Goal: Information Seeking & Learning: Compare options

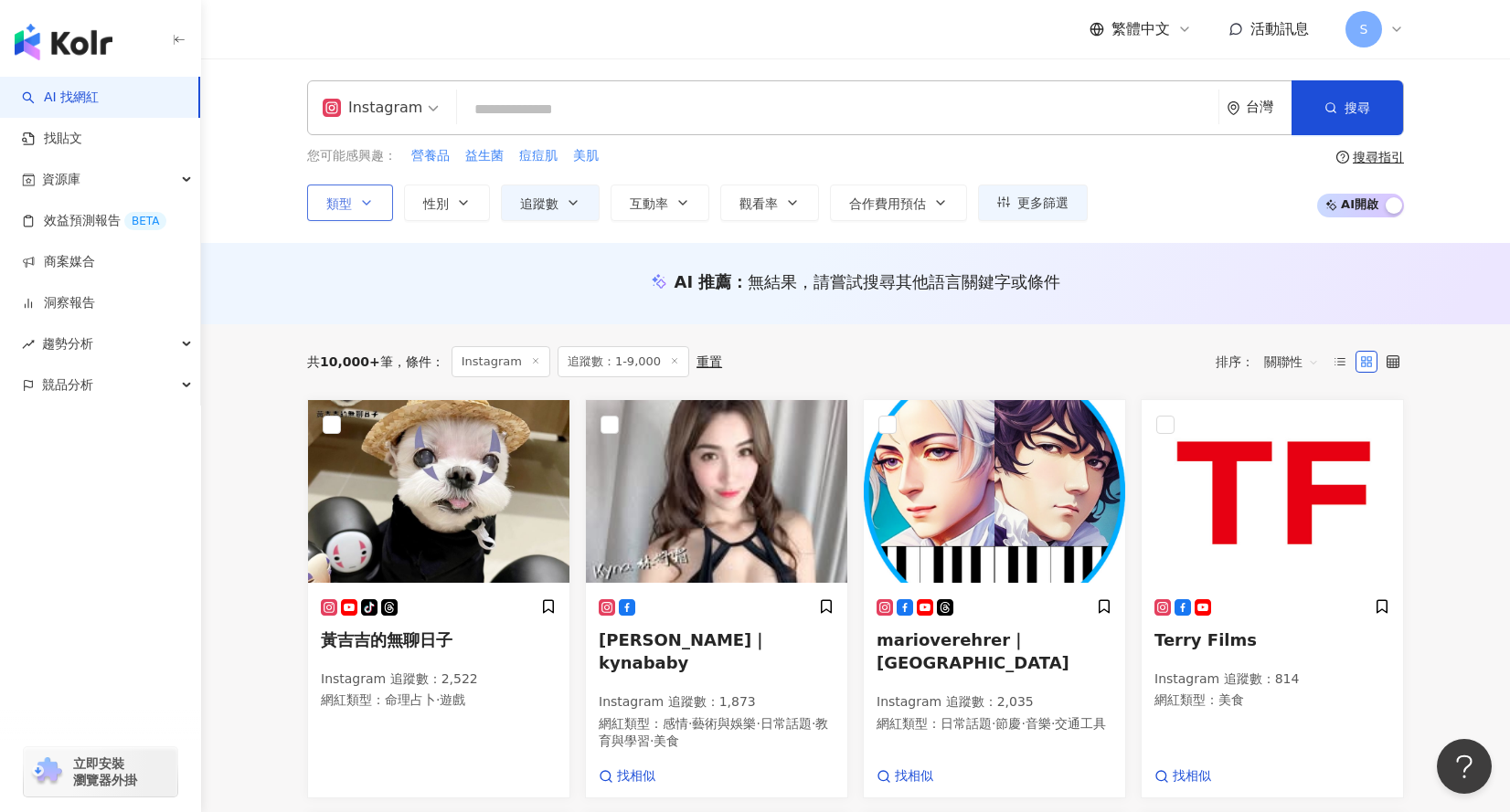
click at [376, 202] on button "類型" at bounding box center [350, 202] width 86 height 36
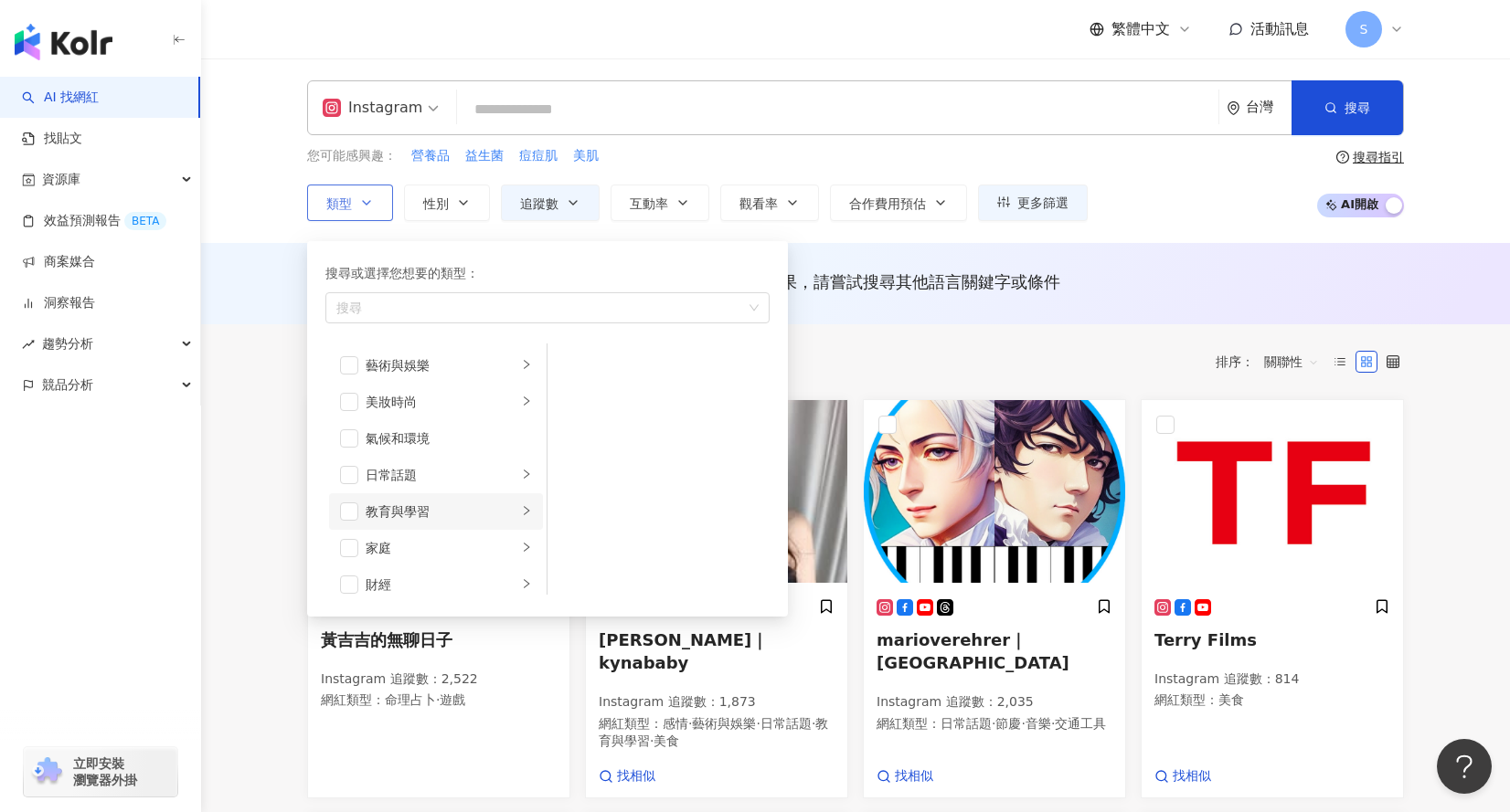
click at [462, 511] on div "教育與學習" at bounding box center [441, 512] width 152 height 21
click at [342, 511] on span "button" at bounding box center [350, 512] width 19 height 19
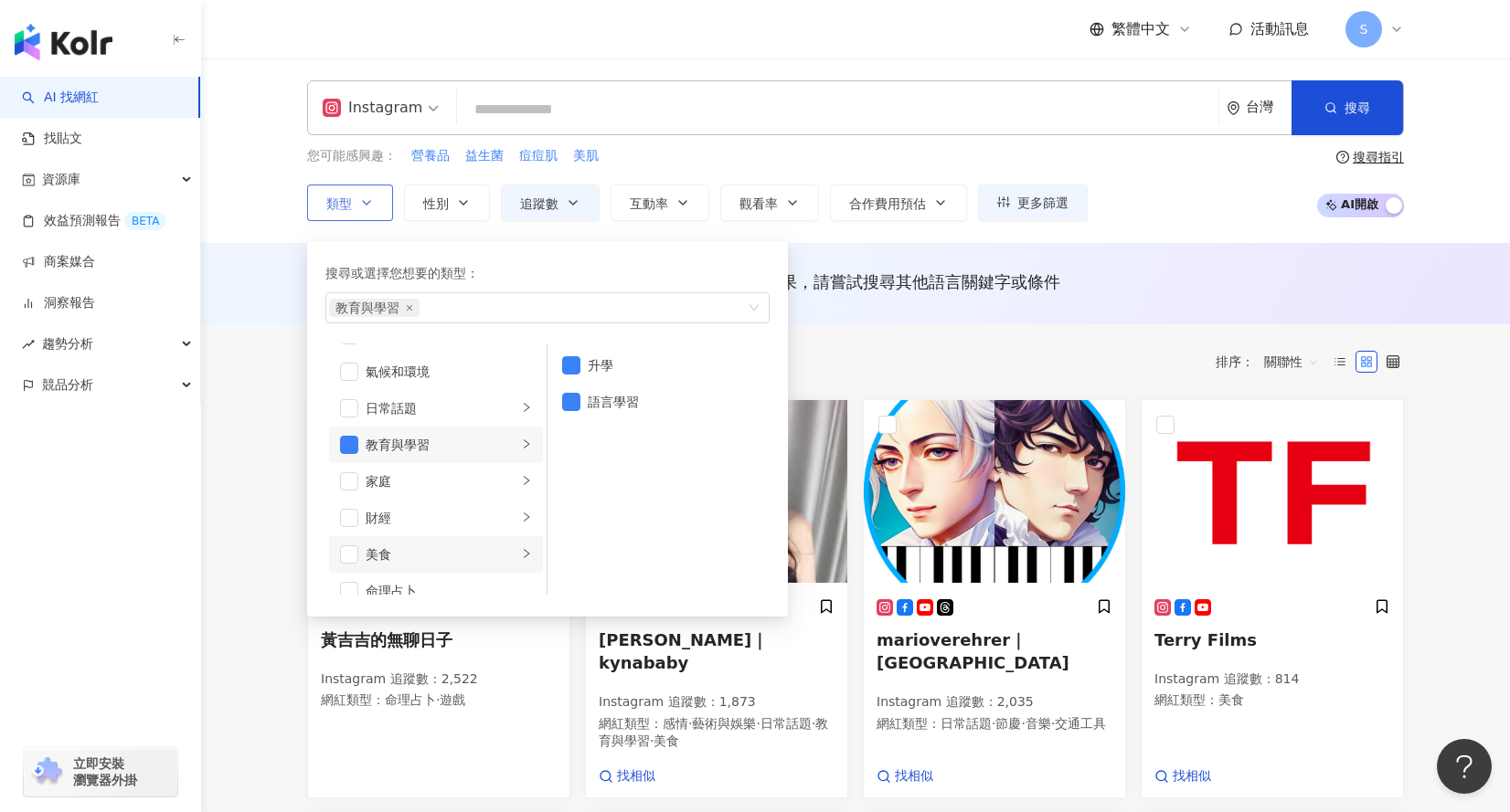
scroll to position [91, 0]
click at [459, 456] on div "家庭" at bounding box center [441, 457] width 152 height 21
click at [353, 465] on span "button" at bounding box center [350, 457] width 19 height 19
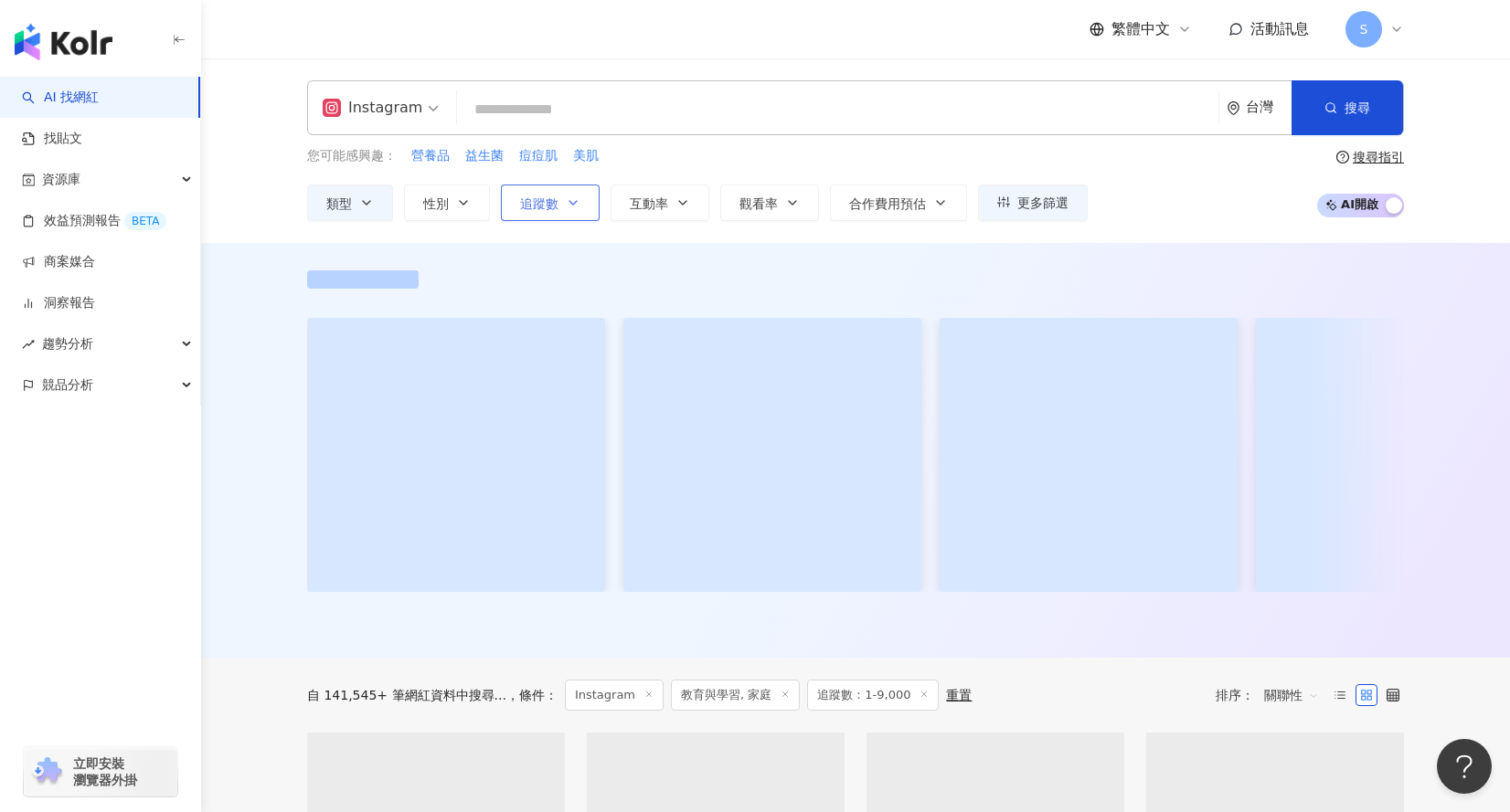
click at [570, 204] on icon "button" at bounding box center [574, 203] width 15 height 15
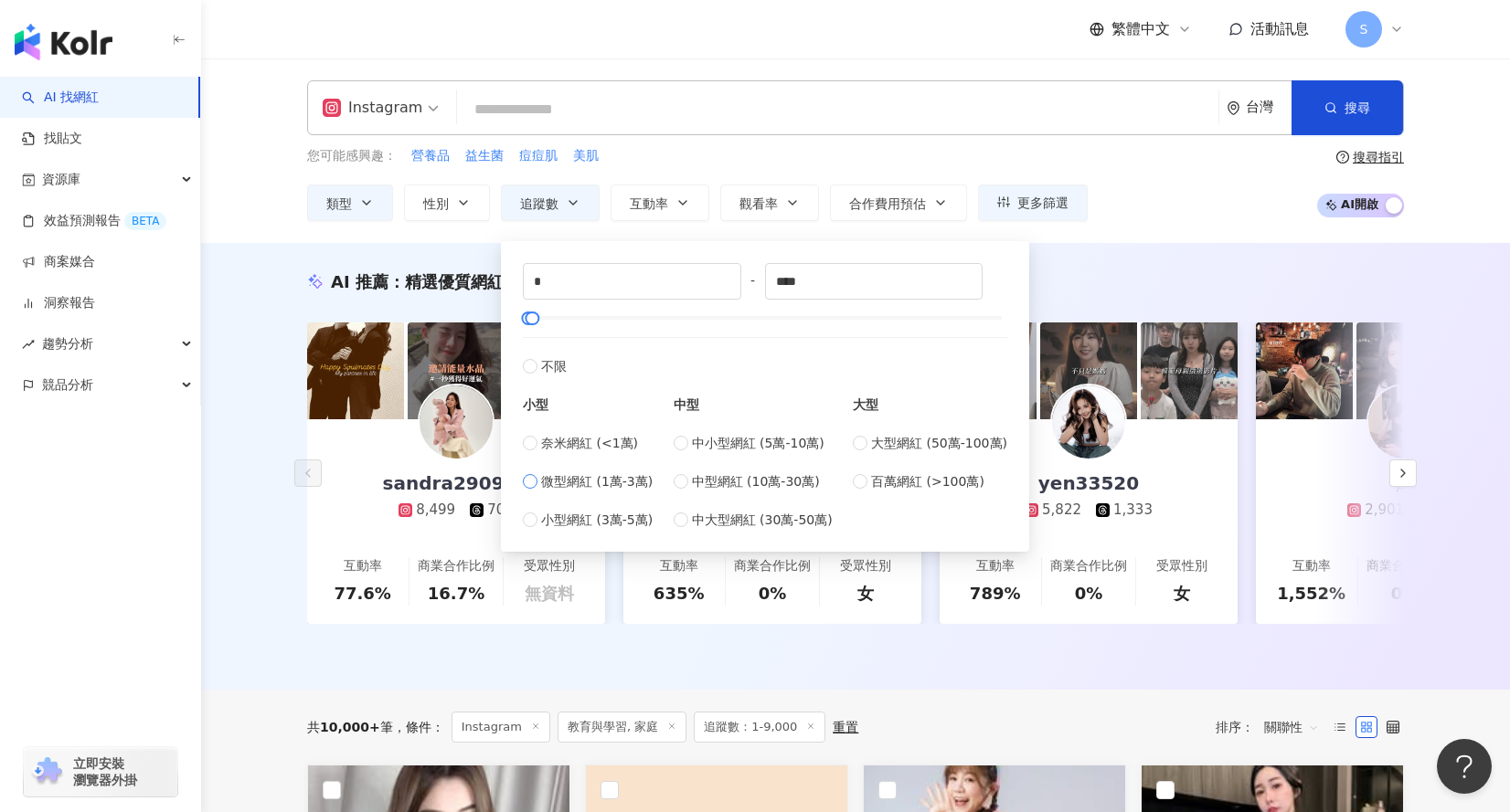
click at [613, 479] on span "微型網紅 (1萬-3萬)" at bounding box center [597, 482] width 112 height 21
type input "*****"
click at [251, 475] on div "AI 推薦 ： 精選優質網紅 sandra290992 8,499 702 互動率 77.6% 商業合作比例 16.7% 受眾性別 無資料 小馥（富） 8,9…" at bounding box center [855, 466] width 1309 height 447
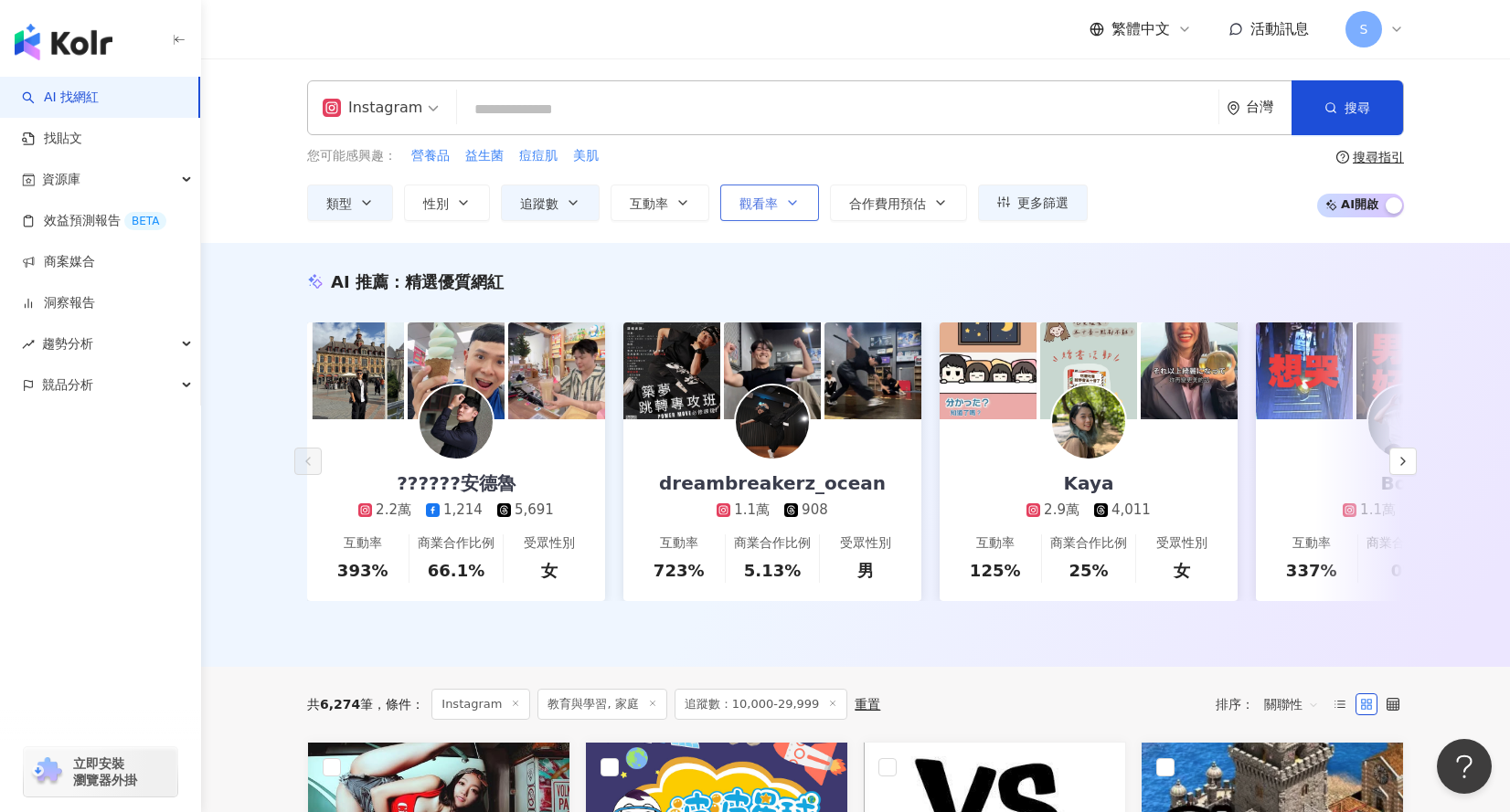
click at [782, 203] on button "觀看率" at bounding box center [769, 202] width 99 height 36
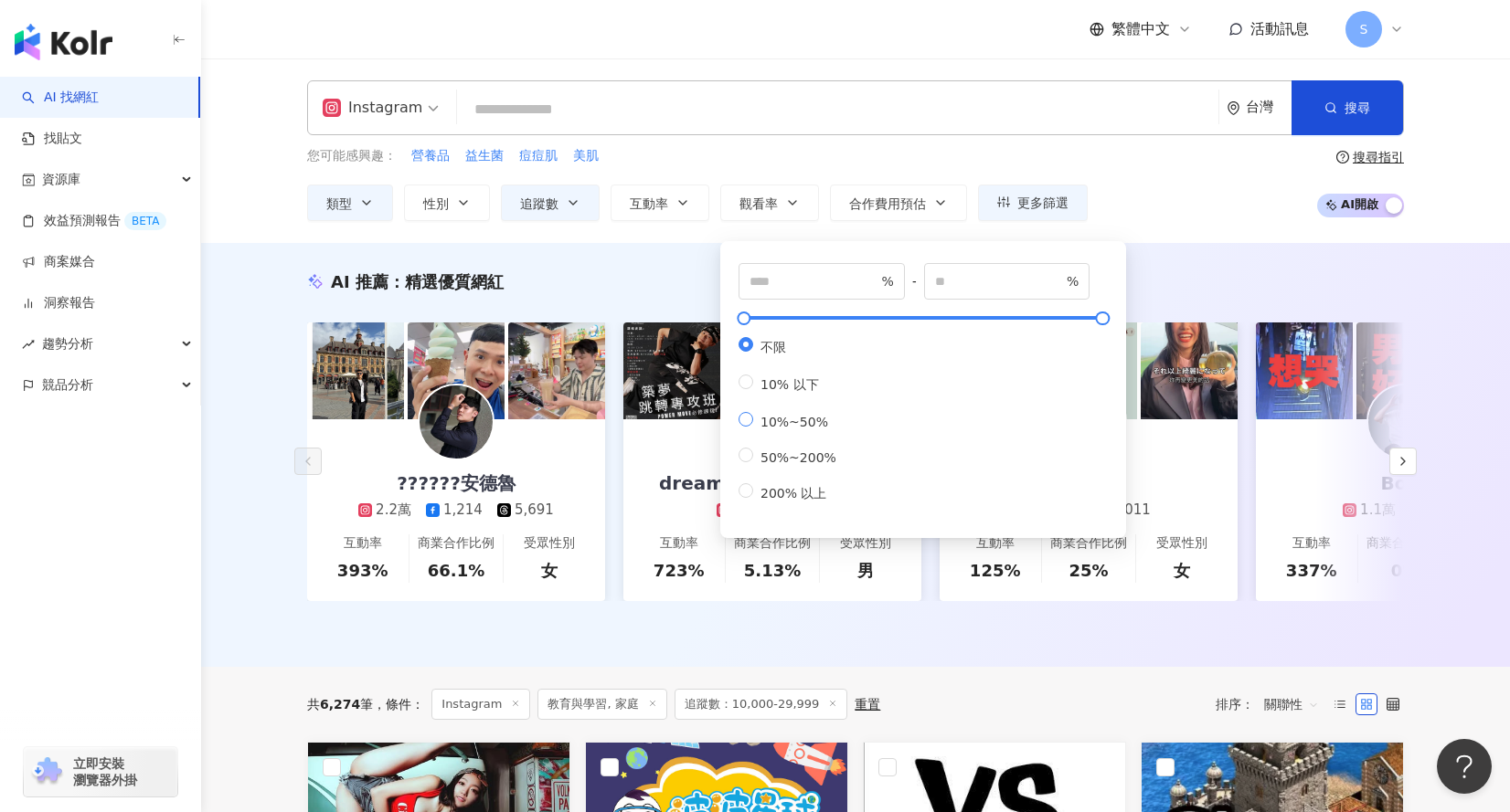
click at [779, 430] on span "10%~50%" at bounding box center [794, 422] width 82 height 15
type input "**"
click at [789, 465] on span "50%~200%" at bounding box center [797, 458] width 90 height 15
type input "**"
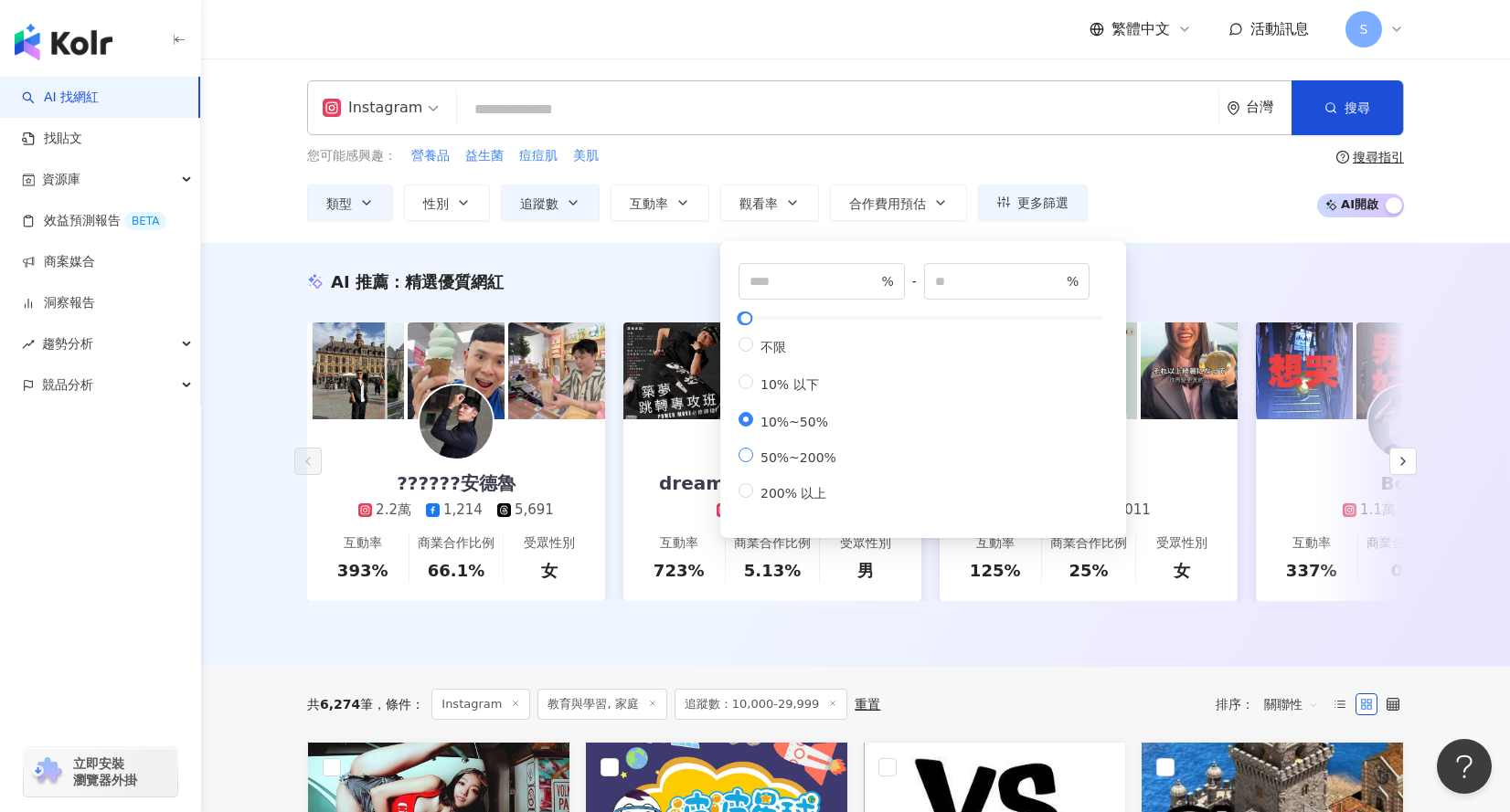
type input "***"
click at [281, 375] on div "AI 推薦 ： 精選優質網紅 ??????安德魯 2.2萬 1,214 5,691 互動率 393% 商業合作比例 66.1% 受眾性別 女 dreambre…" at bounding box center [855, 459] width 1170 height 377
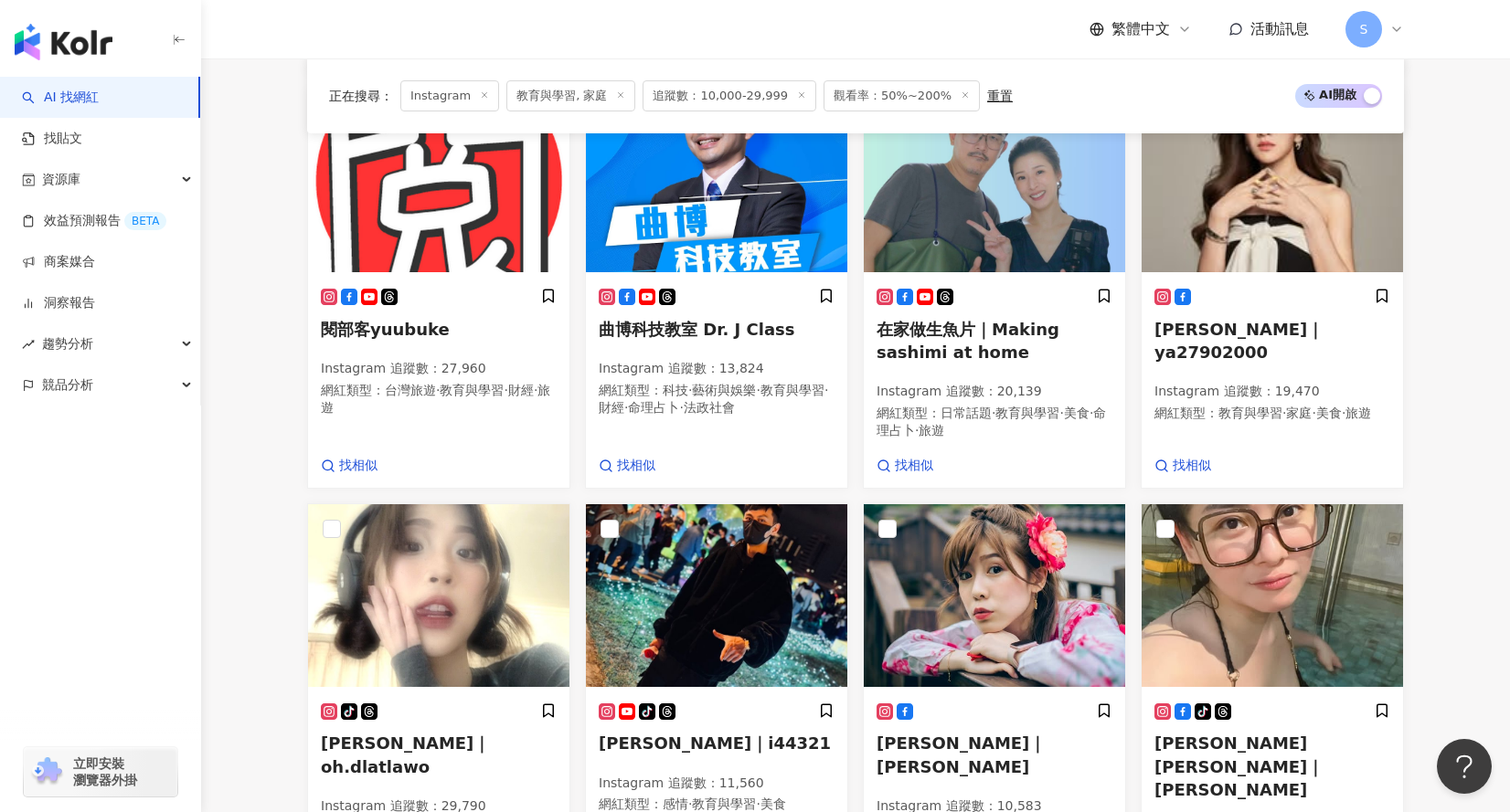
scroll to position [1279, 0]
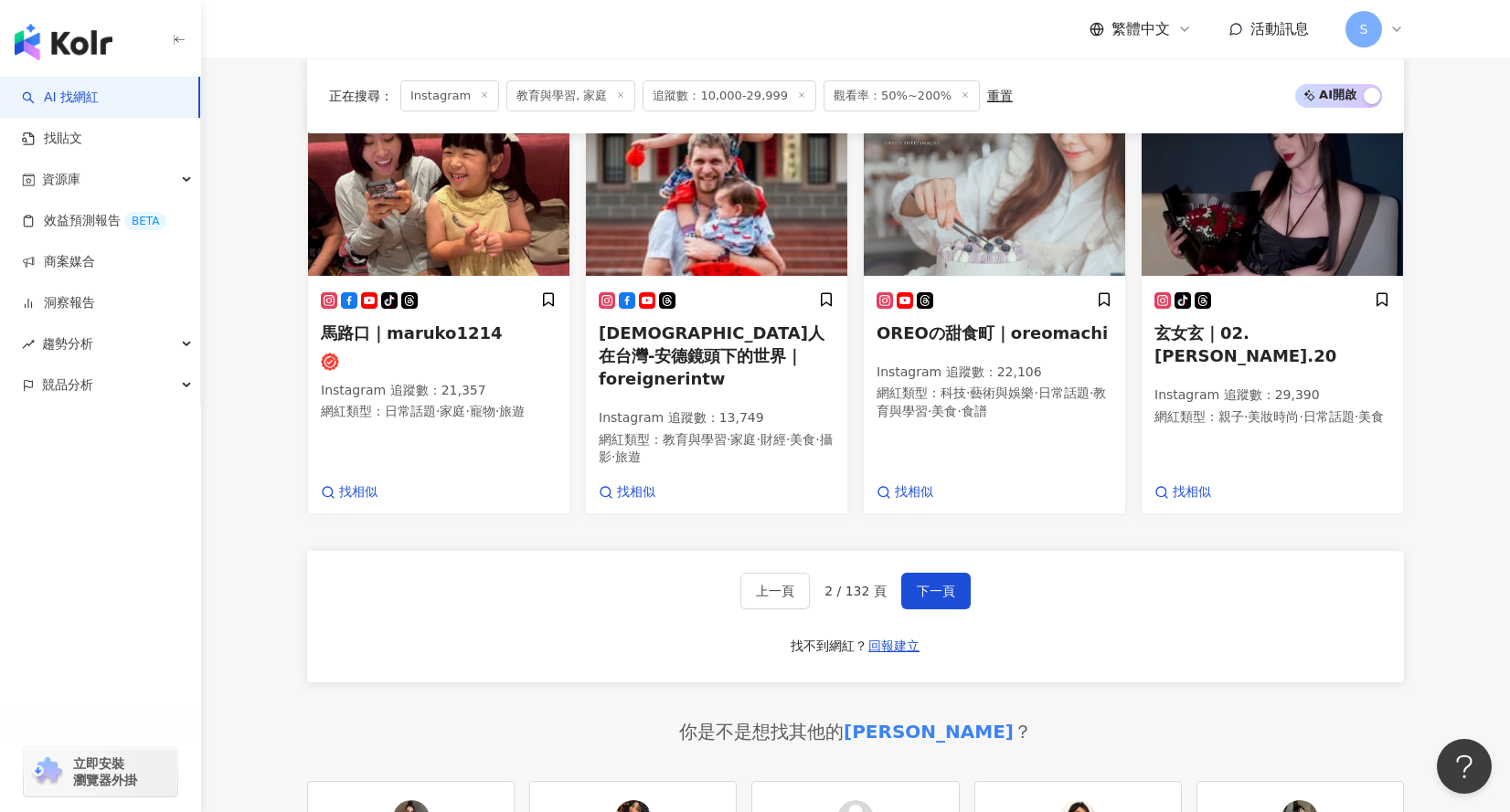
scroll to position [1771, 0]
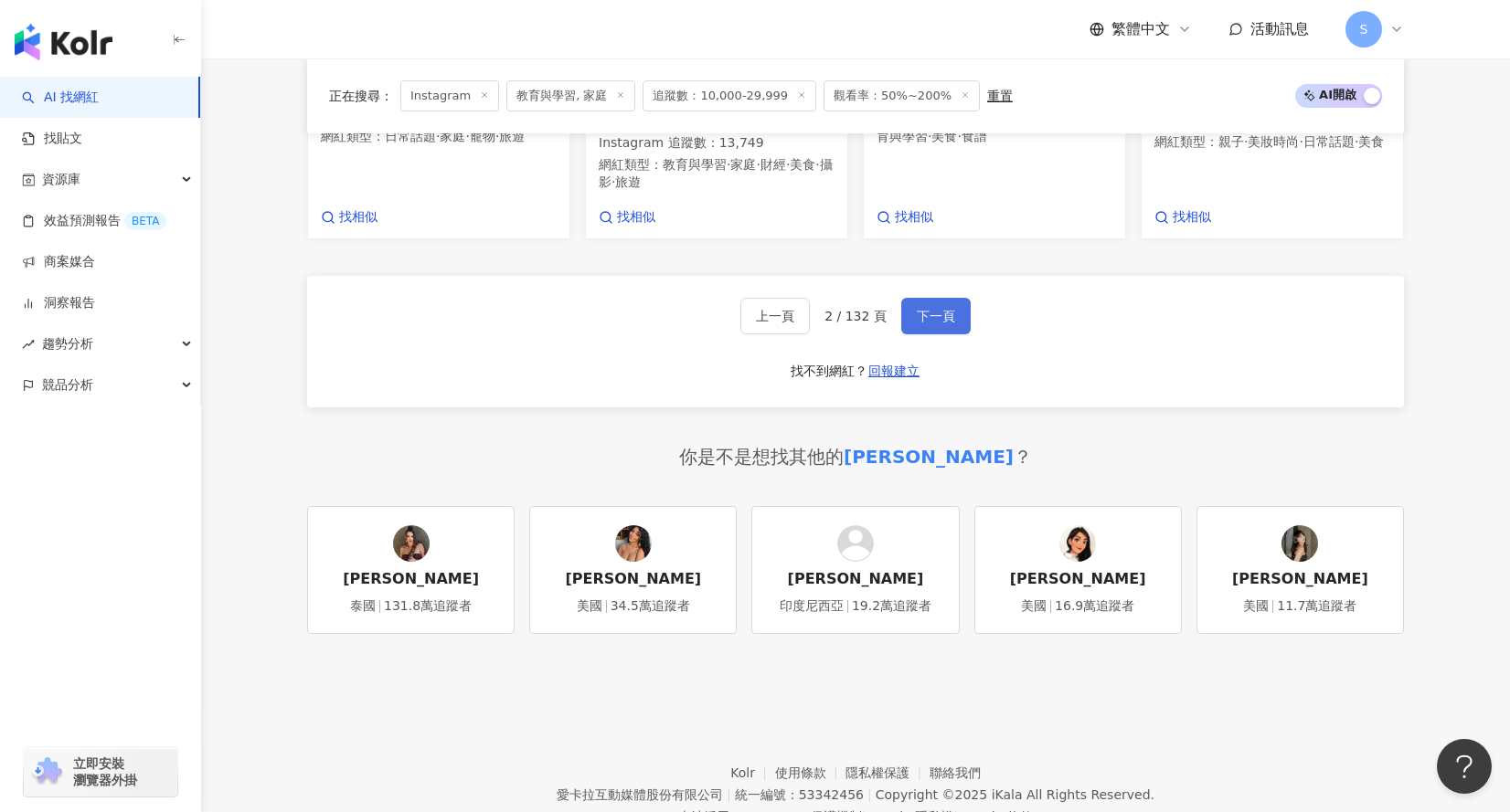
click at [931, 309] on span "下一頁" at bounding box center [935, 316] width 38 height 15
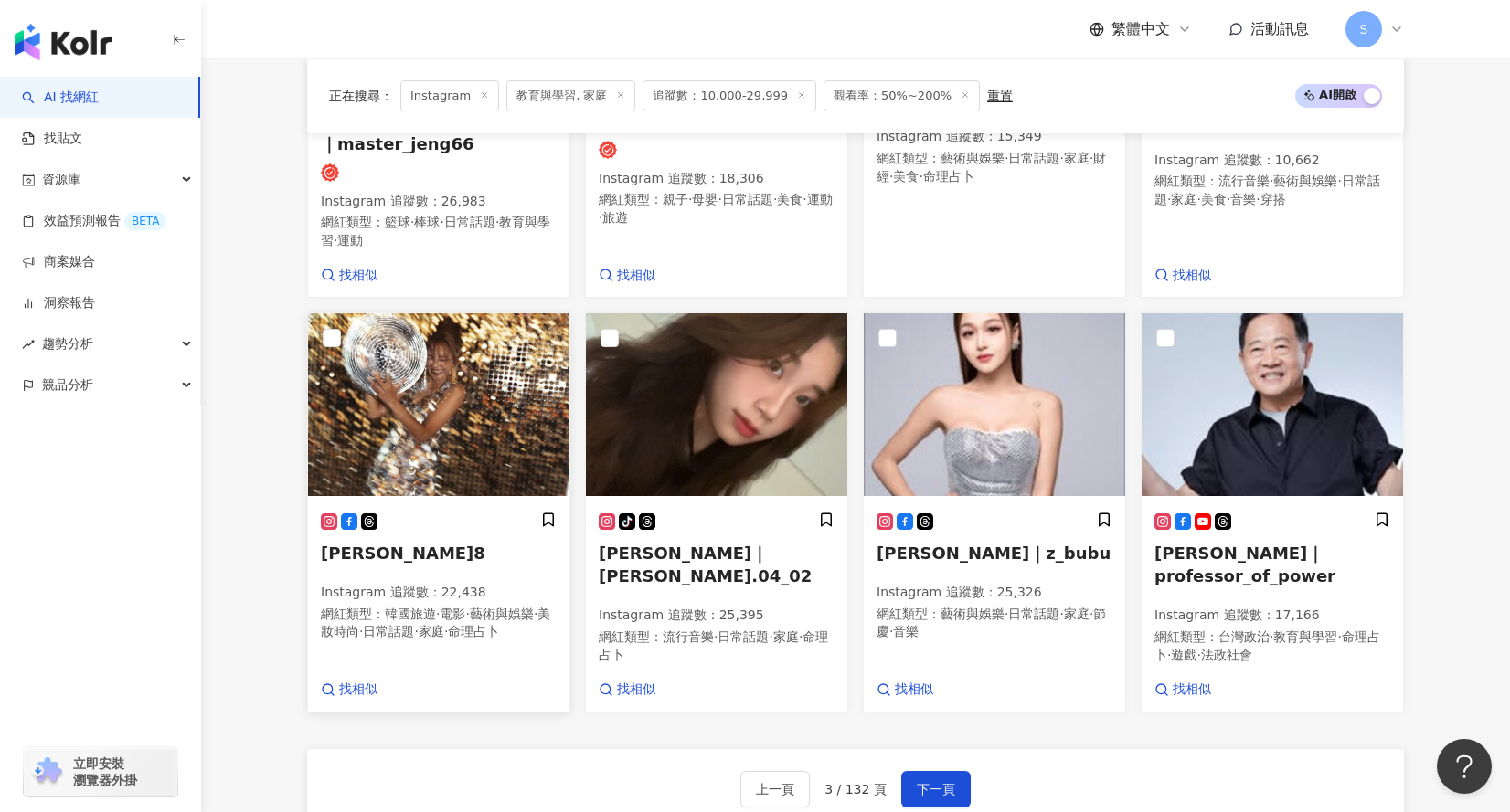
scroll to position [1338, 0]
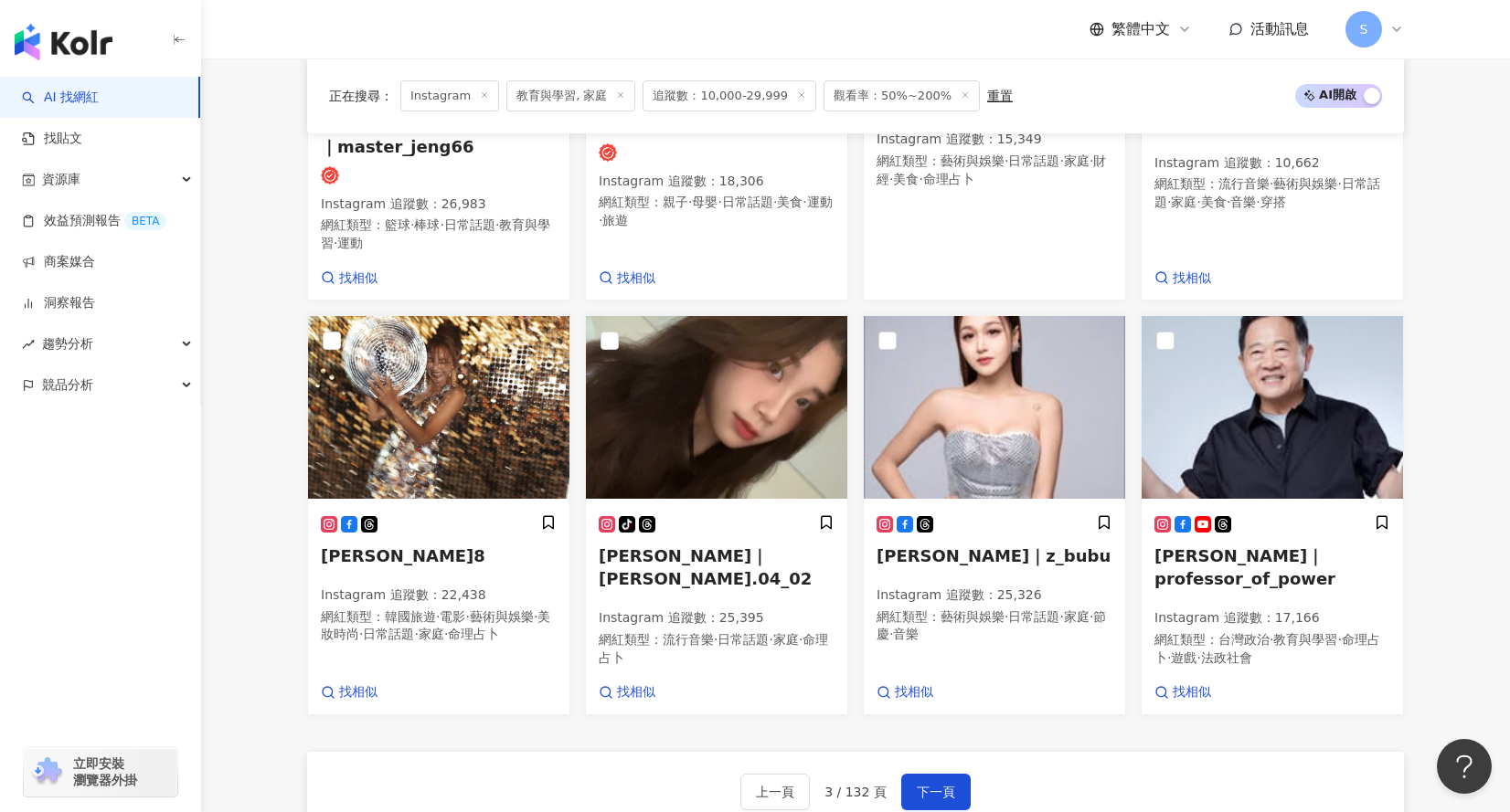
click at [288, 419] on div "正在搜尋 ： Instagram 教育與學習, 家庭 追蹤數：10,000-29,999 觀看率：50%~200% 重置 AI 開啟 AI 關閉 KEN桑｜義…" at bounding box center [855, 242] width 1170 height 1826
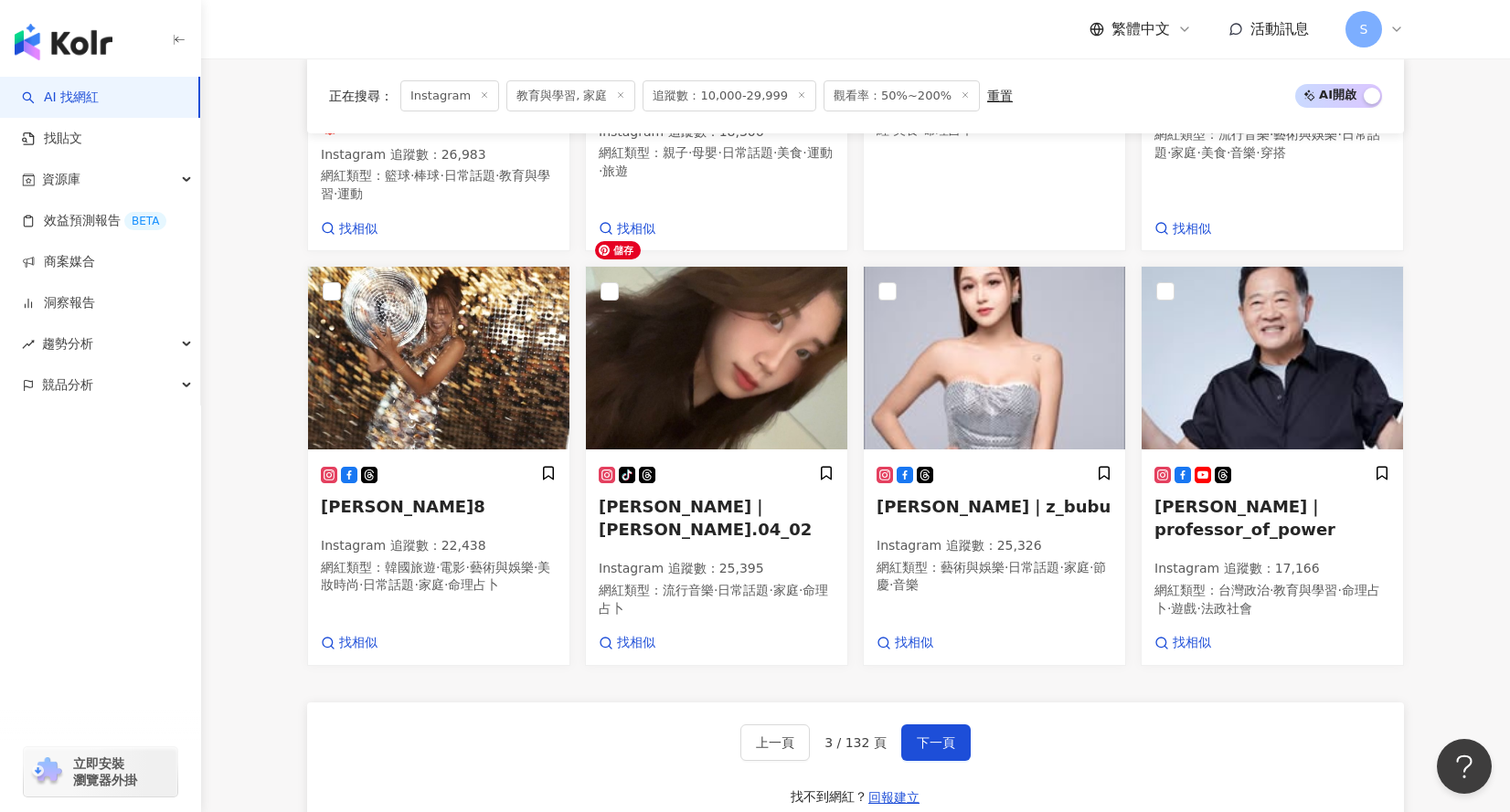
scroll to position [1612, 0]
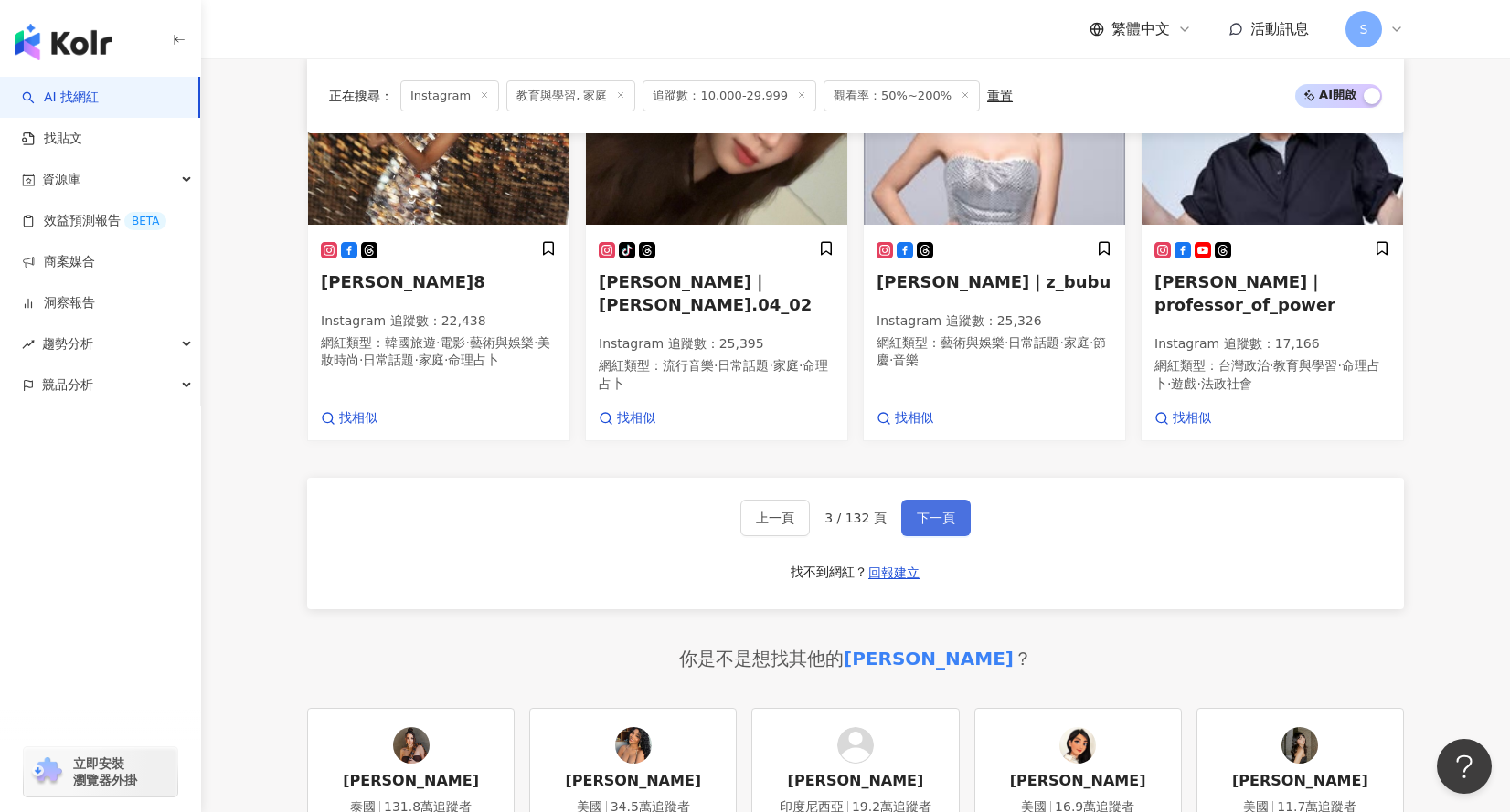
click at [918, 500] on button "下一頁" at bounding box center [935, 517] width 69 height 36
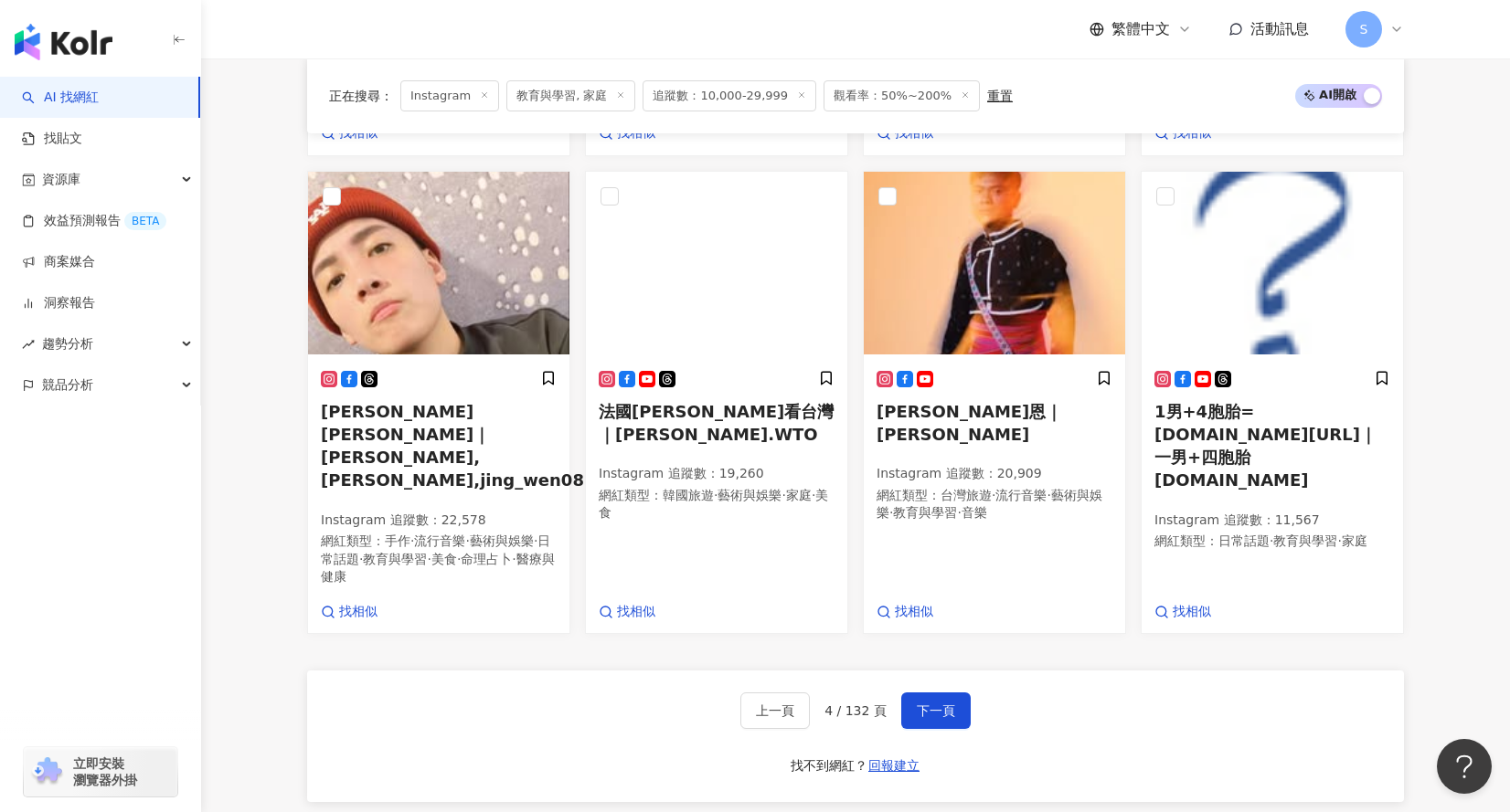
scroll to position [1607, 0]
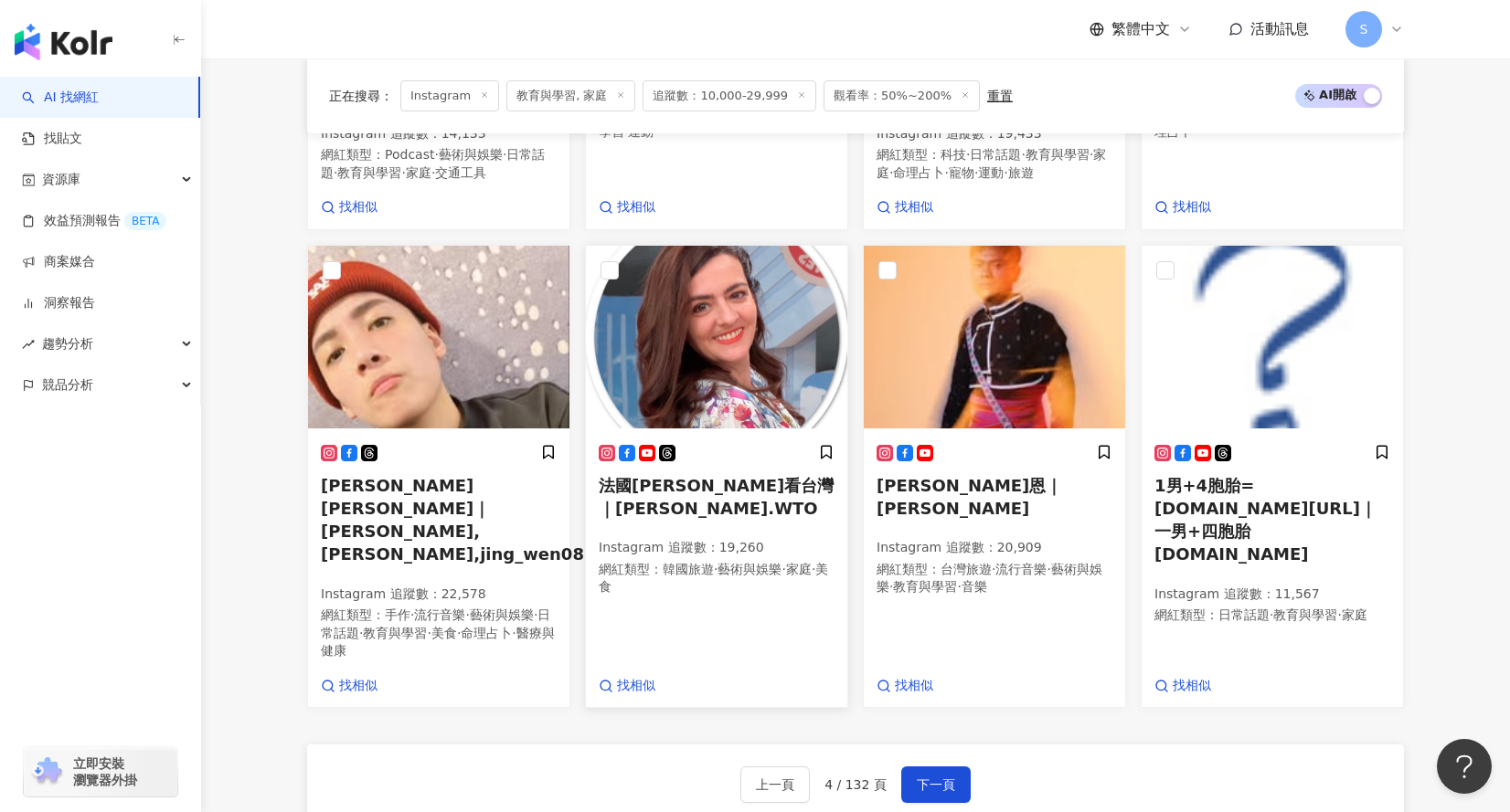
scroll to position [1516, 0]
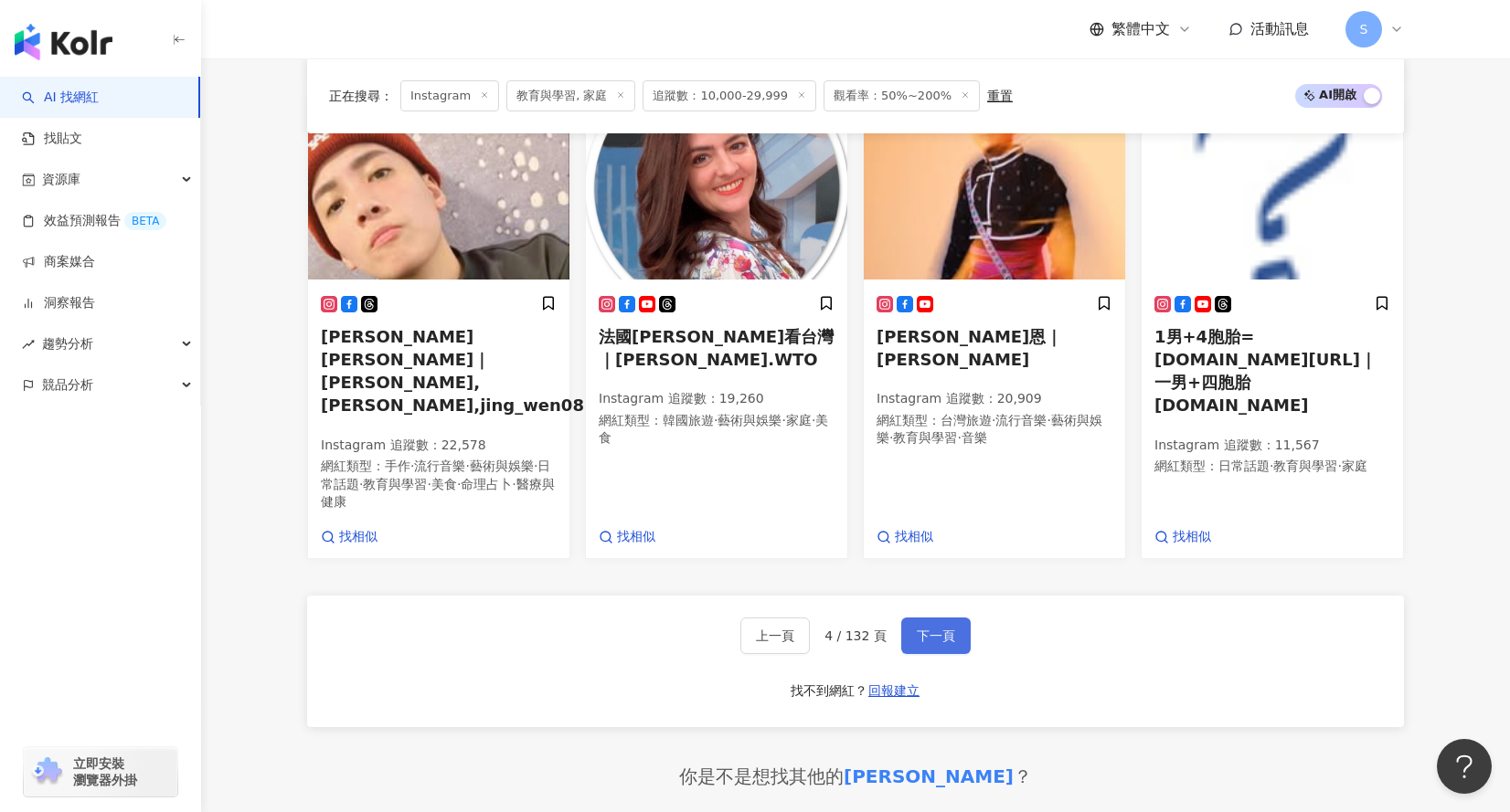
click at [920, 617] on button "下一頁" at bounding box center [935, 635] width 69 height 36
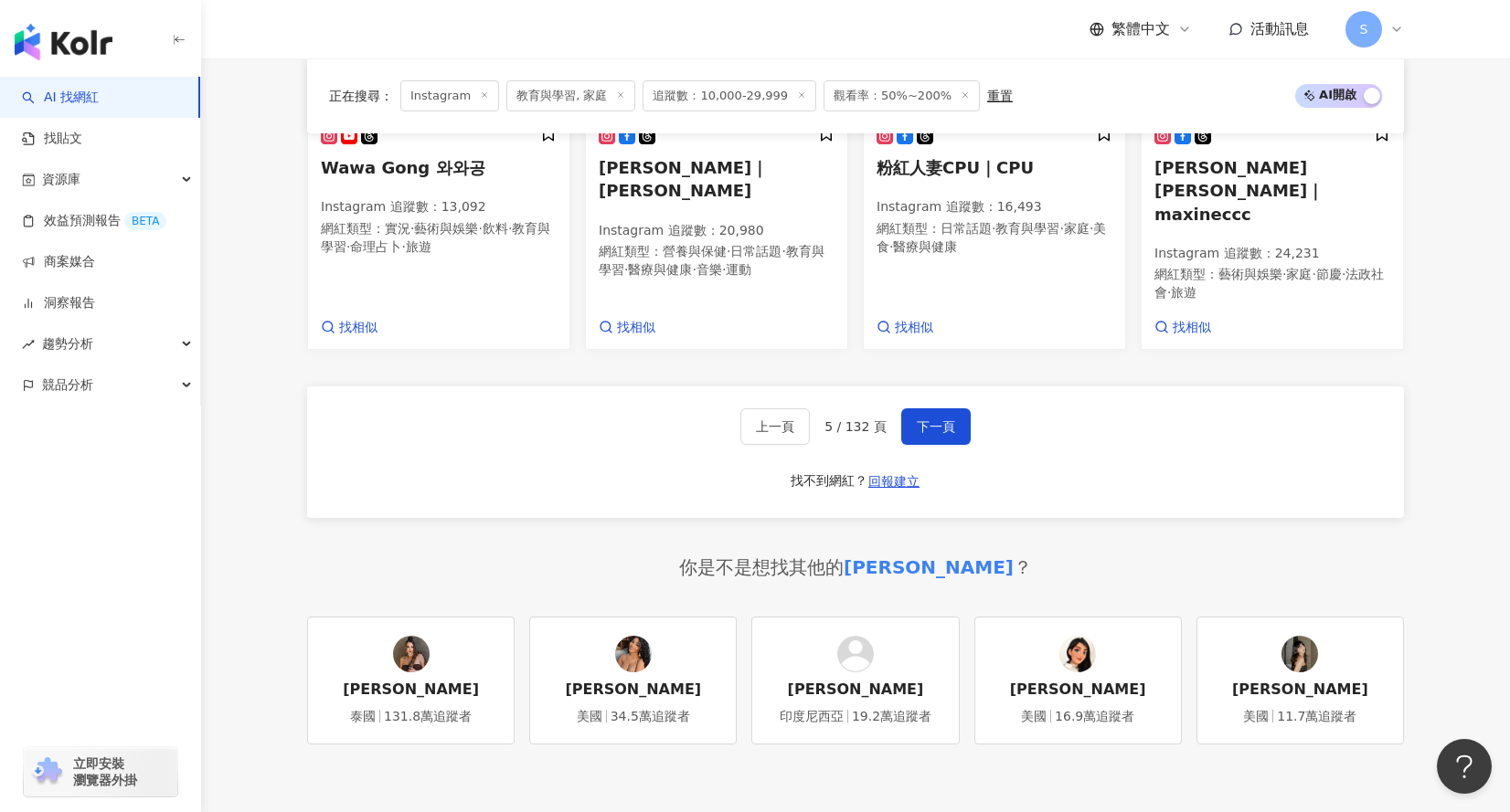
scroll to position [1839, 0]
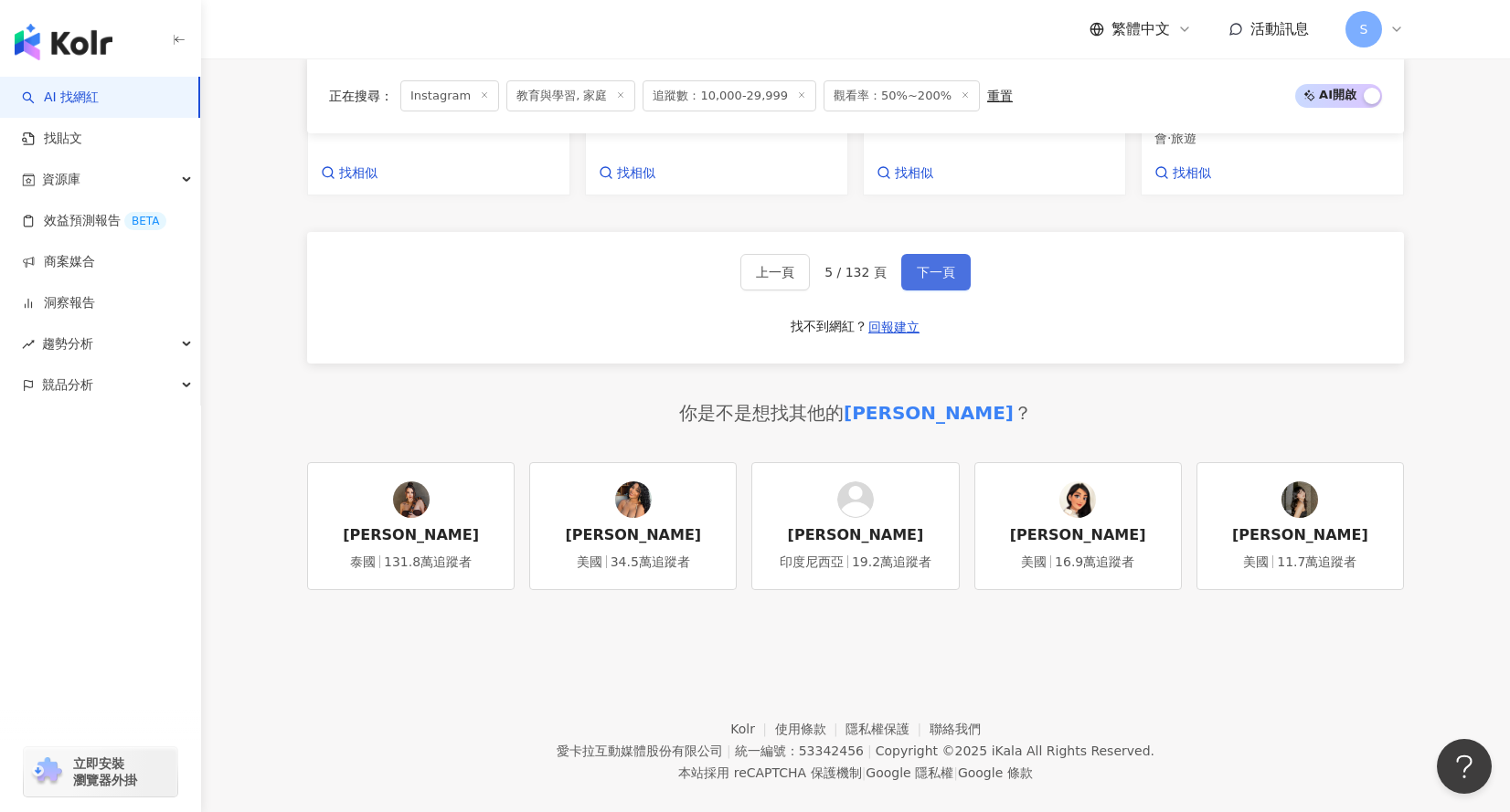
click at [935, 265] on span "下一頁" at bounding box center [935, 272] width 38 height 15
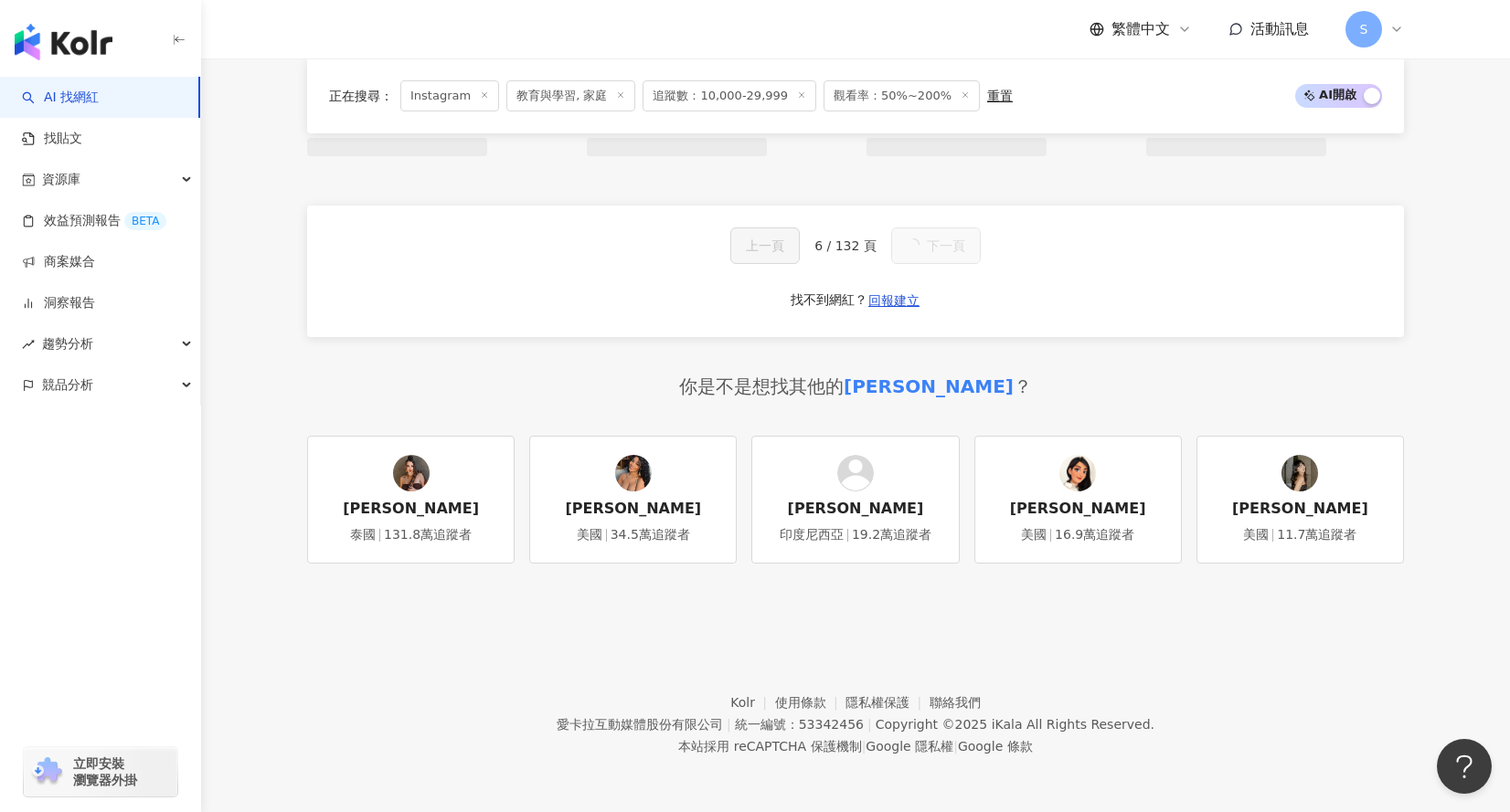
scroll to position [1808, 0]
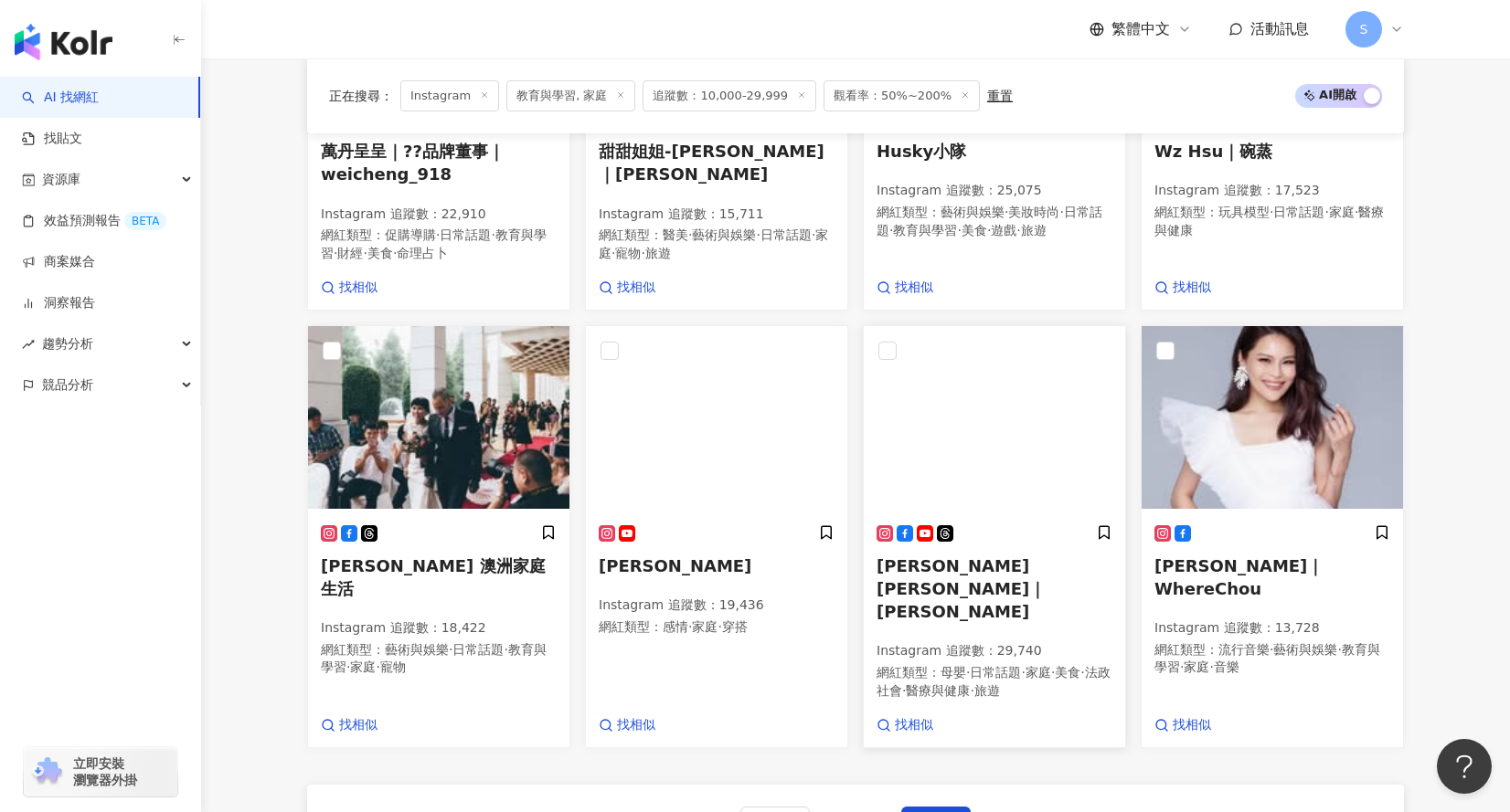
scroll to position [1259, 0]
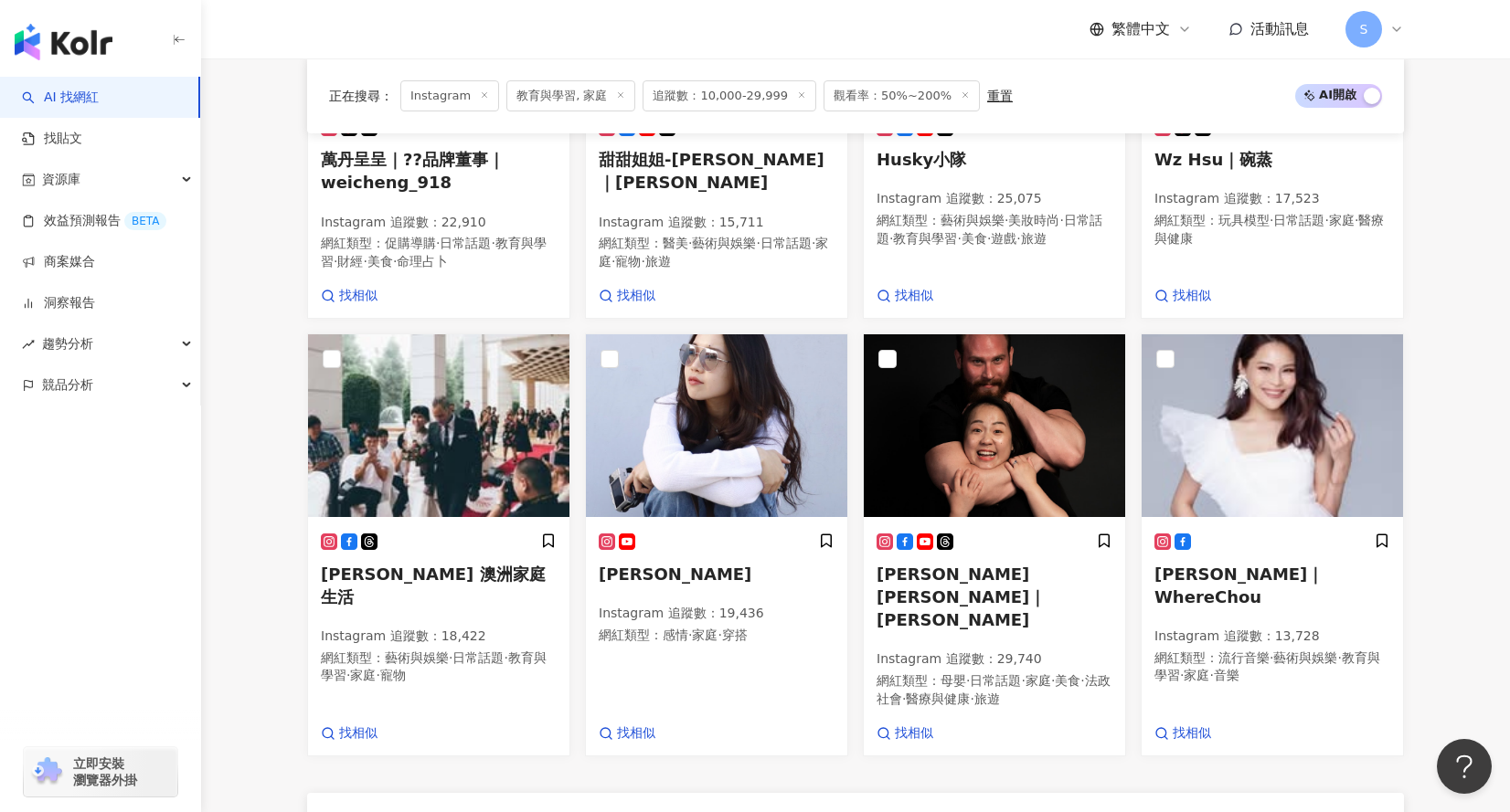
click at [1421, 315] on div "正在搜尋 ： Instagram 教育與學習, 家庭 追蹤數：10,000-29,999 觀看率：50%~200% 重置 AI 開啟 AI 關閉 tiktok…" at bounding box center [855, 302] width 1170 height 1790
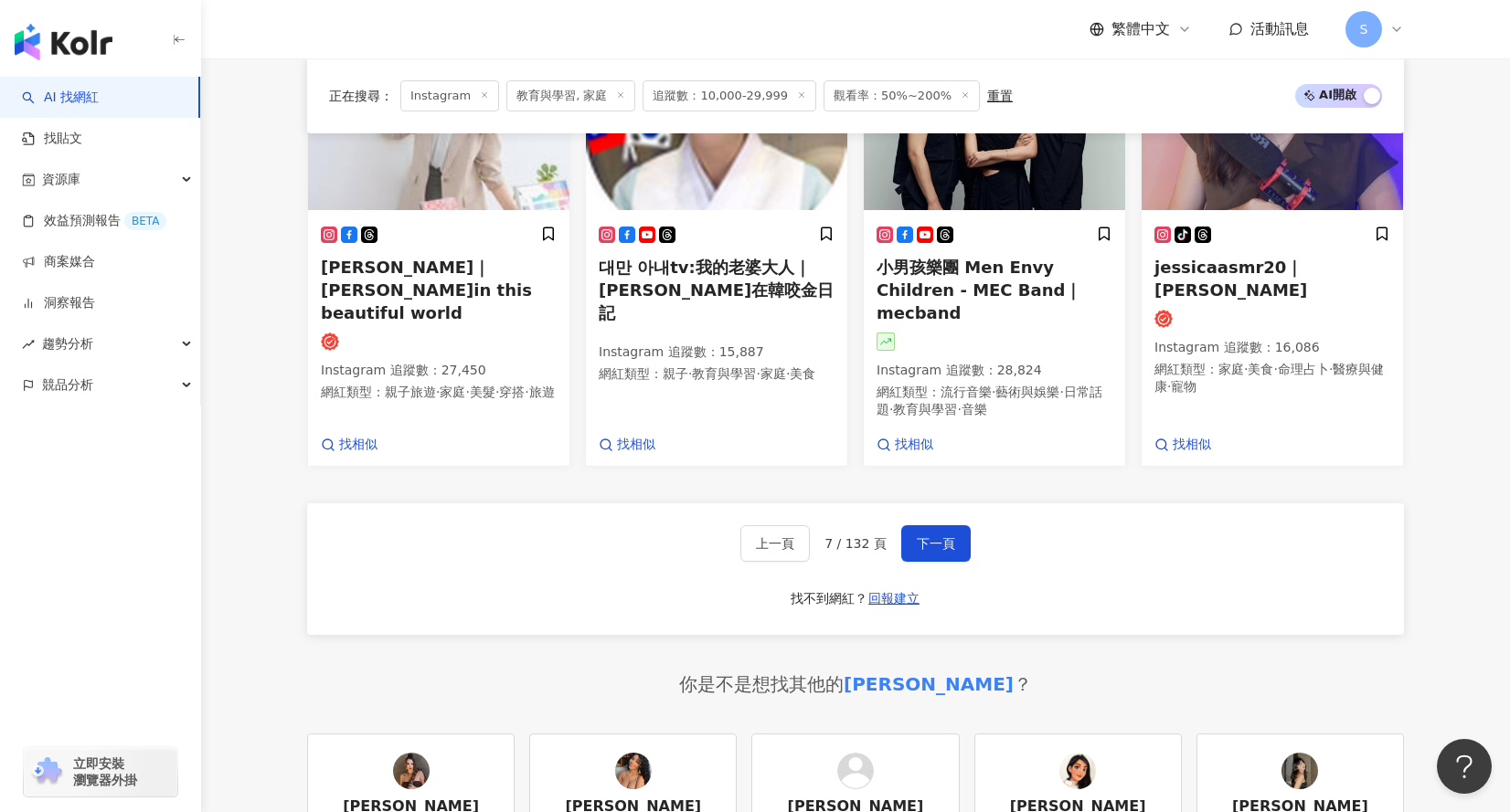
scroll to position [1684, 0]
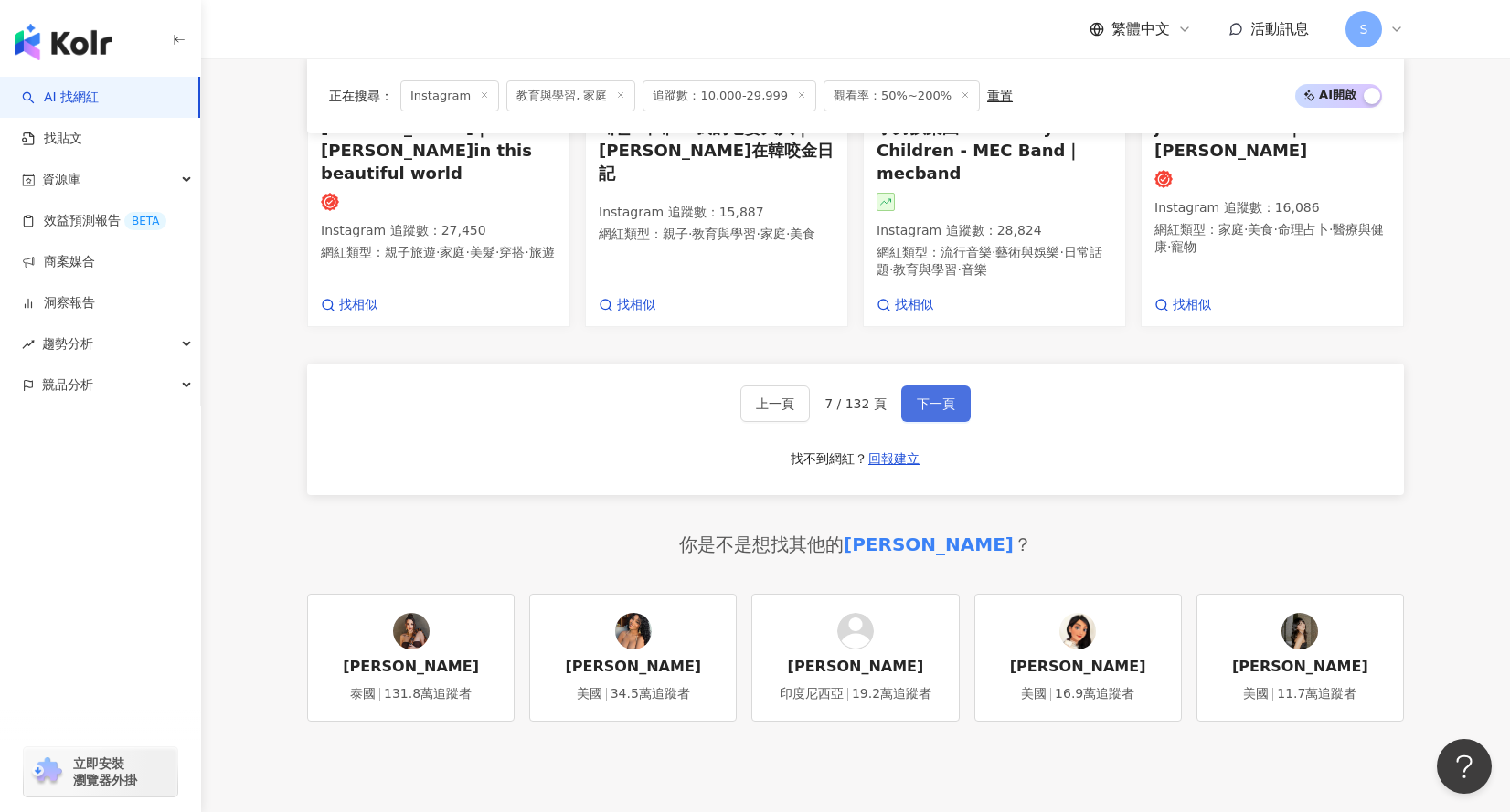
click at [962, 413] on button "下一頁" at bounding box center [935, 404] width 69 height 36
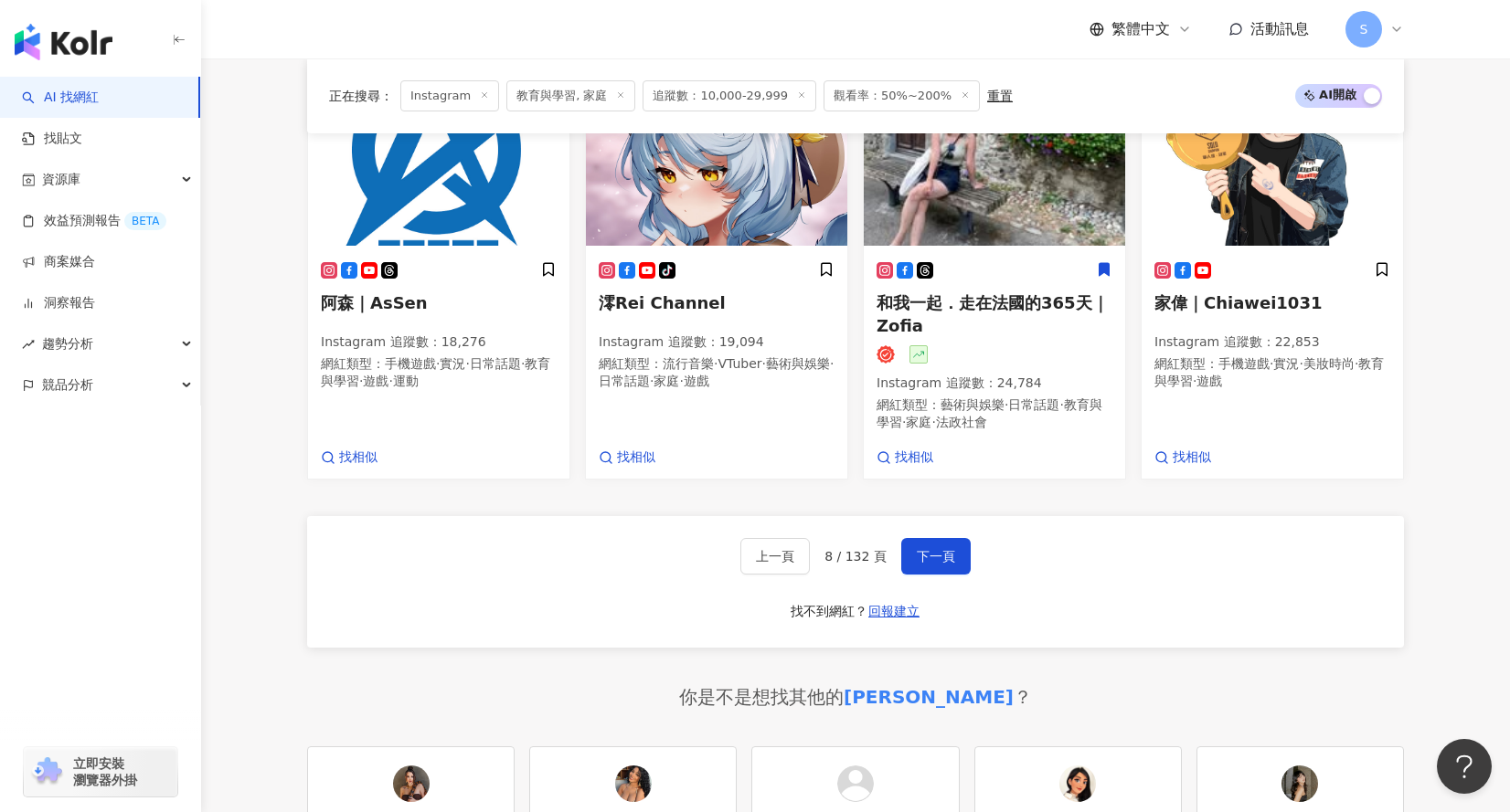
scroll to position [1657, 0]
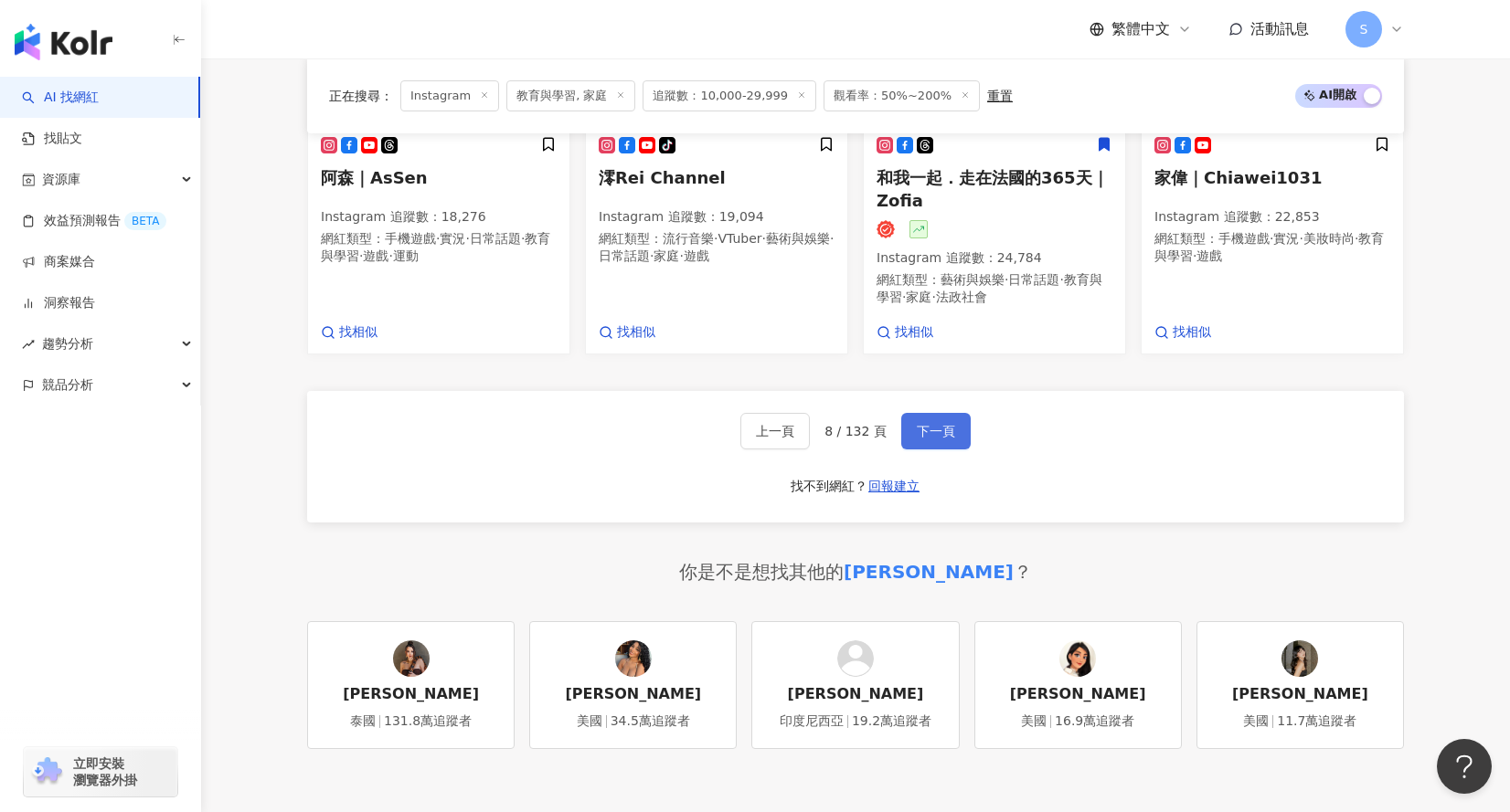
click at [949, 432] on button "下一頁" at bounding box center [935, 431] width 69 height 36
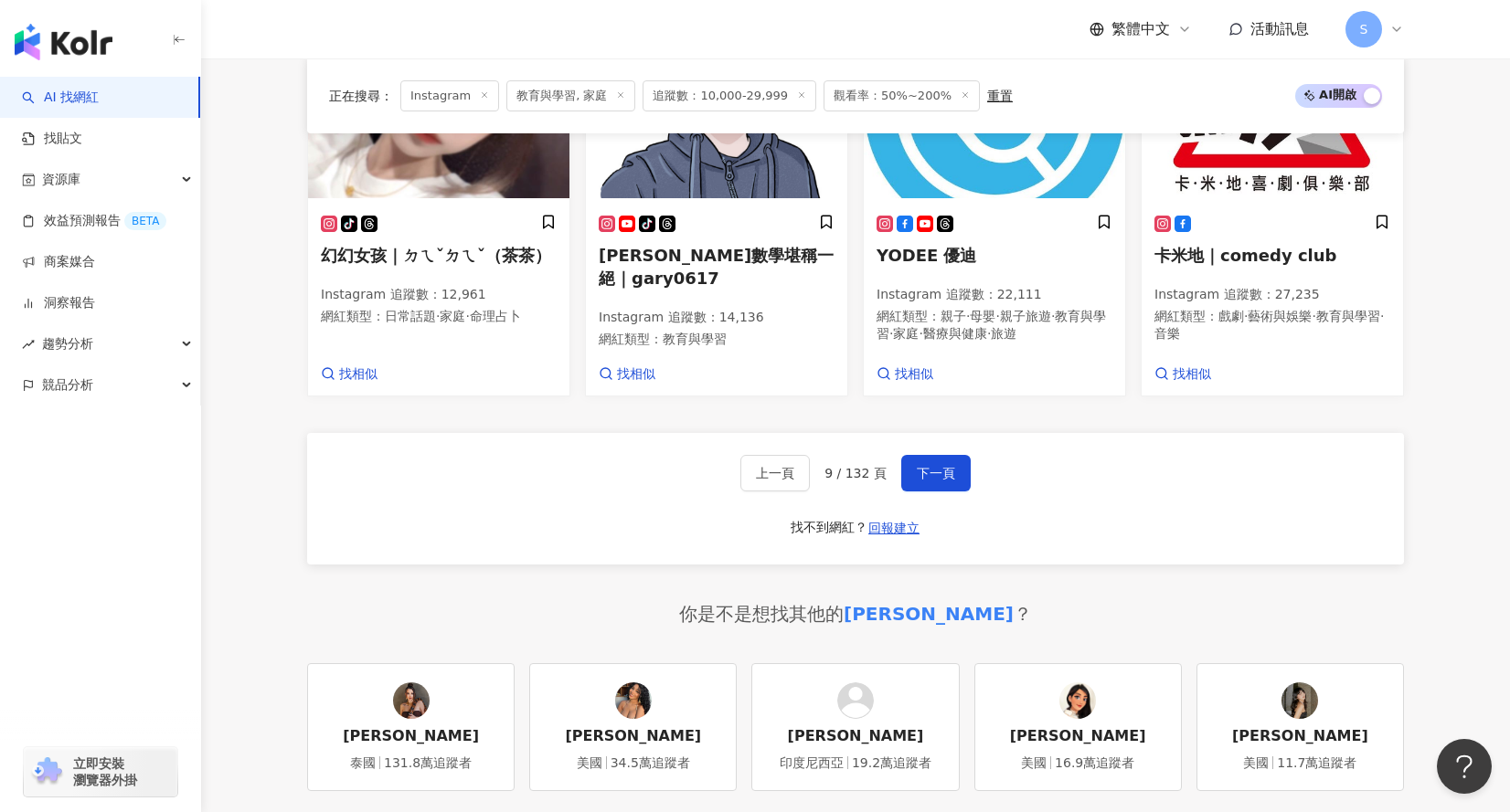
scroll to position [1670, 0]
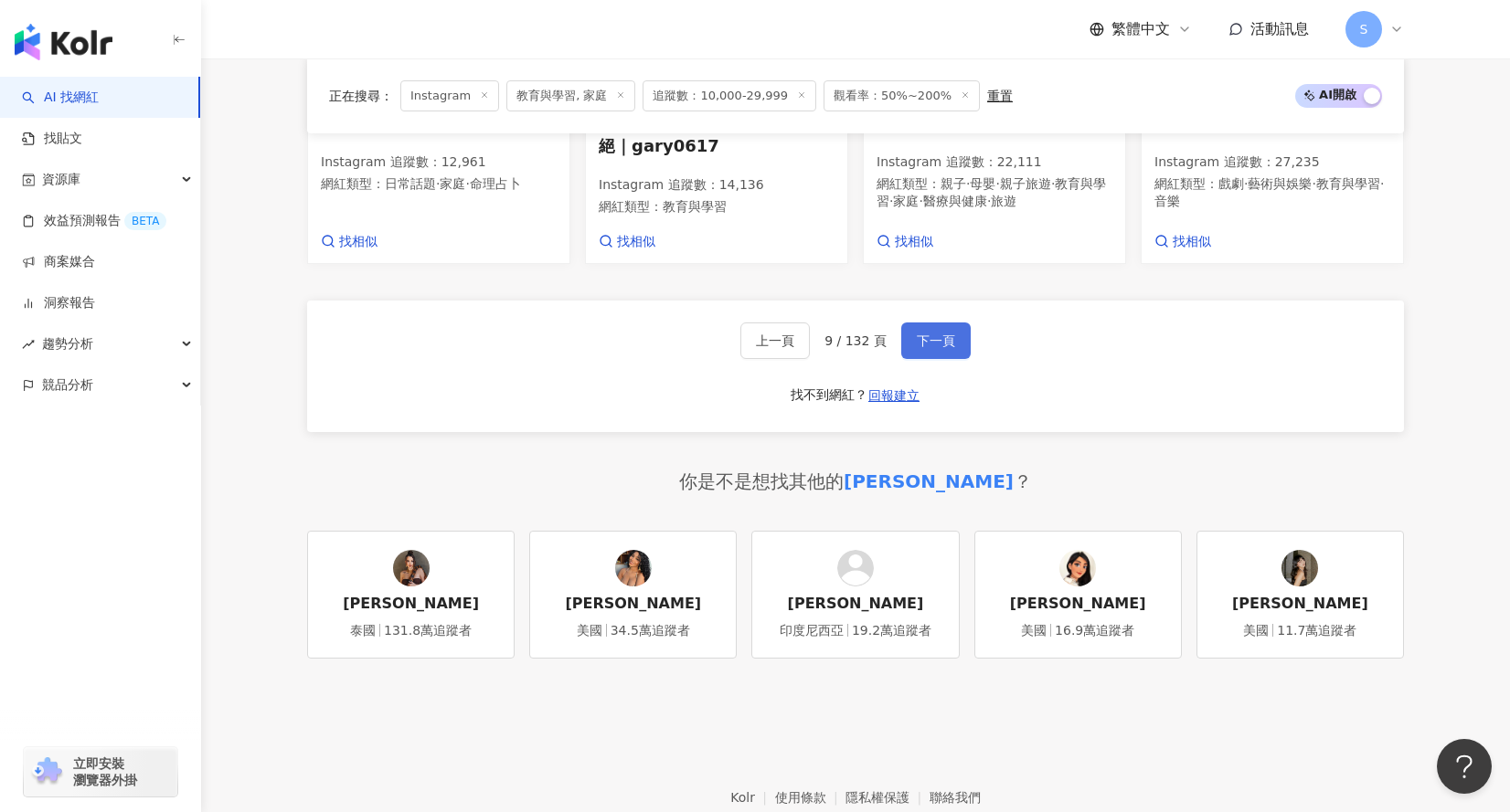
click at [948, 339] on button "下一頁" at bounding box center [935, 340] width 69 height 36
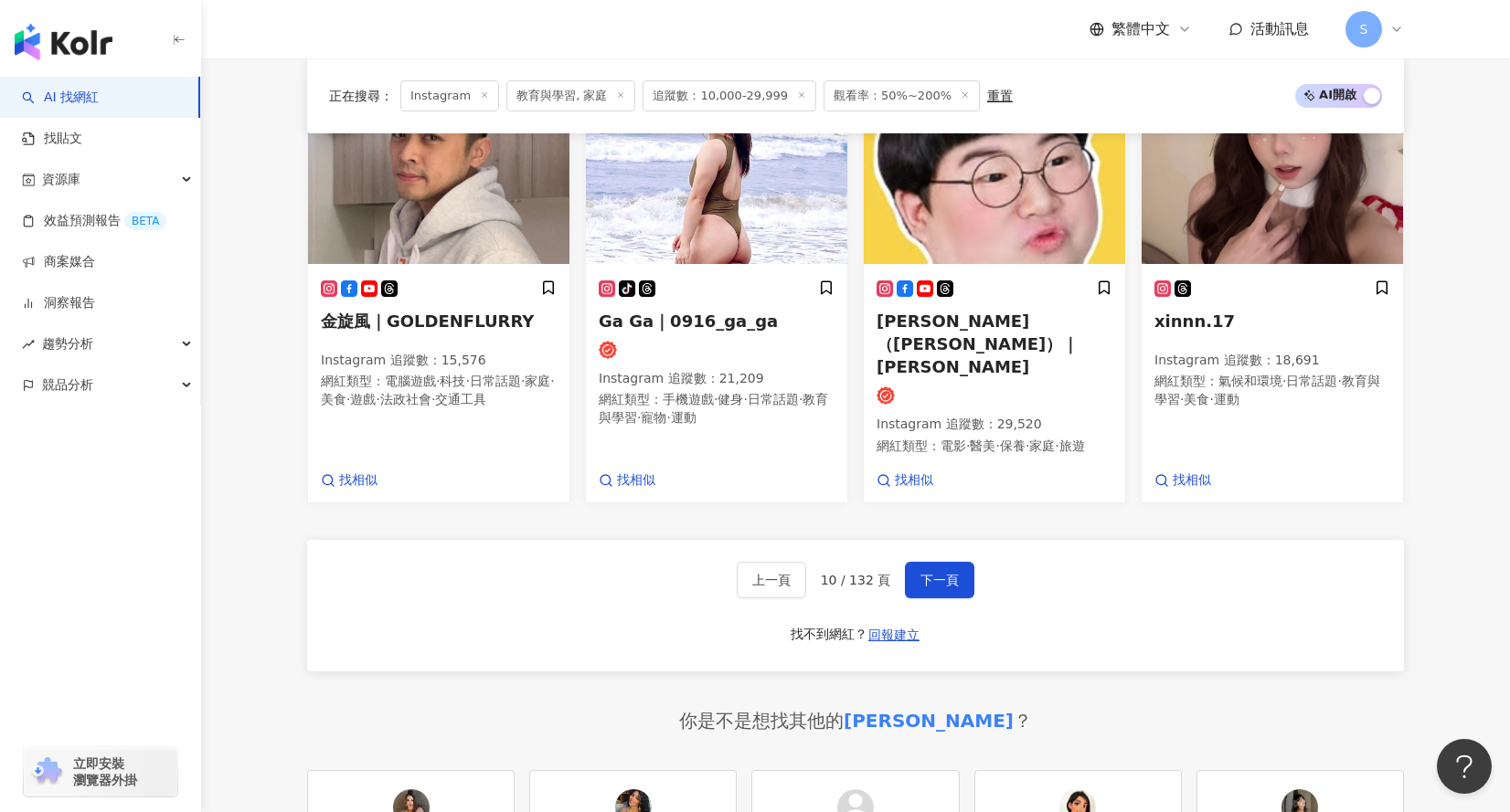
scroll to position [1742, 0]
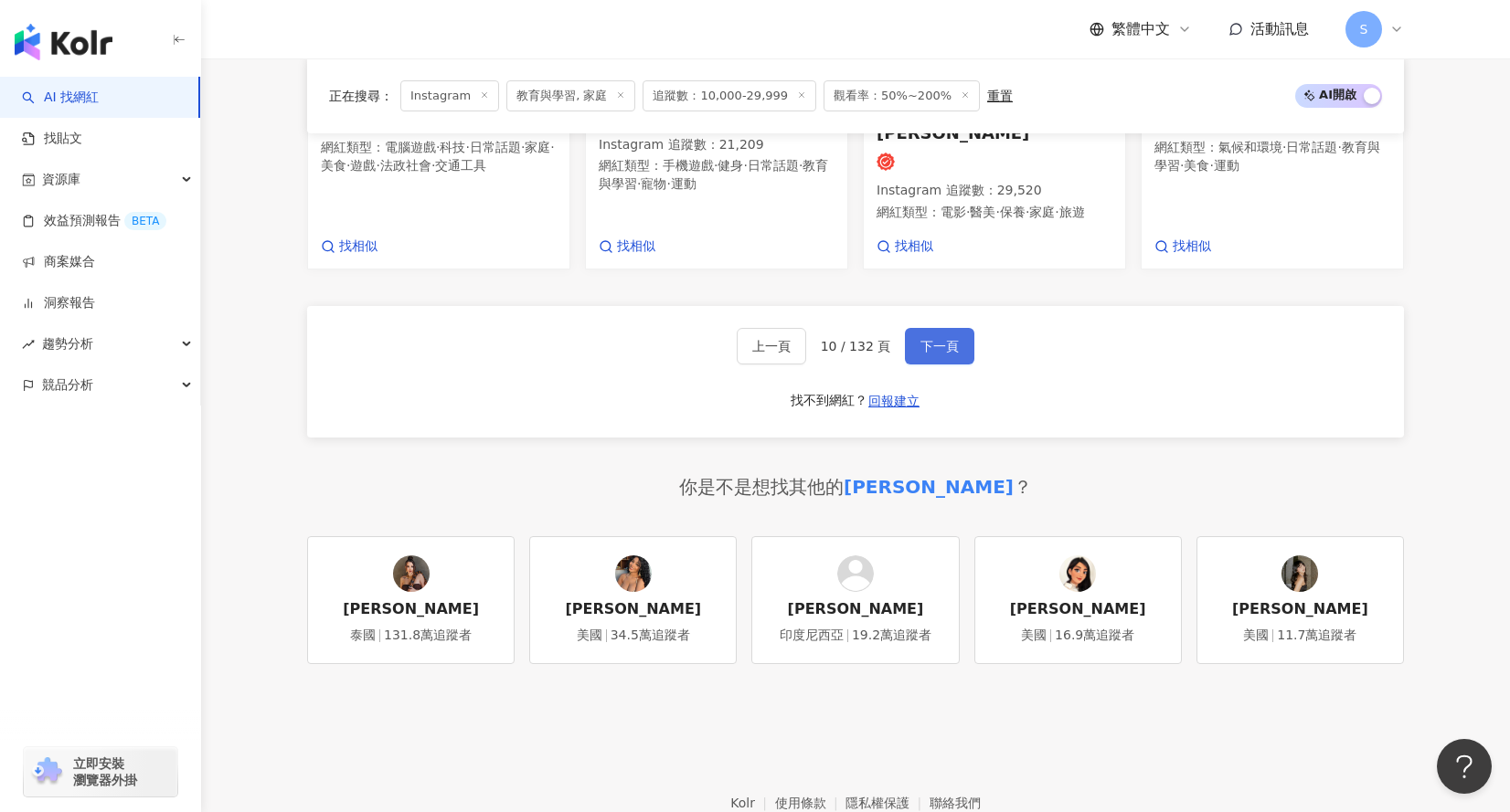
click at [955, 333] on button "下一頁" at bounding box center [939, 346] width 69 height 36
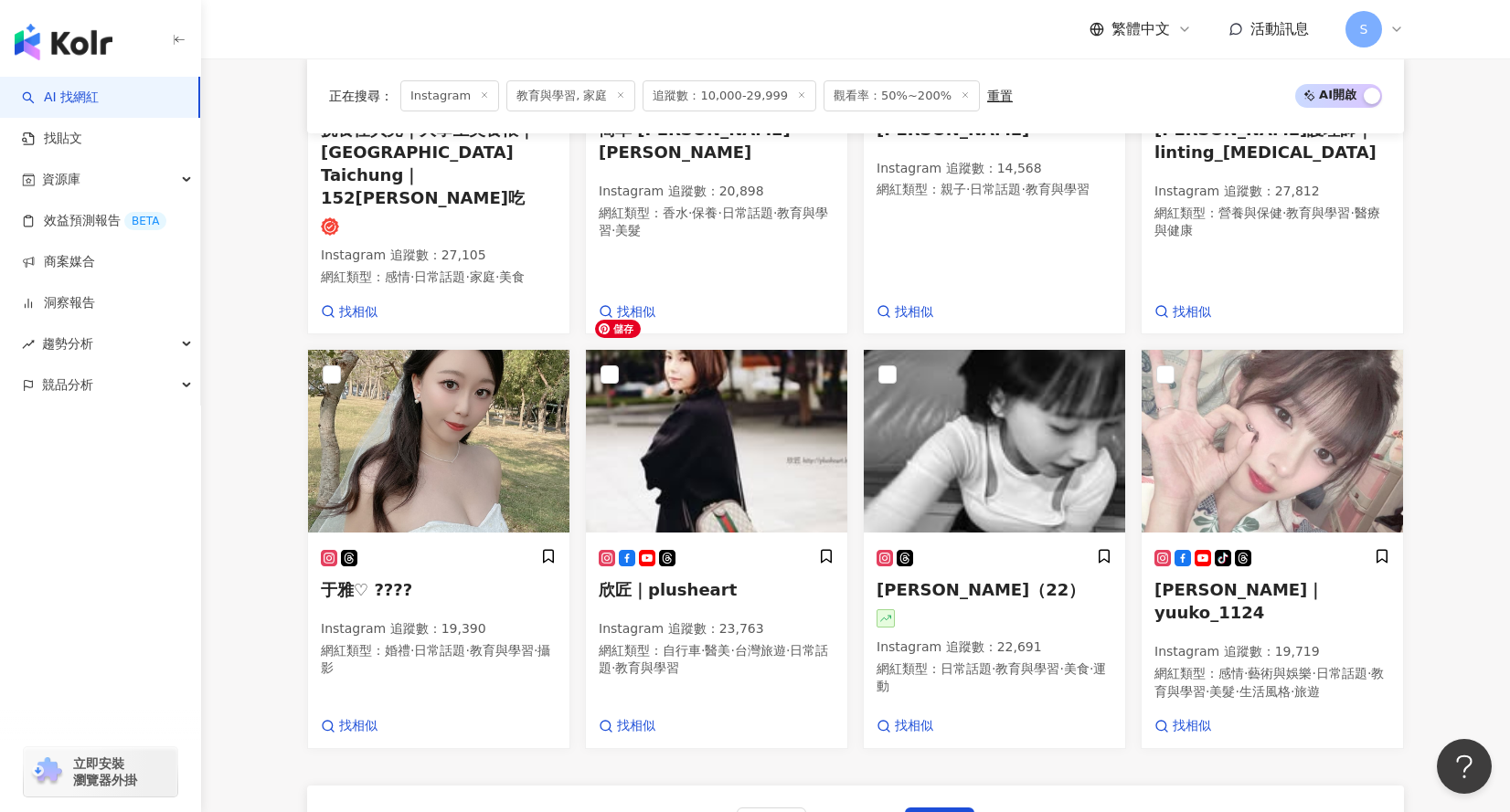
scroll to position [1669, 0]
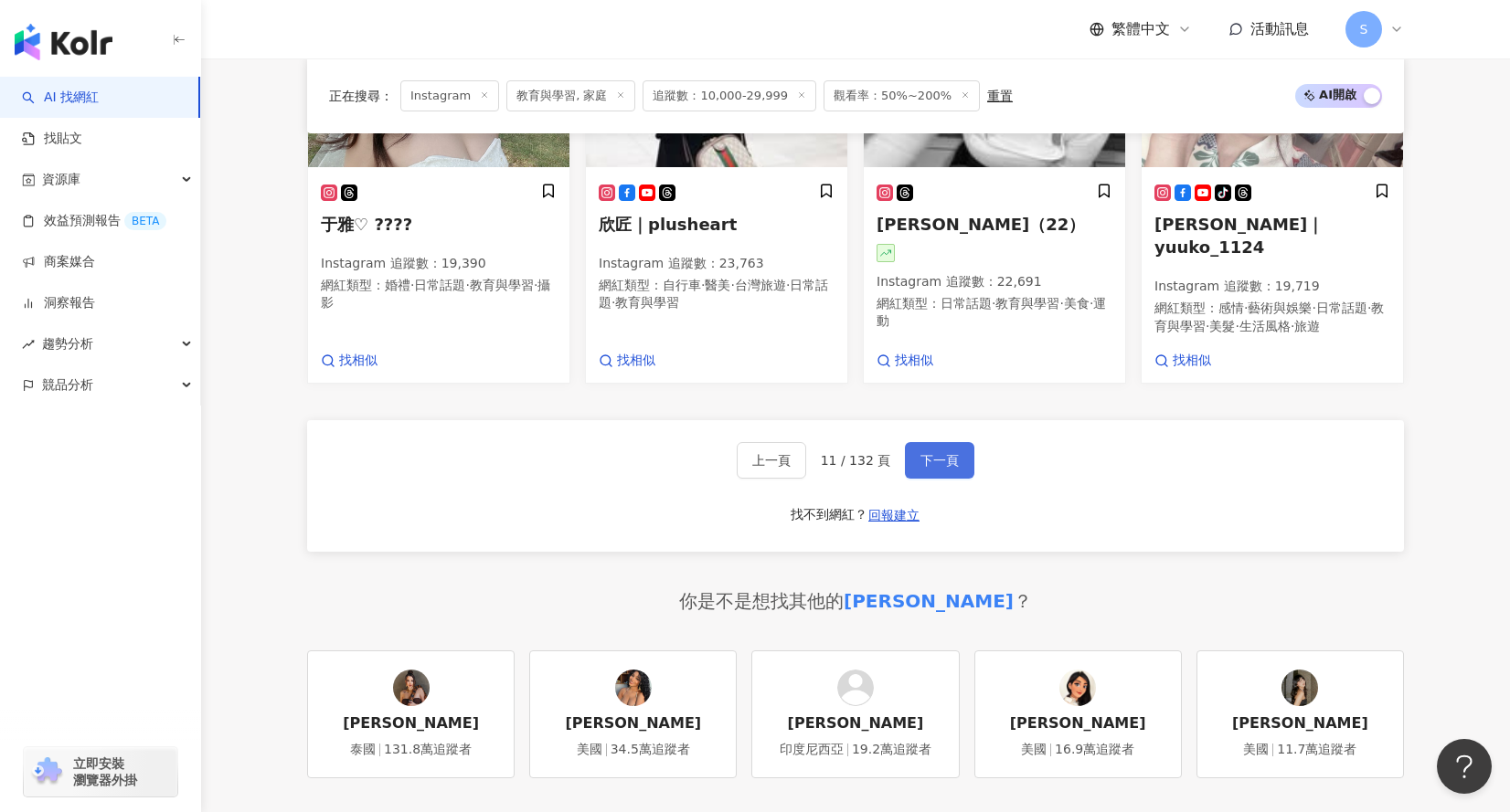
click at [922, 453] on span "下一頁" at bounding box center [939, 461] width 38 height 15
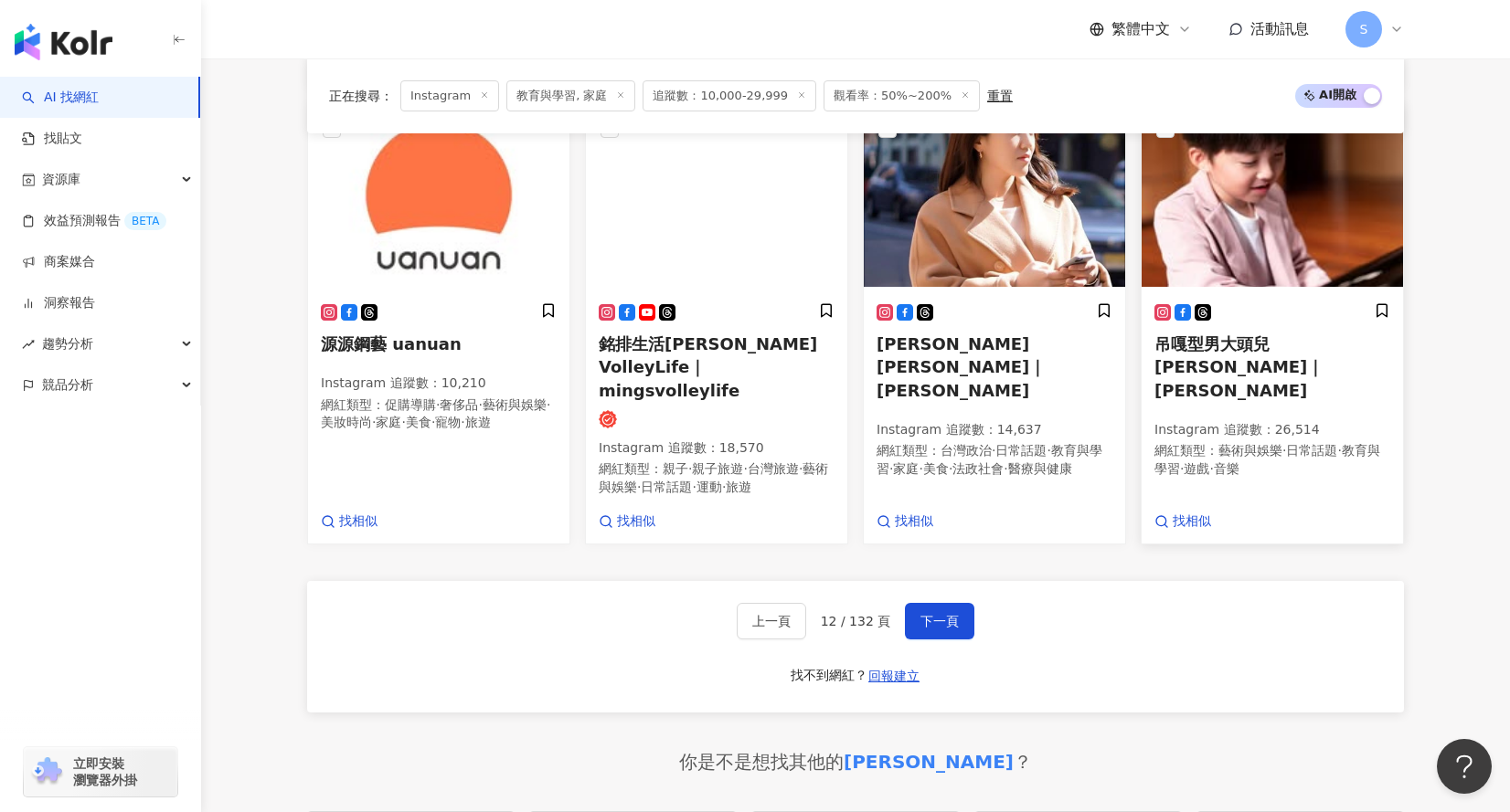
scroll to position [1692, 0]
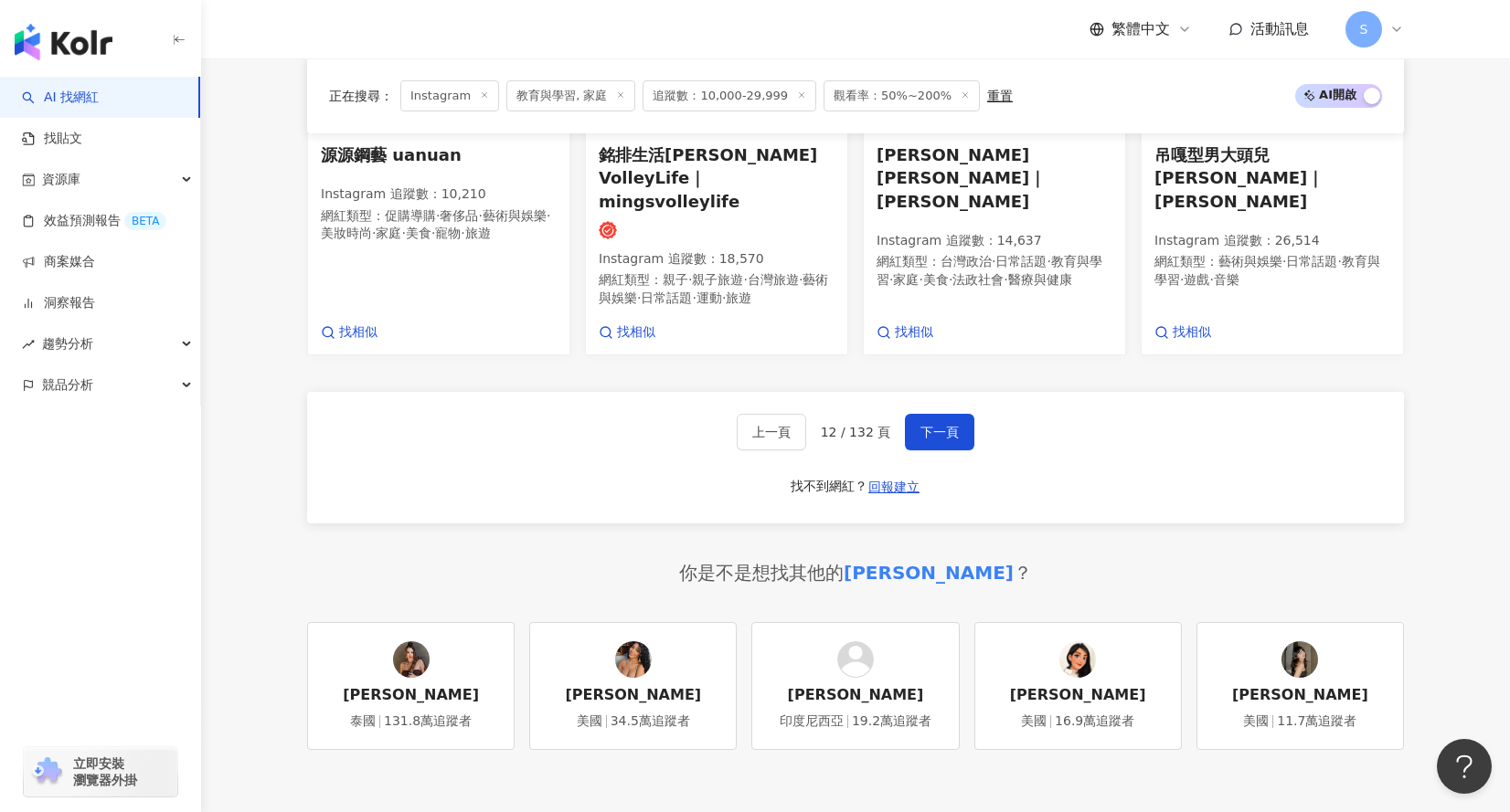
click at [550, 560] on div "你是不是想找其他的 Elena ？" at bounding box center [855, 572] width 1097 height 25
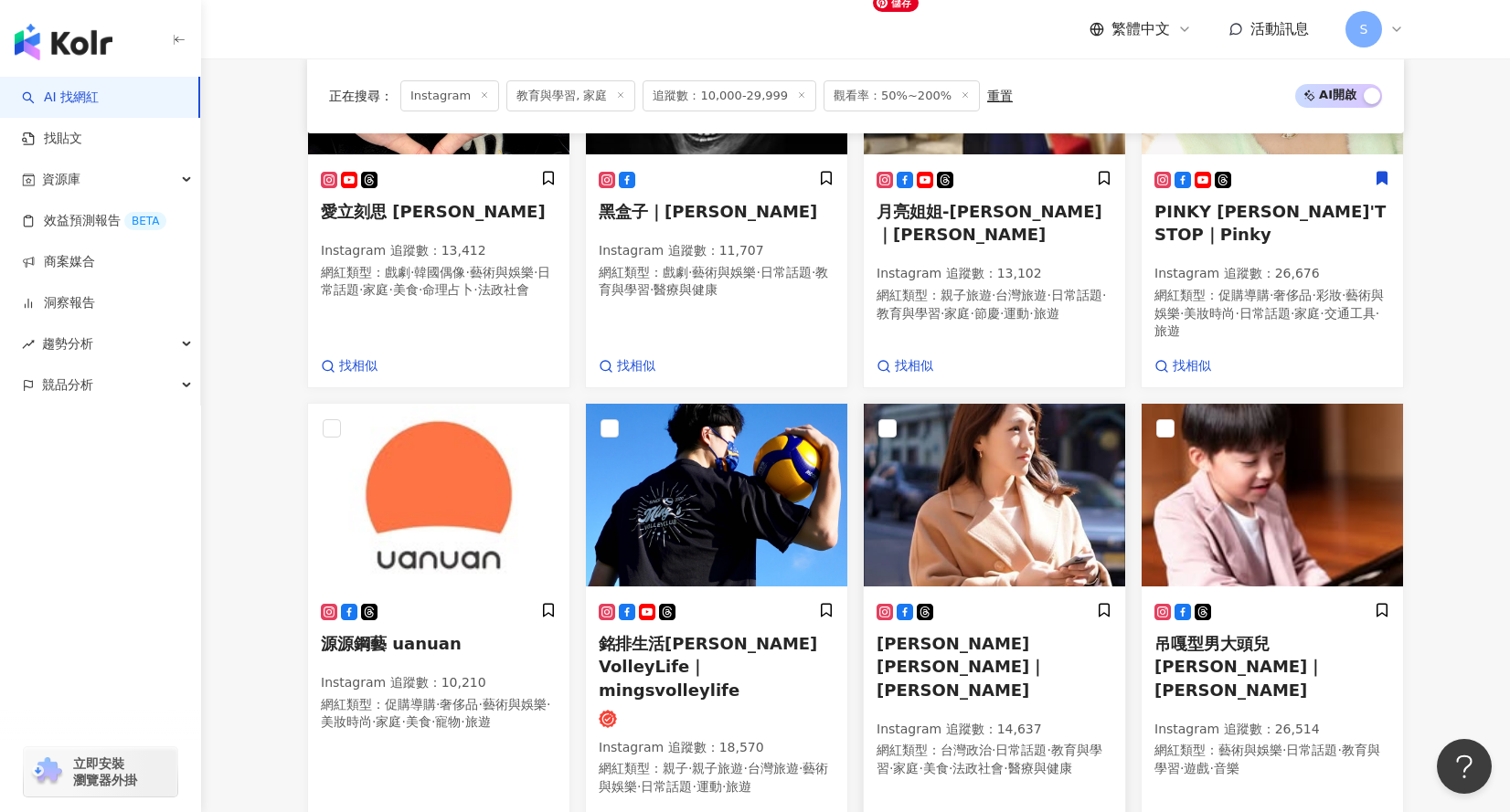
scroll to position [1327, 0]
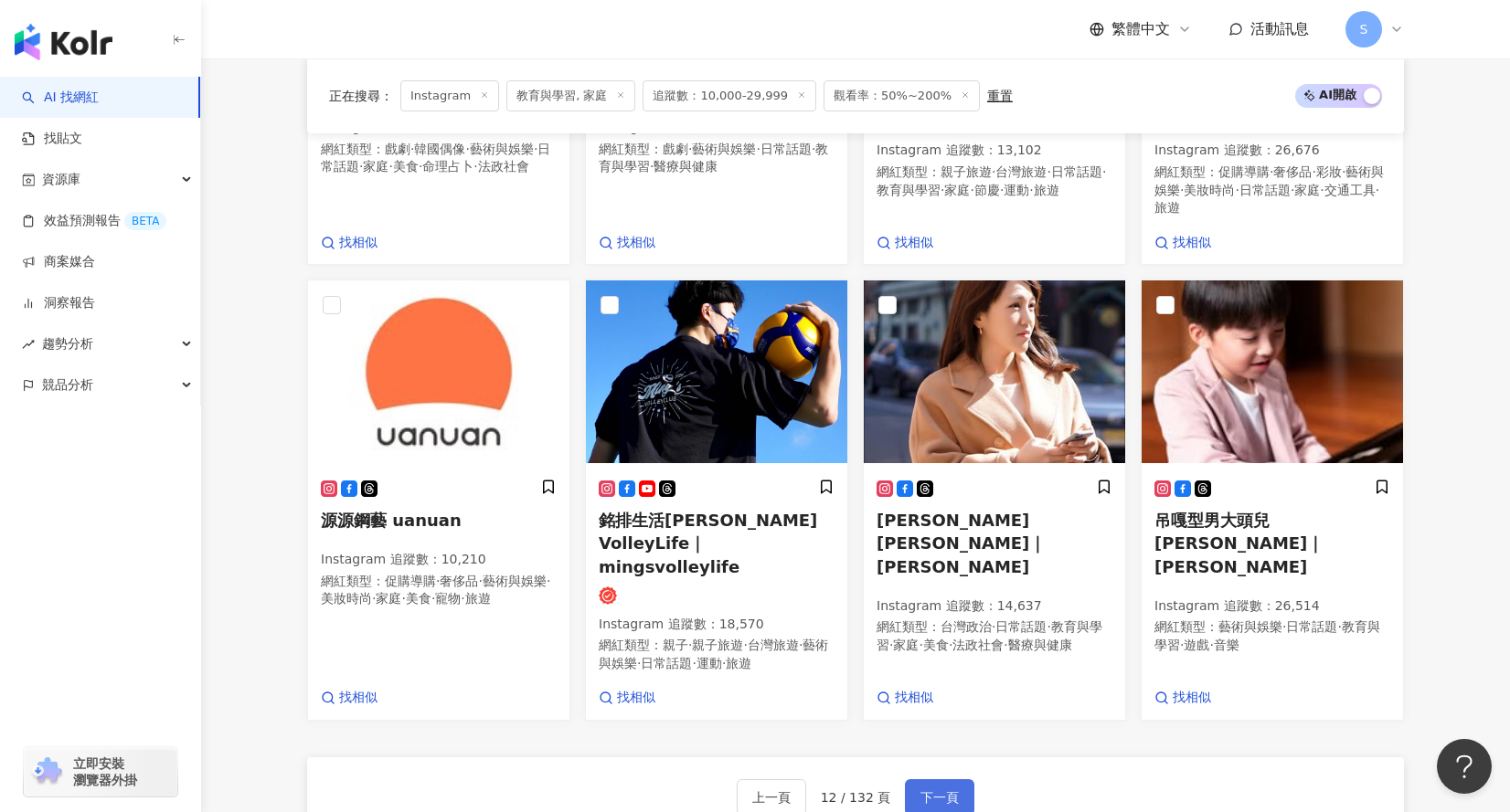
click at [949, 791] on span "下一頁" at bounding box center [939, 798] width 38 height 15
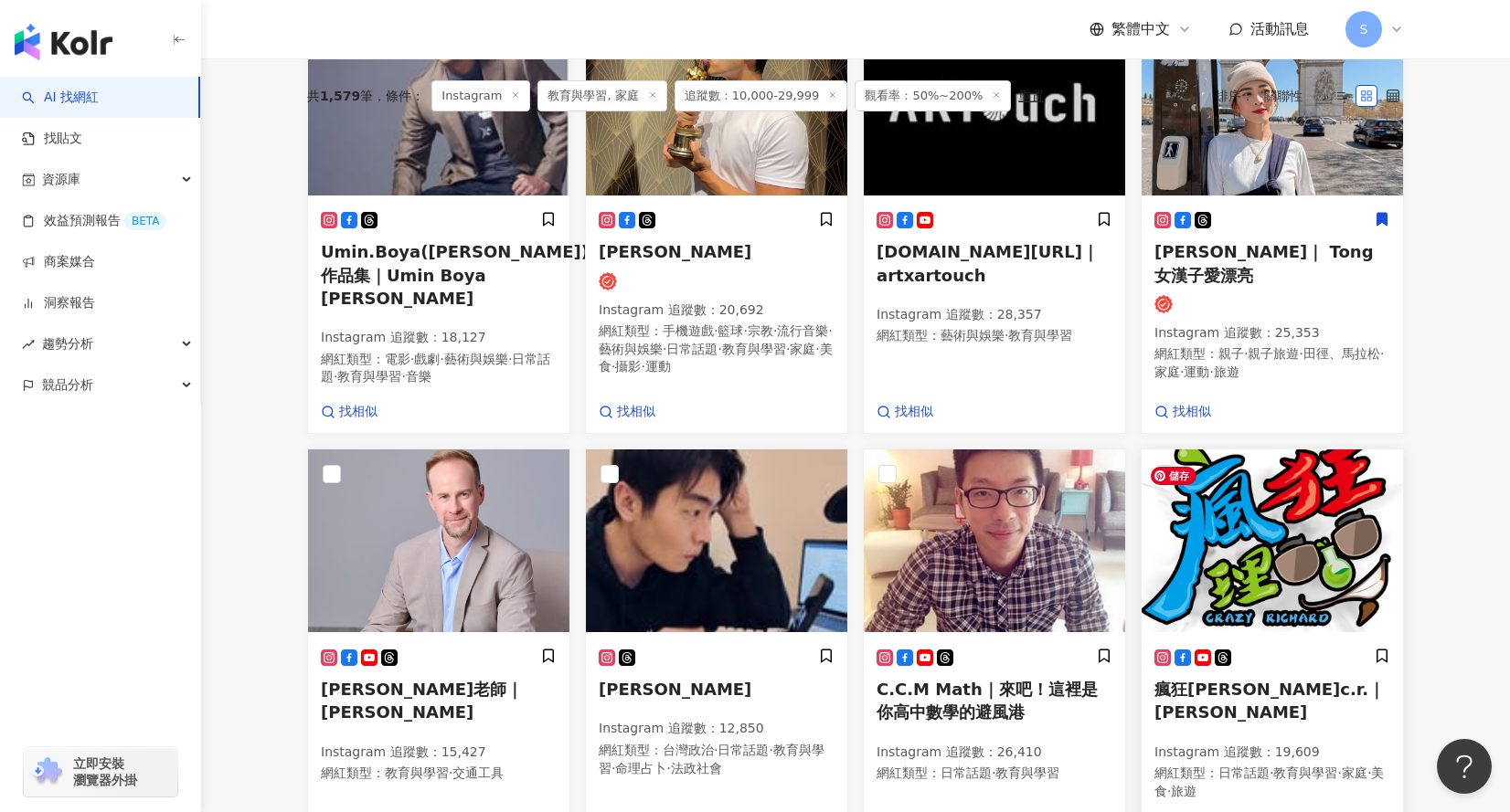
scroll to position [273, 0]
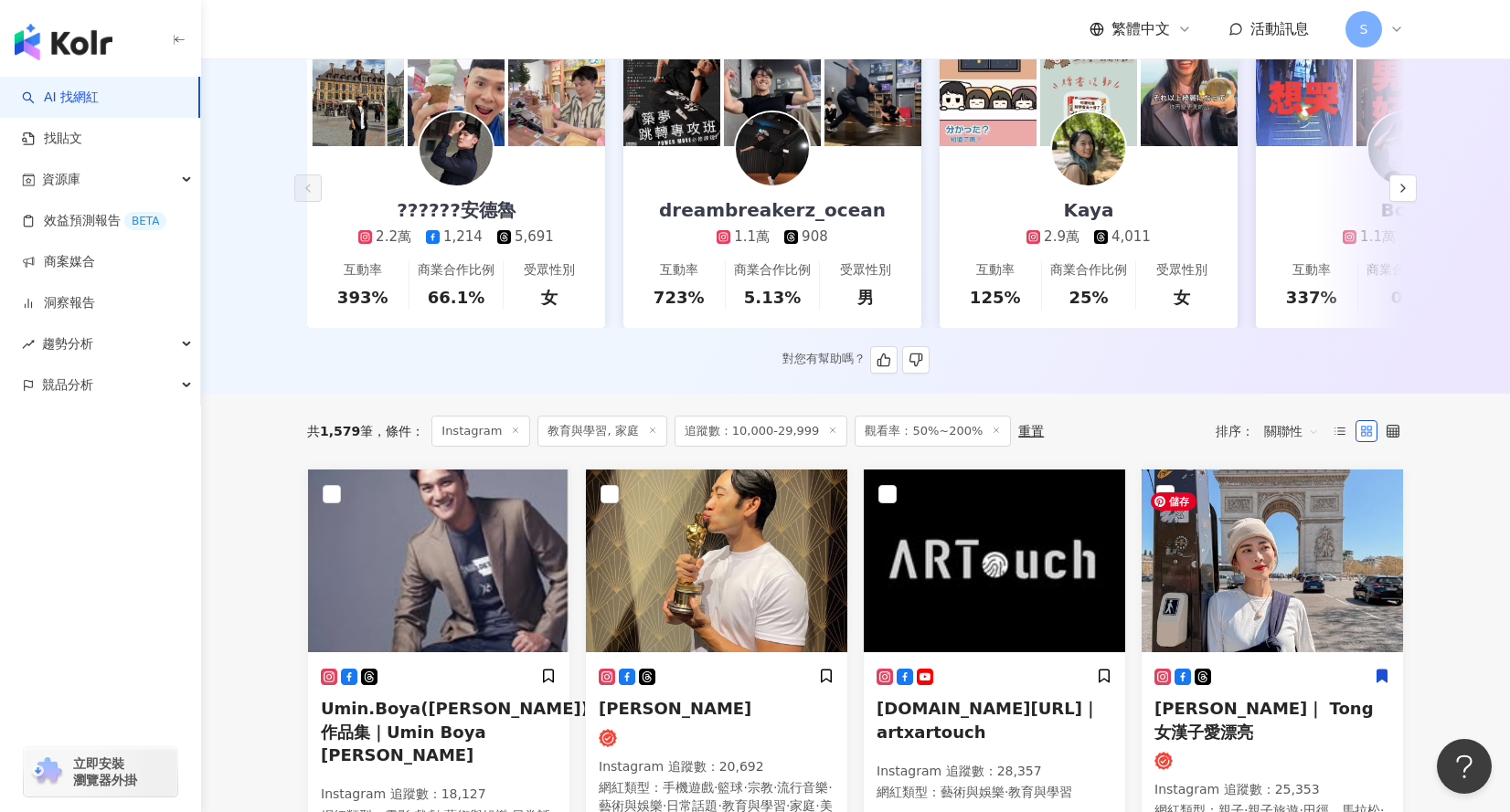
drag, startPoint x: 1294, startPoint y: 569, endPoint x: 1356, endPoint y: 114, distance: 459.2
click at [1356, 114] on img at bounding box center [1405, 98] width 97 height 97
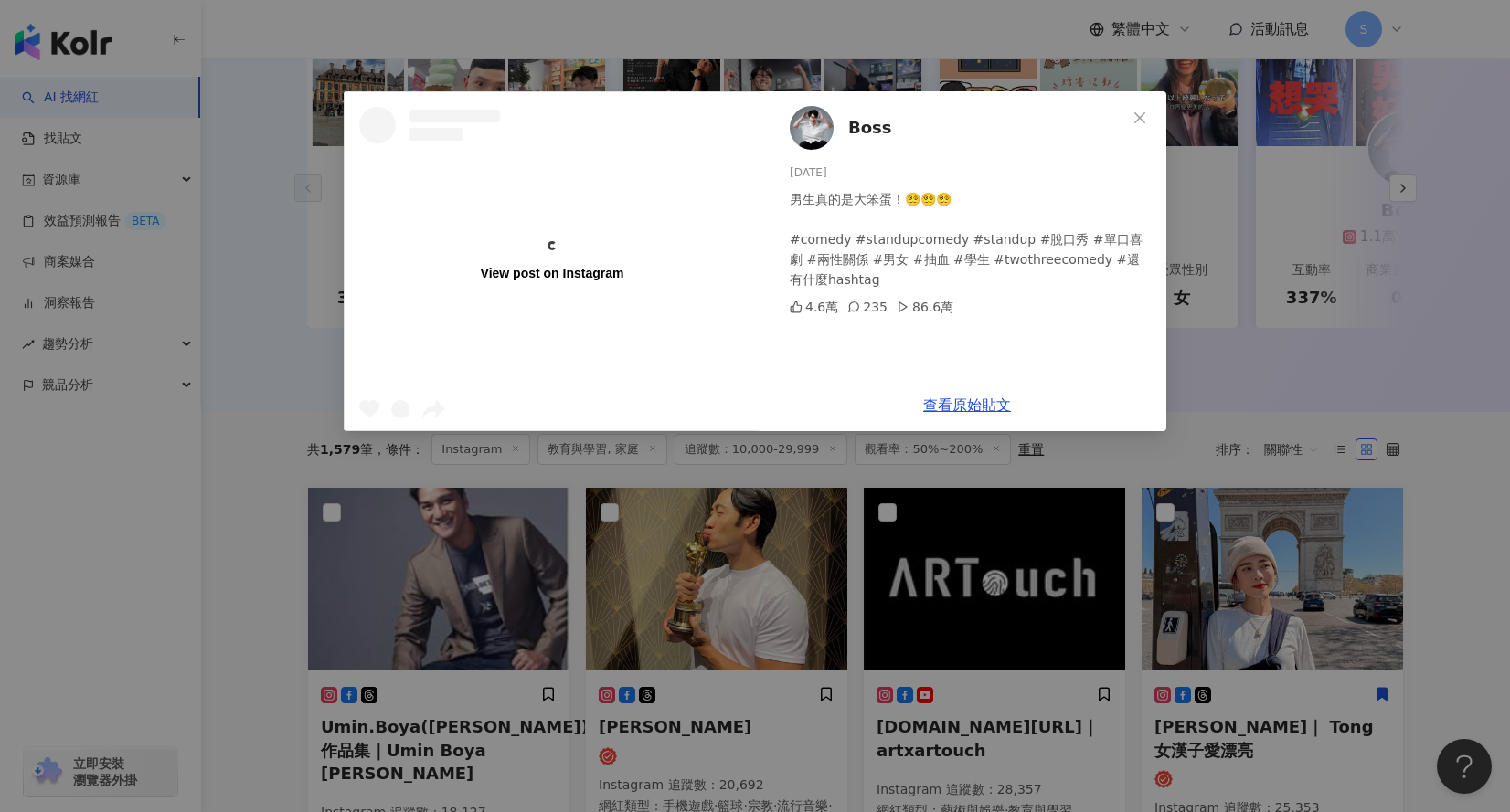
click at [1411, 418] on div "View post on Instagram Boss 2025/7/21 男生真的是大笨蛋！😵‍💫😵‍💫😵‍💫 #comedy #standupcomedy…" at bounding box center [755, 406] width 1510 height 812
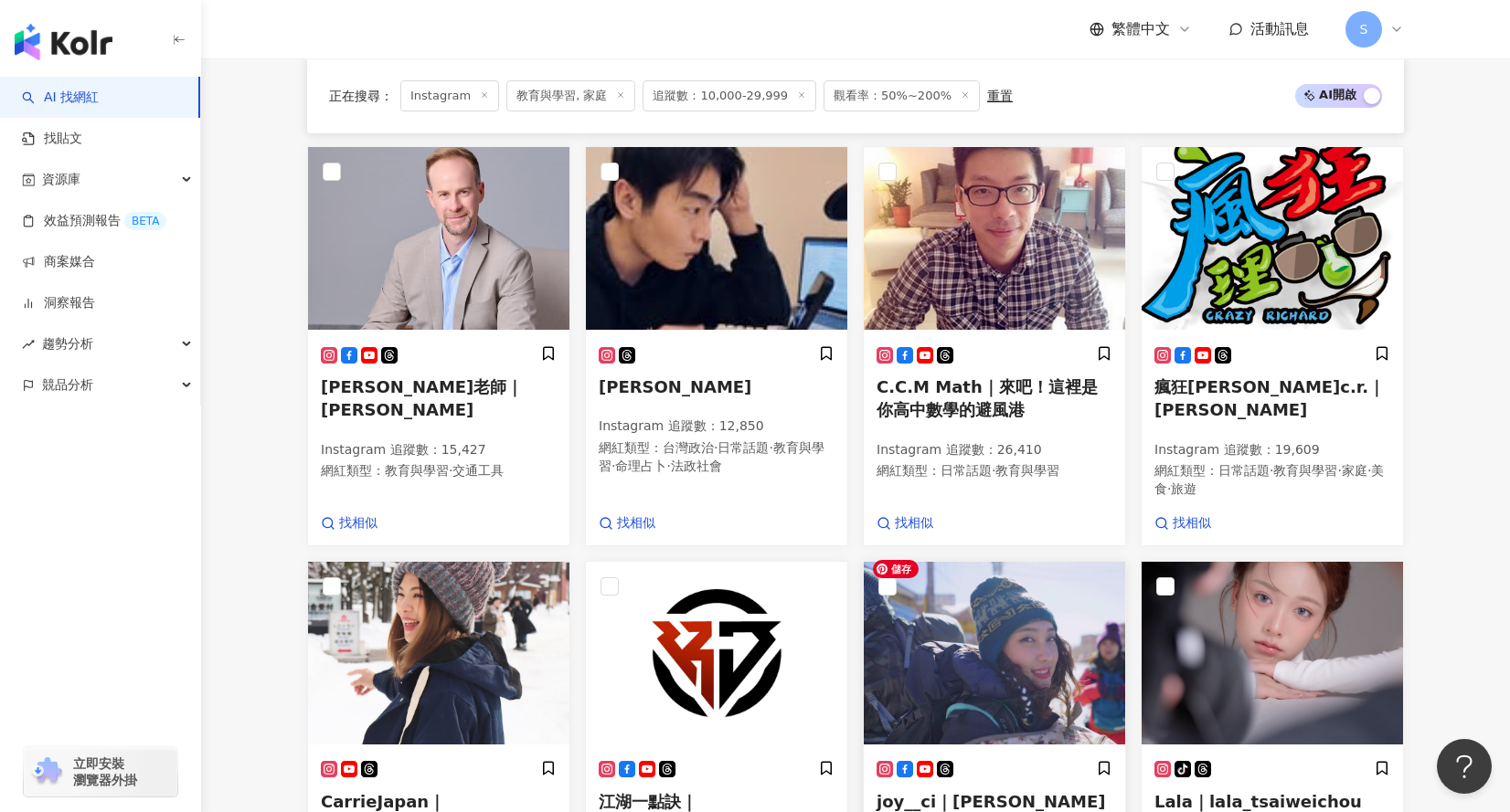
scroll to position [1278, 0]
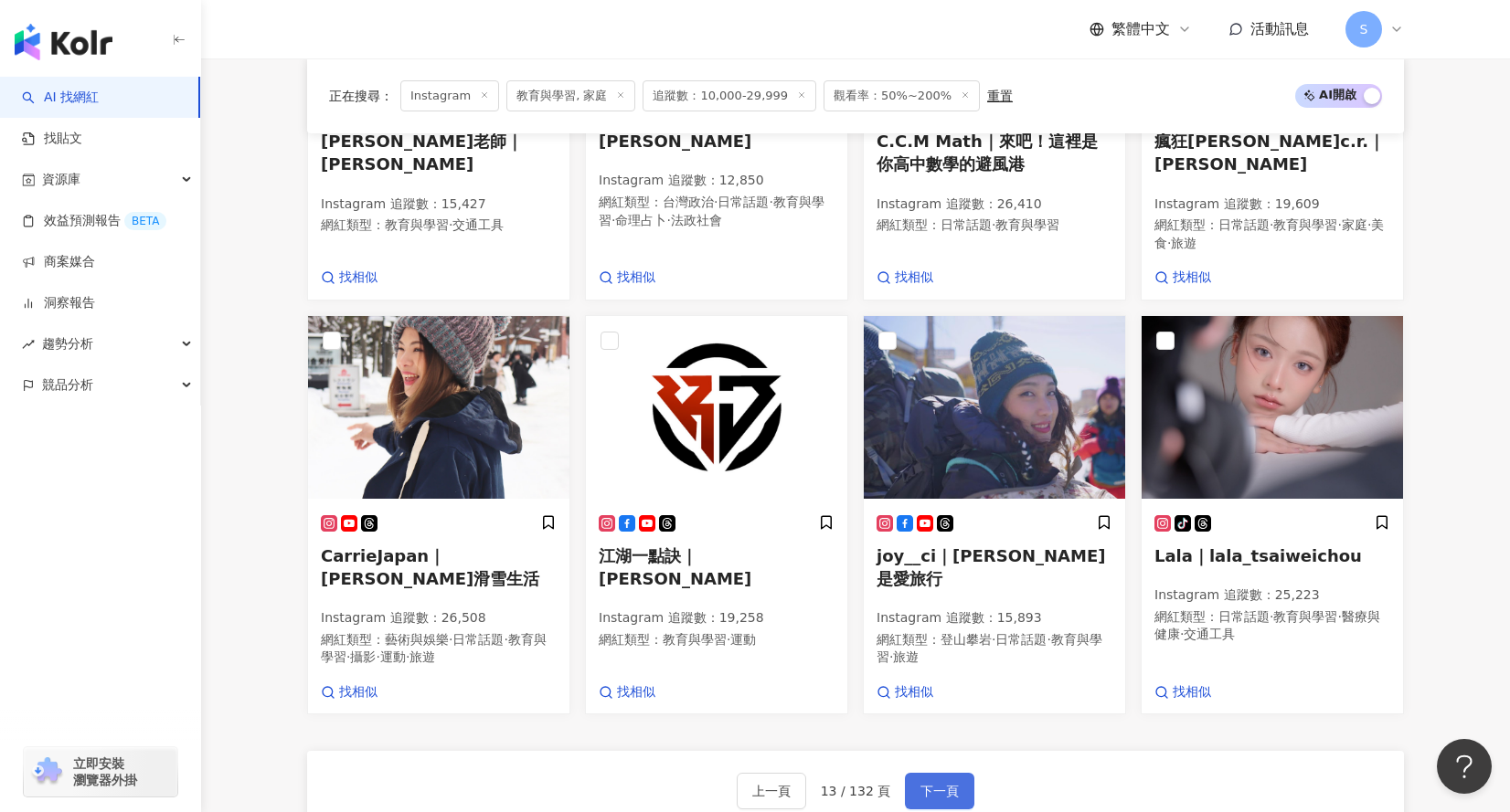
click at [946, 792] on button "下一頁" at bounding box center [939, 791] width 69 height 36
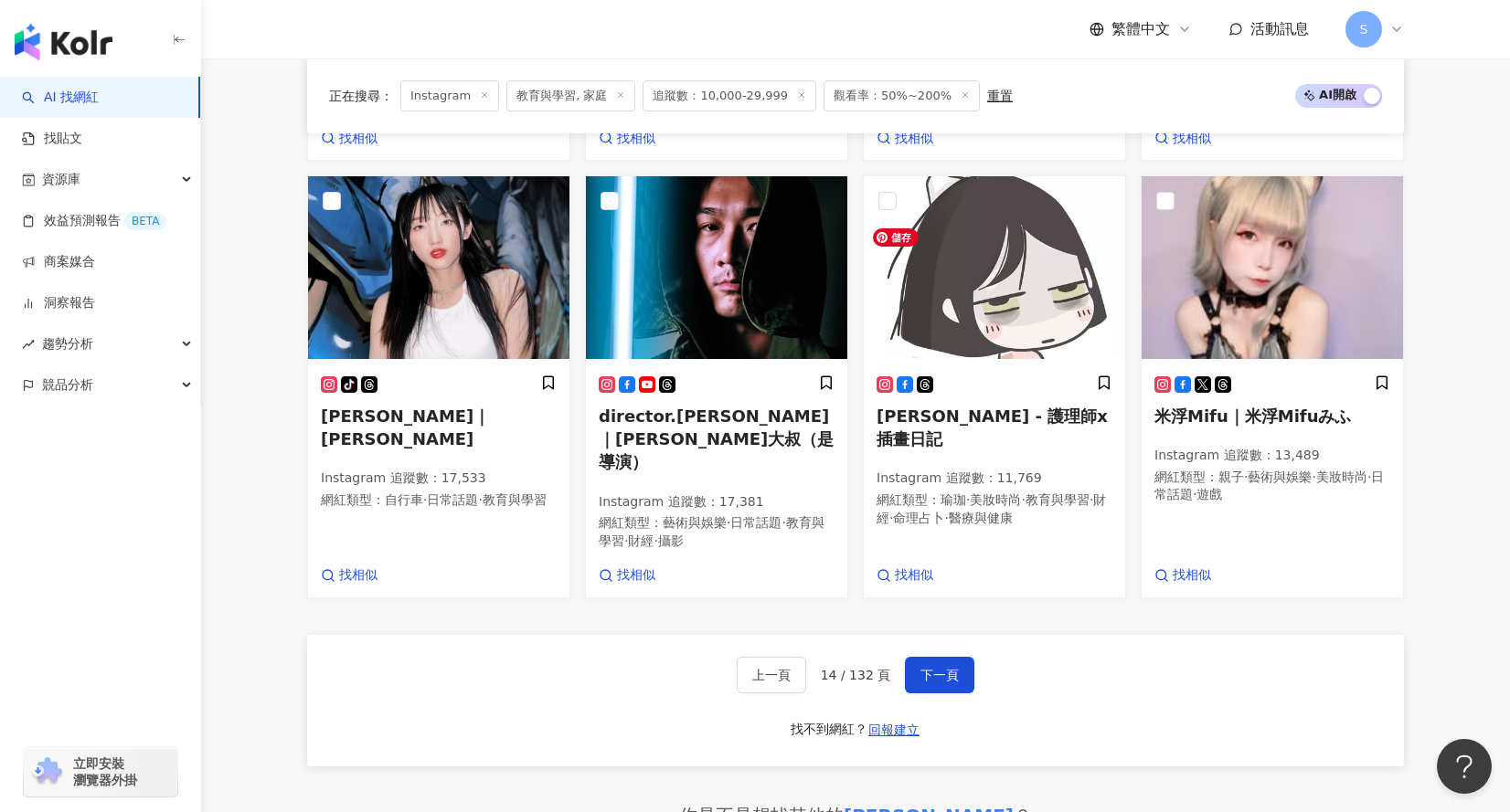
scroll to position [1564, 0]
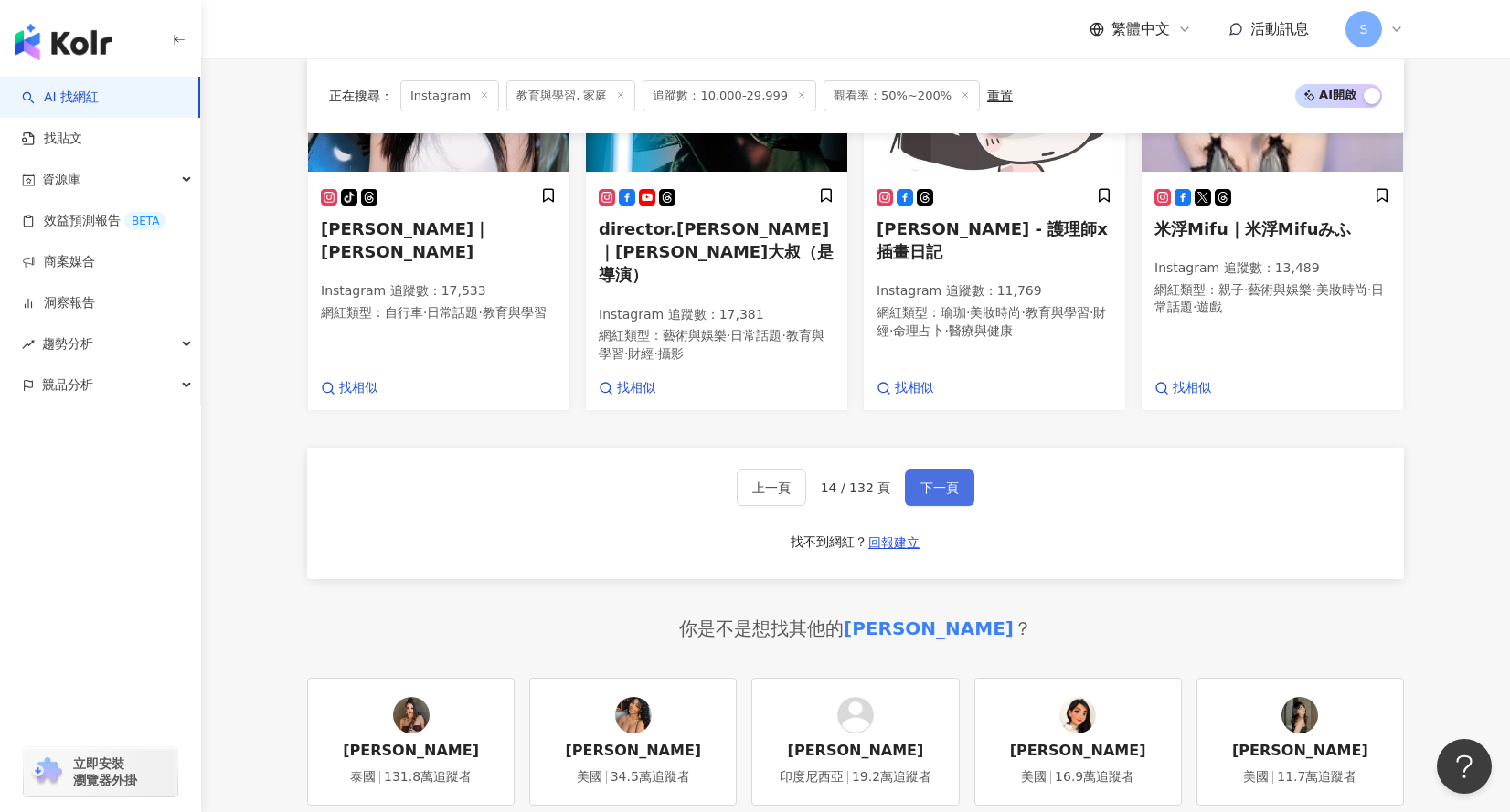
click at [934, 495] on span "下一頁" at bounding box center [939, 488] width 38 height 15
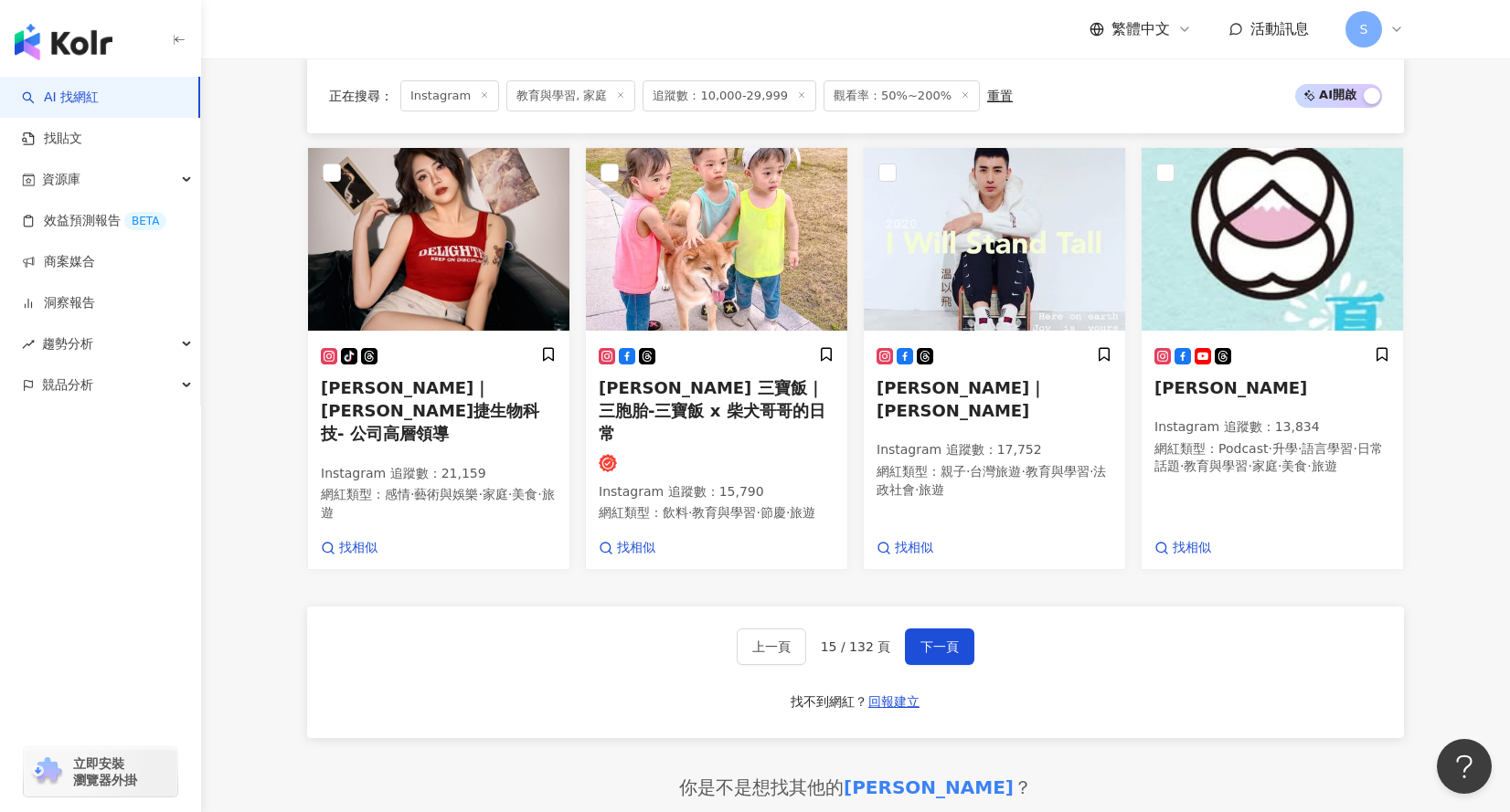
scroll to position [1657, 0]
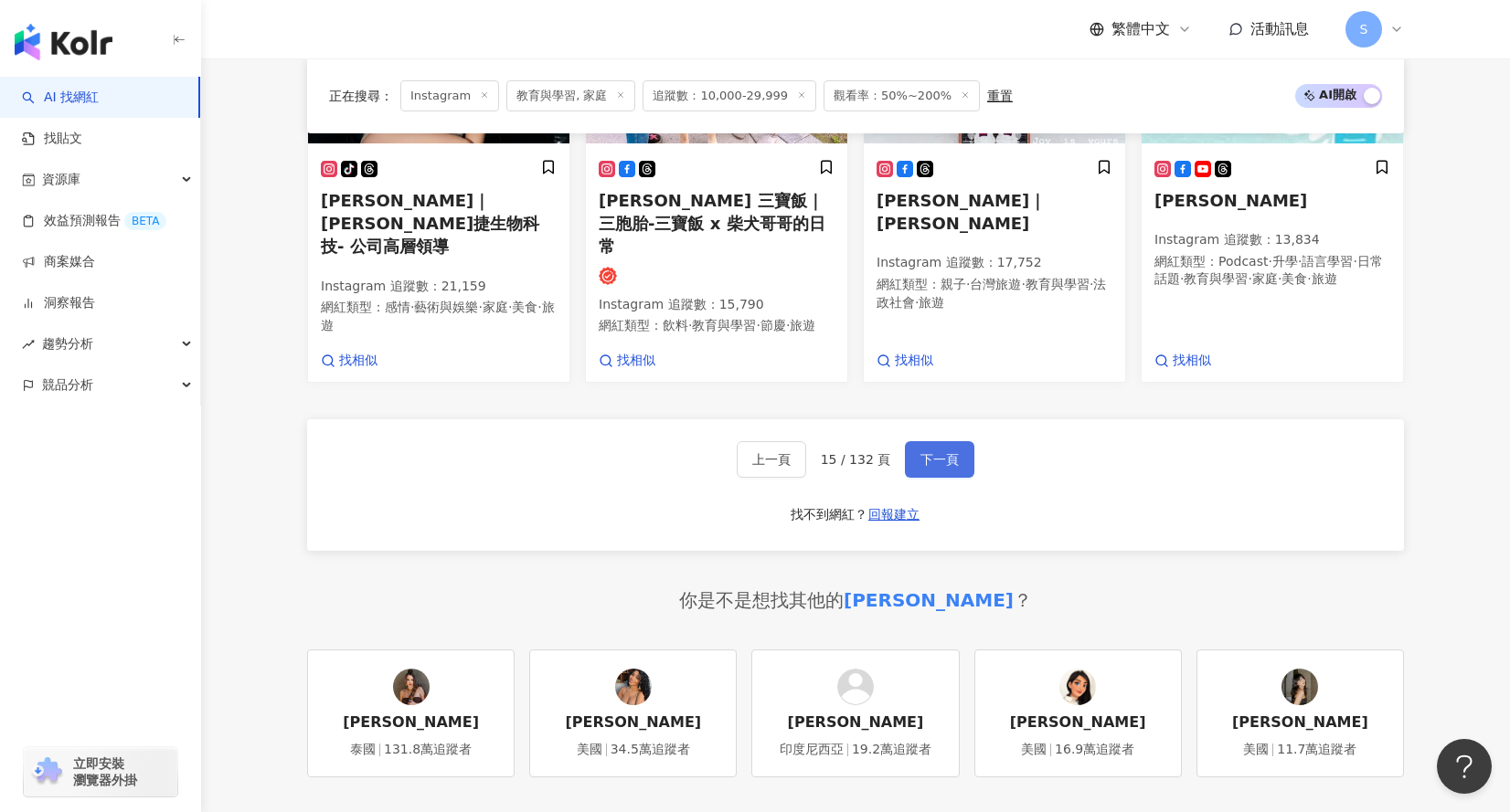
click at [914, 441] on button "下一頁" at bounding box center [939, 459] width 69 height 36
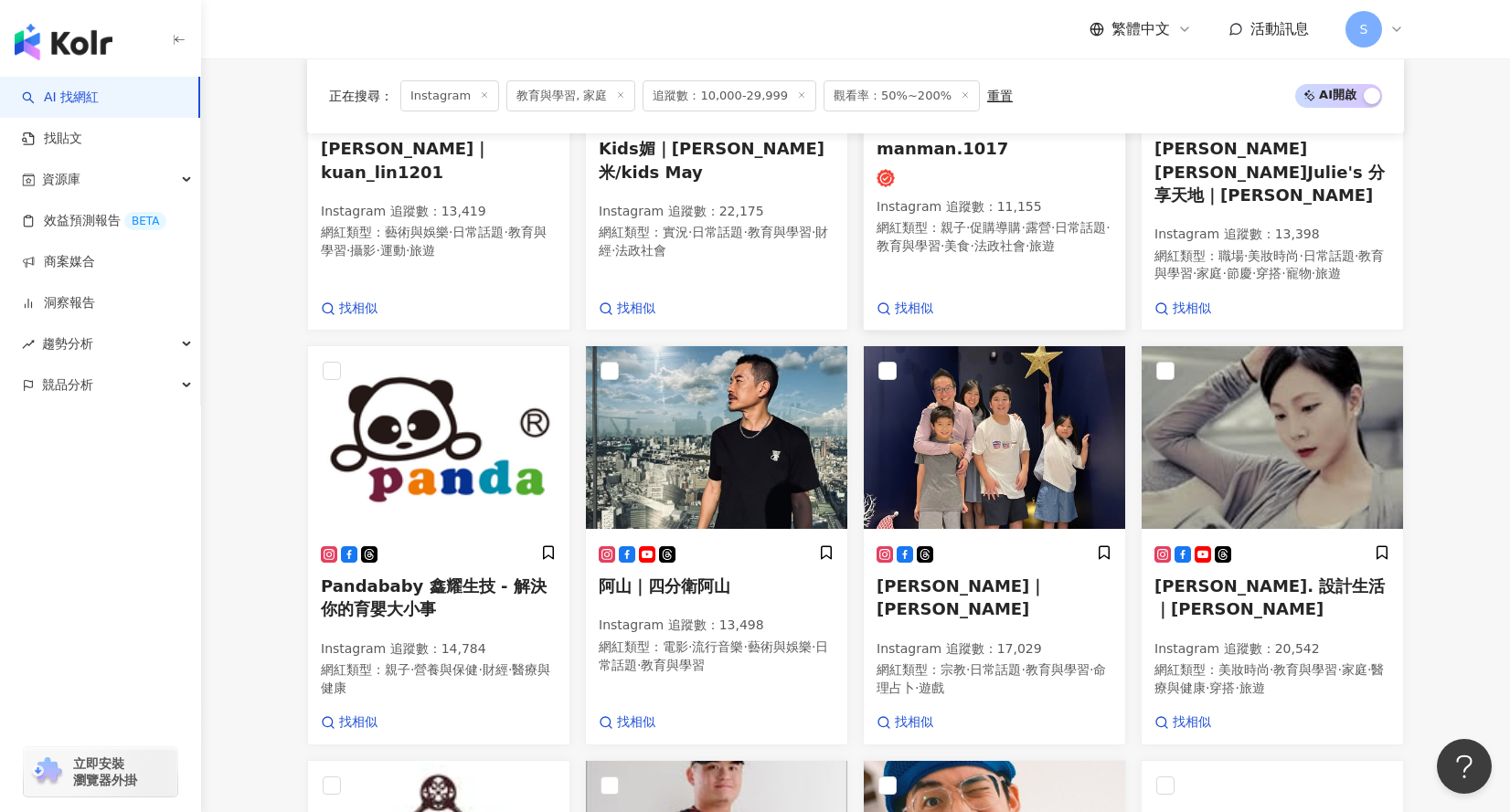
scroll to position [1382, 0]
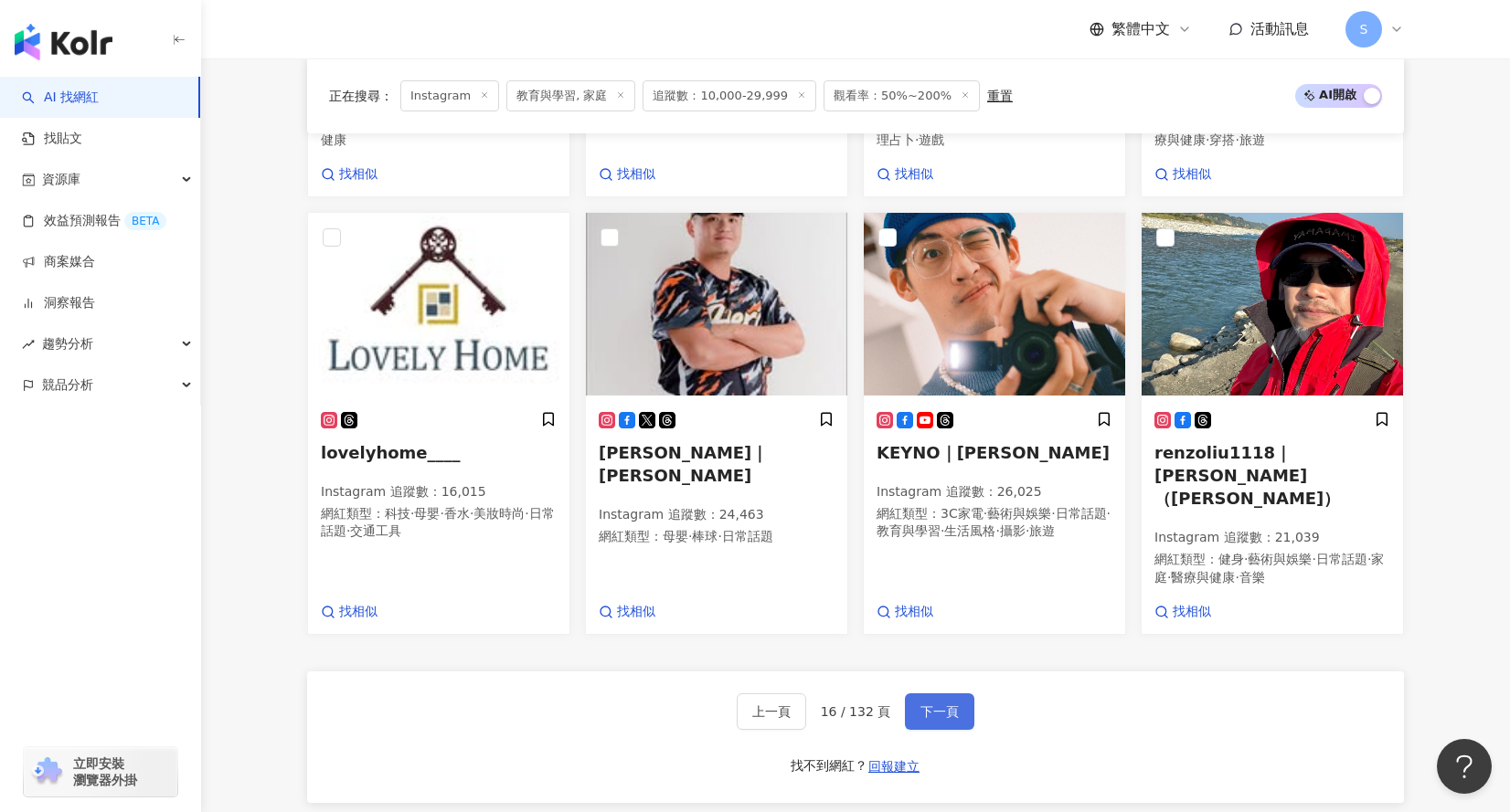
click at [932, 694] on button "下一頁" at bounding box center [939, 711] width 69 height 36
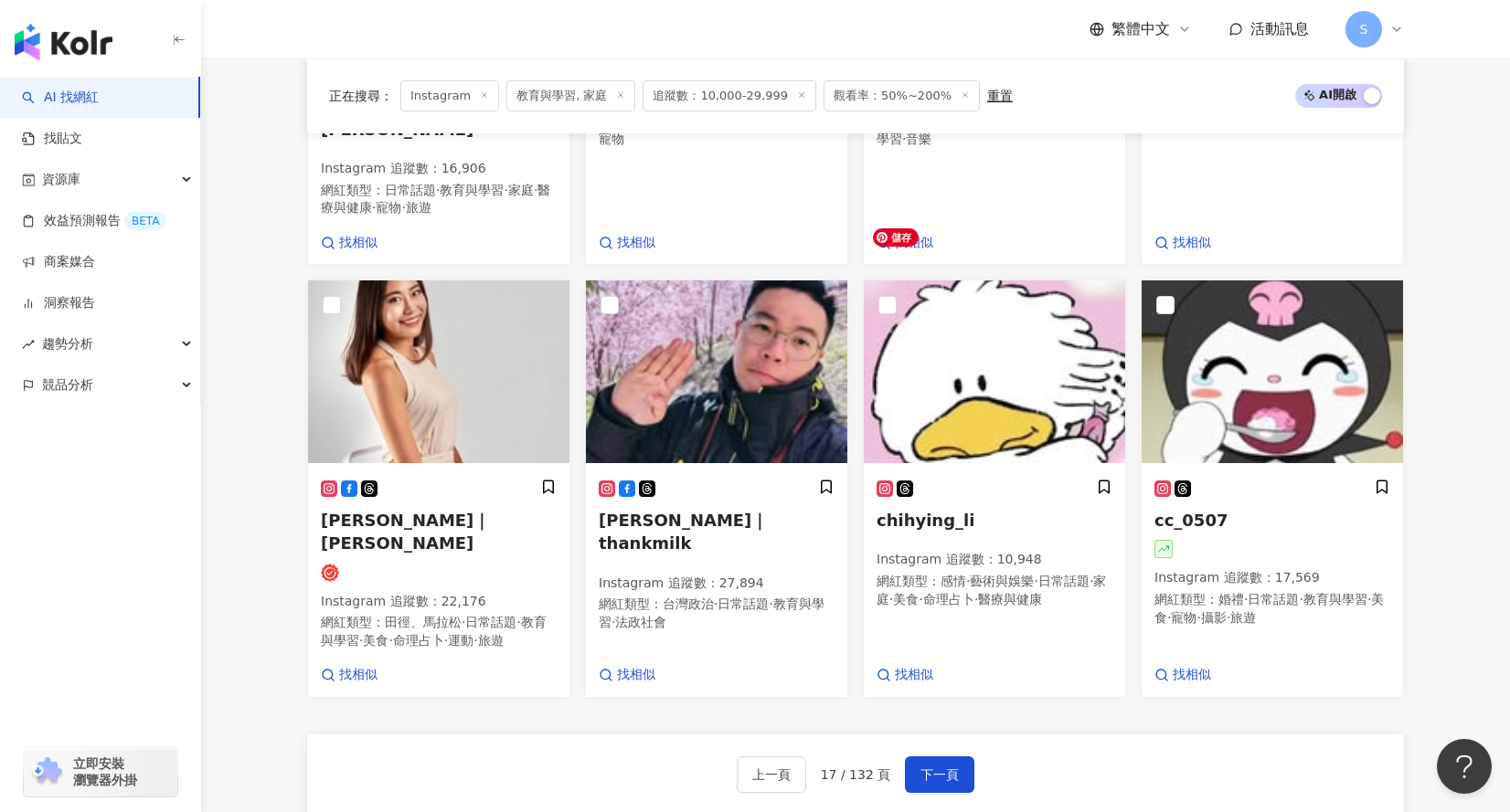
scroll to position [1560, 0]
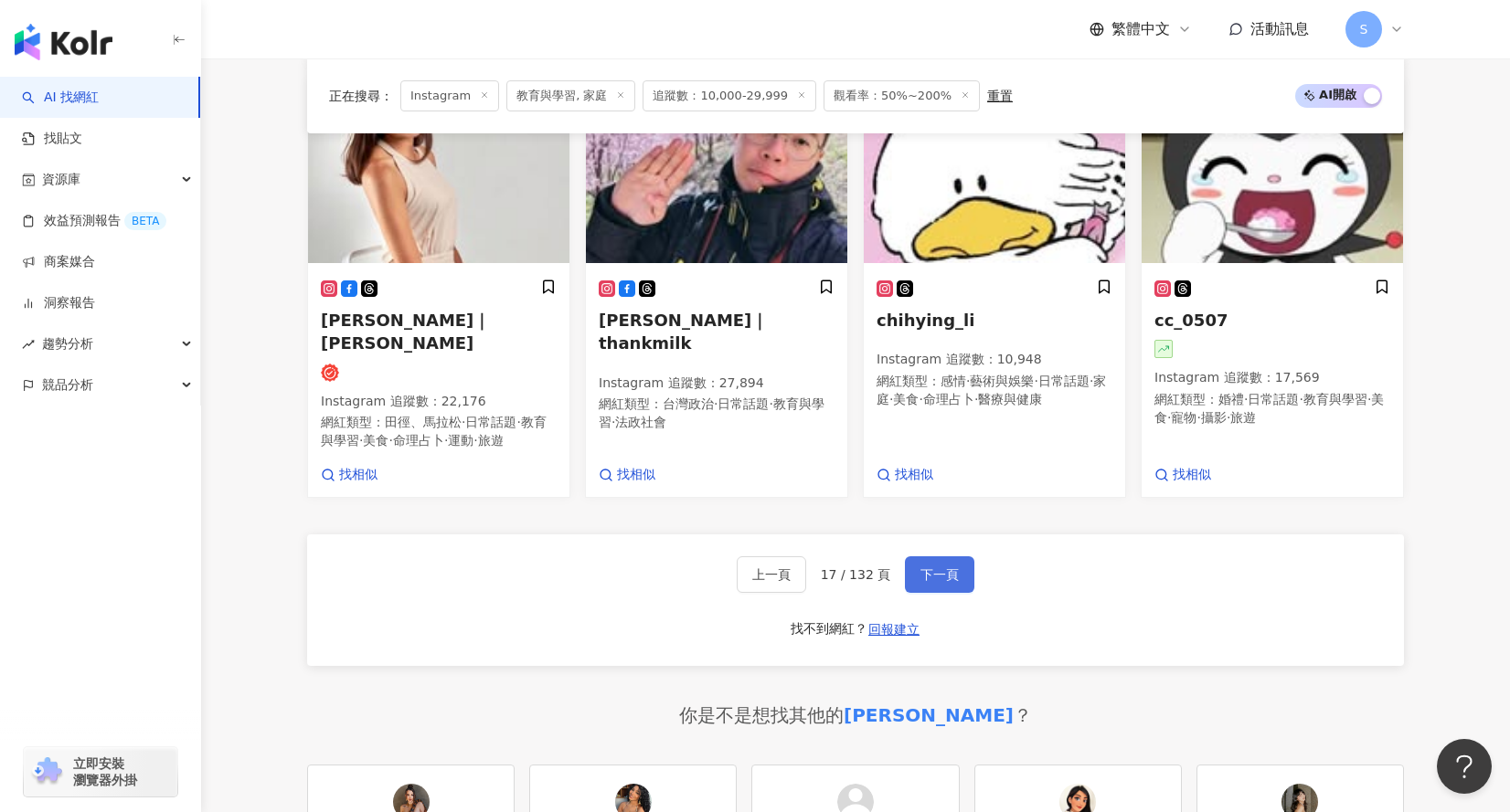
click at [948, 568] on span "下一頁" at bounding box center [939, 575] width 38 height 15
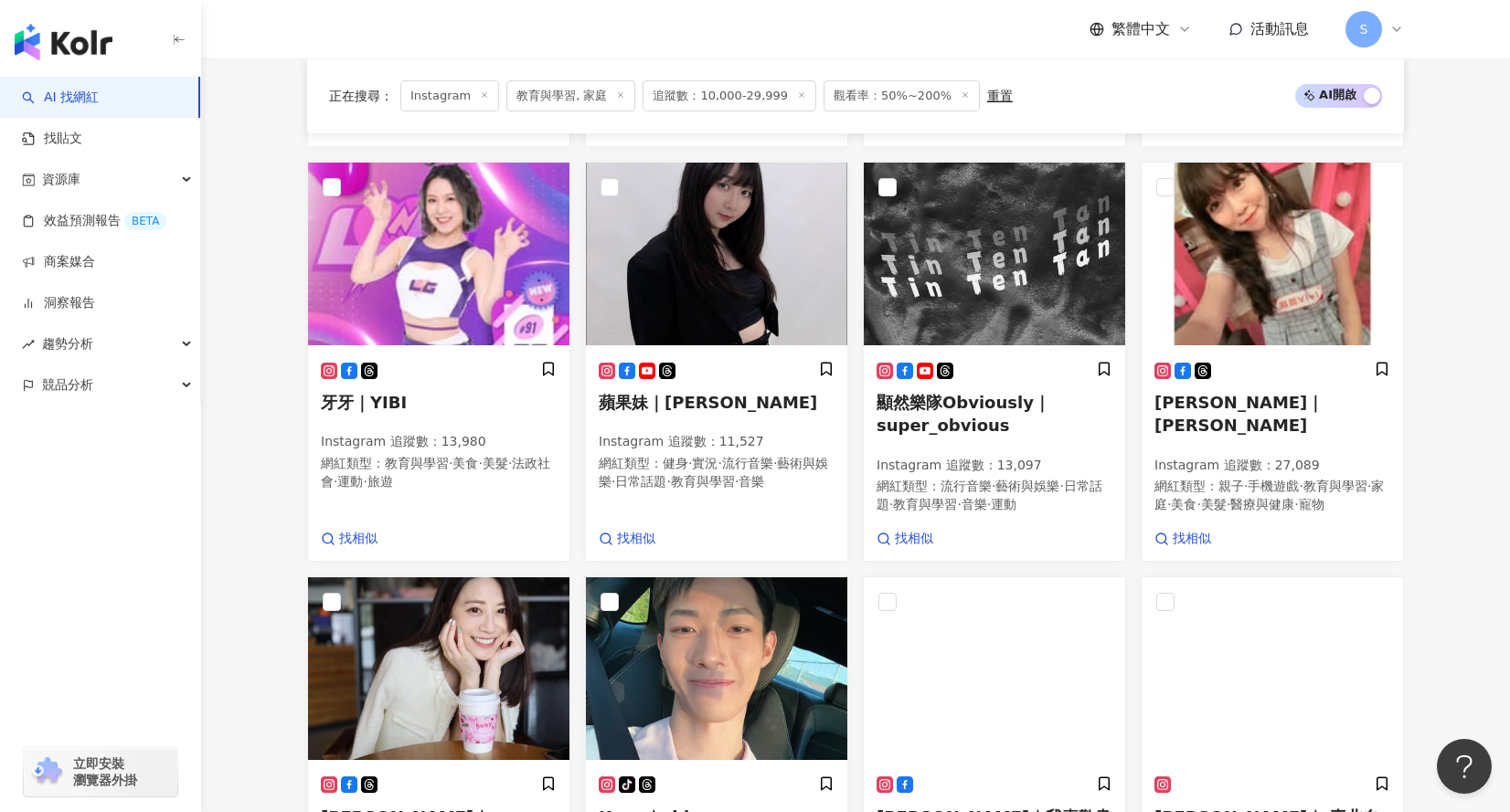
scroll to position [1383, 0]
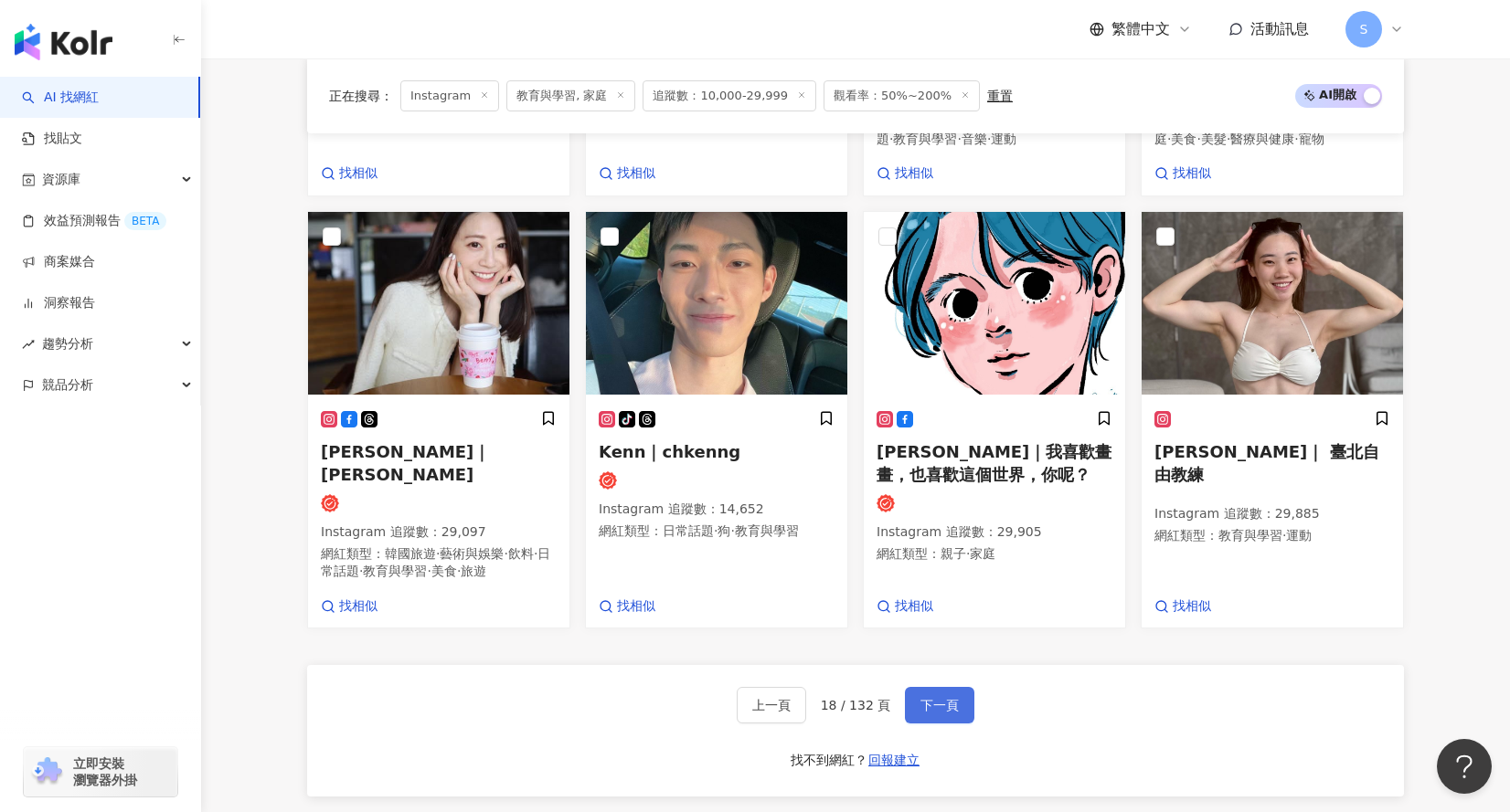
click at [957, 687] on button "下一頁" at bounding box center [939, 705] width 69 height 36
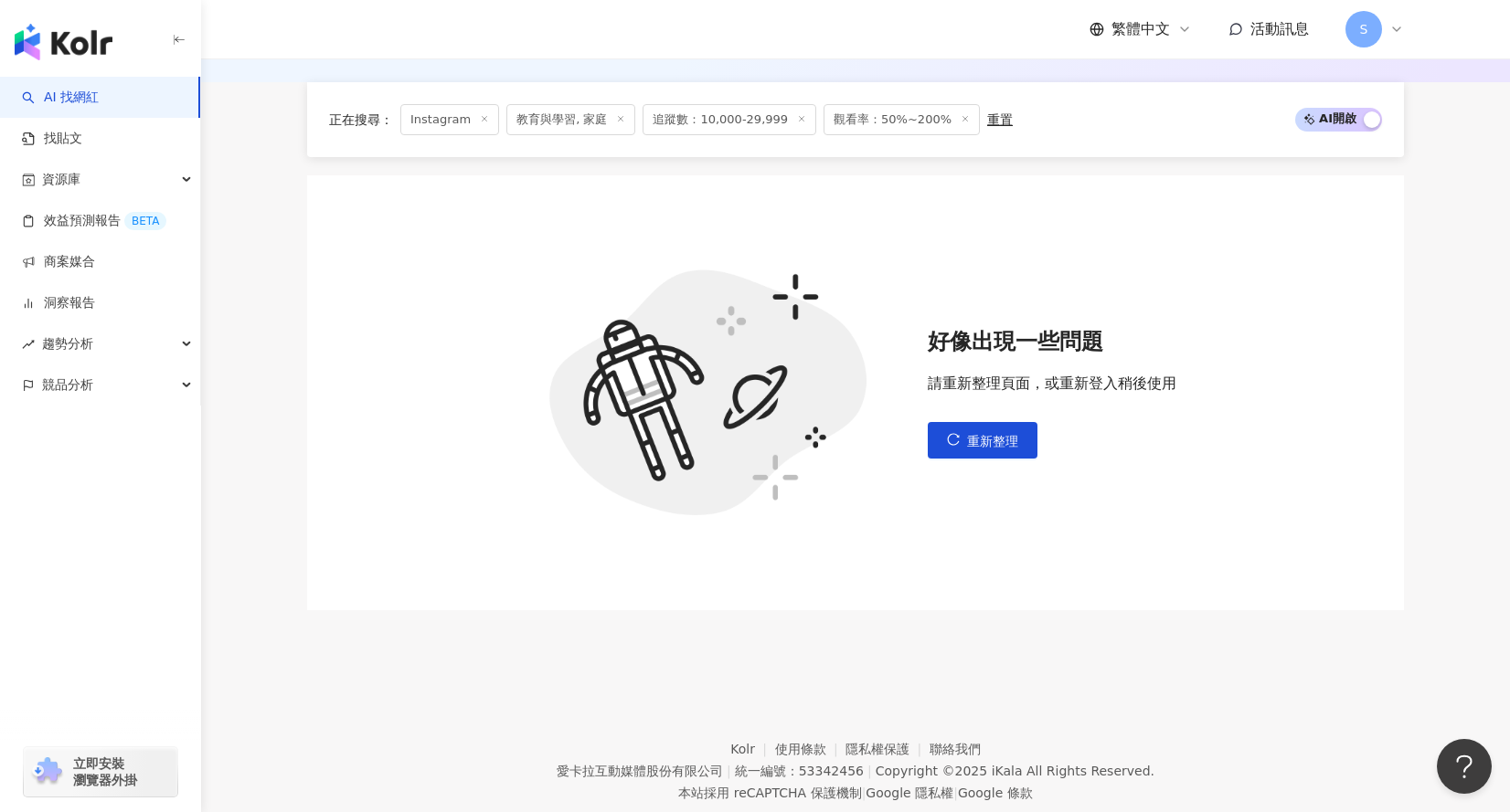
scroll to position [554, 0]
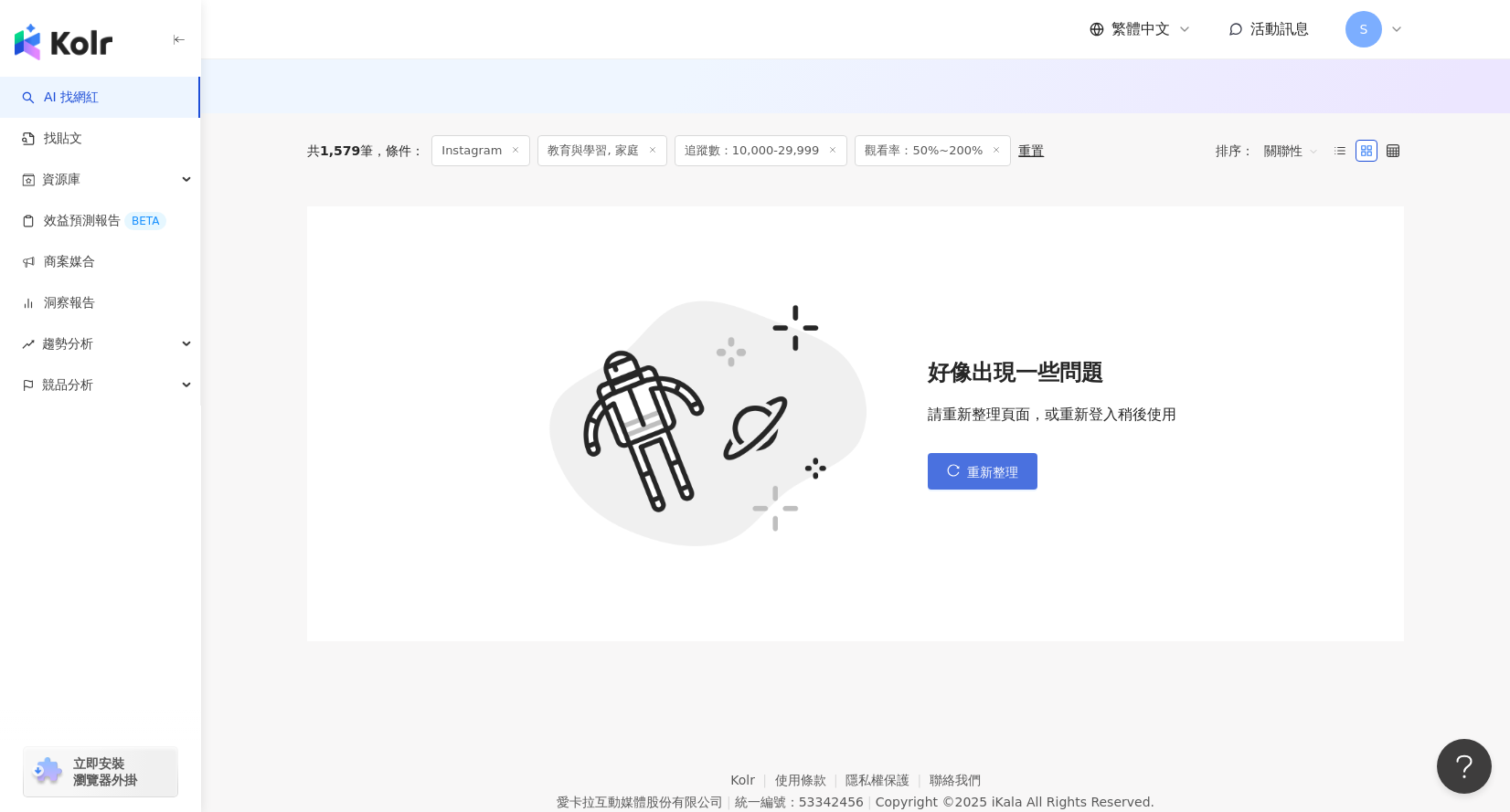
click at [987, 479] on span "重新整理" at bounding box center [992, 473] width 51 height 15
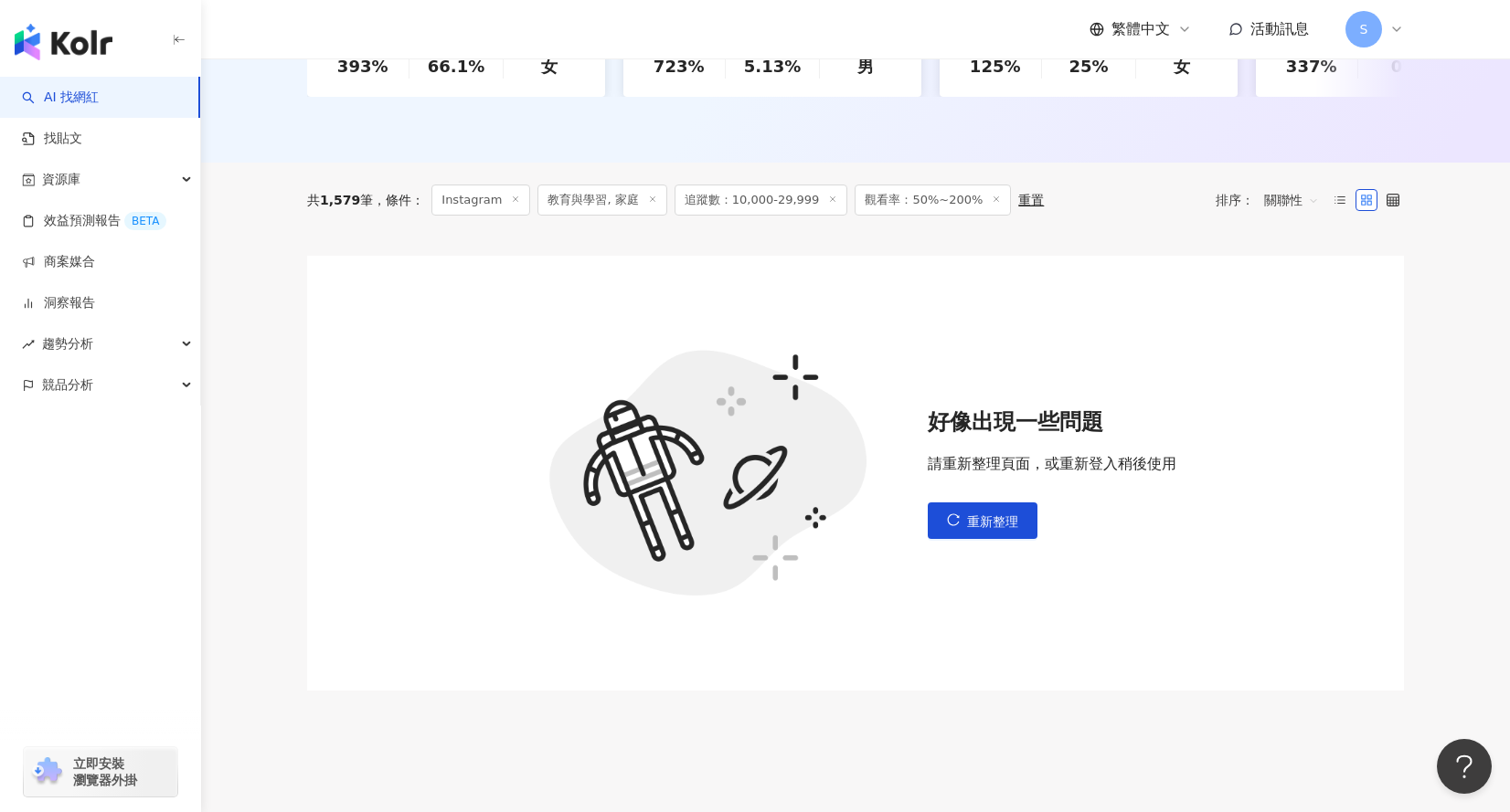
scroll to position [640, 0]
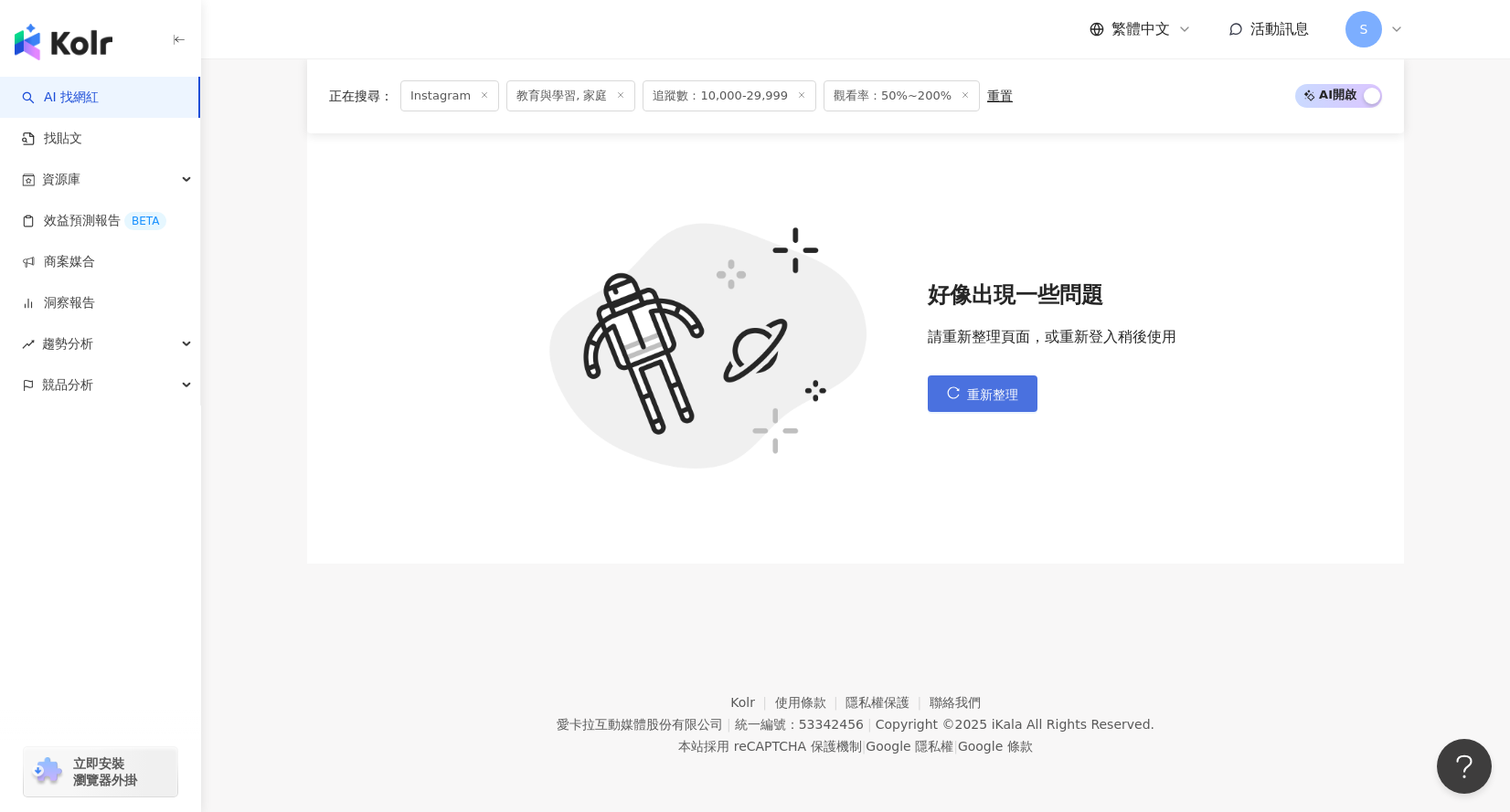
click at [994, 387] on button "重新整理" at bounding box center [983, 393] width 110 height 36
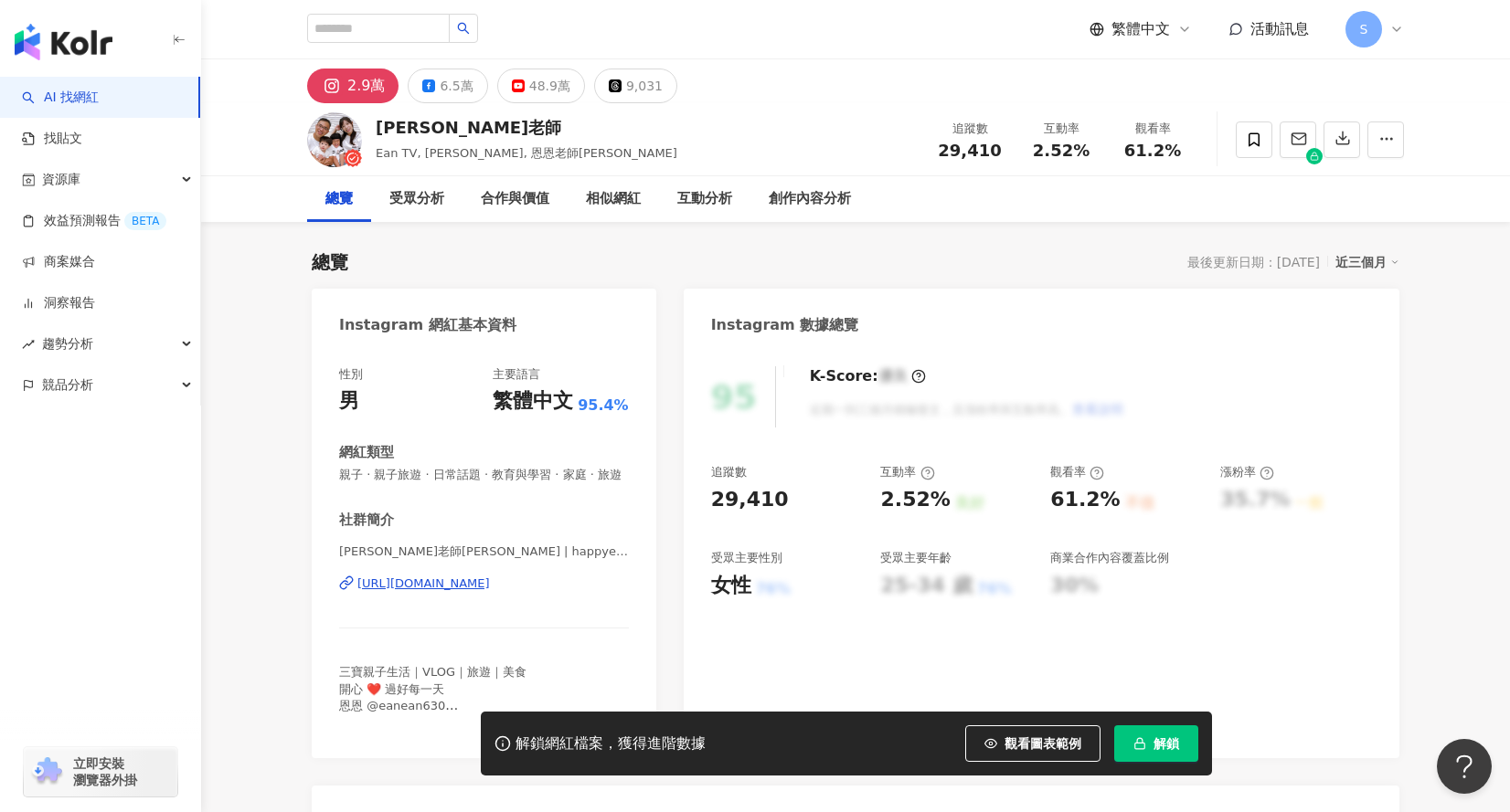
click at [414, 592] on div "https://www.instagram.com/happyeantv/" at bounding box center [423, 584] width 132 height 17
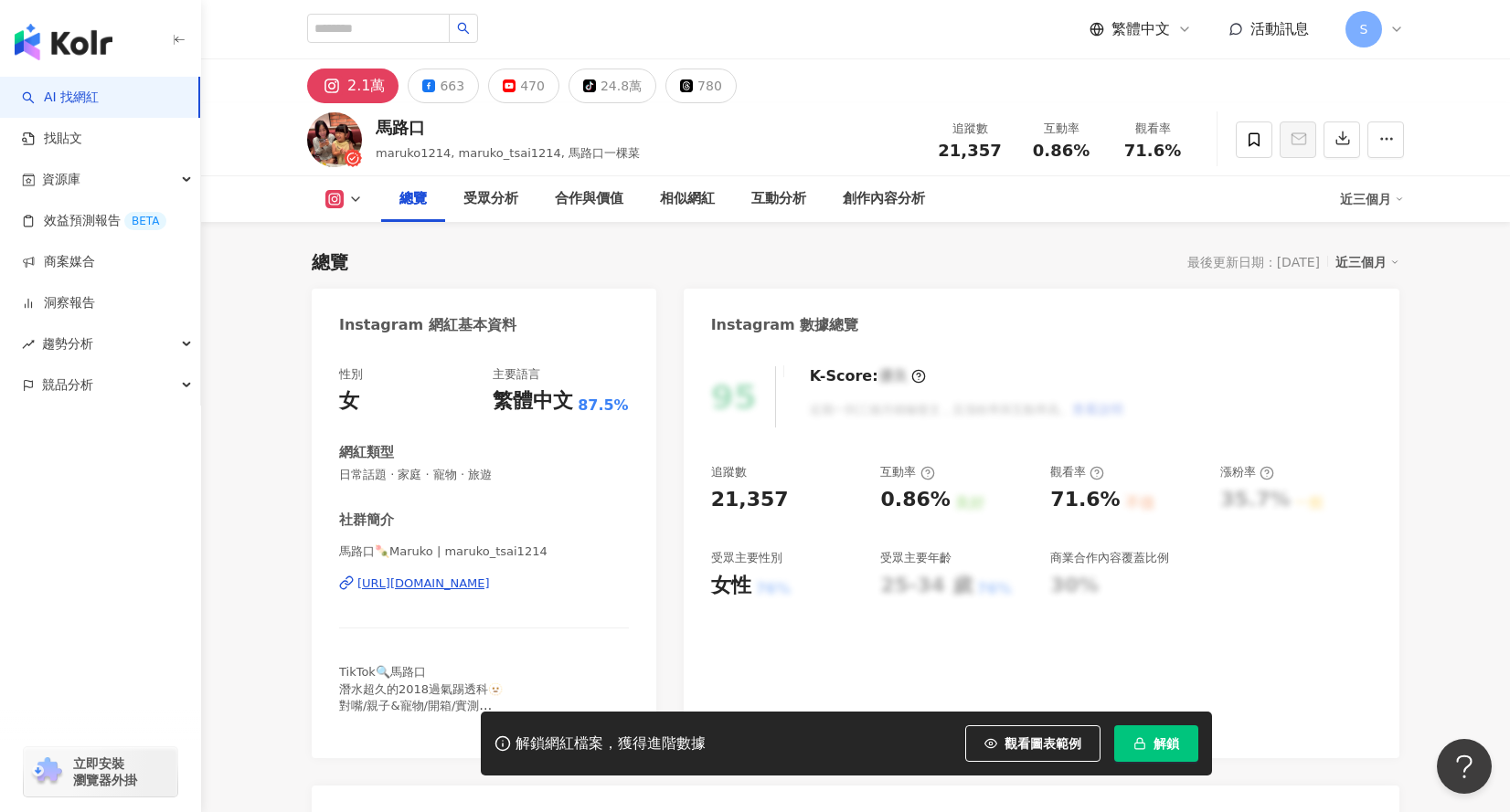
click at [529, 597] on div "馬路口🍡Maruko | maruko_tsai1214 https://www.instagram.com/maruko_tsai1214/" at bounding box center [484, 597] width 290 height 107
click at [490, 583] on div "https://www.instagram.com/maruko_tsai1214/" at bounding box center [423, 584] width 132 height 17
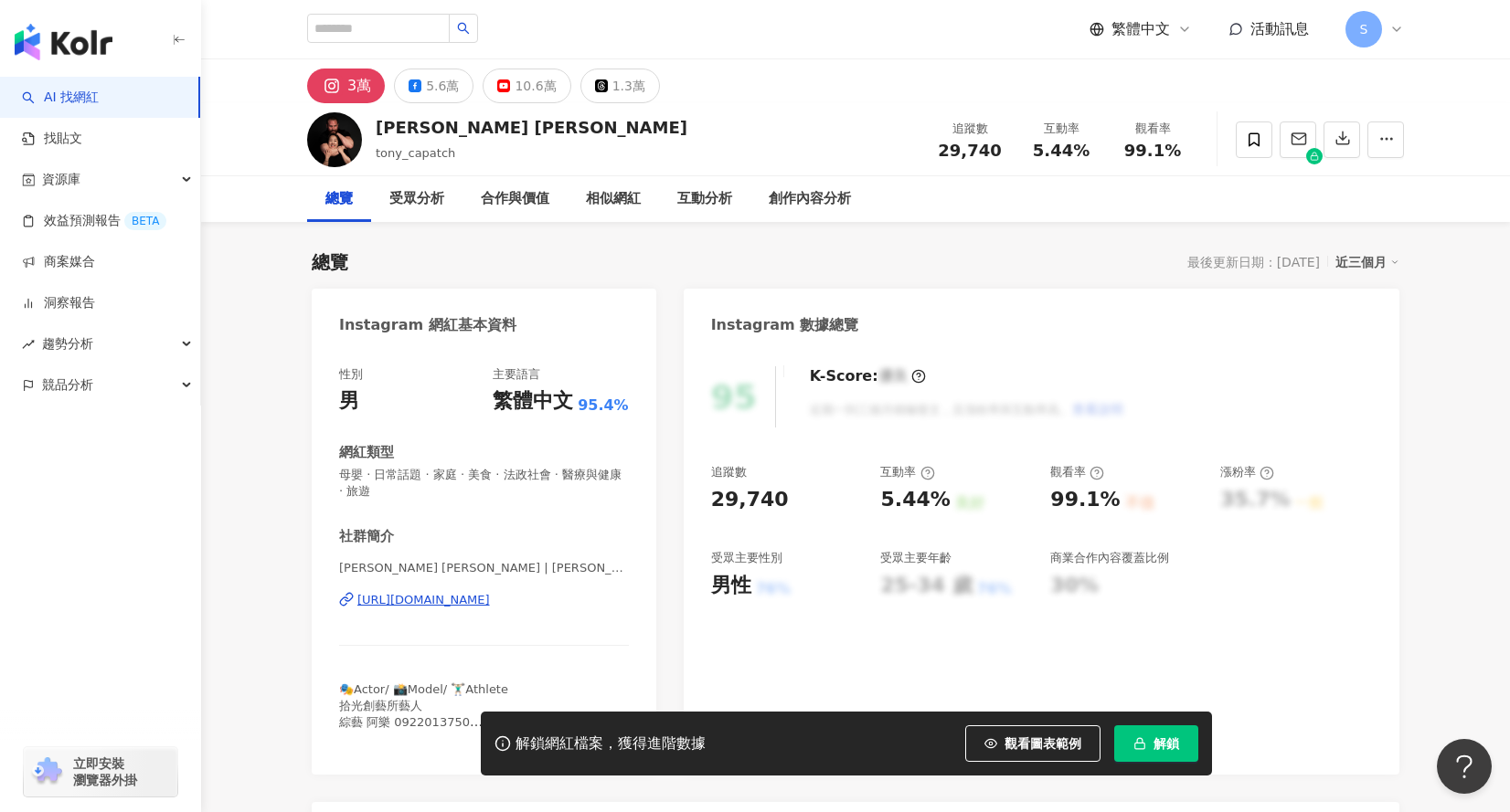
click at [490, 596] on div "https://www.instagram.com/tony_capatch/" at bounding box center [423, 600] width 132 height 17
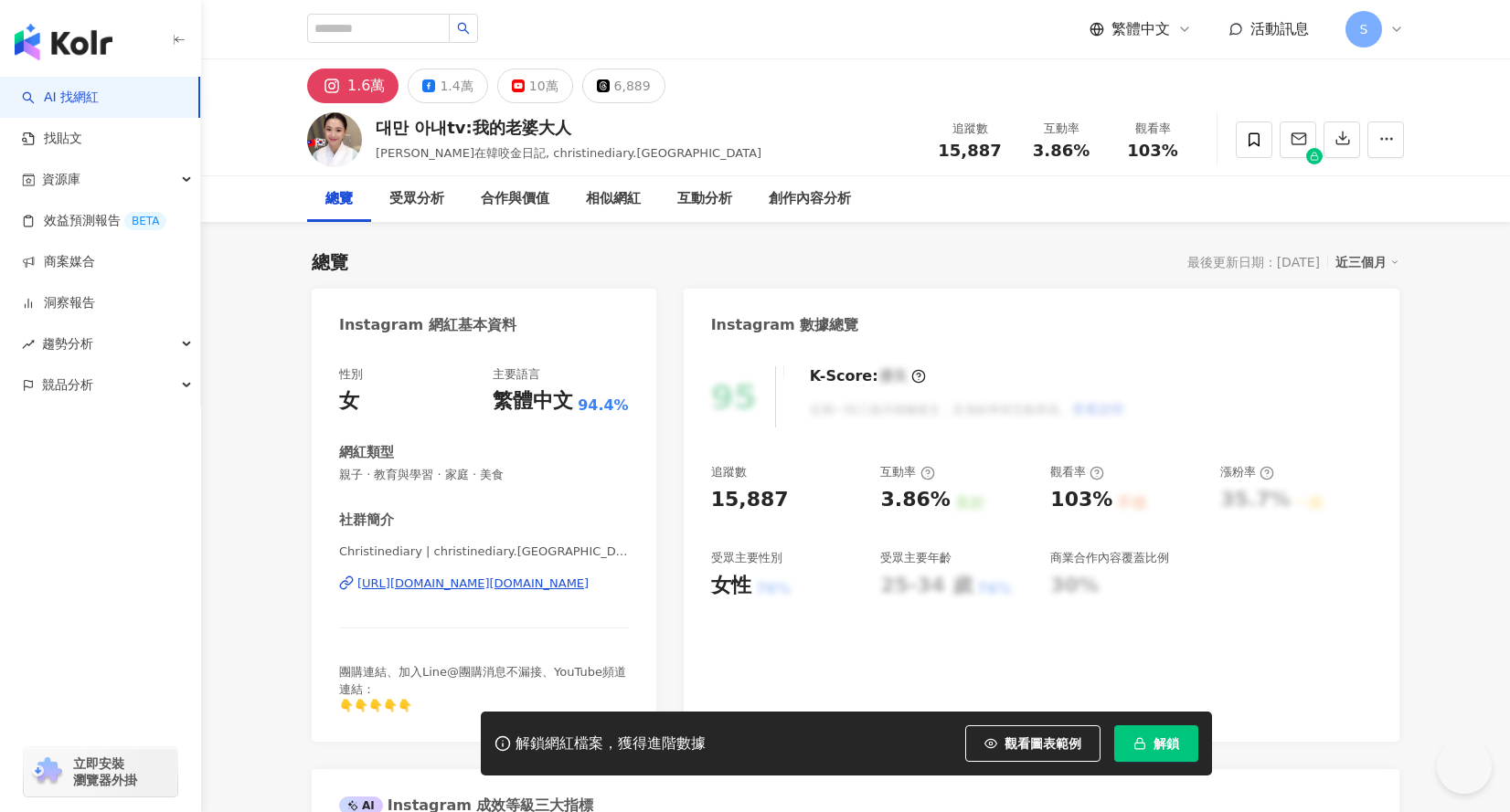
drag, startPoint x: 544, startPoint y: 582, endPoint x: 561, endPoint y: 574, distance: 18.8
click at [544, 582] on div "[URL][DOMAIN_NAME][DOMAIN_NAME]" at bounding box center [473, 584] width 231 height 17
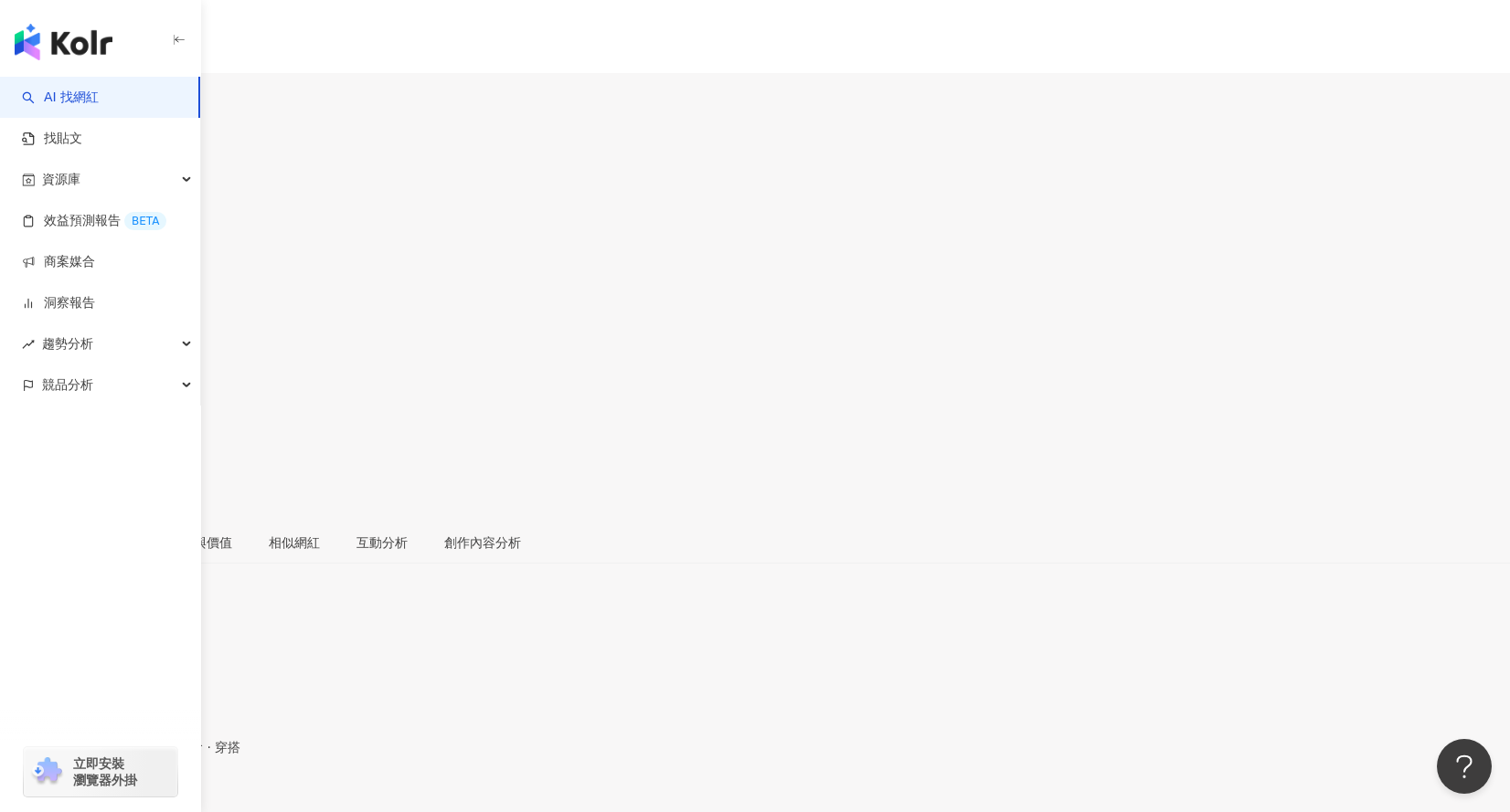
click at [160, 798] on div "https://www.instagram.com/doublet_power/" at bounding box center [90, 805] width 143 height 15
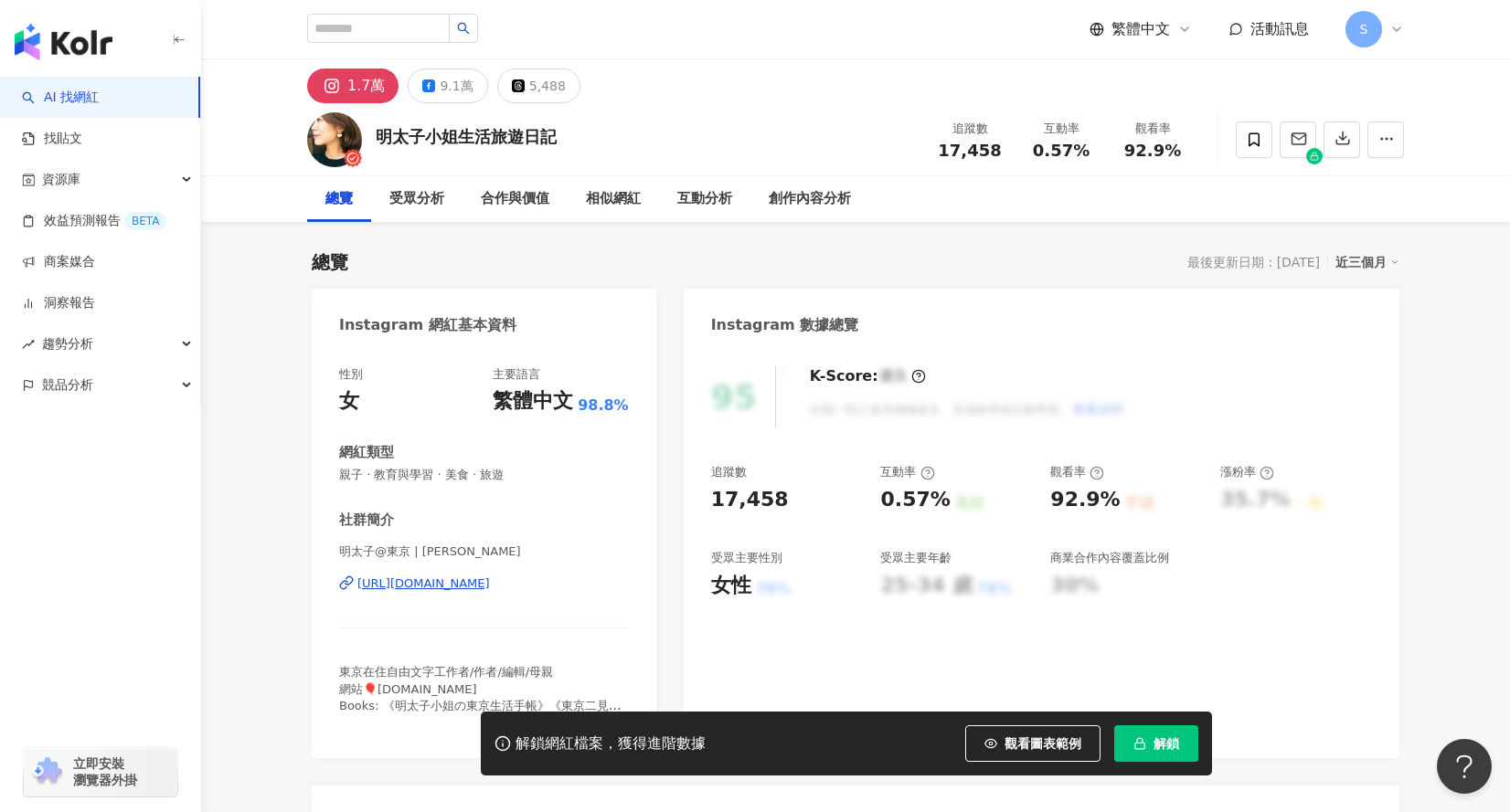
click at [490, 580] on div "https://www.instagram.com/mentaikotokyo/" at bounding box center [423, 584] width 132 height 17
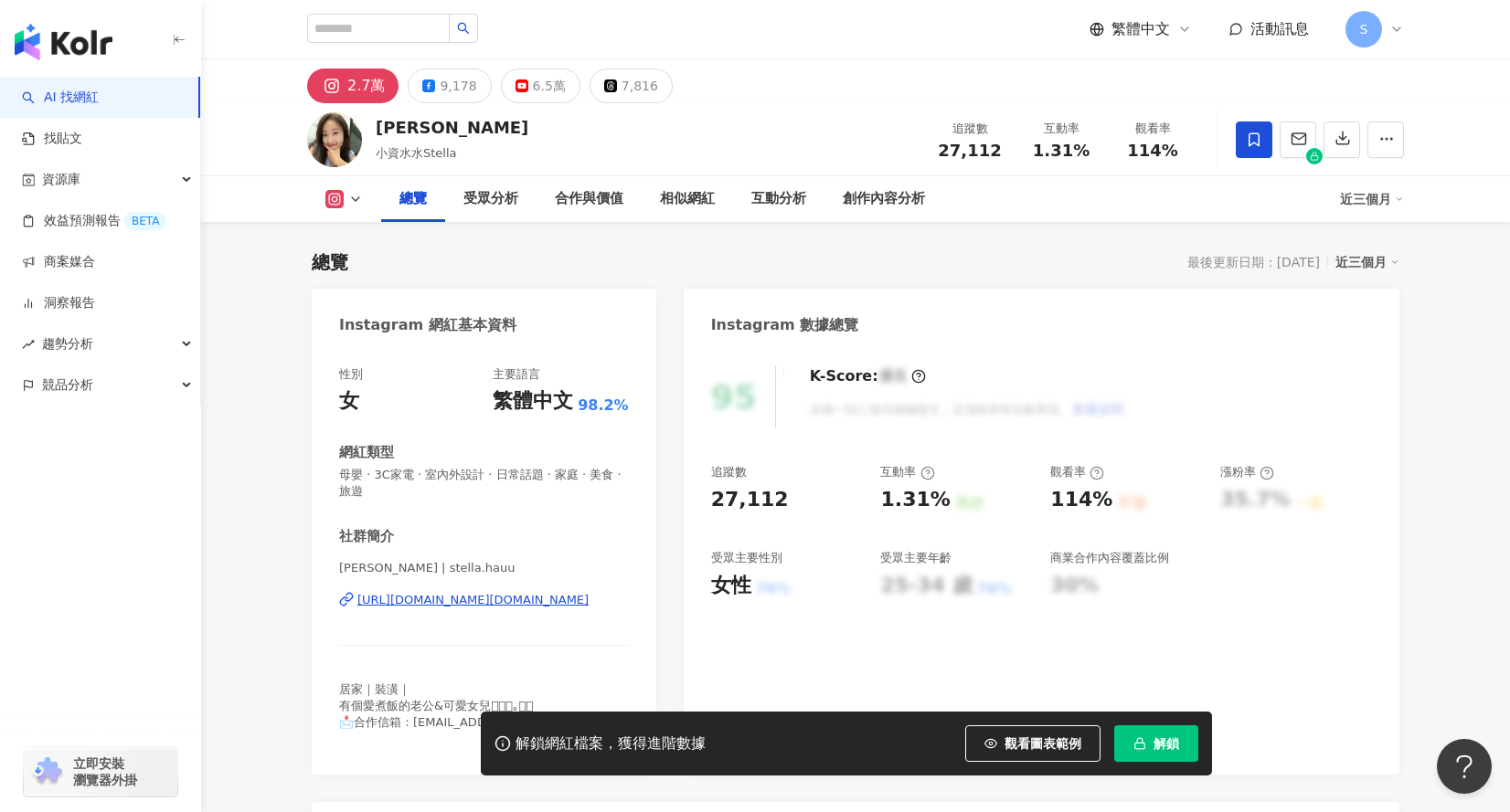
click at [480, 597] on div "https://www.instagram.com/stella.hauu/" at bounding box center [473, 600] width 231 height 17
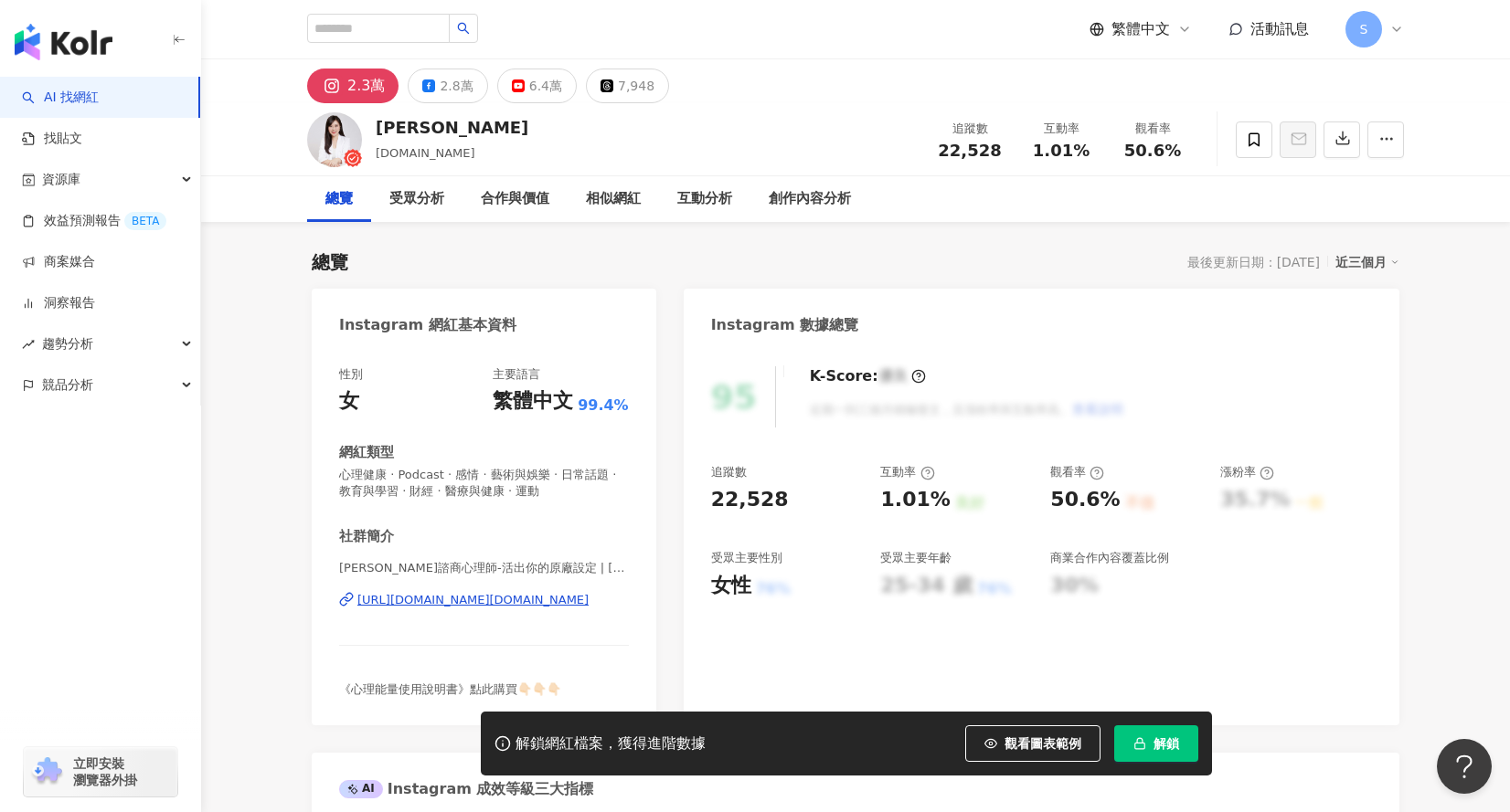
click at [485, 601] on div "https://www.instagram.com/the.original.you/" at bounding box center [473, 600] width 231 height 17
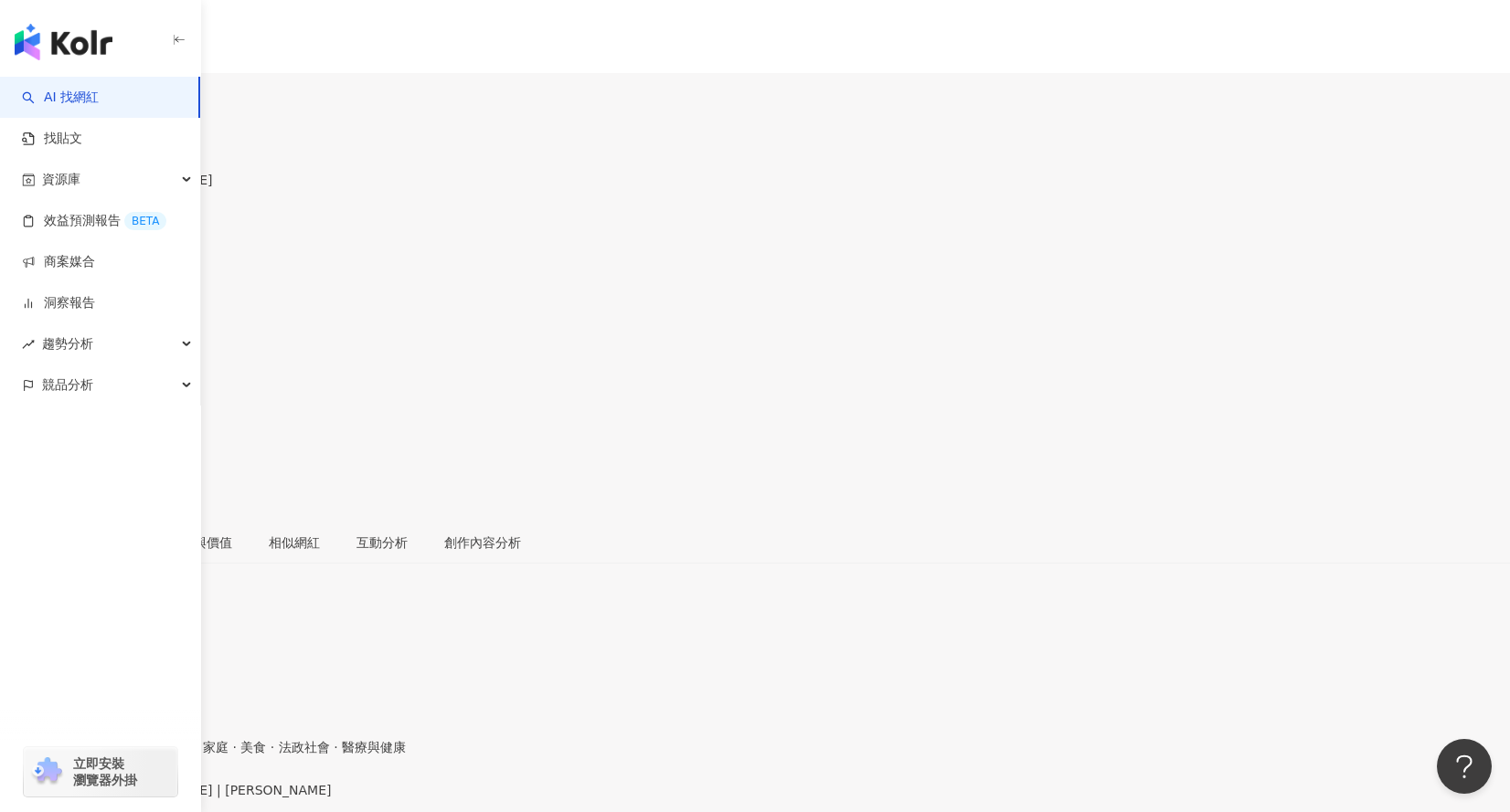
click at [160, 798] on div "https://www.instagram.com/joyceweng_/" at bounding box center [90, 805] width 143 height 15
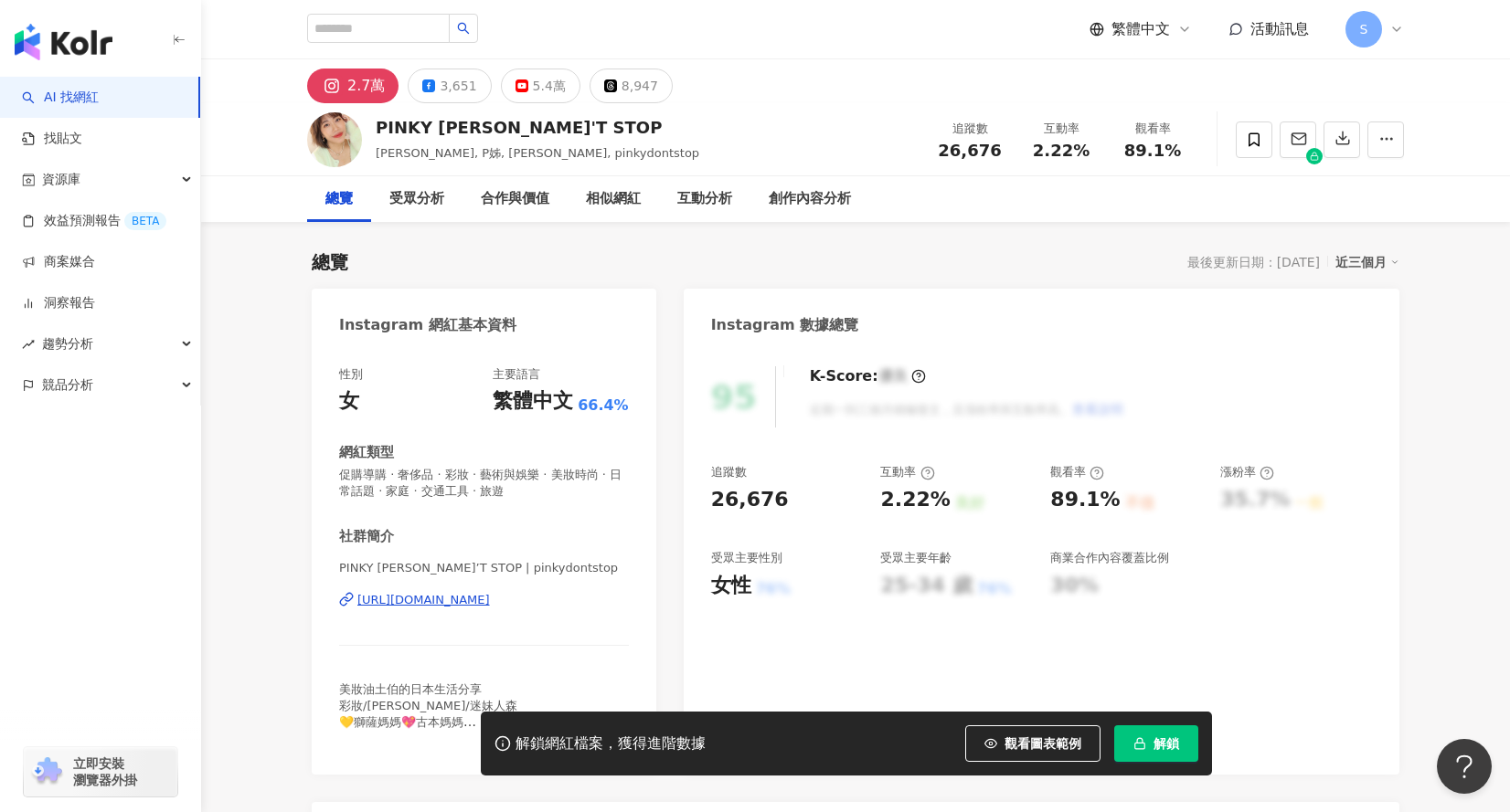
click at [490, 602] on div "https://www.instagram.com/pinkydontstop/" at bounding box center [423, 600] width 132 height 17
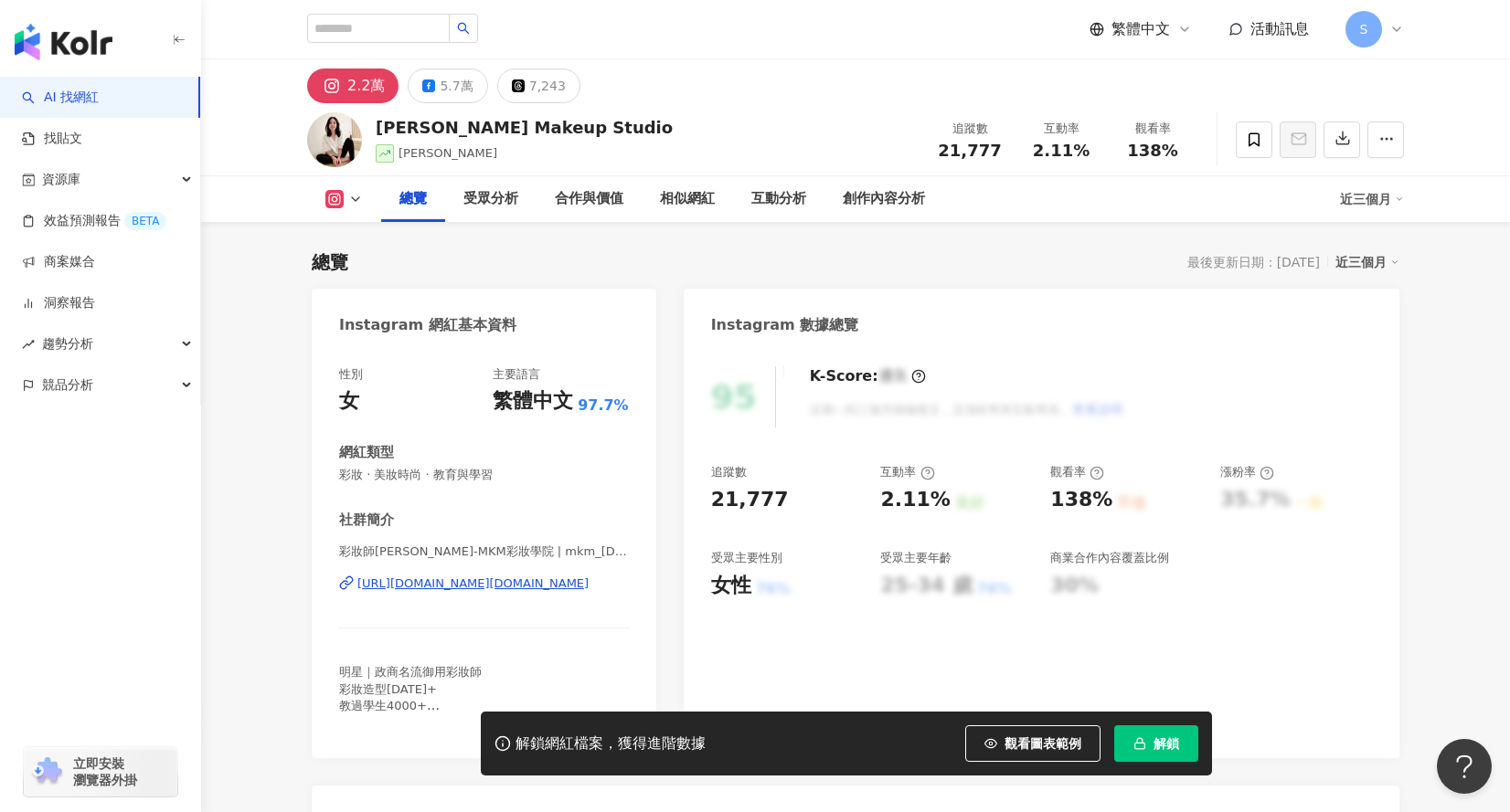
click at [523, 590] on div "https://www.instagram.com/mkm_makeup.beauty/" at bounding box center [473, 584] width 231 height 17
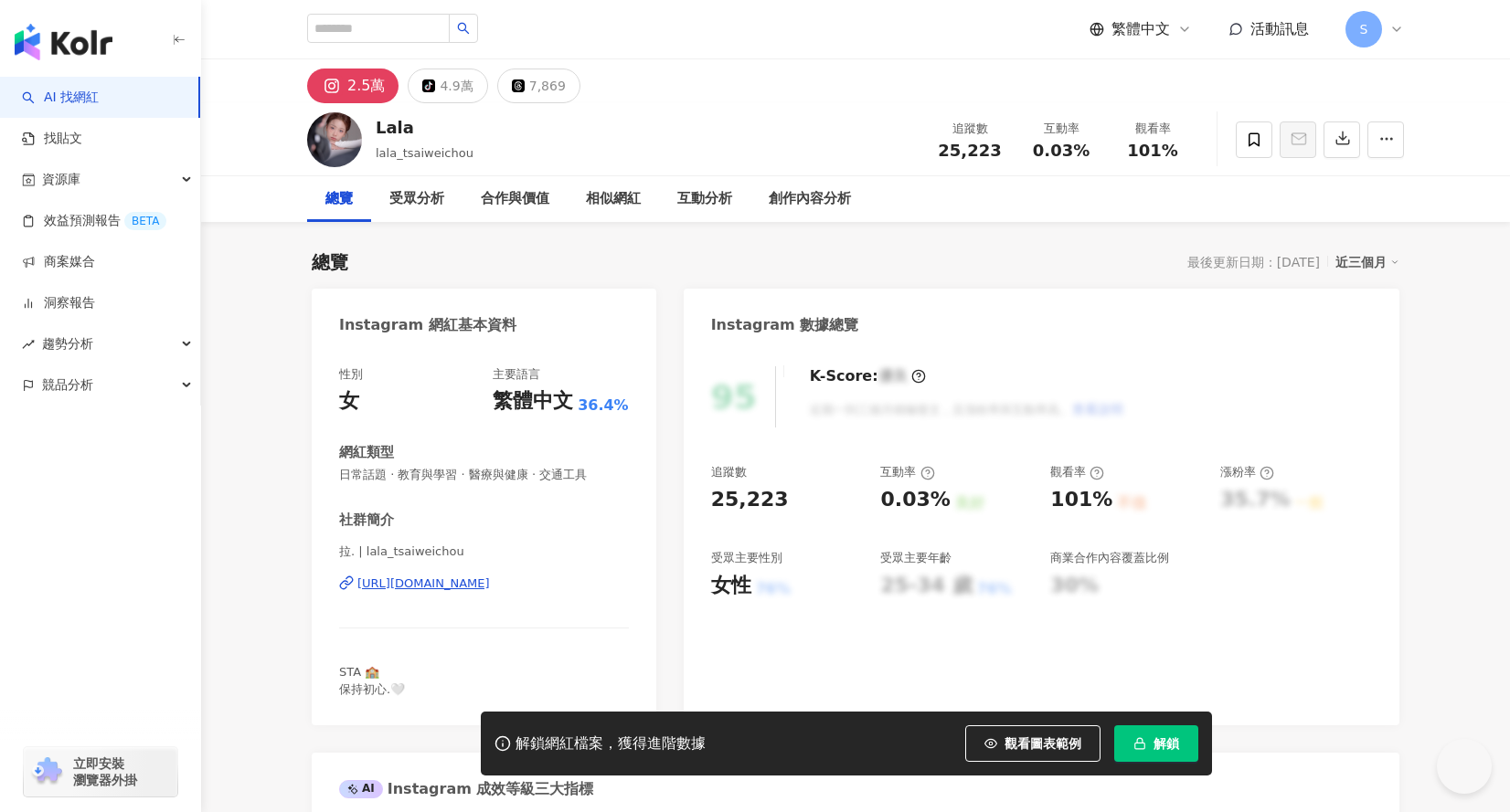
click at [490, 584] on div "[URL][DOMAIN_NAME]" at bounding box center [423, 584] width 132 height 17
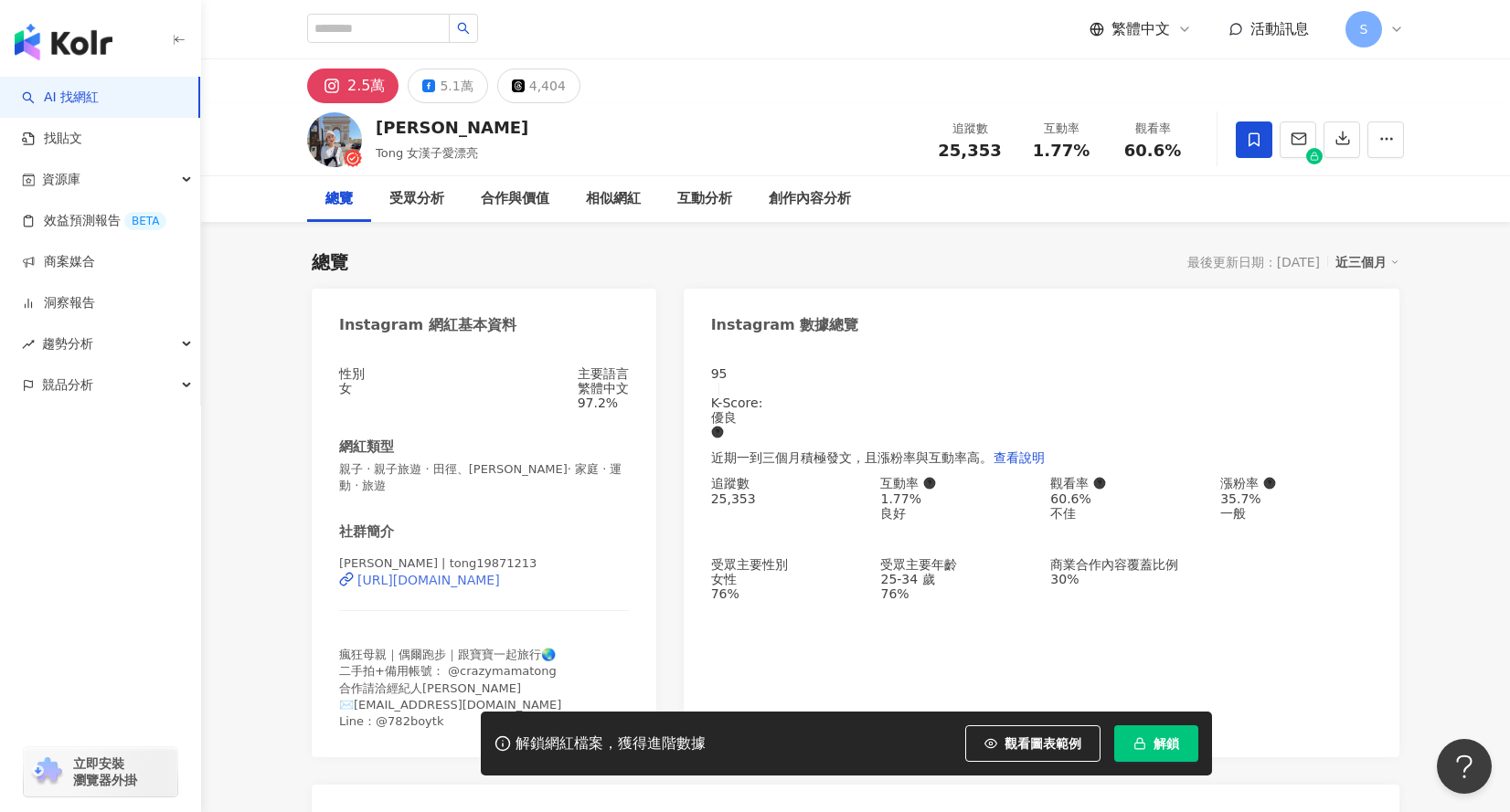
click at [500, 587] on div "https://www.instagram.com/tong19871213/" at bounding box center [428, 580] width 143 height 15
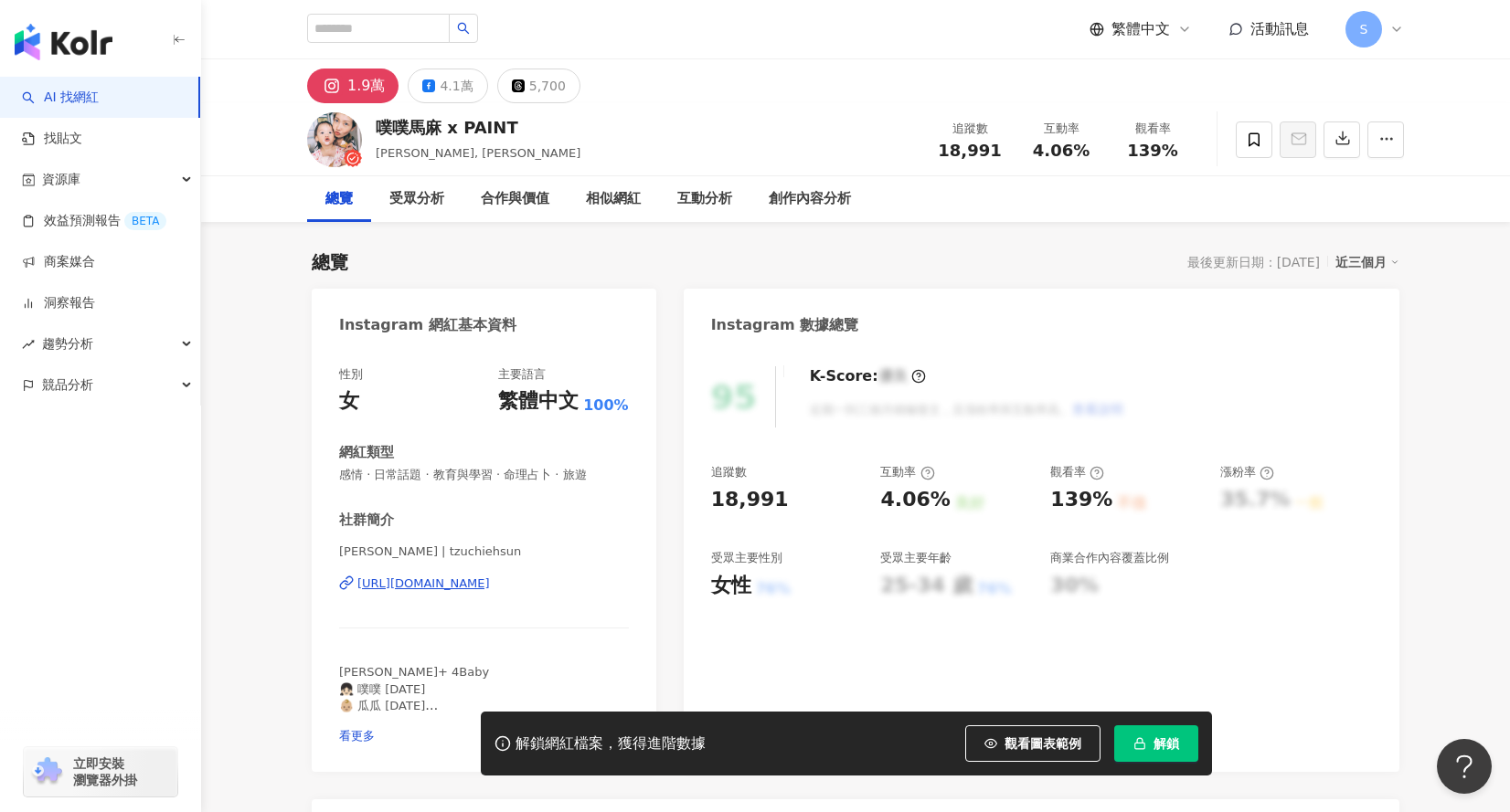
click at [490, 575] on div "[URL][DOMAIN_NAME]" at bounding box center [423, 584] width 132 height 17
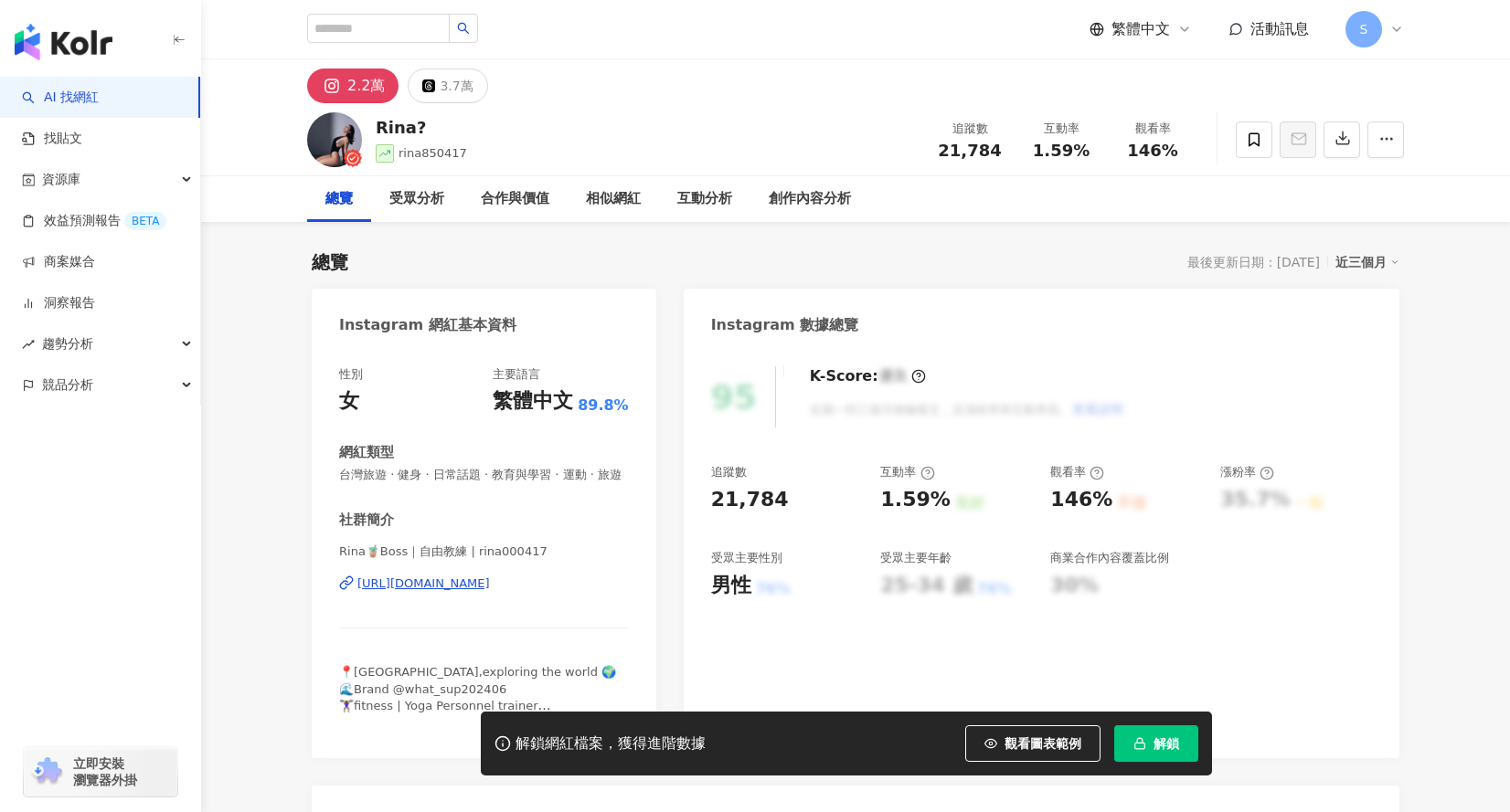
click at [490, 592] on div "[URL][DOMAIN_NAME]" at bounding box center [423, 584] width 132 height 17
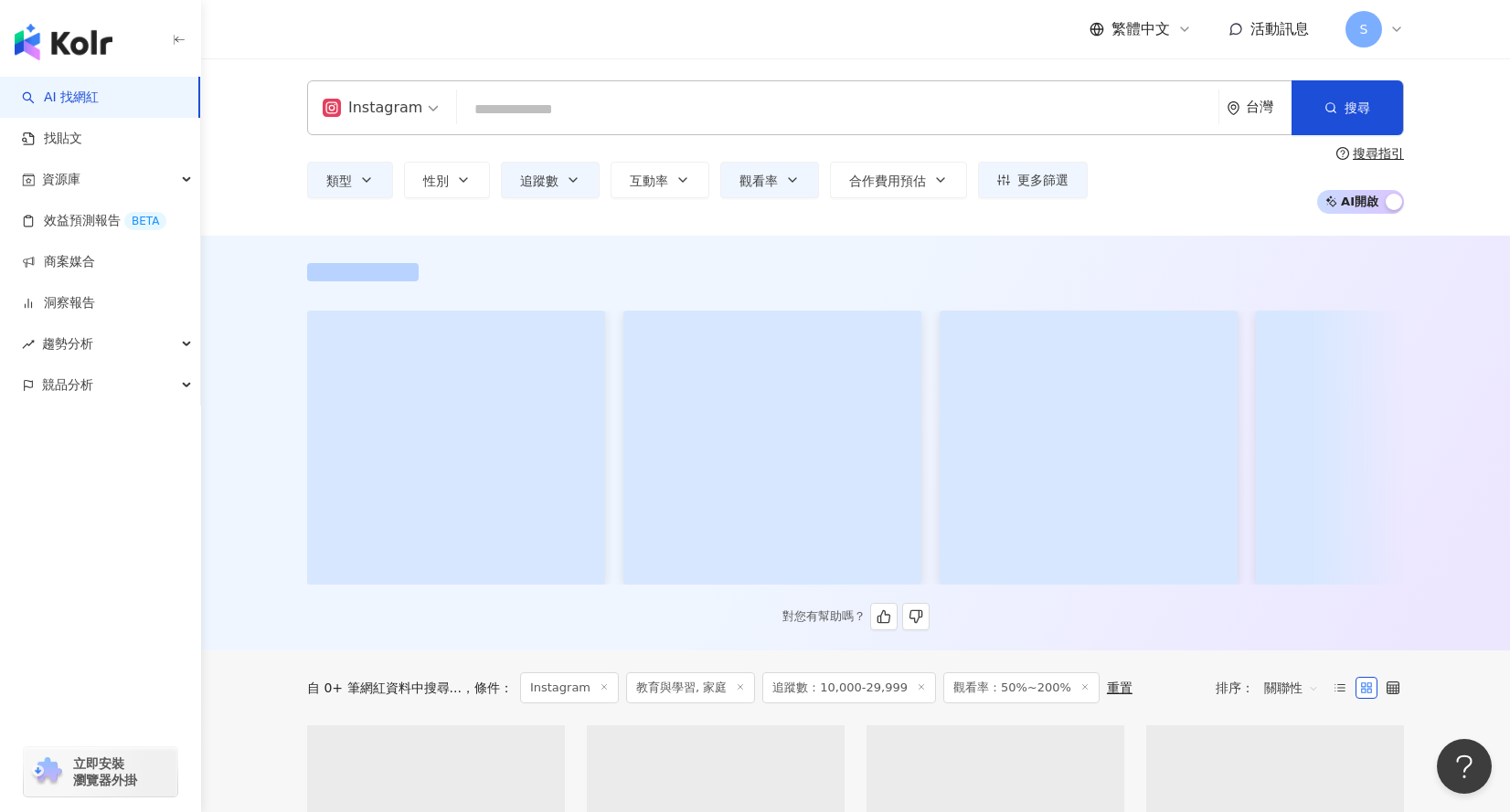
click at [282, 376] on div "對您有幫助嗎？" at bounding box center [855, 447] width 1170 height 367
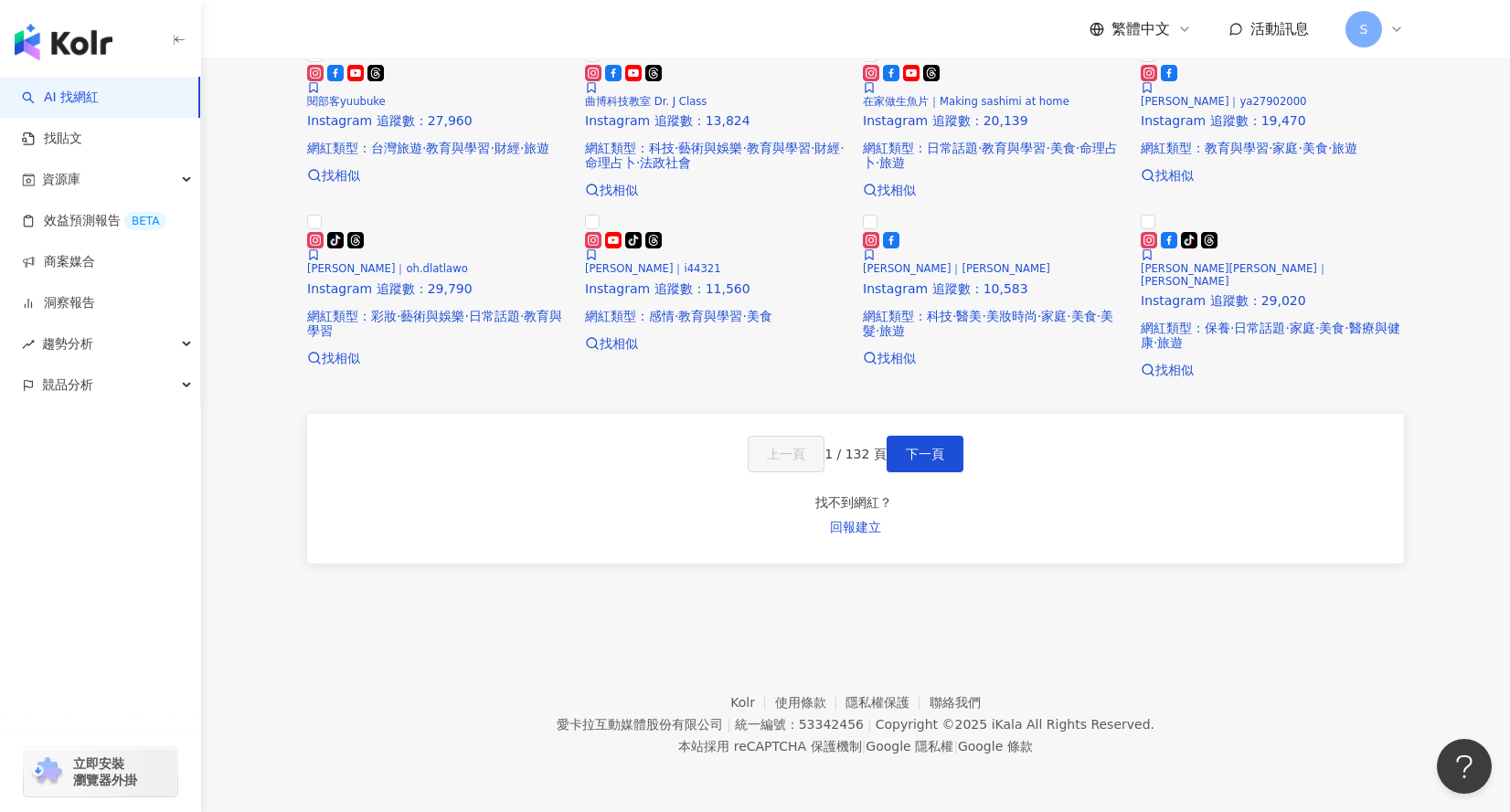
scroll to position [1558, 0]
click at [955, 458] on button "下一頁" at bounding box center [925, 453] width 76 height 36
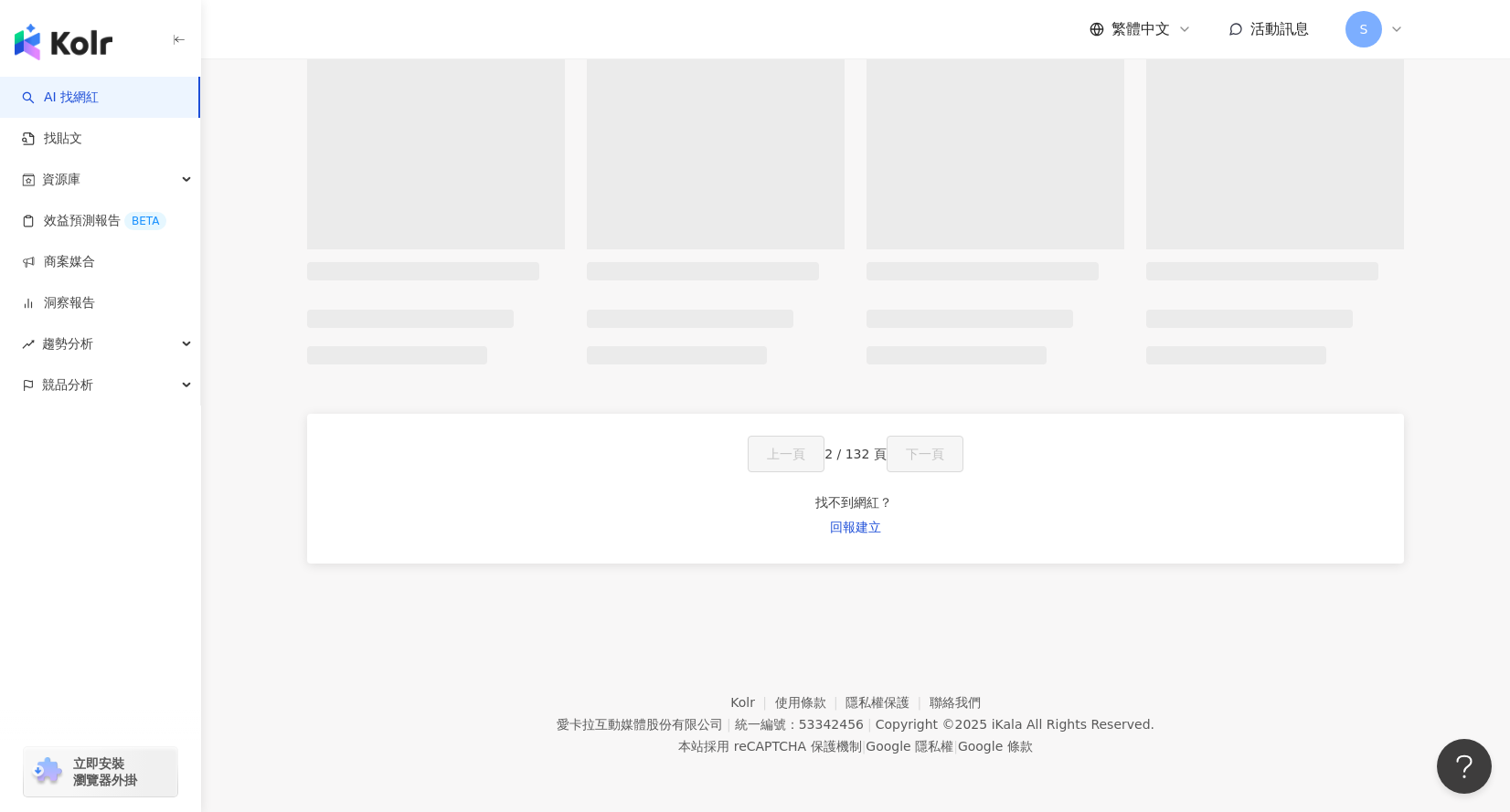
scroll to position [1445, 0]
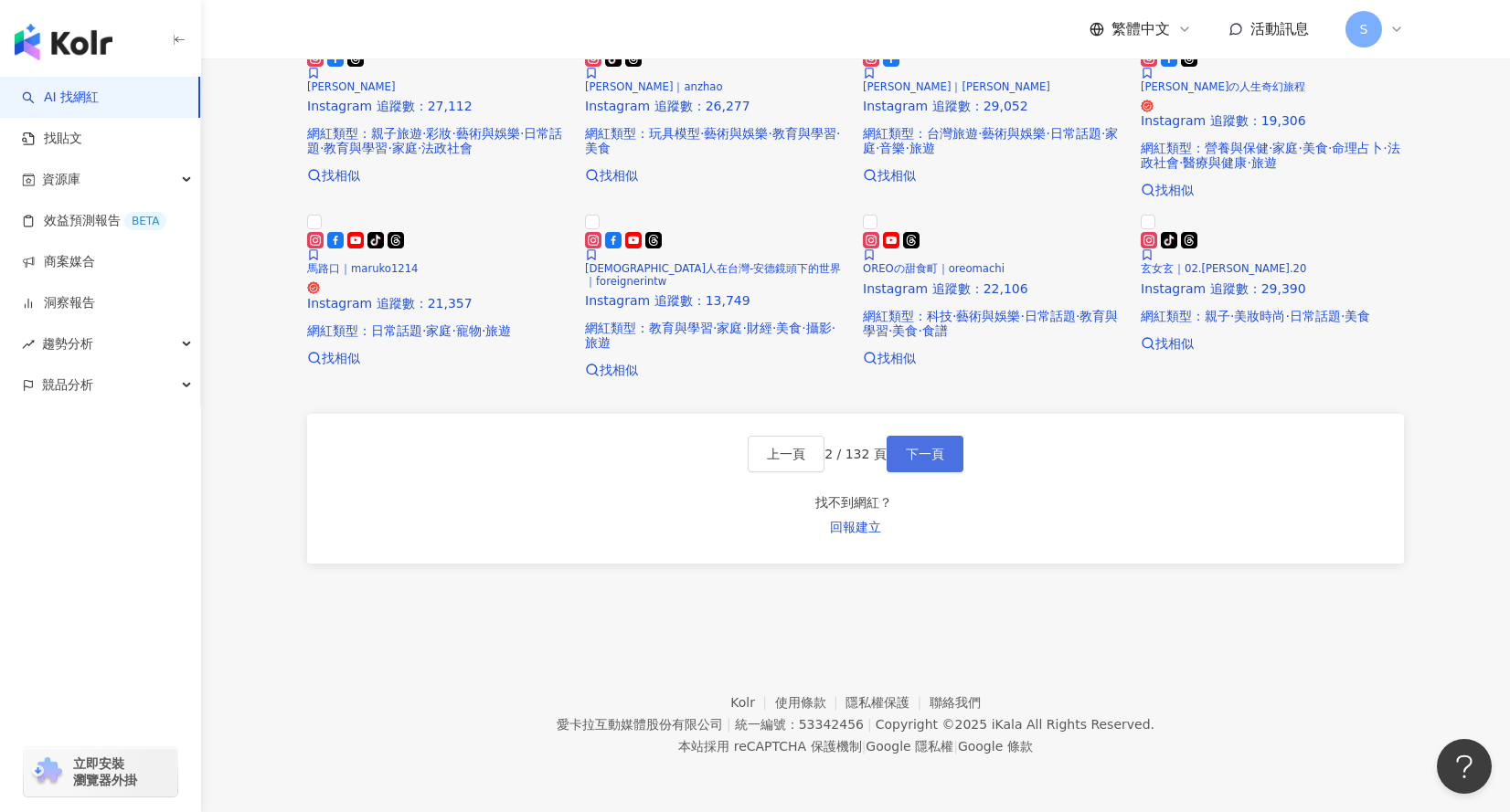
click at [944, 461] on span "下一頁" at bounding box center [924, 454] width 38 height 15
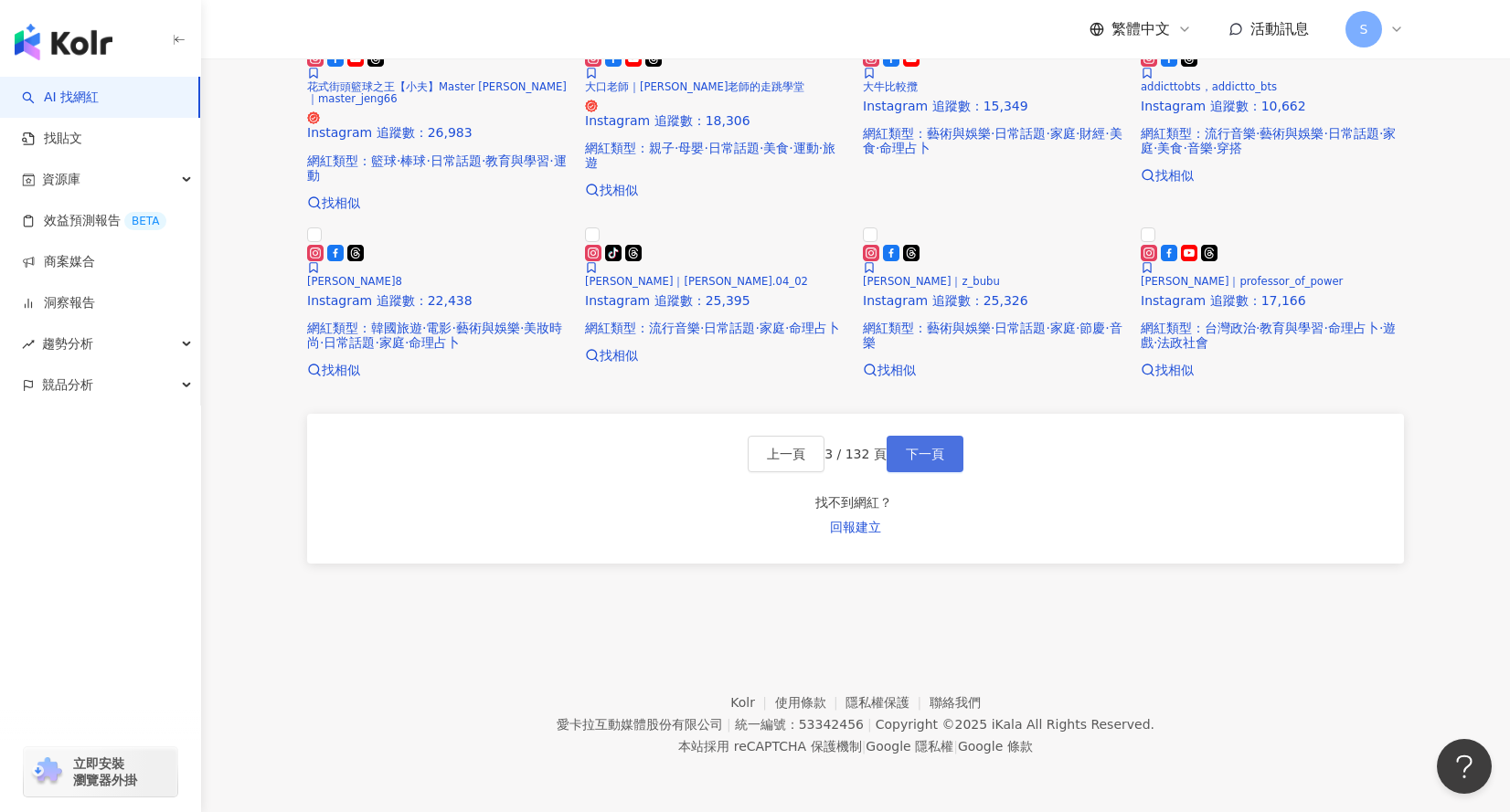
click at [925, 461] on span "下一頁" at bounding box center [924, 454] width 38 height 15
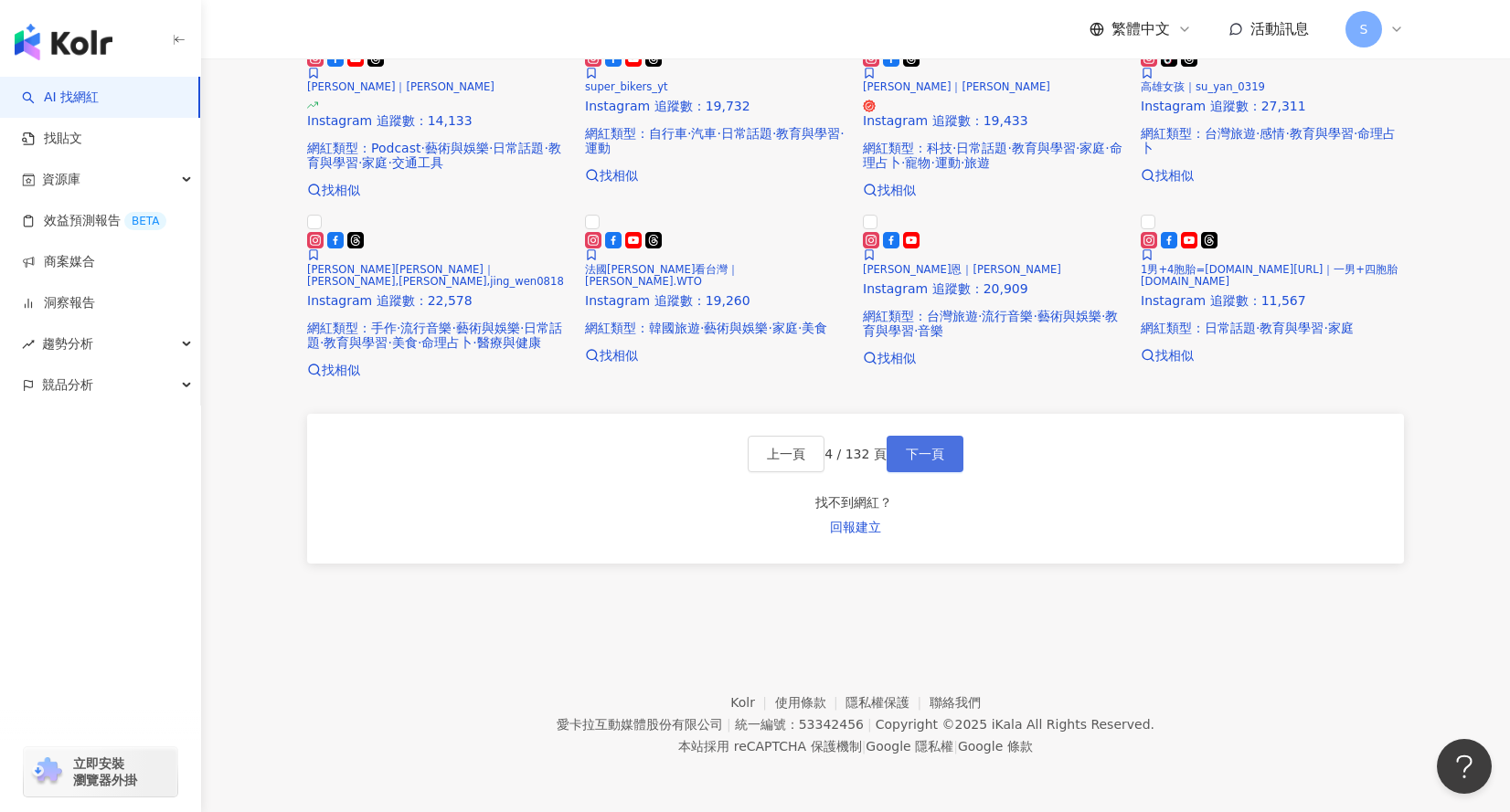
click at [925, 461] on span "下一頁" at bounding box center [924, 454] width 38 height 15
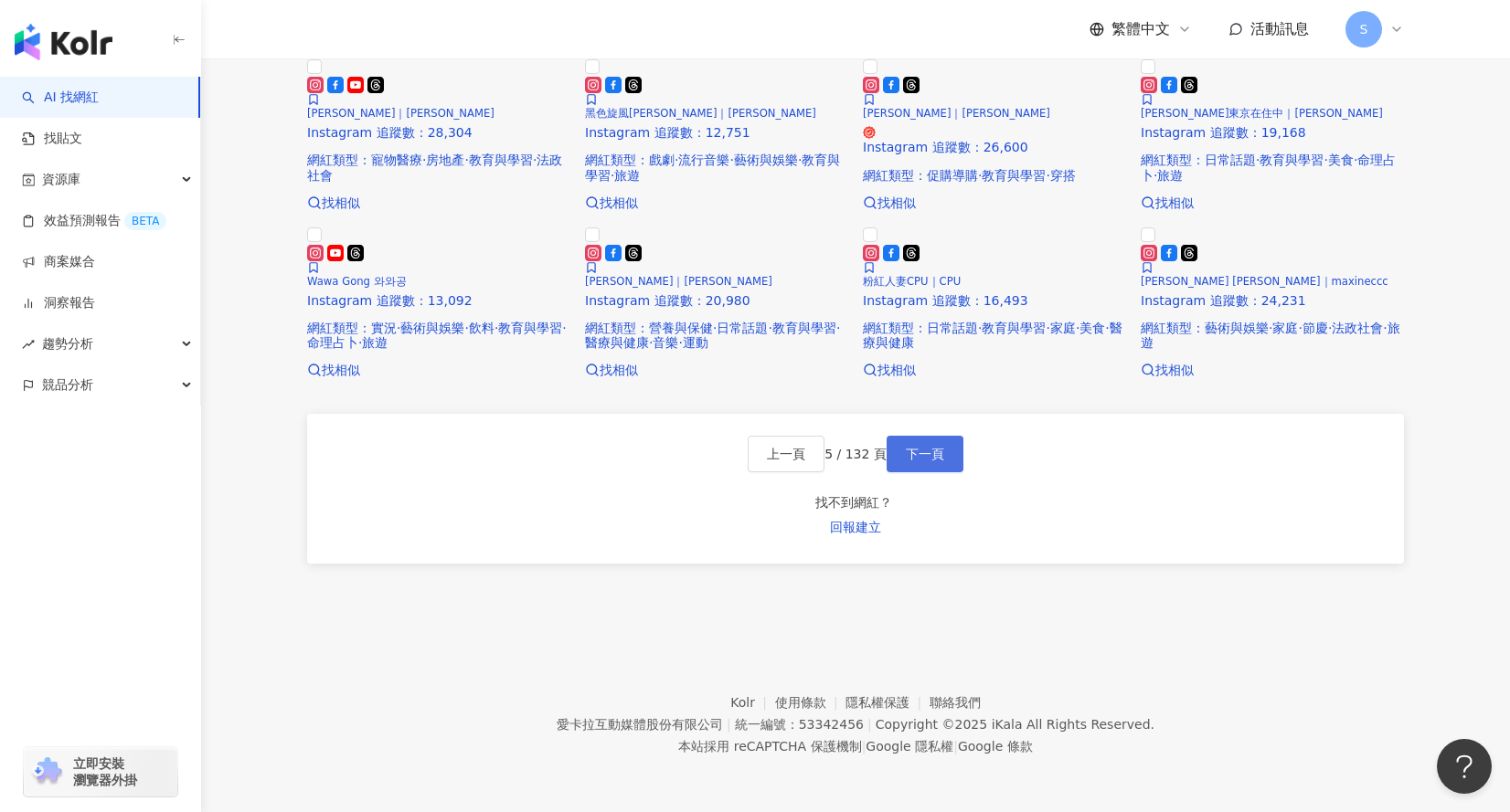
scroll to position [1599, 0]
click at [928, 461] on span "下一頁" at bounding box center [924, 454] width 38 height 15
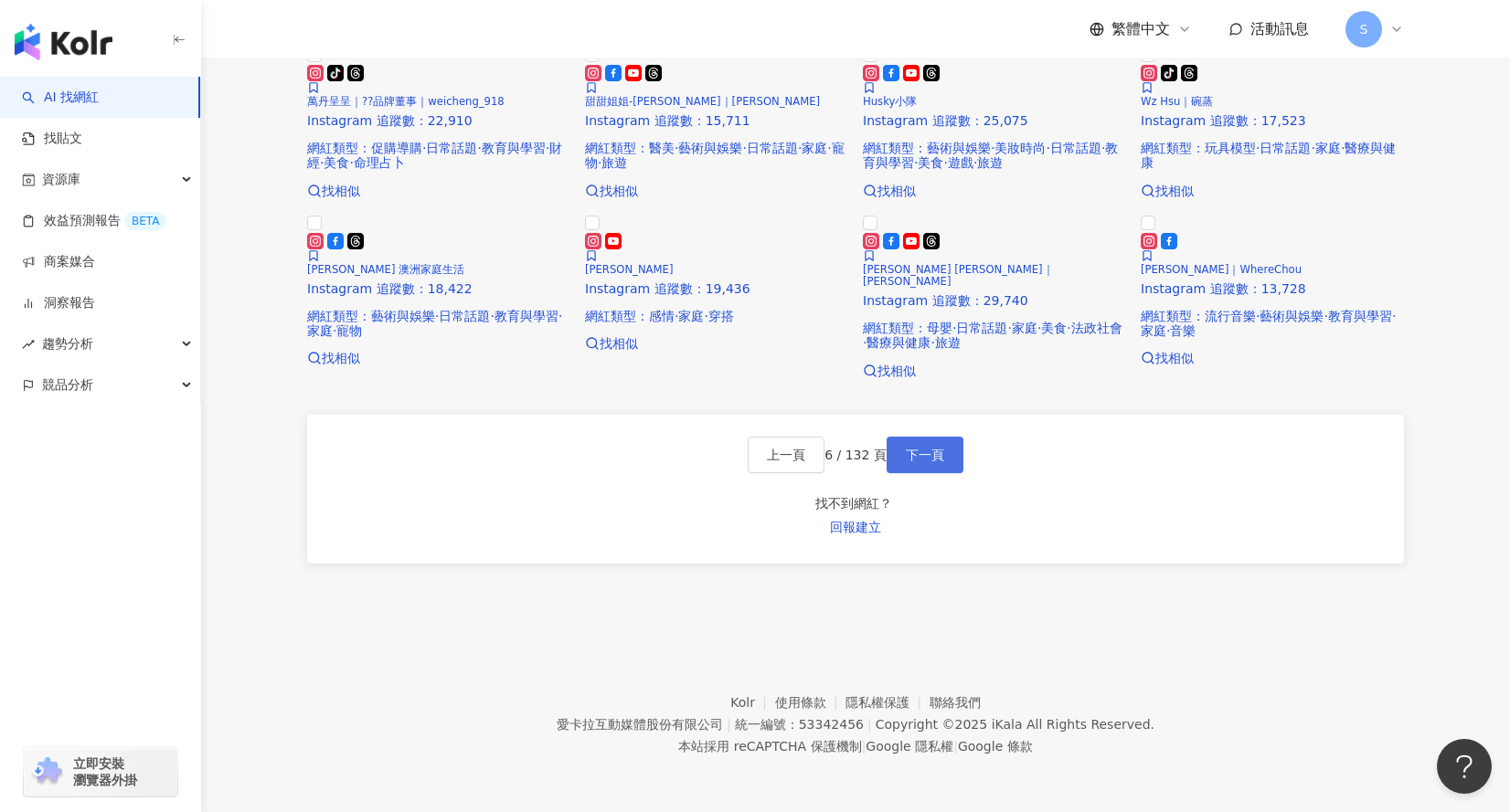
scroll to position [1294, 0]
click at [959, 474] on button "下一頁" at bounding box center [925, 454] width 76 height 36
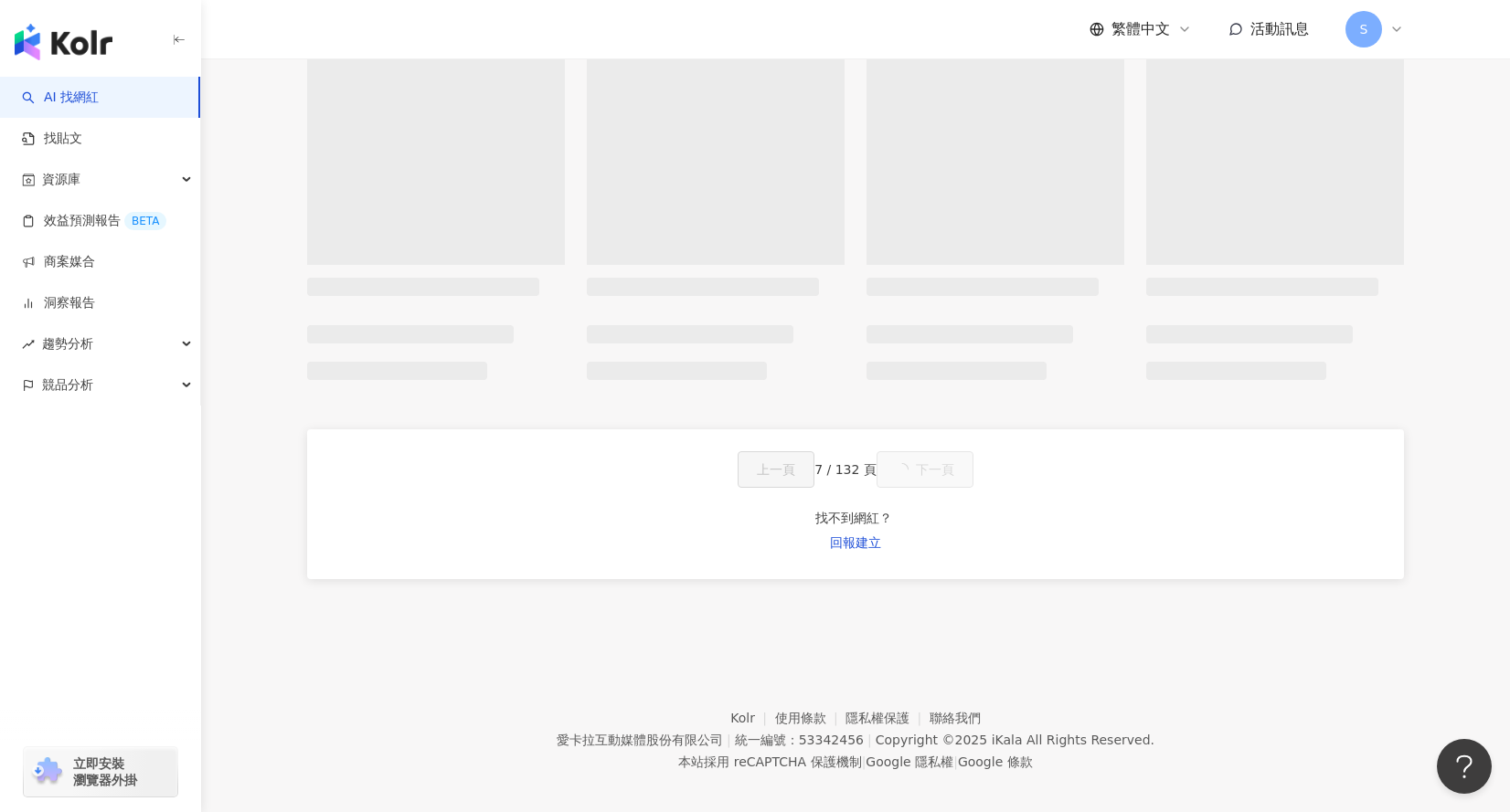
scroll to position [1445, 0]
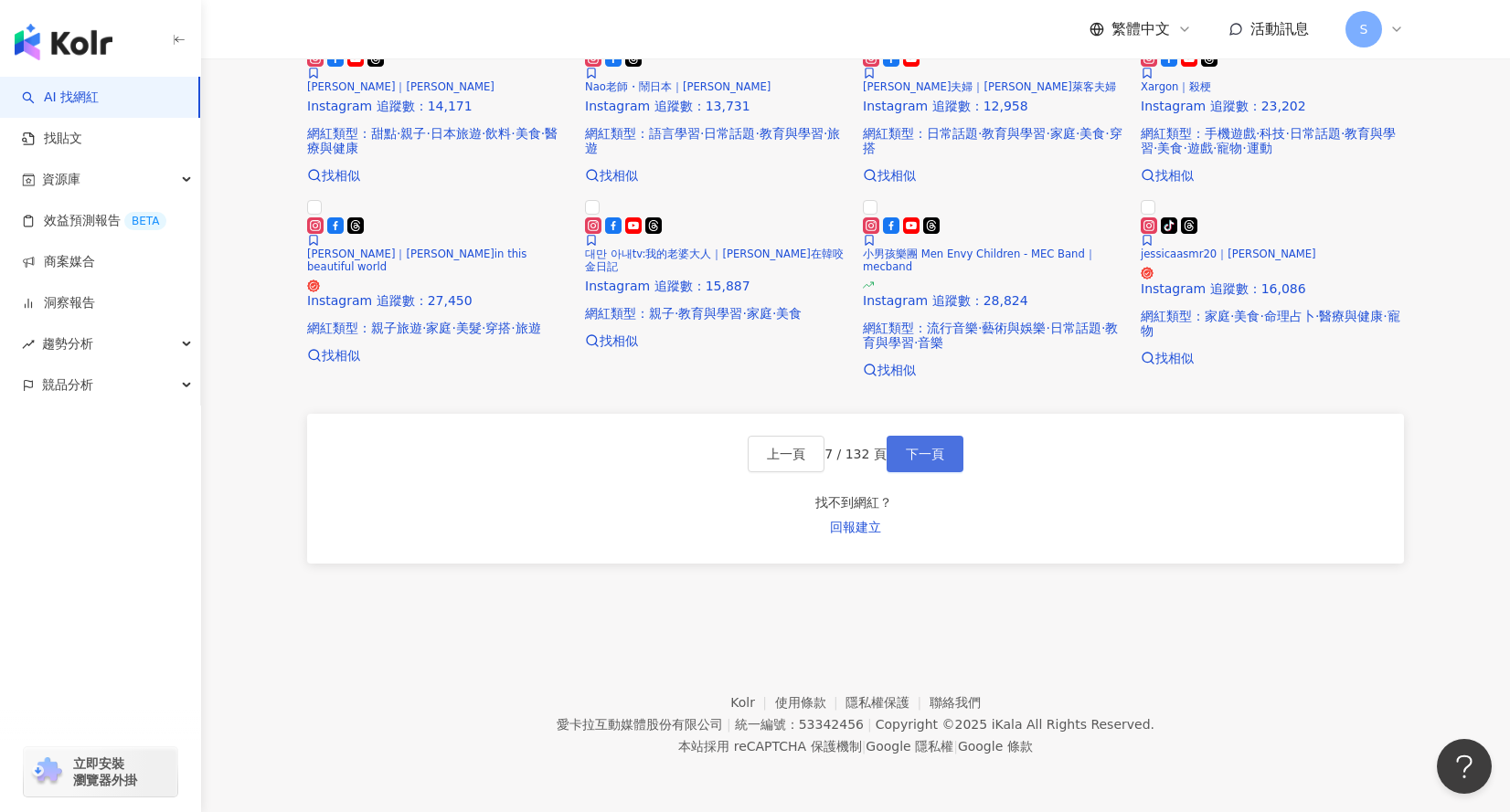
click at [929, 461] on span "下一頁" at bounding box center [924, 454] width 38 height 15
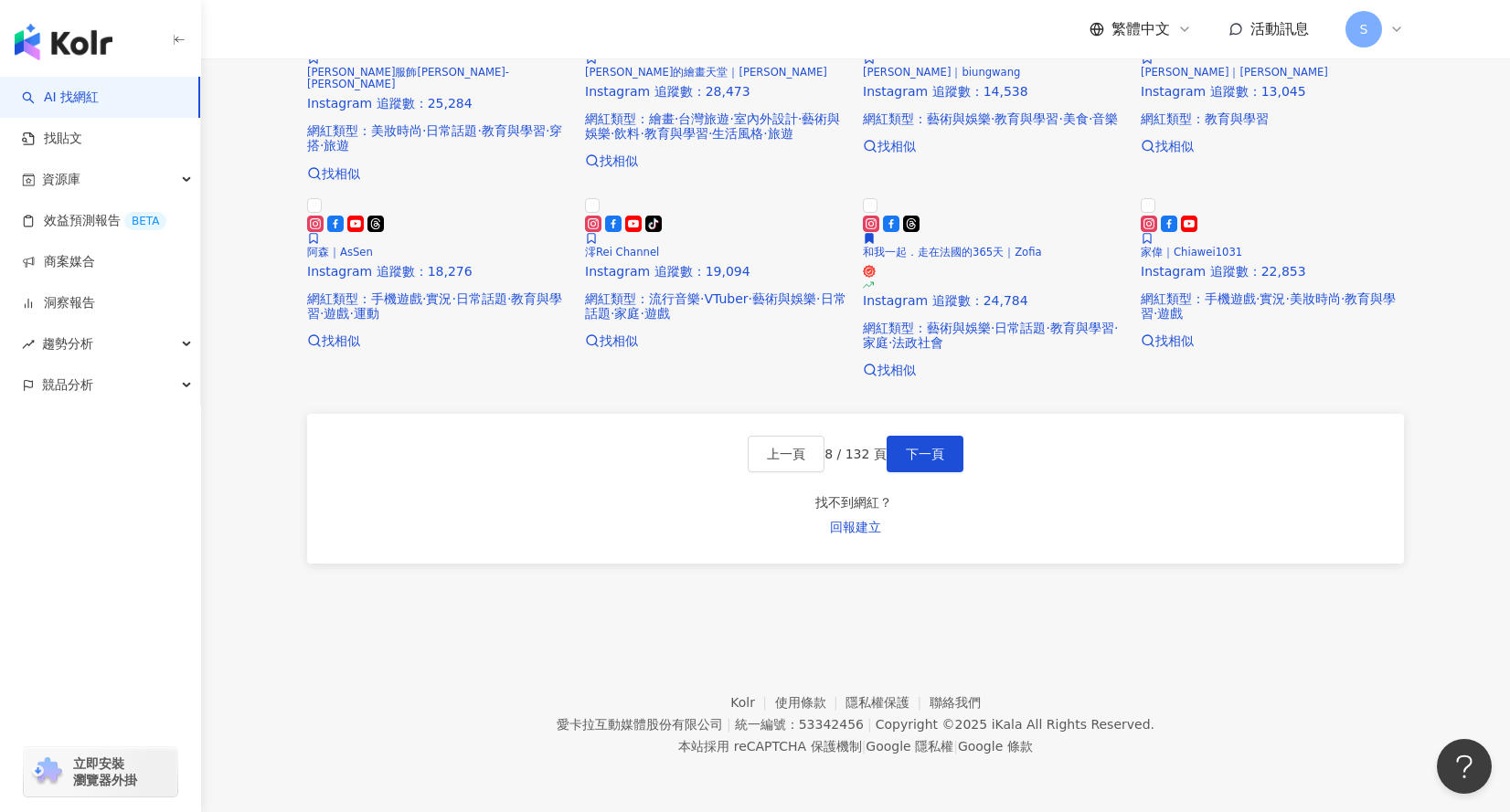
scroll to position [1599, 0]
click at [925, 461] on span "下一頁" at bounding box center [924, 454] width 38 height 15
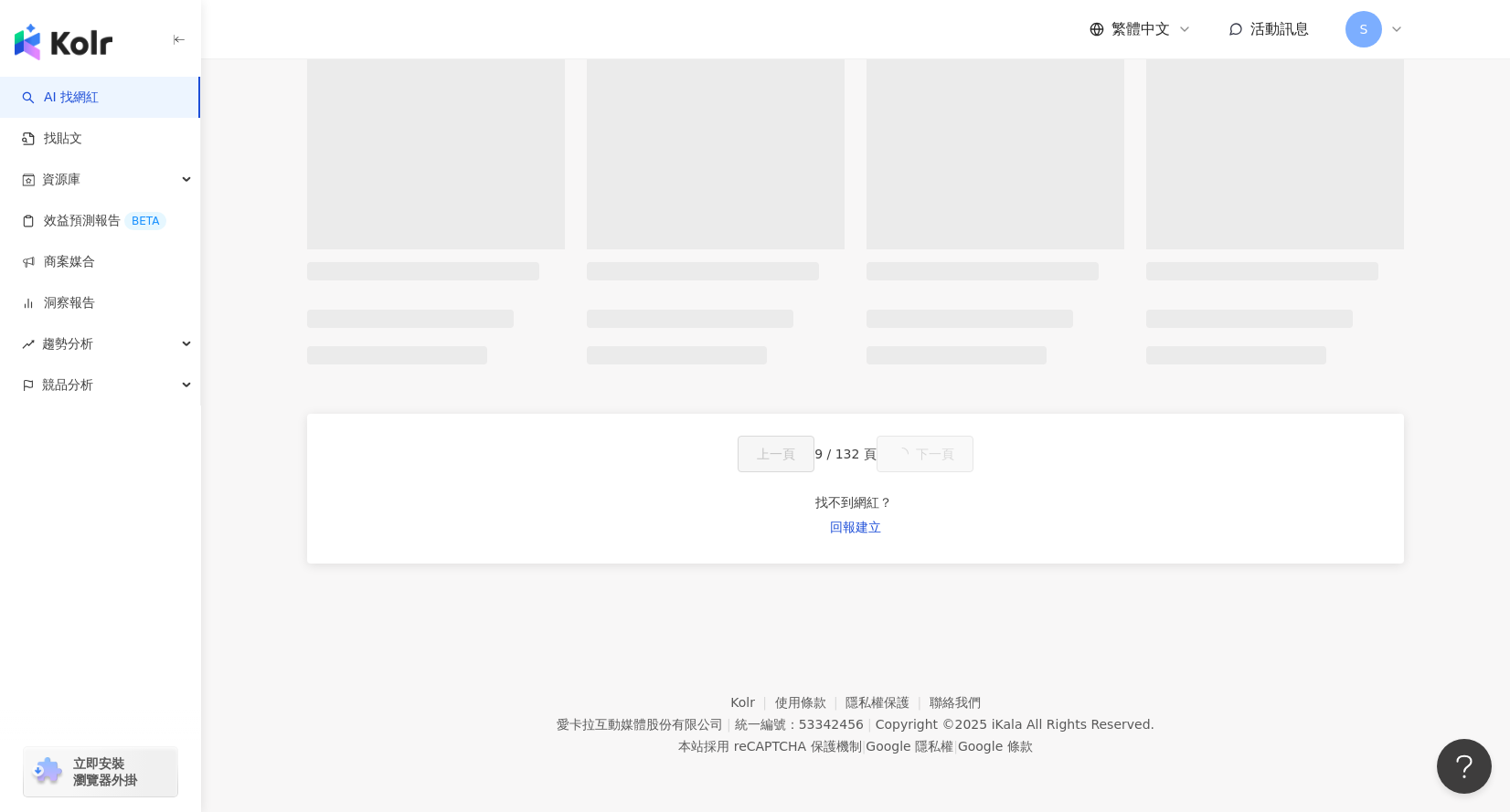
scroll to position [1445, 0]
click at [578, 671] on footer "Kolr 使用條款 隱私權保護 聯絡我們 愛卡拉互動媒體股份有限公司 | 統一編號：53342456 | Copyright © 2025 iKala All…" at bounding box center [855, 711] width 1309 height 203
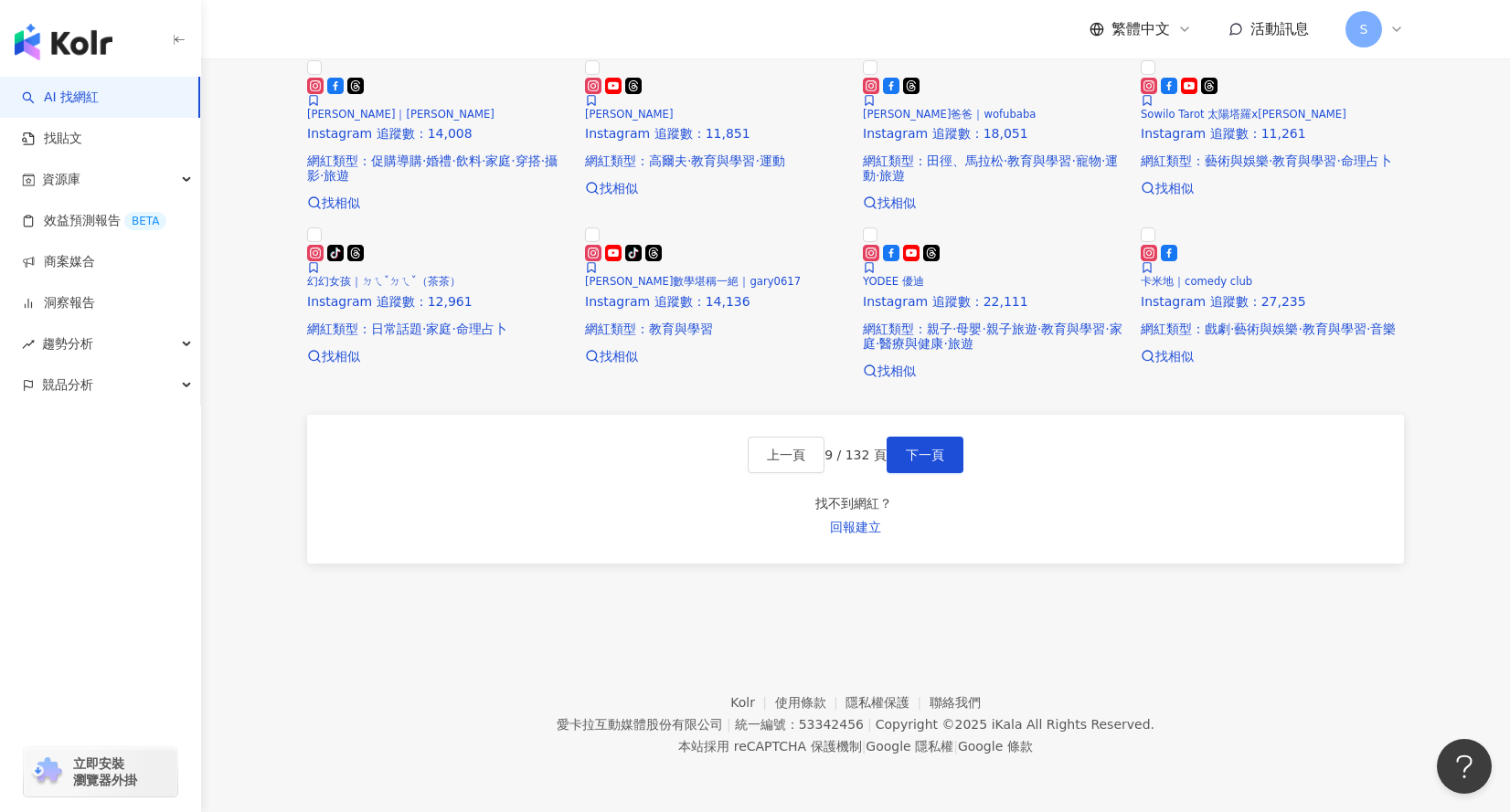
scroll to position [1521, 0]
click at [939, 474] on button "下一頁" at bounding box center [925, 454] width 76 height 36
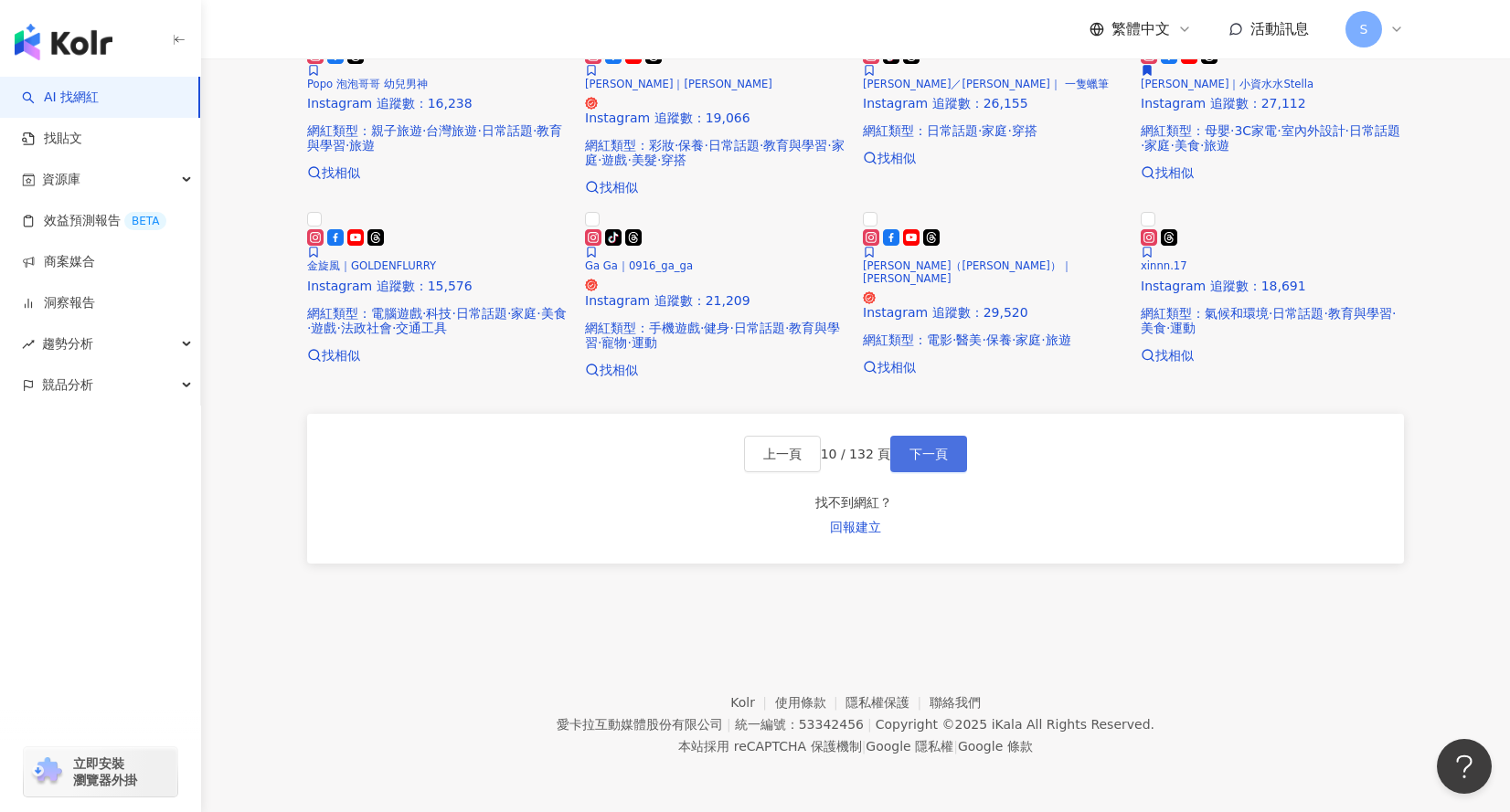
scroll to position [1411, 0]
click at [936, 473] on button "下一頁" at bounding box center [928, 453] width 76 height 36
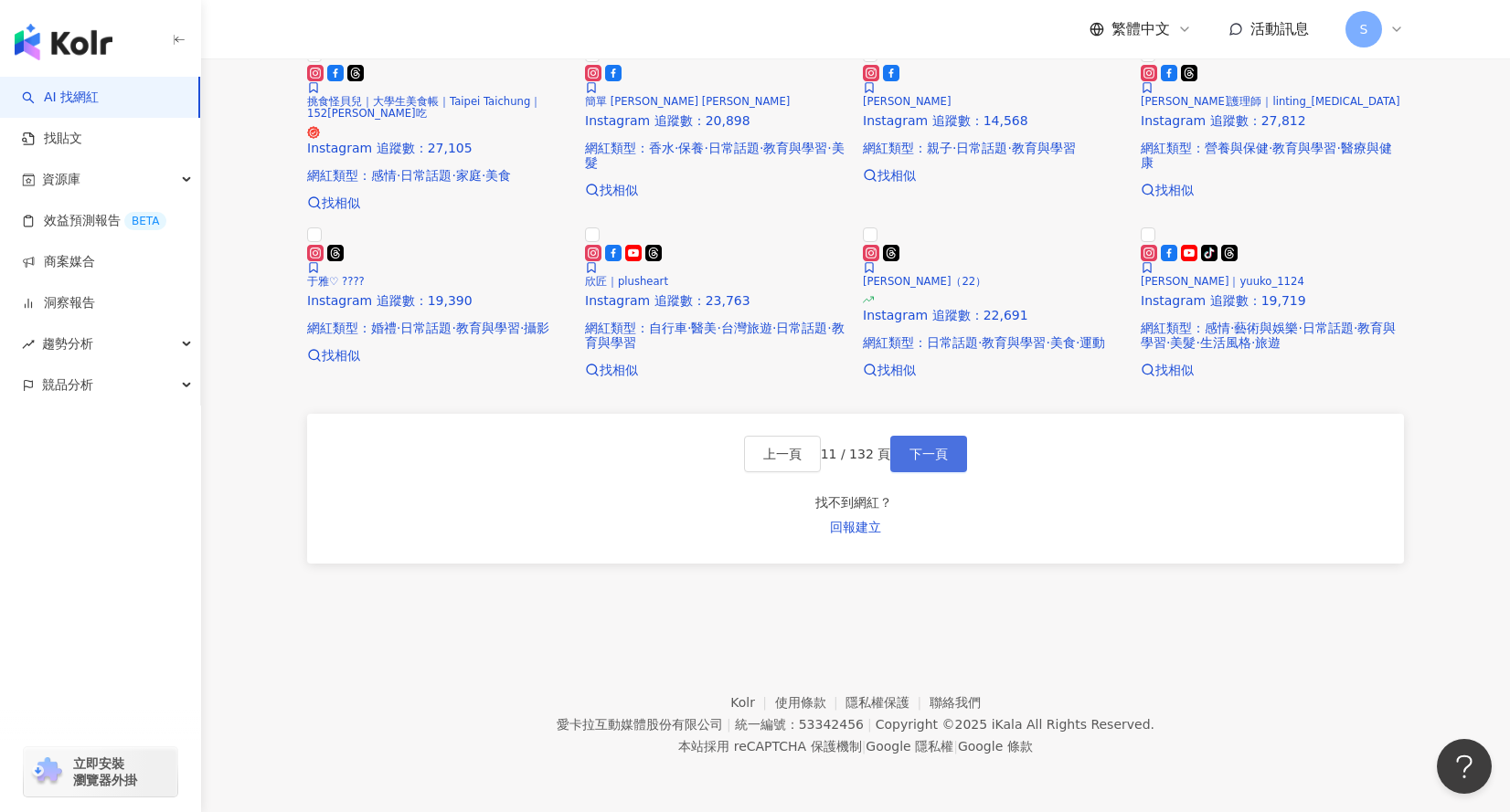
scroll to position [1429, 0]
click at [948, 461] on span "下一頁" at bounding box center [928, 454] width 38 height 15
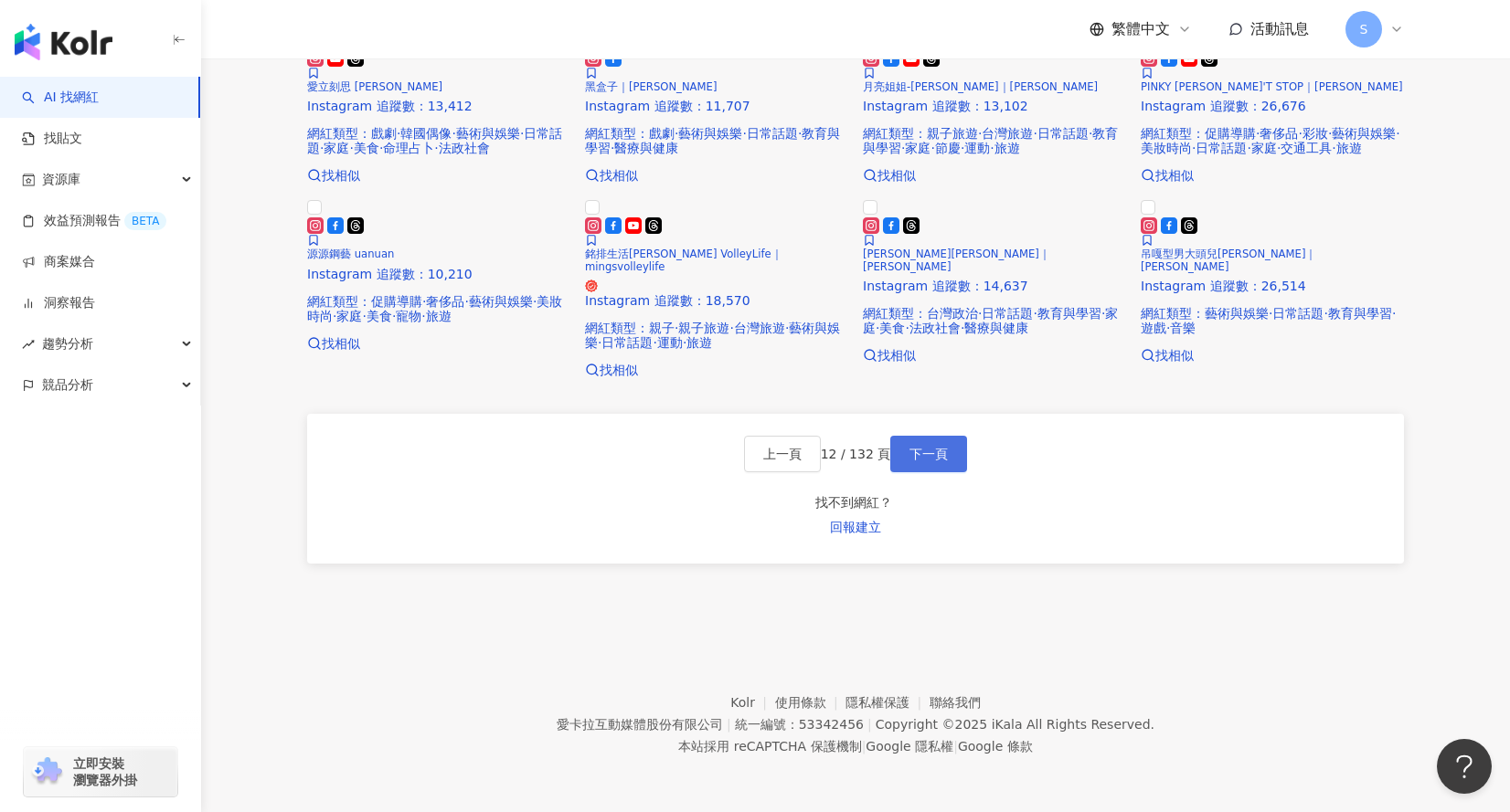
scroll to position [1543, 0]
click at [948, 461] on span "下一頁" at bounding box center [928, 454] width 38 height 15
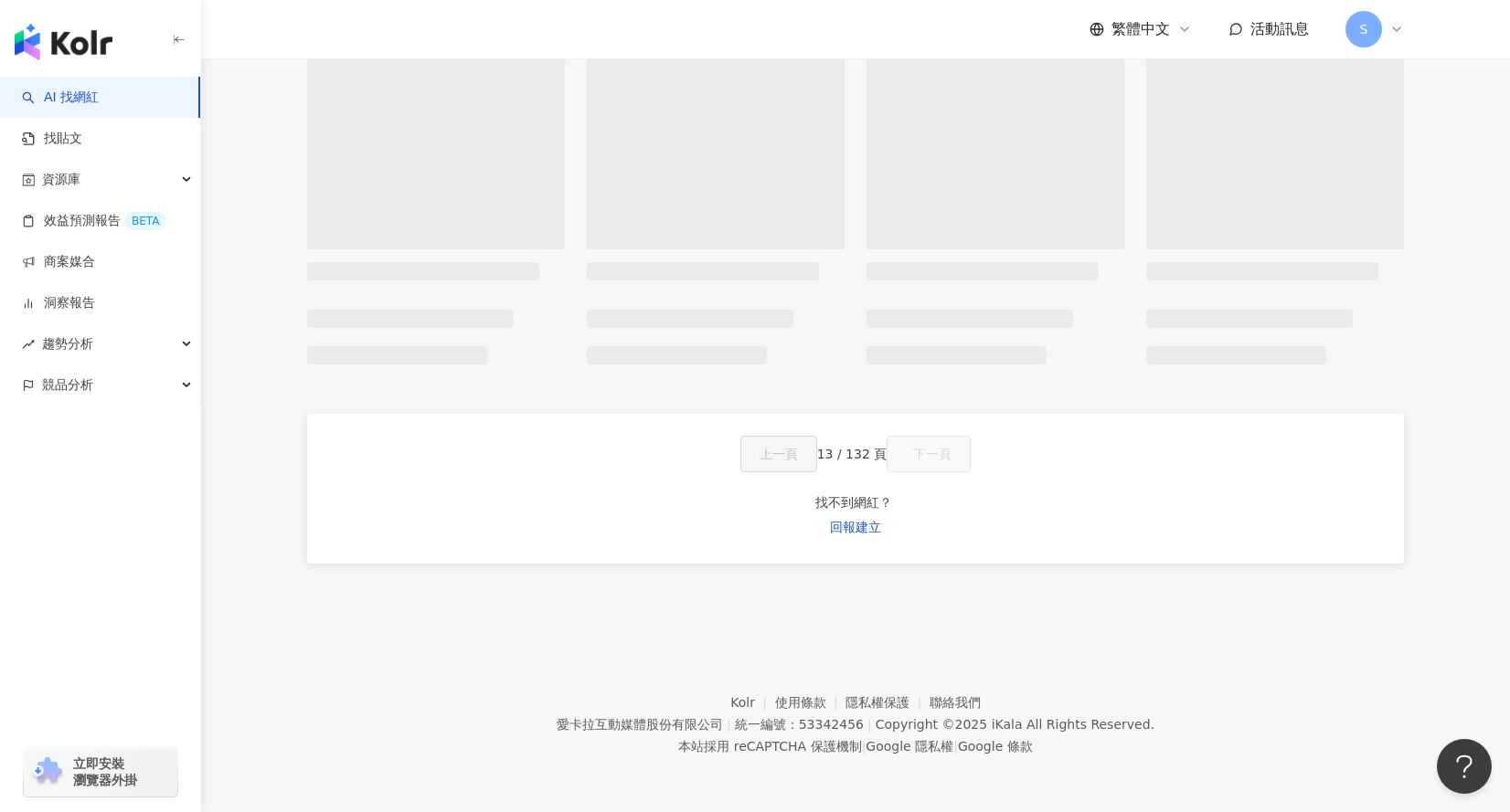
scroll to position [1354, 0]
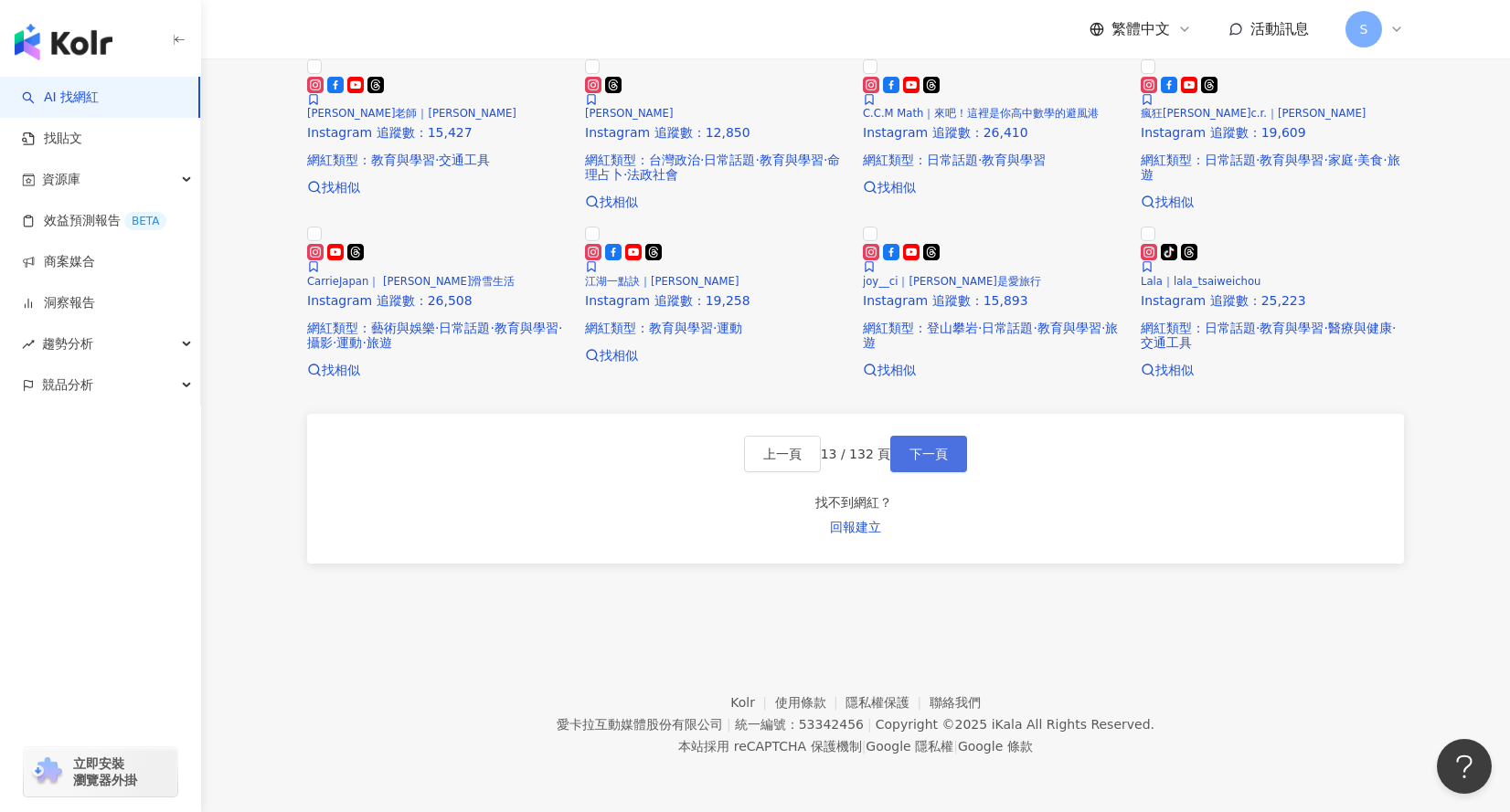
click at [940, 461] on span "下一頁" at bounding box center [928, 454] width 38 height 15
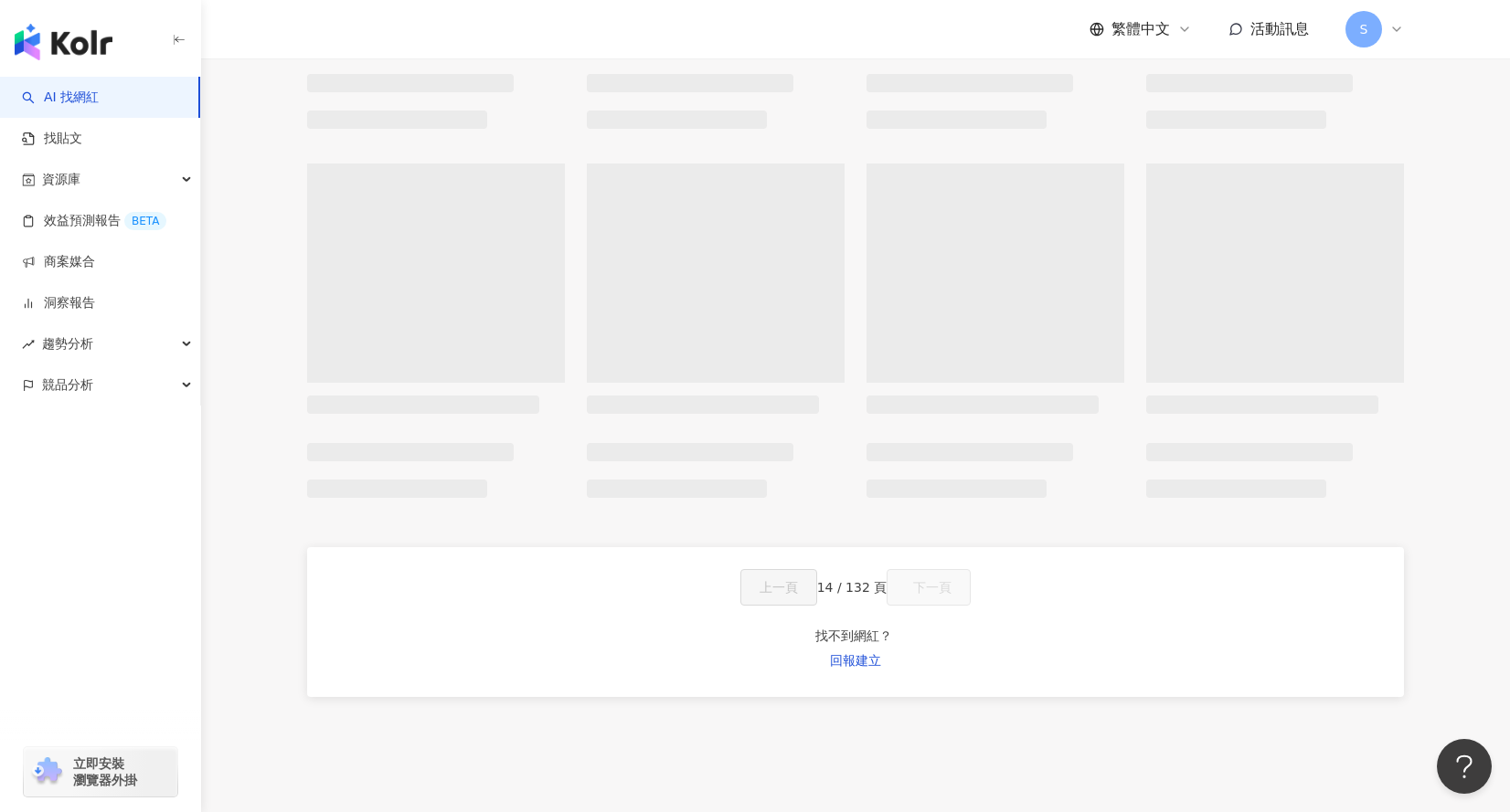
scroll to position [1171, 0]
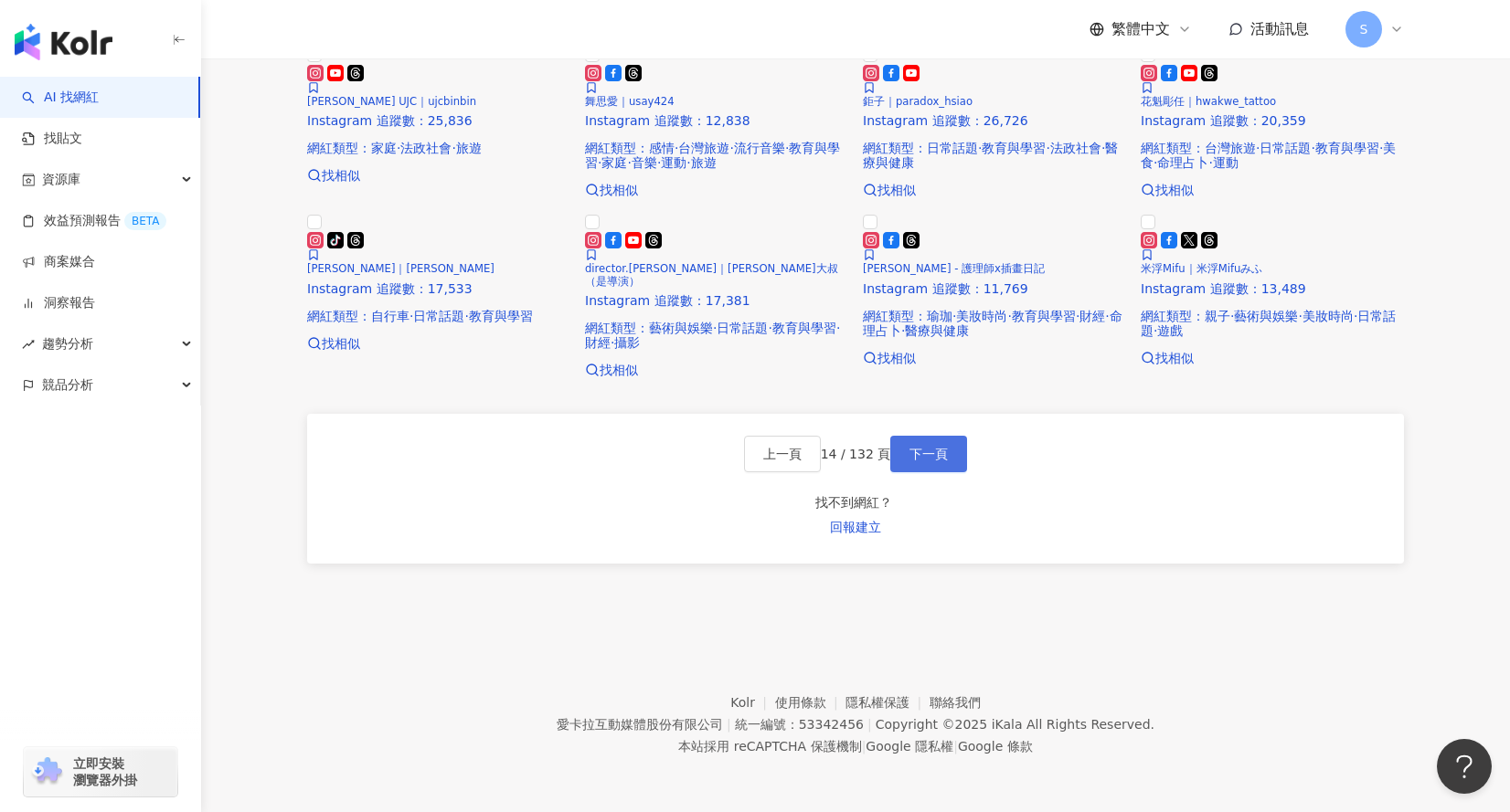
click at [933, 461] on span "下一頁" at bounding box center [928, 454] width 38 height 15
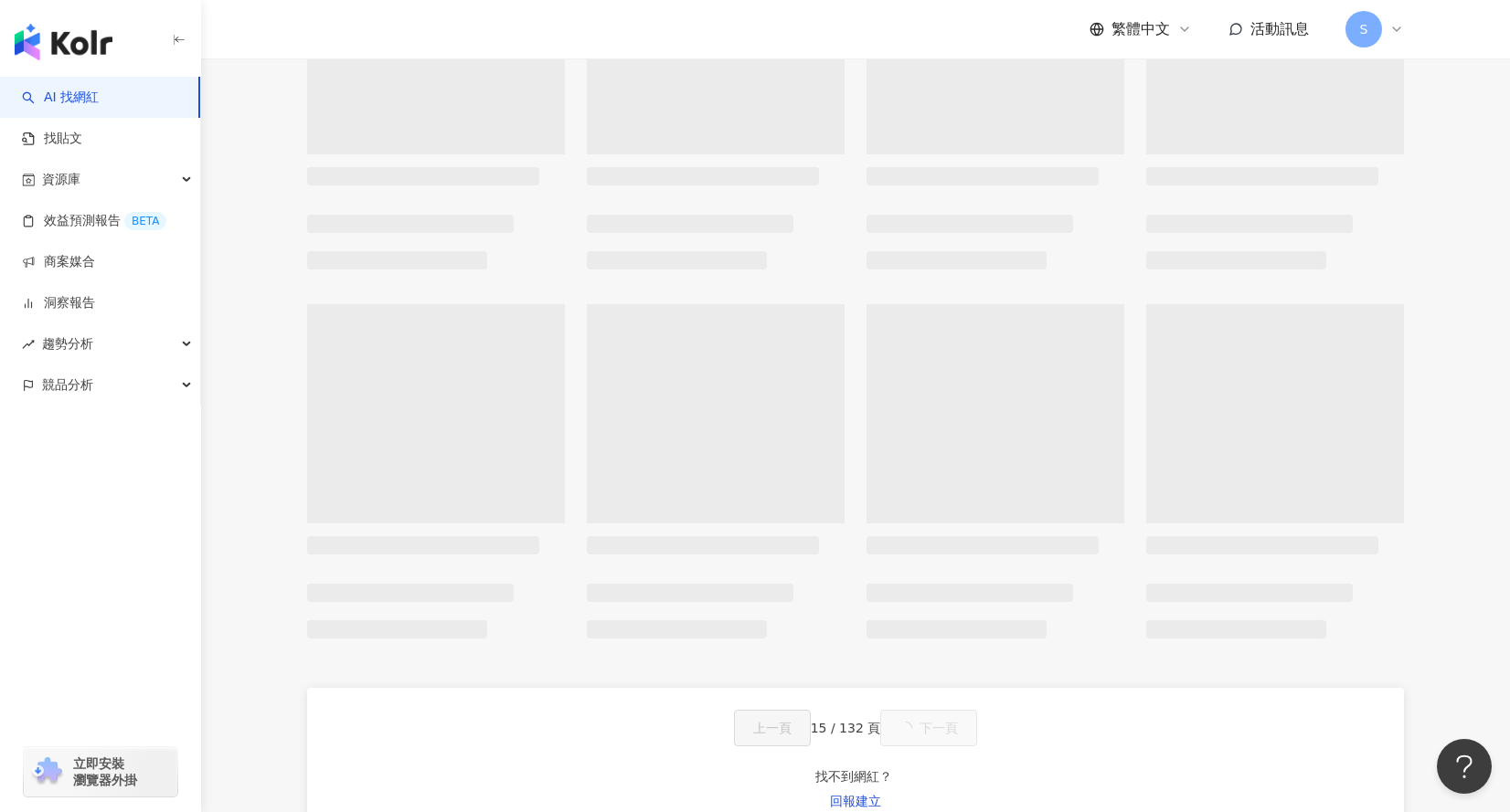
scroll to position [1325, 0]
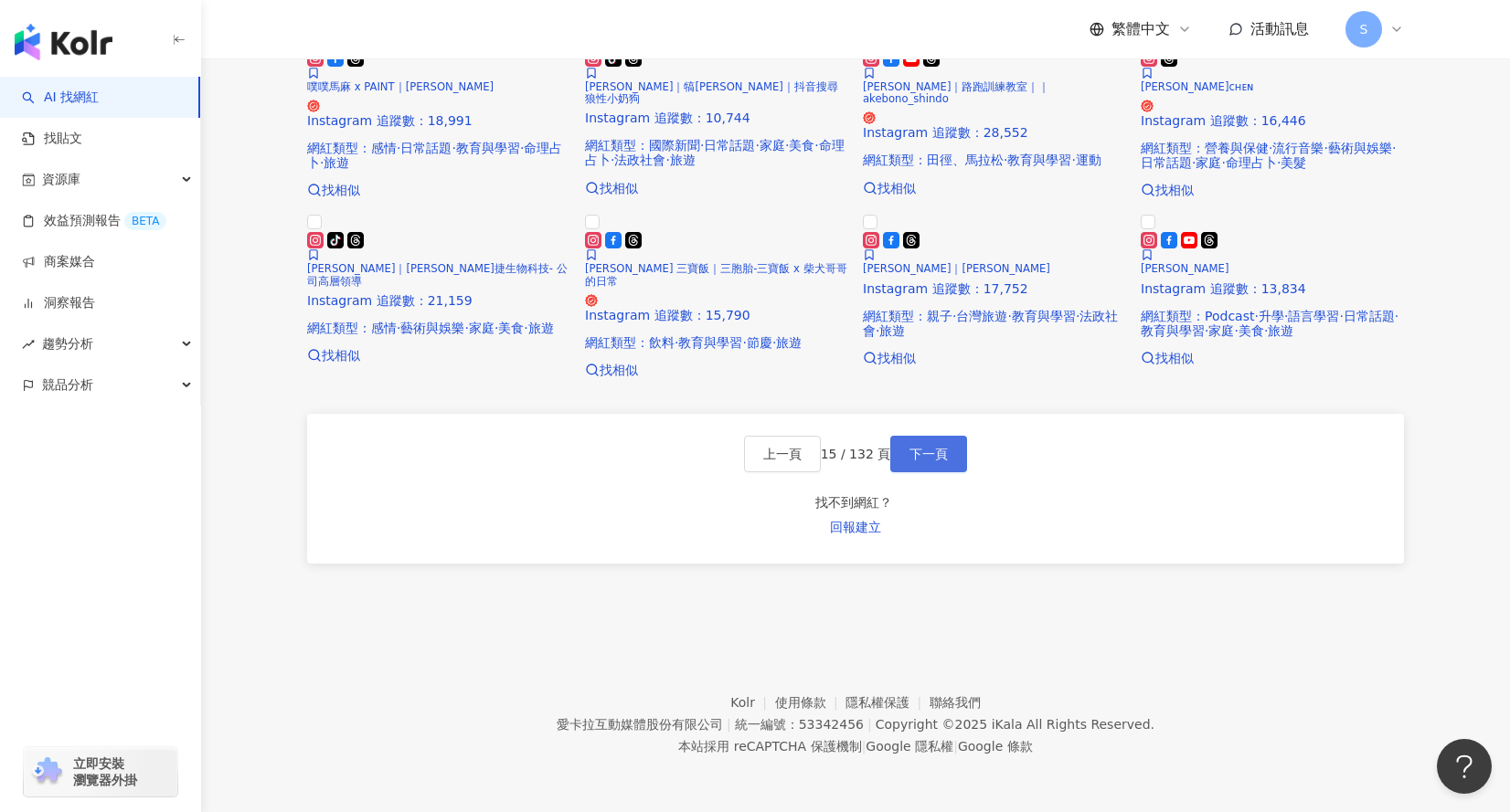
click at [933, 461] on span "下一頁" at bounding box center [928, 454] width 38 height 15
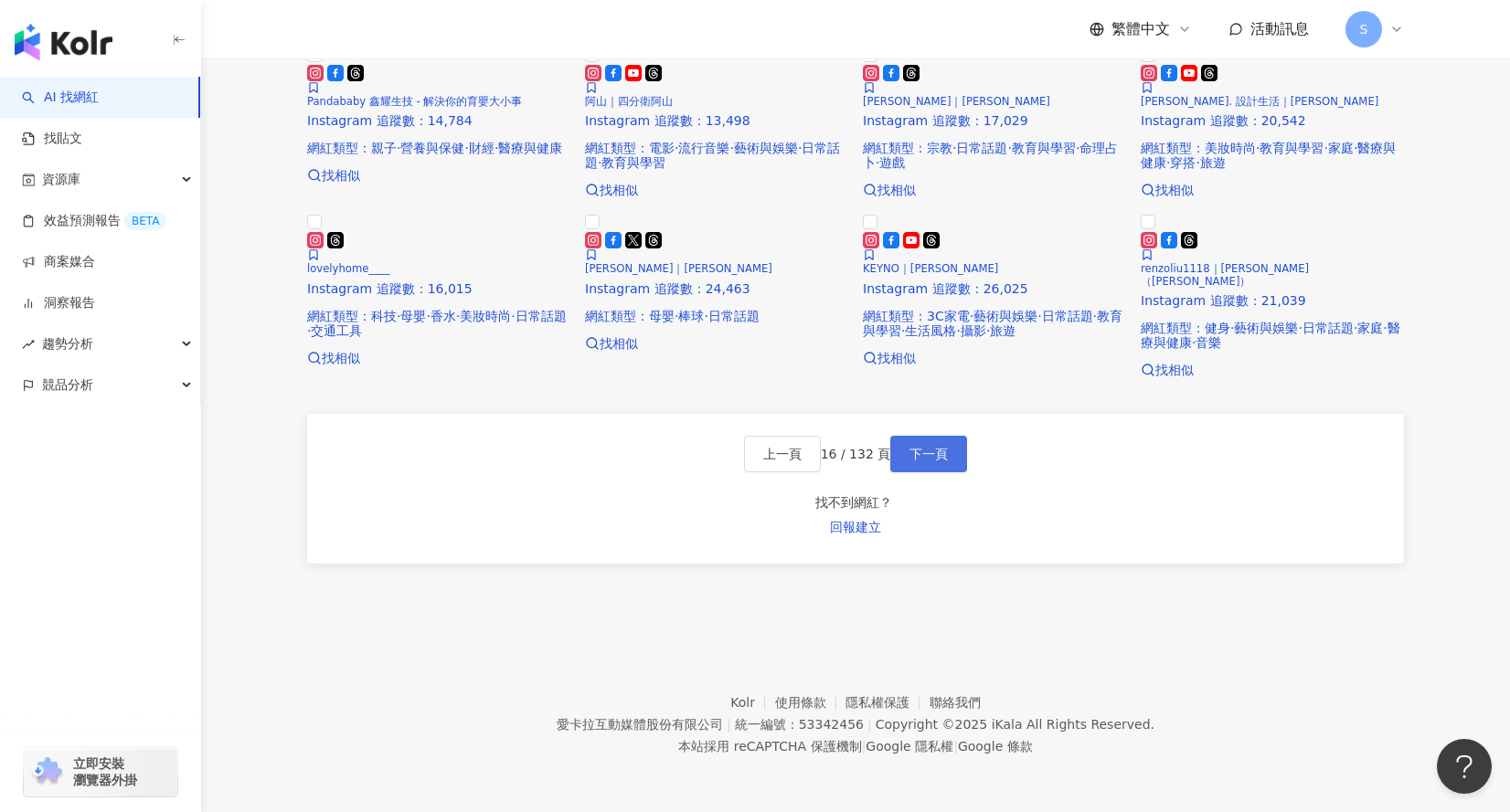
scroll to position [1324, 0]
click at [933, 461] on span "下一頁" at bounding box center [928, 454] width 38 height 15
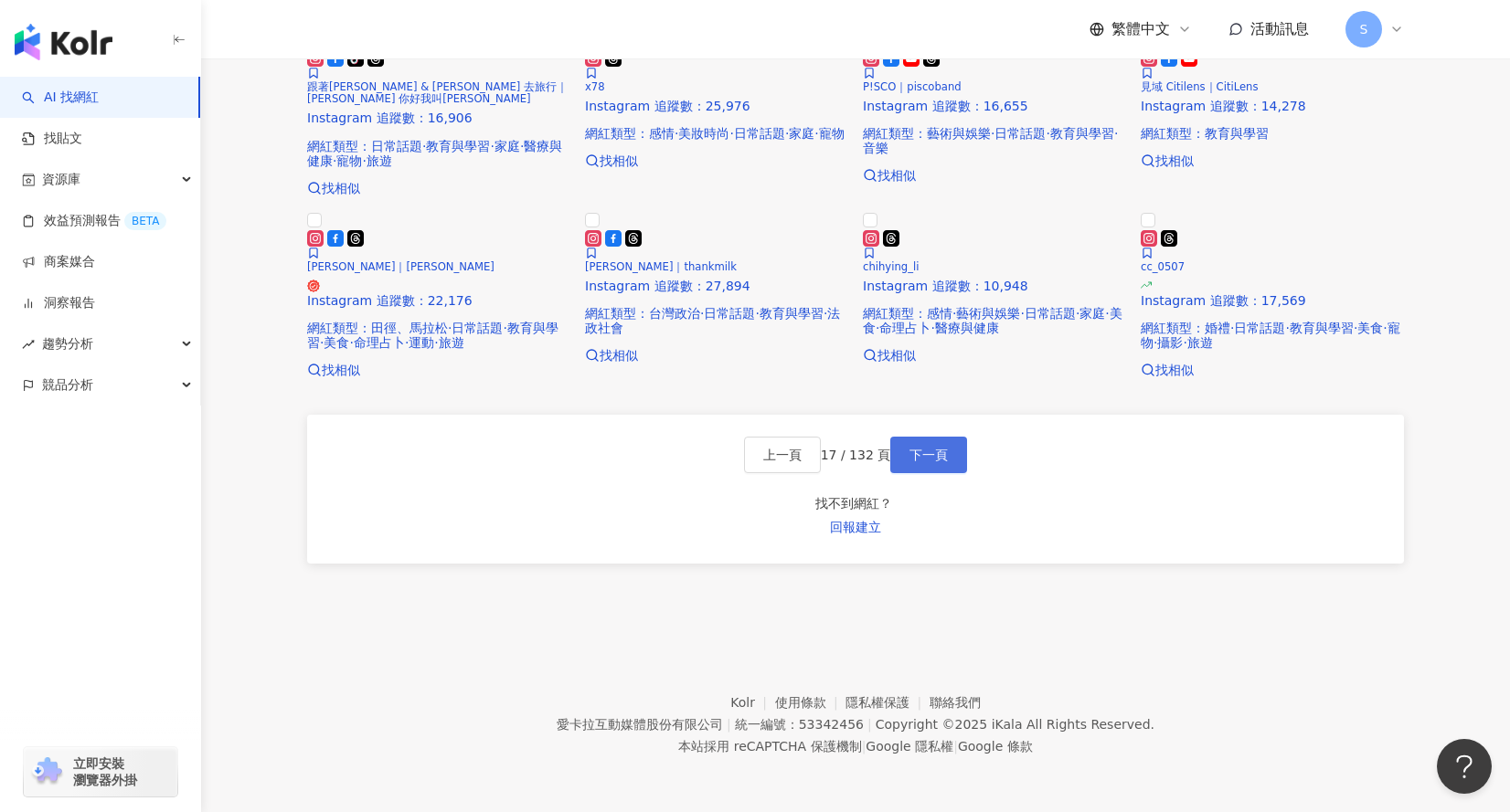
scroll to position [0, 0]
click at [933, 462] on span "下一頁" at bounding box center [928, 455] width 38 height 15
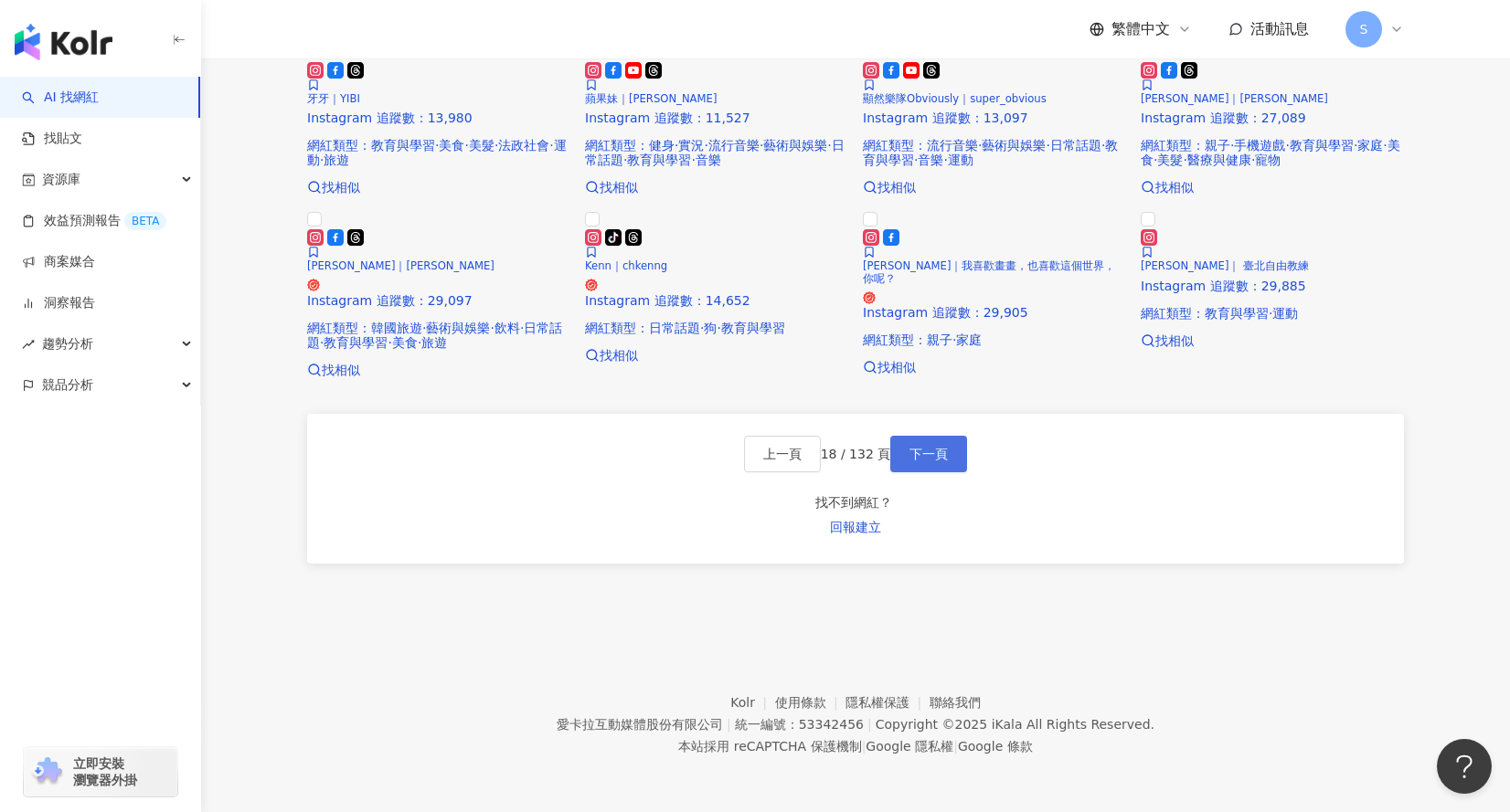
scroll to position [1325, 0]
click at [933, 461] on span "下一頁" at bounding box center [928, 454] width 38 height 15
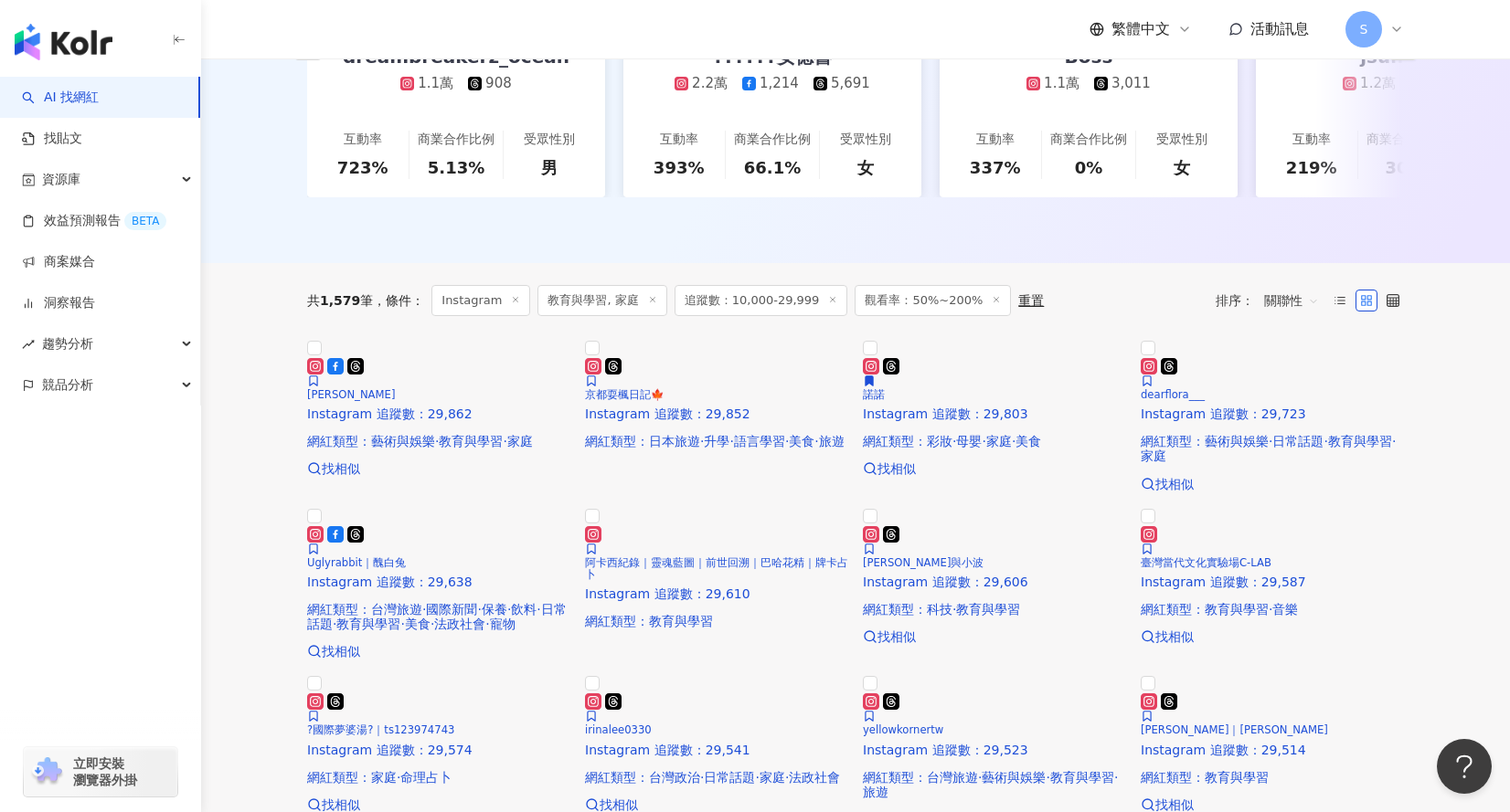
scroll to position [437, 0]
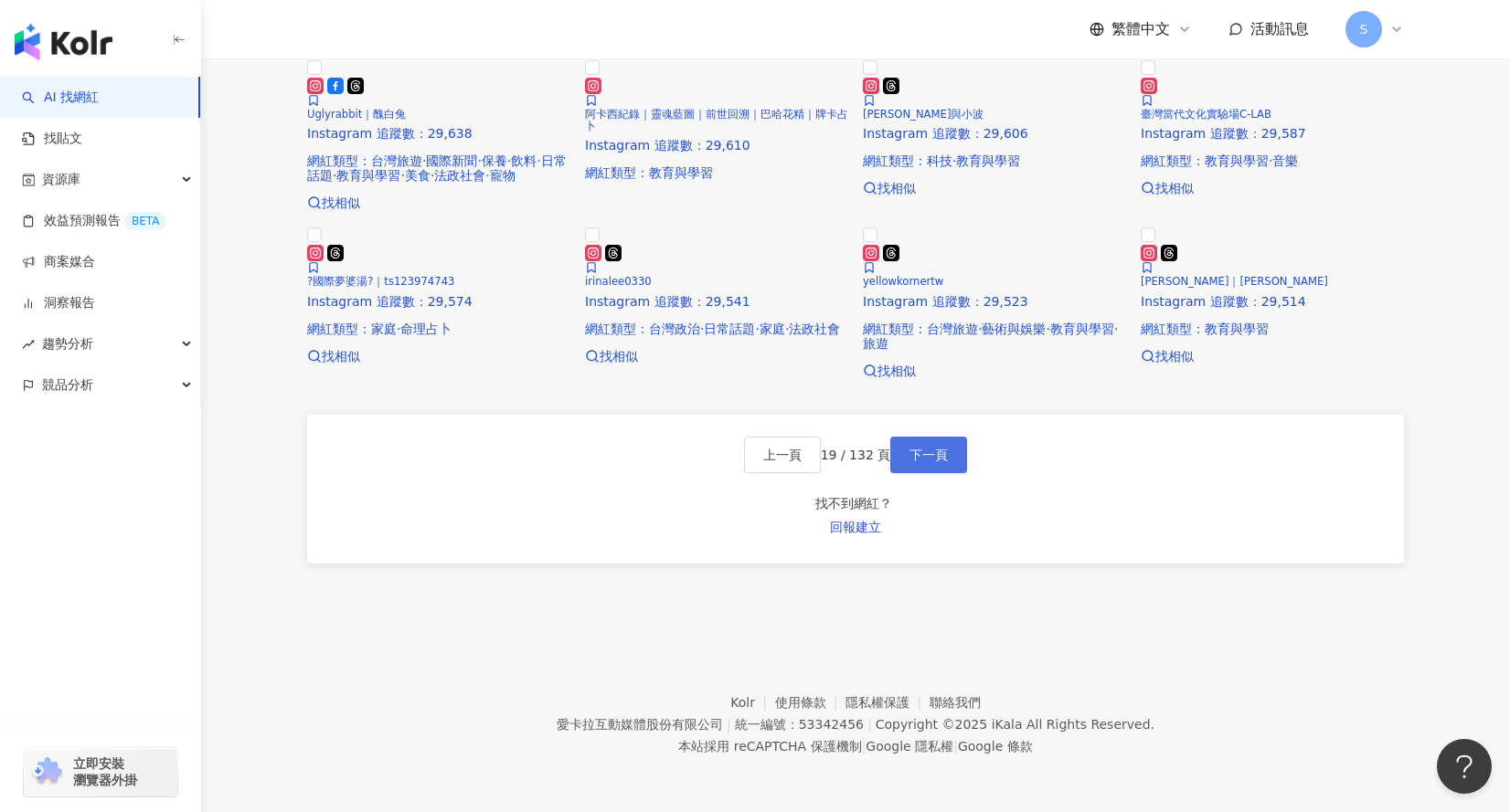
click at [940, 462] on span "下一頁" at bounding box center [928, 455] width 38 height 15
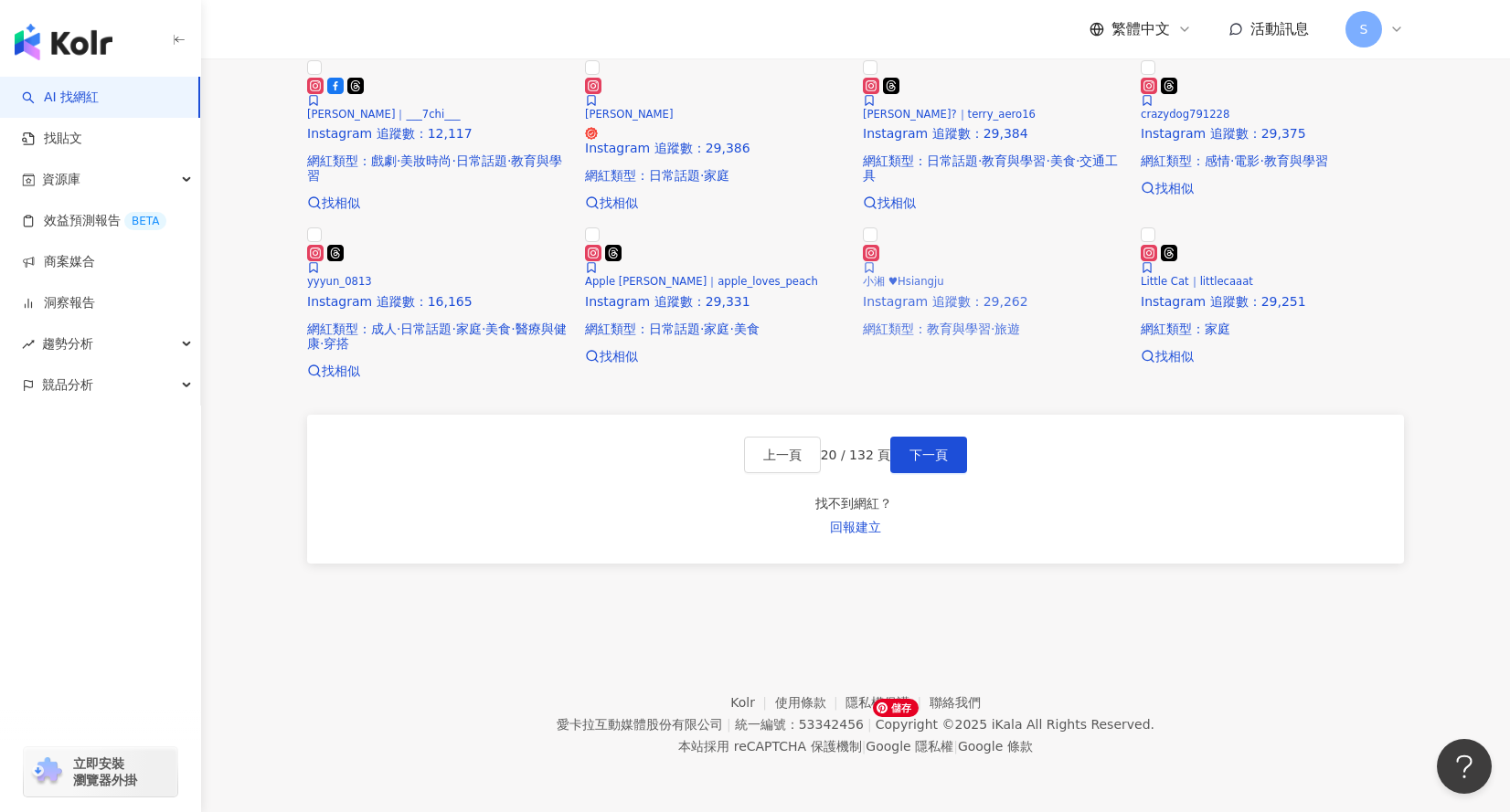
scroll to position [1248, 0]
click at [946, 462] on span "下一頁" at bounding box center [928, 455] width 38 height 15
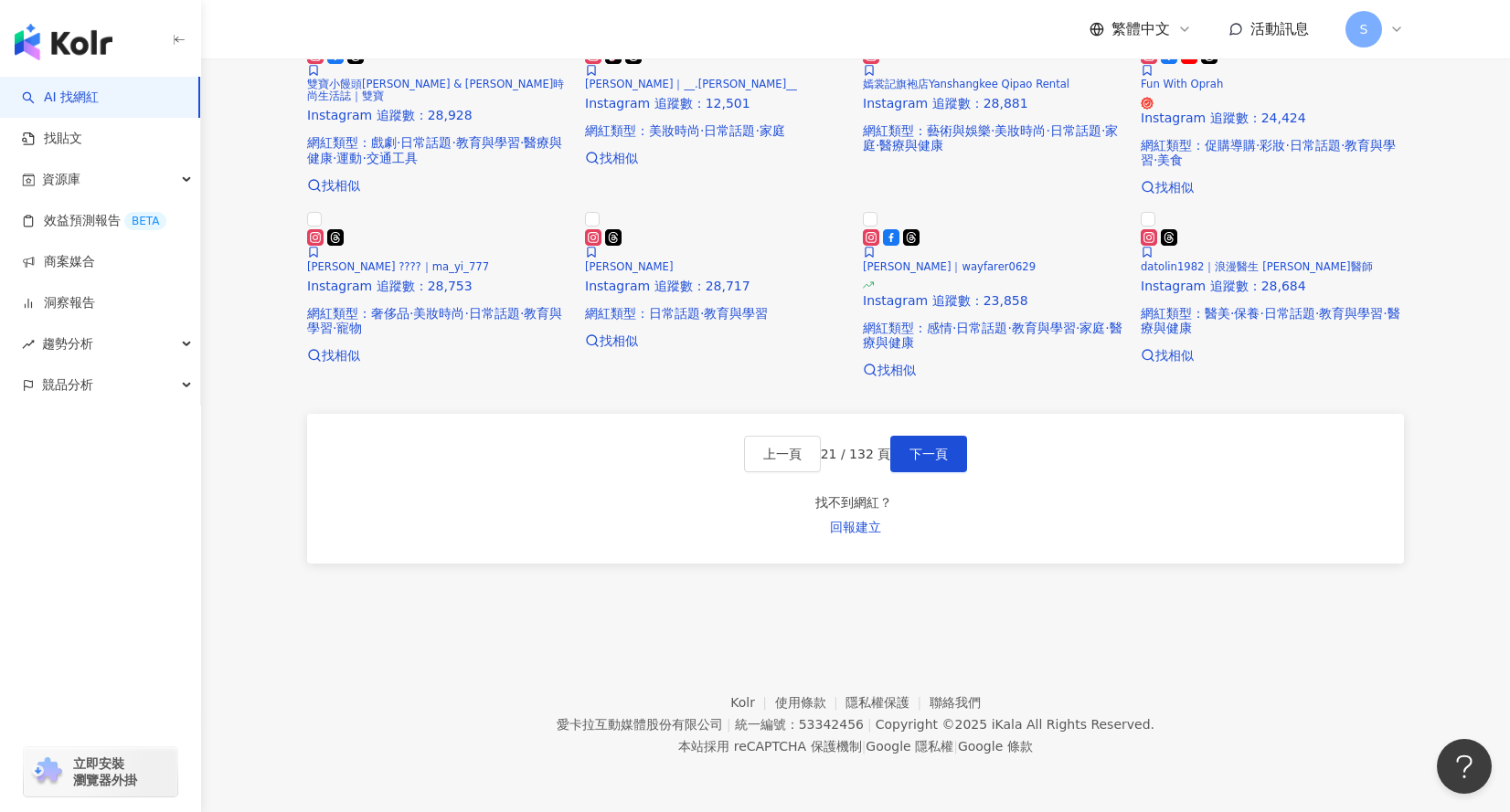
scroll to position [1306, 0]
click at [934, 461] on span "下一頁" at bounding box center [928, 454] width 38 height 15
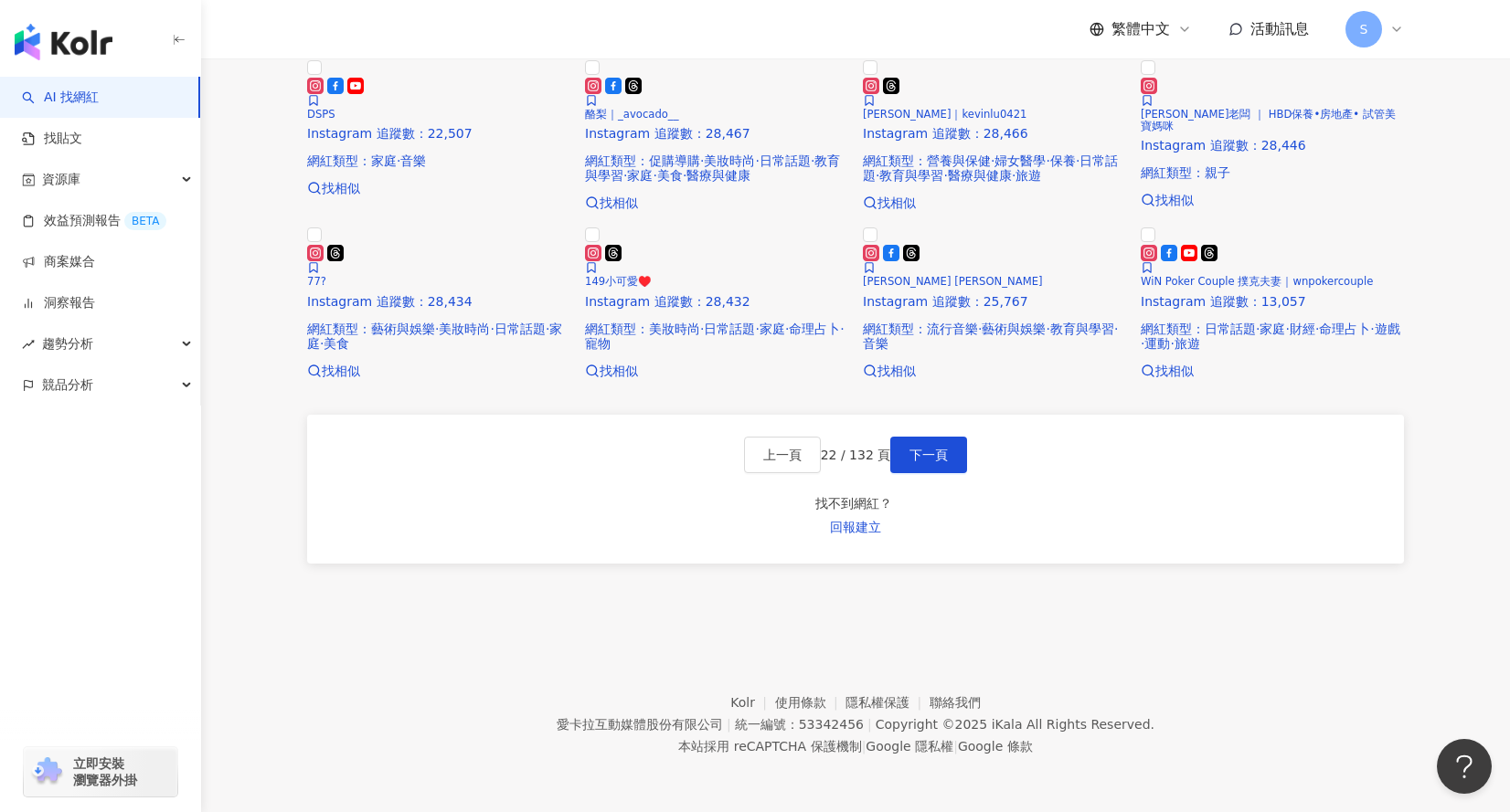
scroll to position [1392, 0]
click at [938, 462] on span "下一頁" at bounding box center [928, 455] width 38 height 15
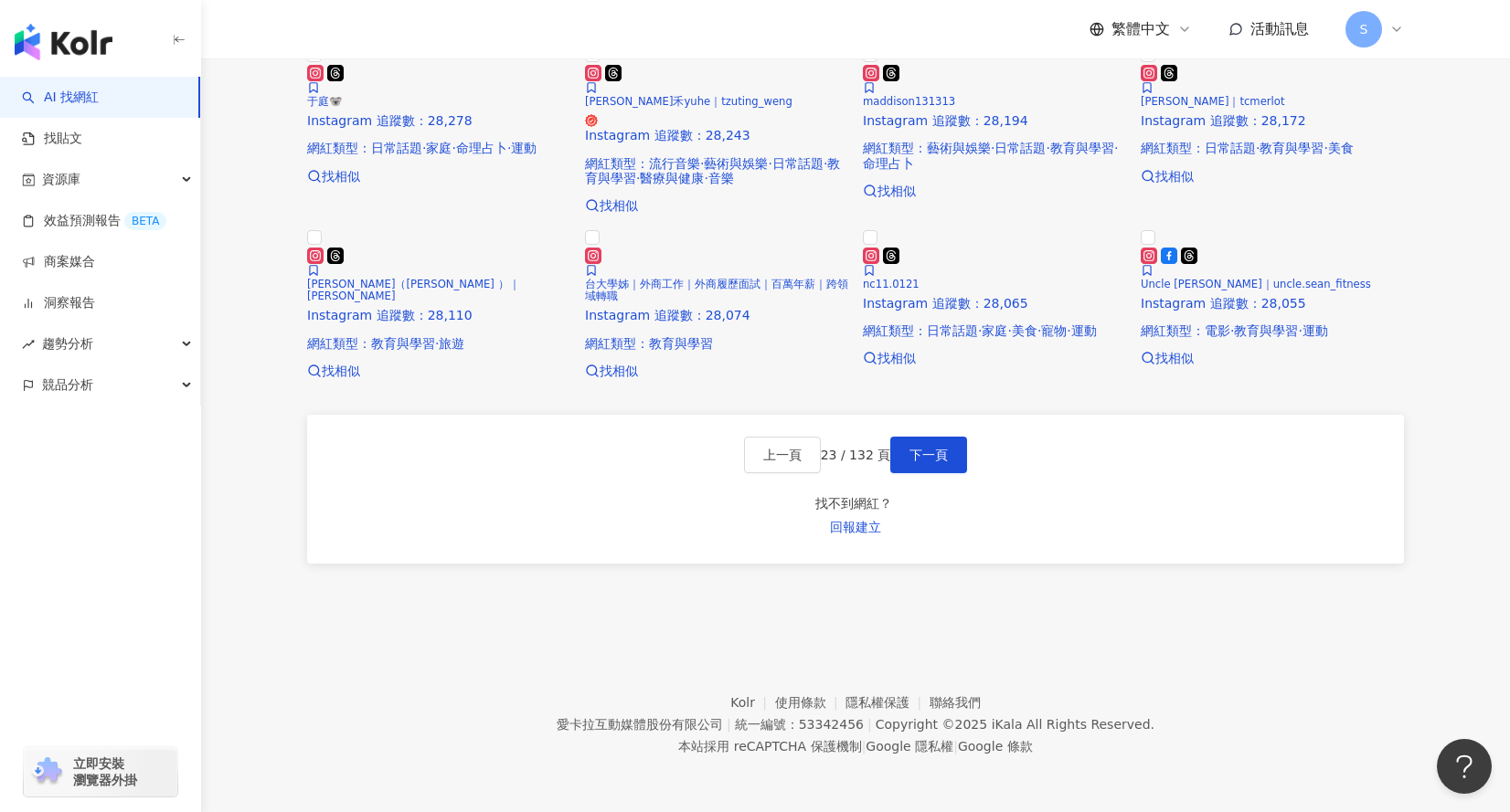
scroll to position [1435, 0]
click at [932, 462] on span "下一頁" at bounding box center [928, 455] width 38 height 15
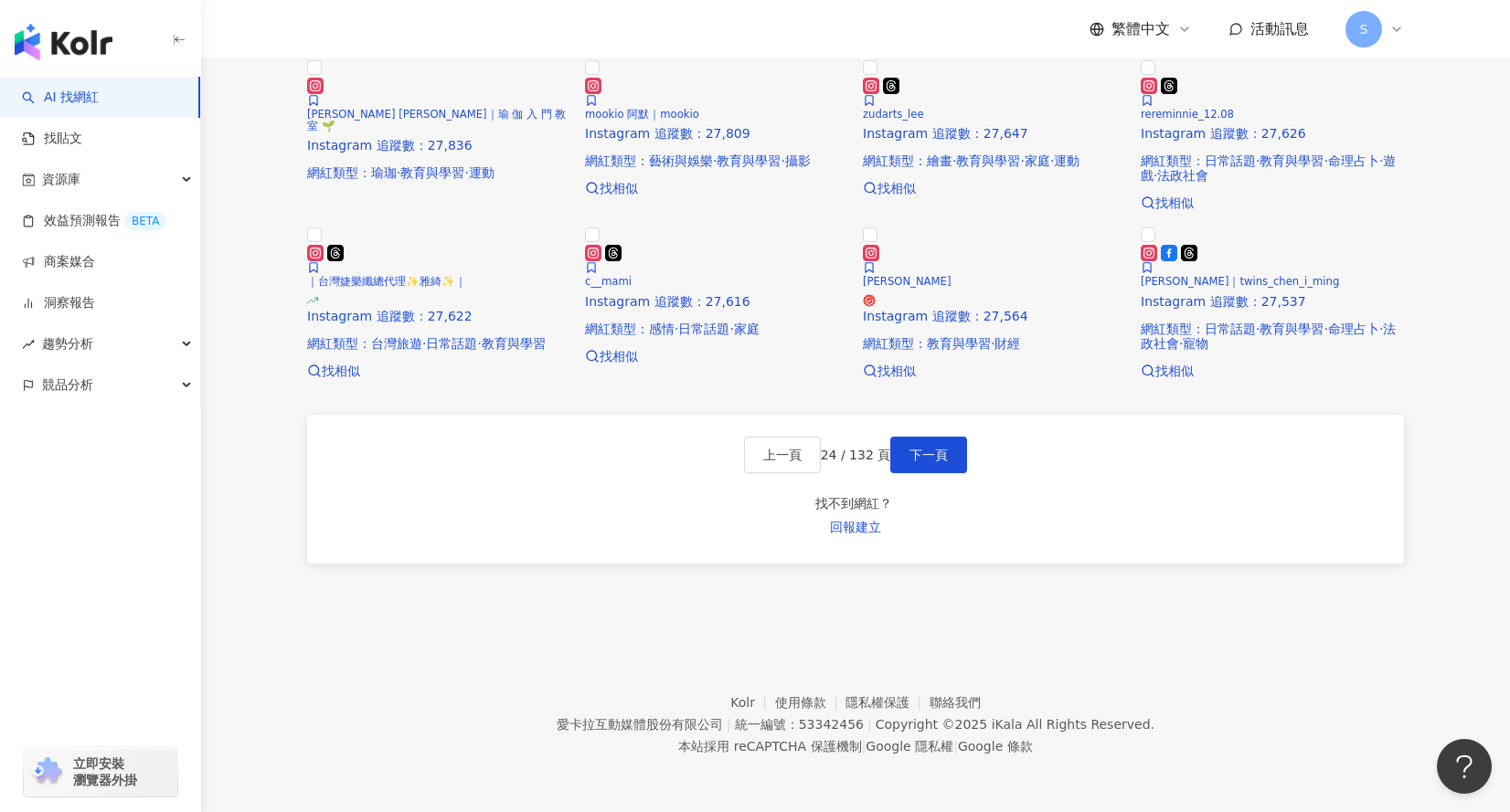
scroll to position [1489, 0]
click at [920, 462] on span "下一頁" at bounding box center [928, 455] width 38 height 15
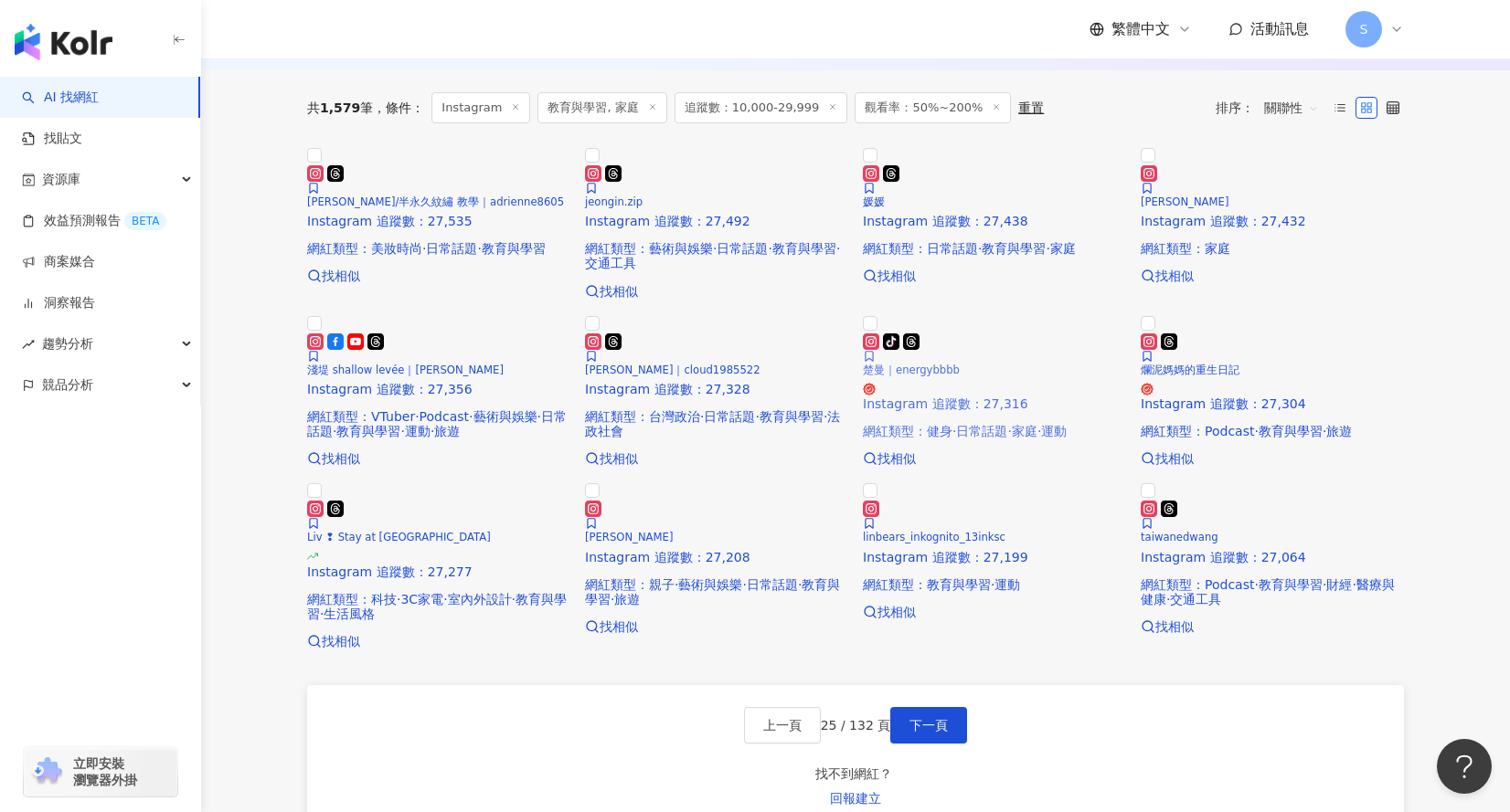
scroll to position [479, 0]
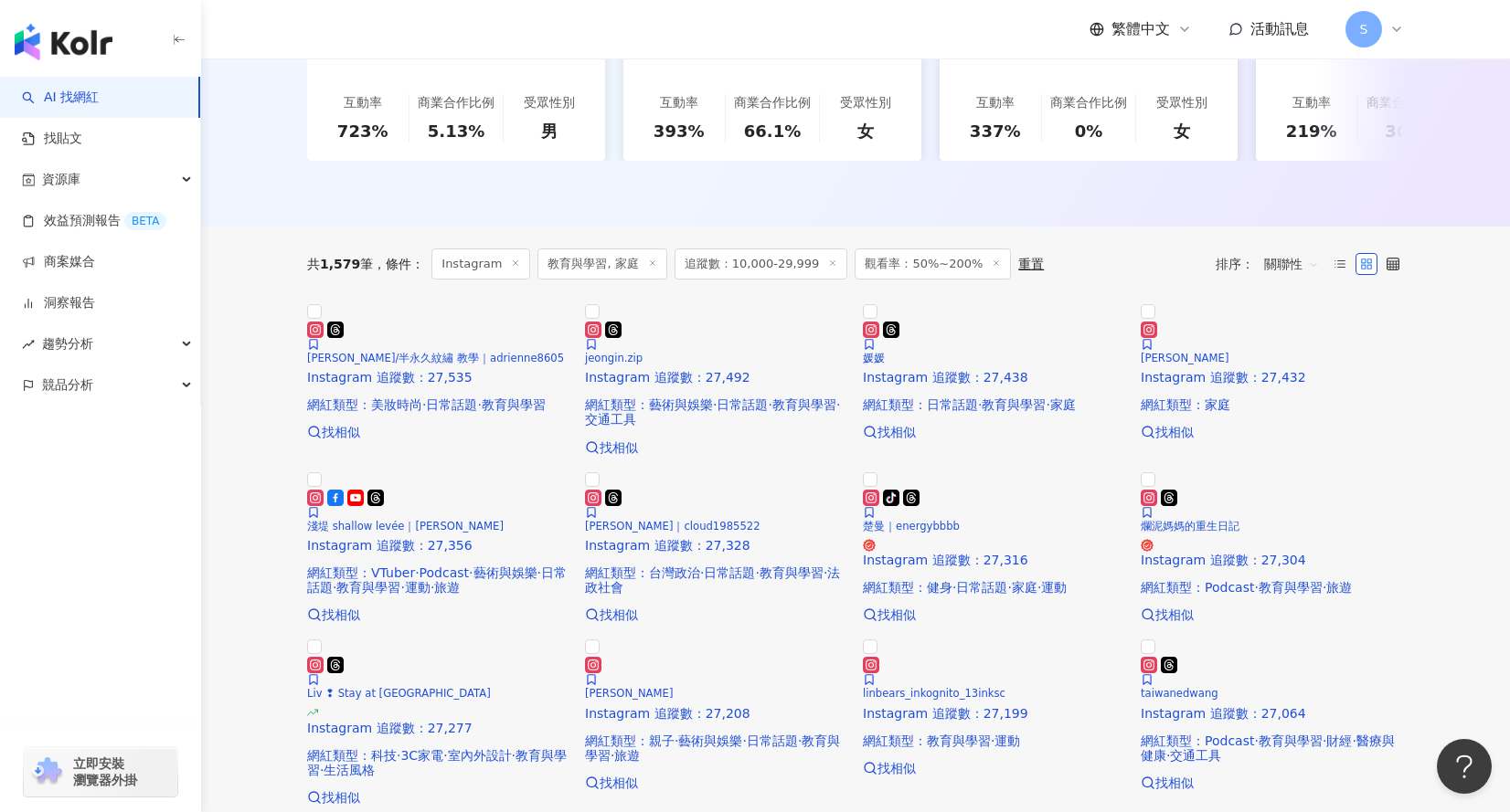
click at [256, 339] on main "Instagram 台灣 搜尋 您可能感興趣： 營養品 益生菌 痘痘肌 美肌 類型 性別 追蹤數 互動率 觀看率 合作費用預估 更多篩選 搜尋指引 AI 開啟…" at bounding box center [855, 308] width 1309 height 1458
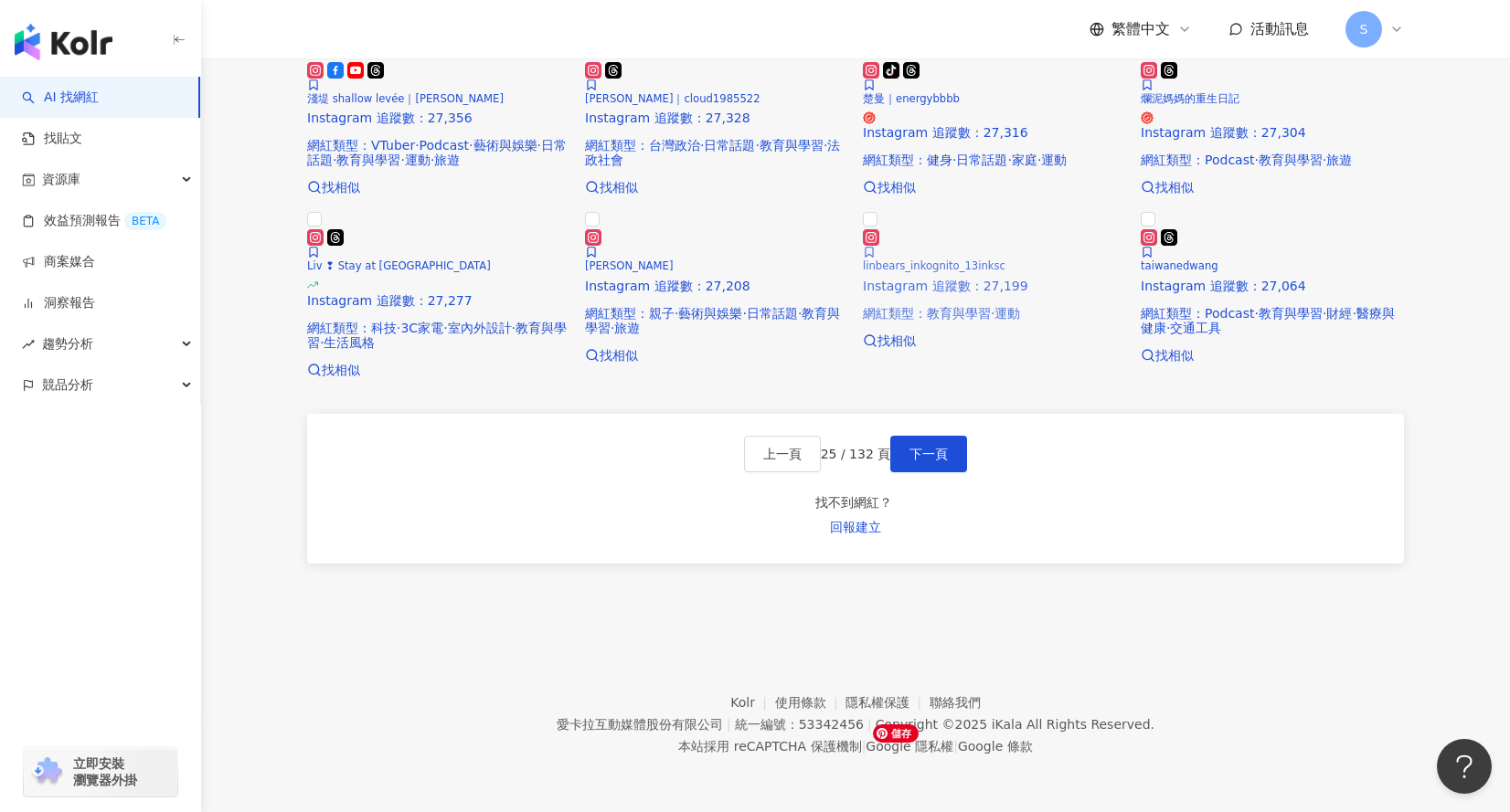
scroll to position [1301, 0]
click at [952, 473] on button "下一頁" at bounding box center [928, 453] width 76 height 36
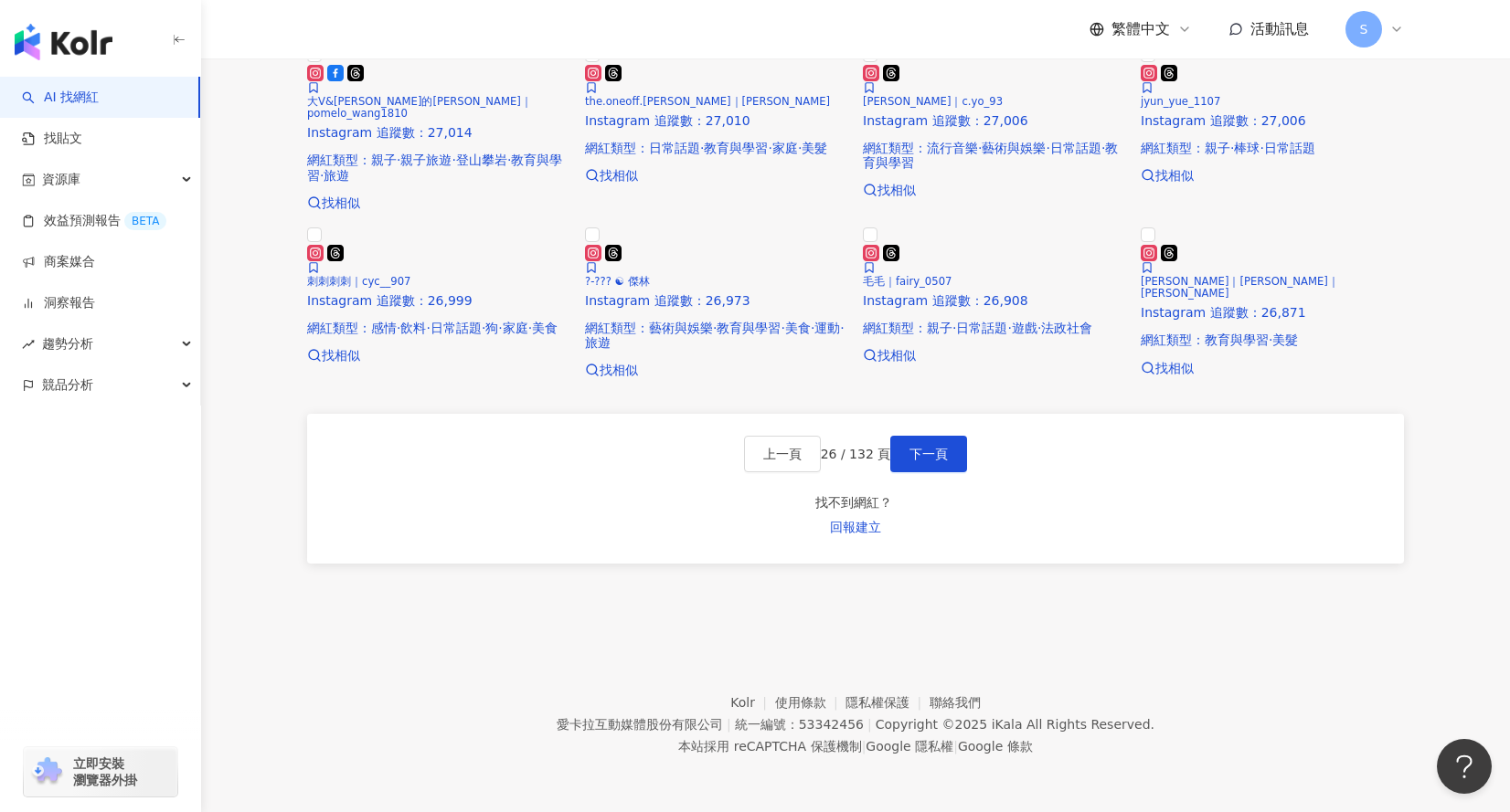
scroll to position [1380, 0]
click at [931, 473] on button "下一頁" at bounding box center [928, 453] width 76 height 36
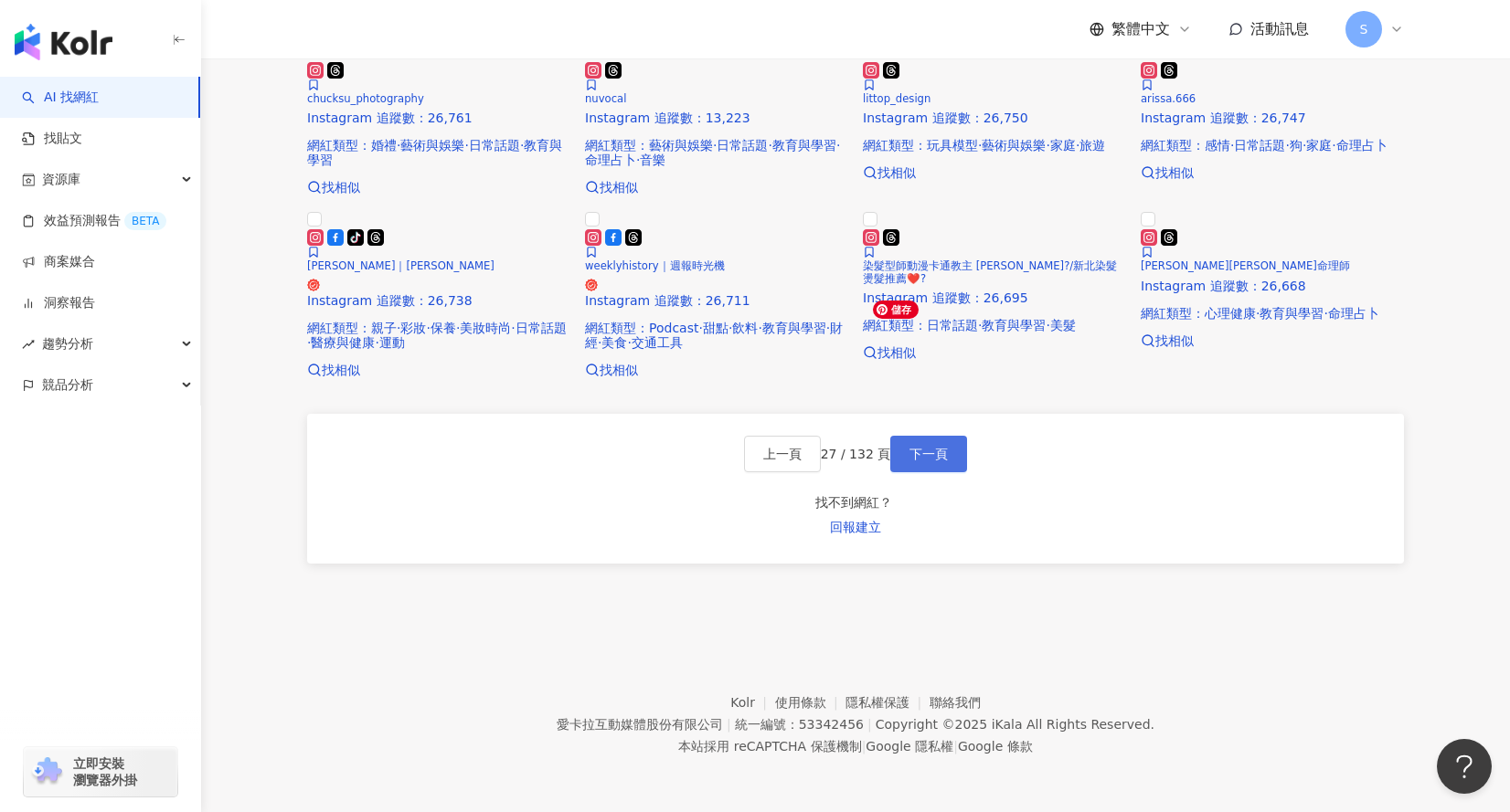
scroll to position [1471, 0]
click at [942, 461] on span "下一頁" at bounding box center [928, 454] width 38 height 15
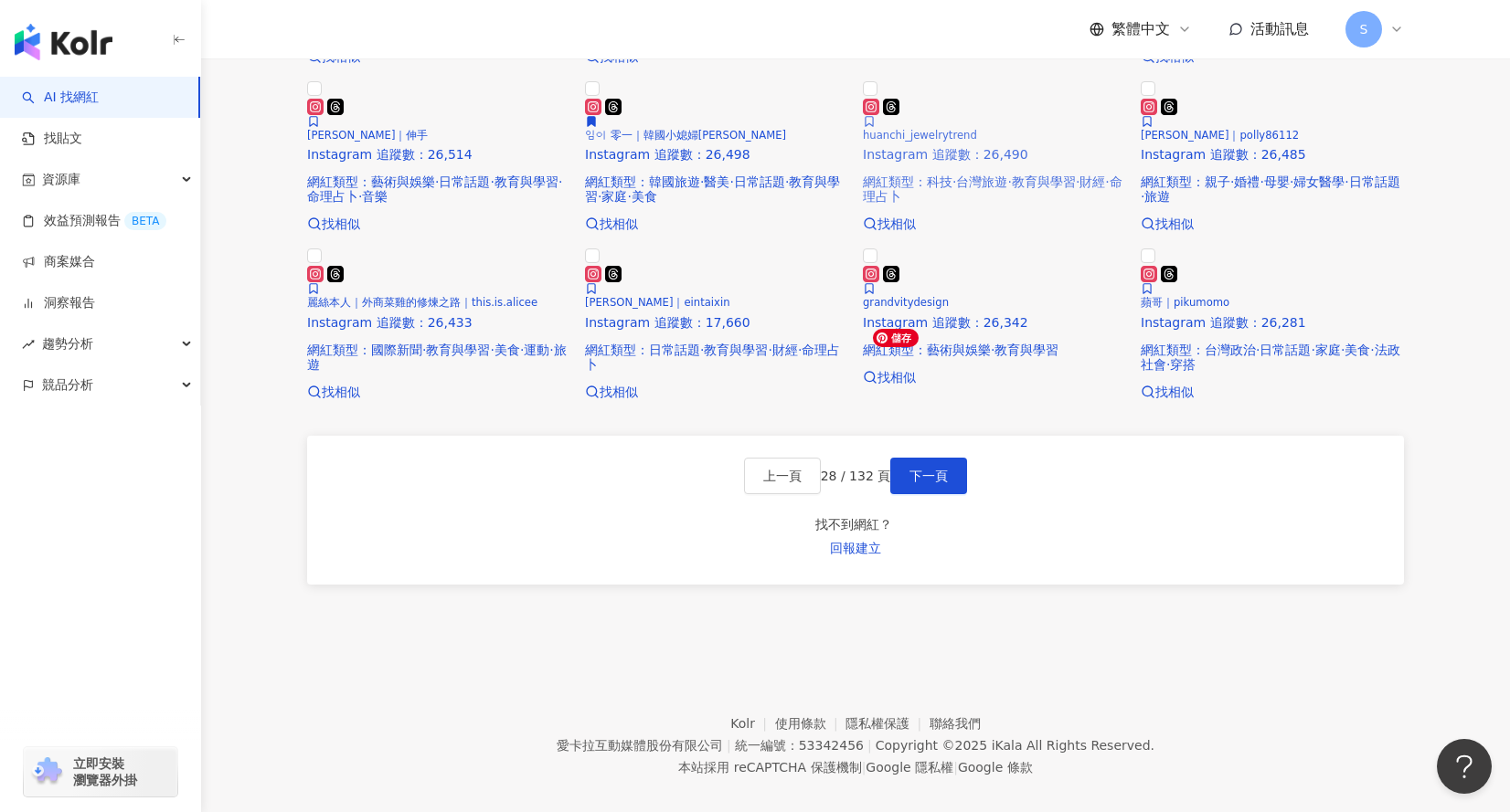
scroll to position [1356, 0]
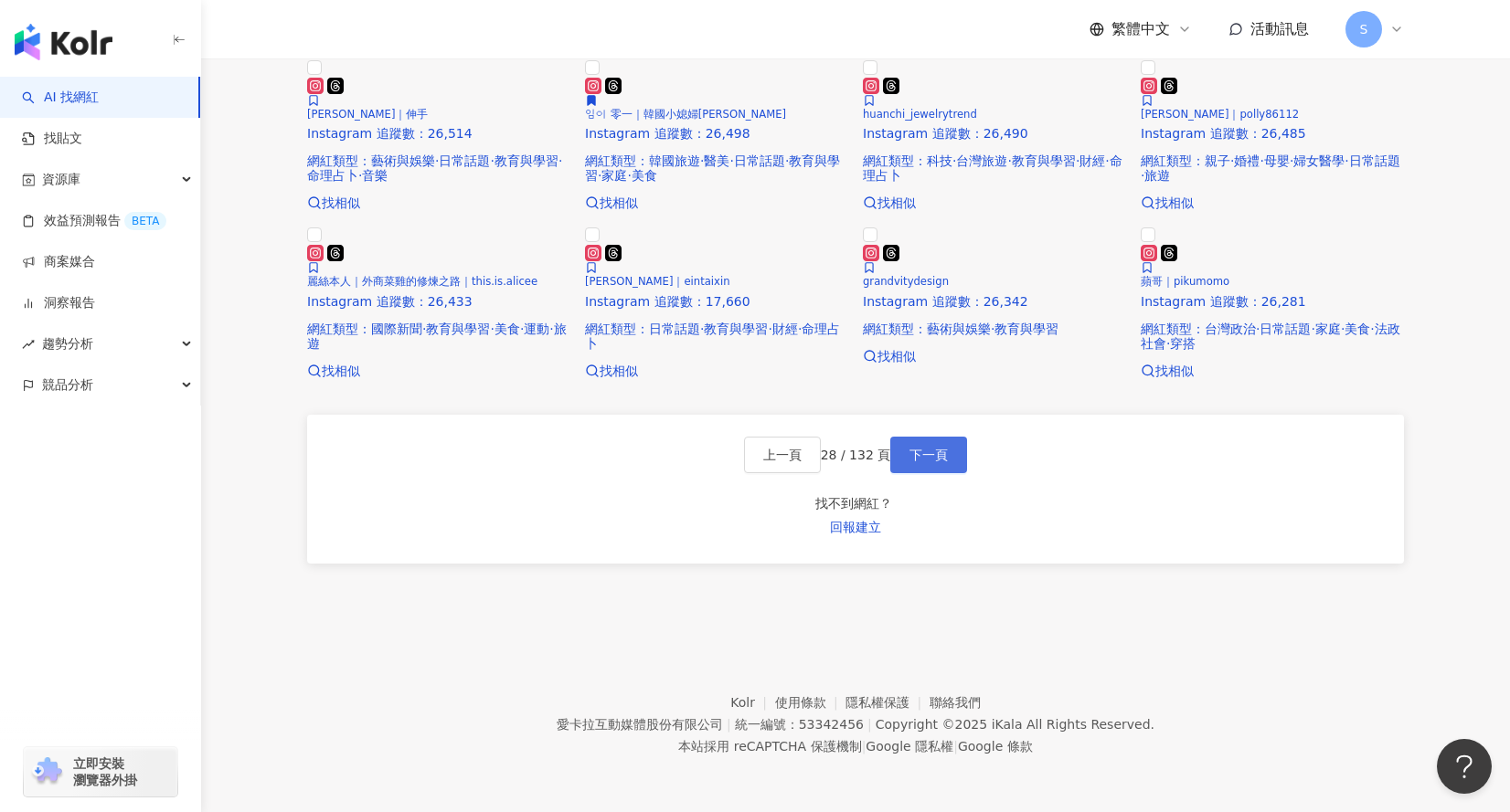
click at [945, 474] on button "下一頁" at bounding box center [928, 454] width 76 height 36
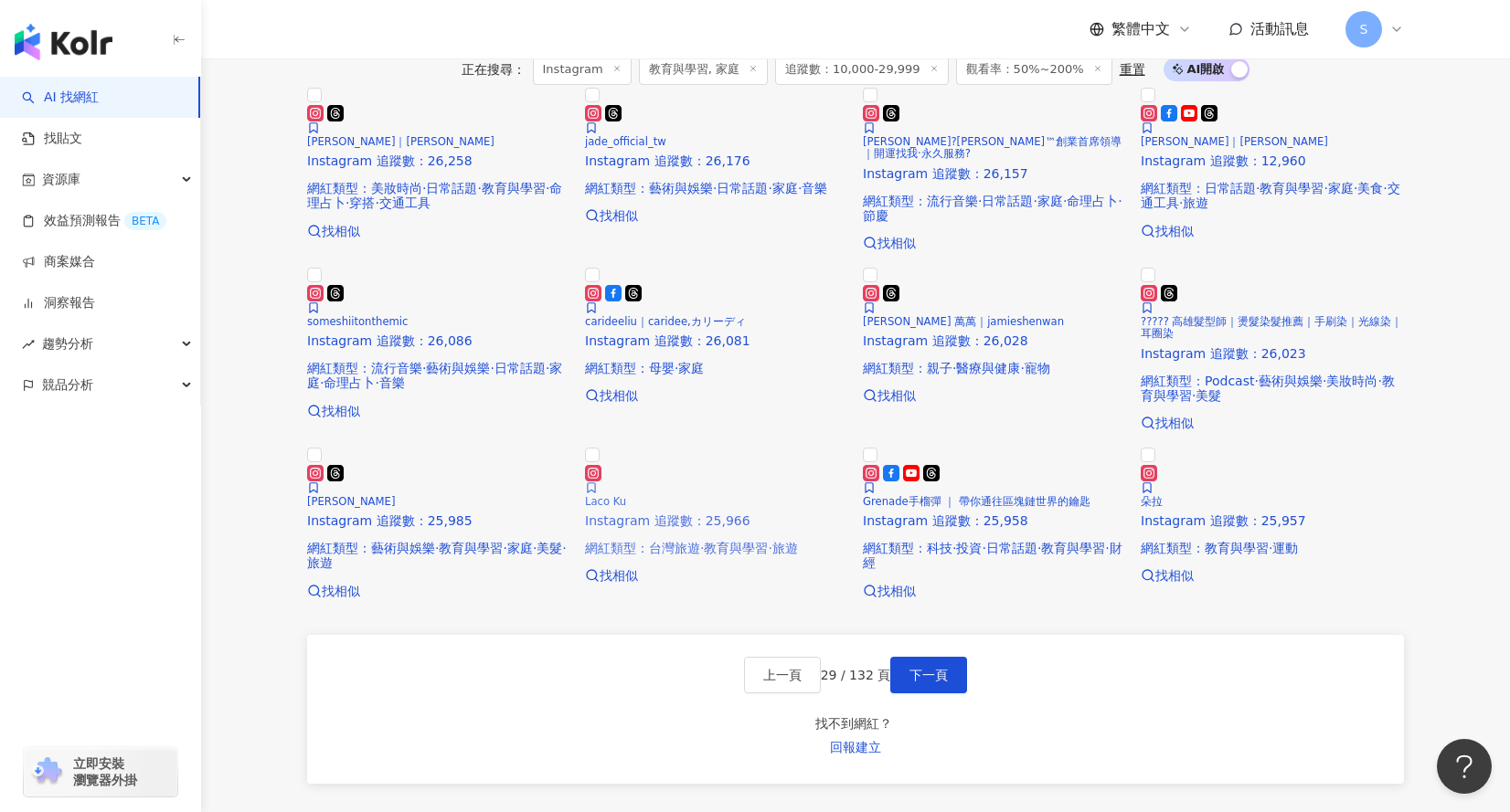
scroll to position [397, 0]
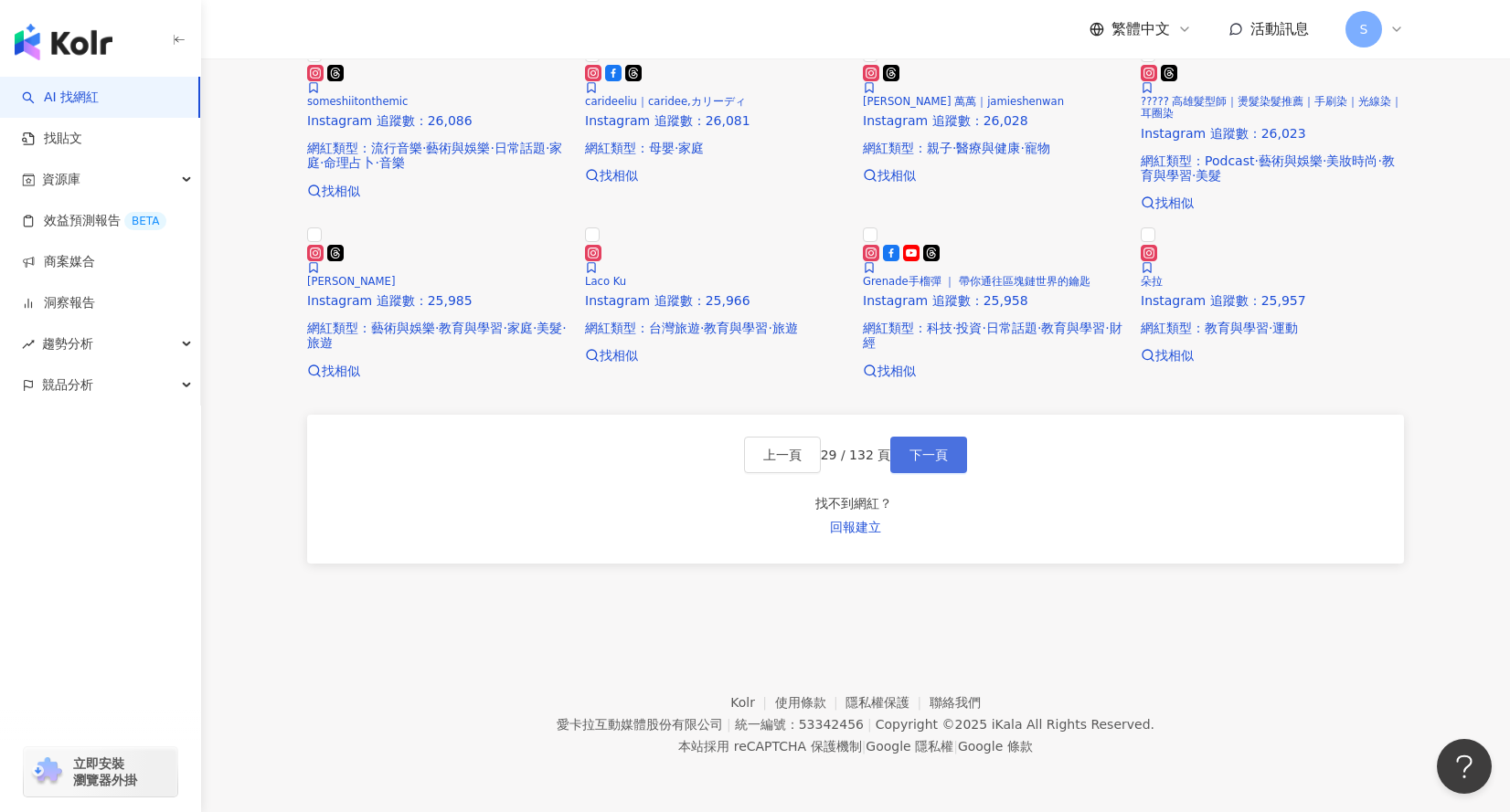
click at [920, 462] on span "下一頁" at bounding box center [928, 455] width 38 height 15
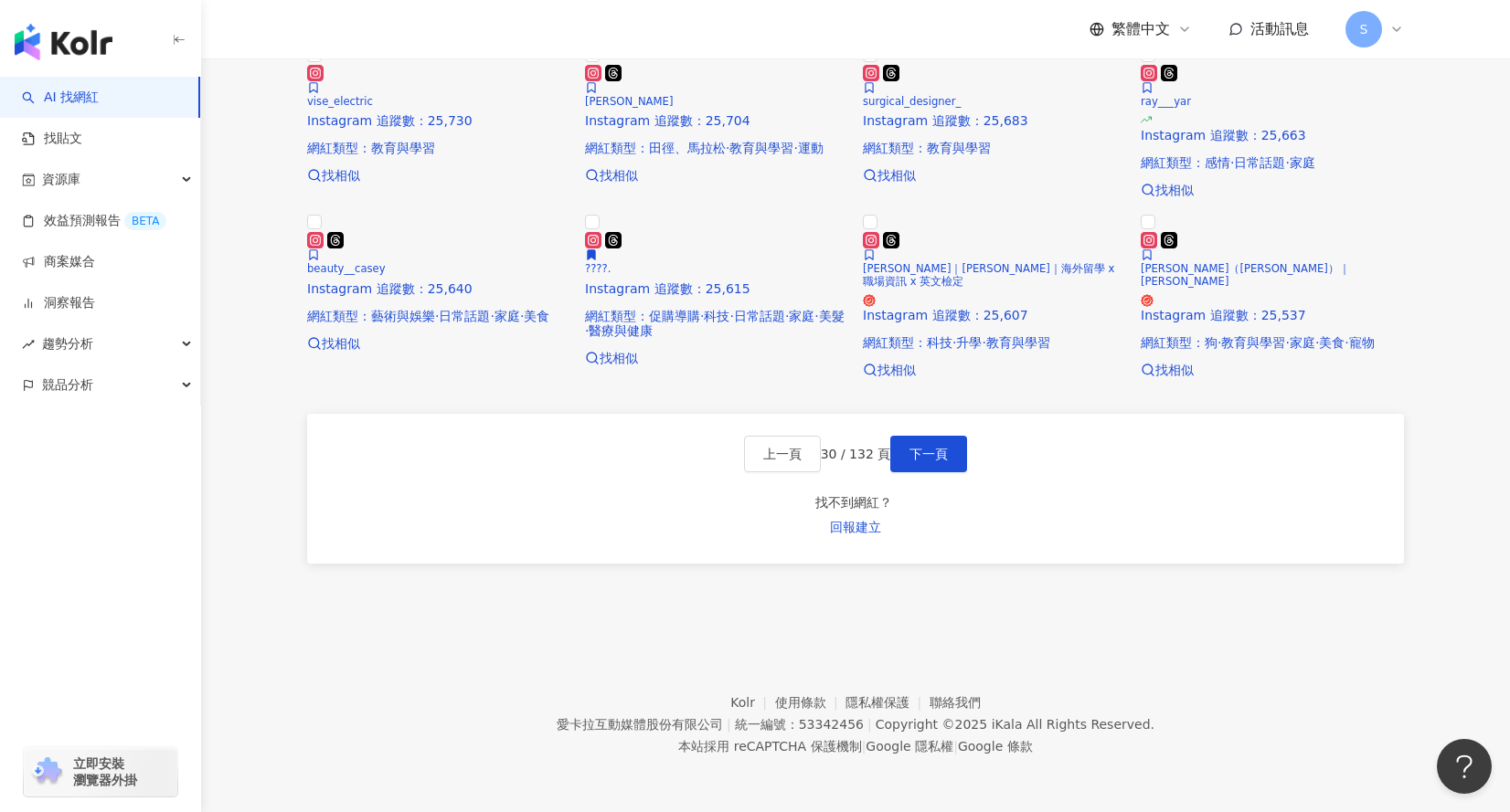
scroll to position [1376, 0]
click at [285, 365] on div "正在搜尋 ： Instagram 教育與學習, 家庭 追蹤數：10,000-29,999 觀看率：50%~200% 重置 AI 開啟 AI 關閉 TEDDY …" at bounding box center [855, 220] width 1170 height 778
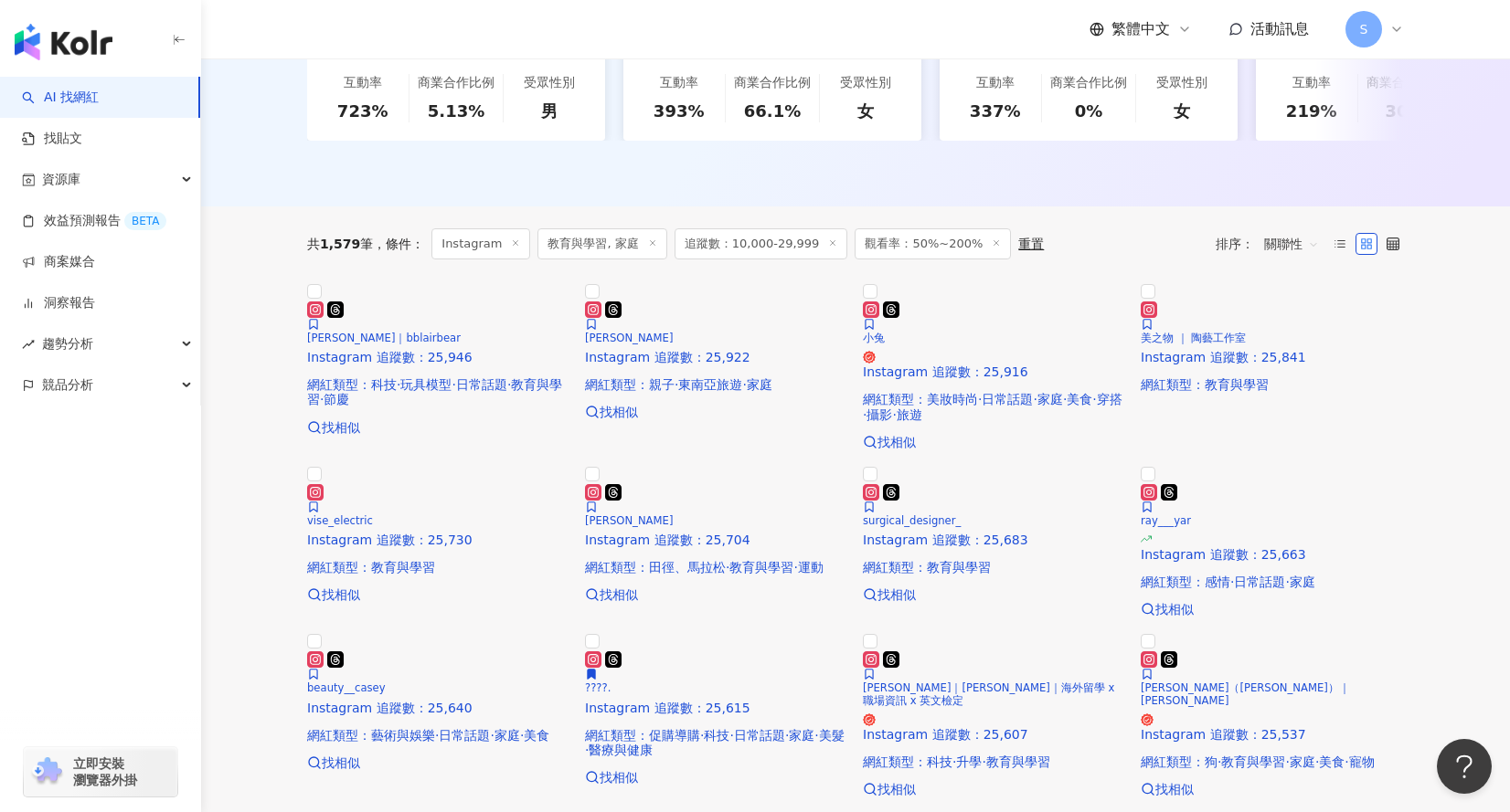
scroll to position [462, 0]
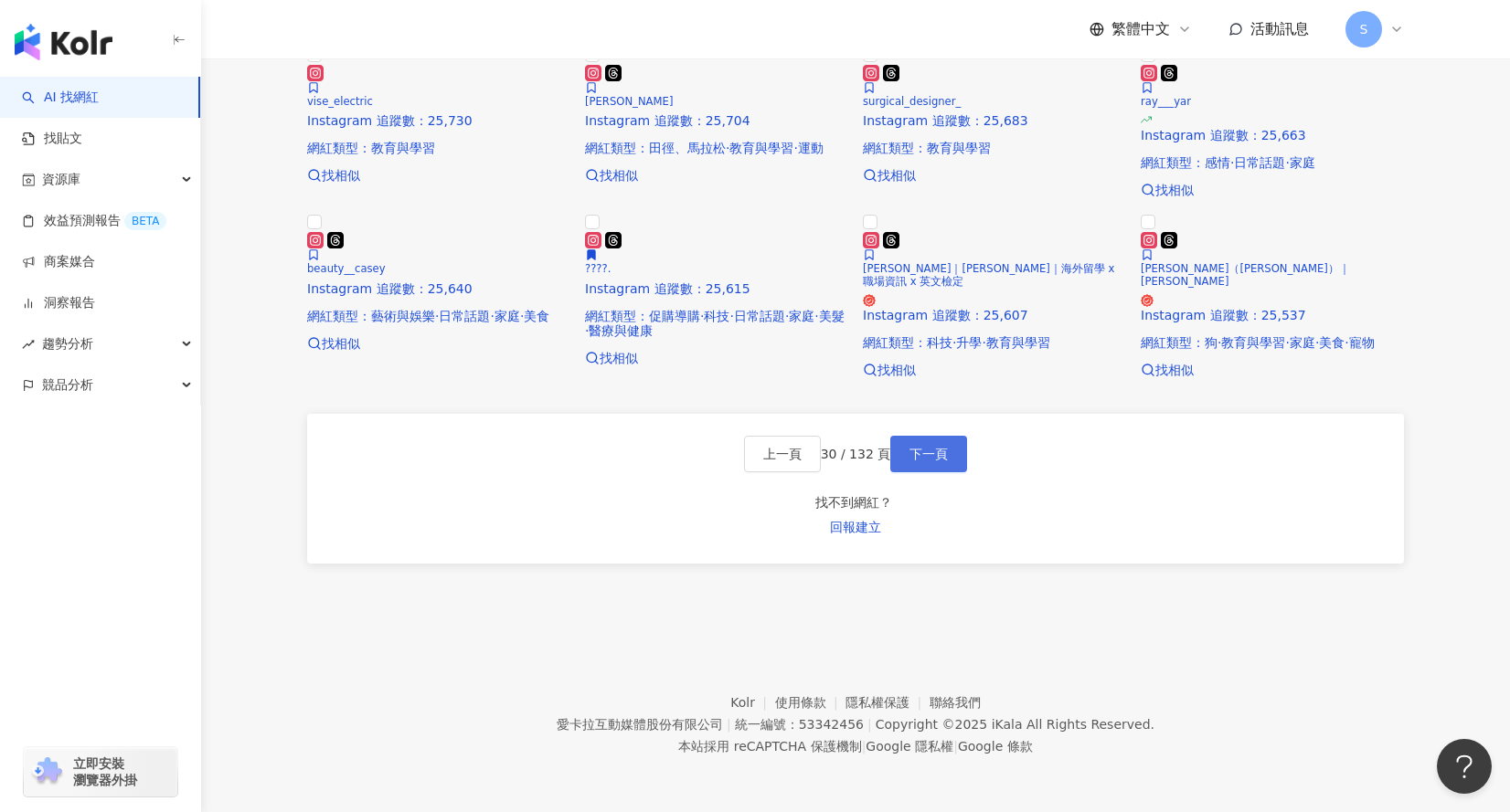
click at [955, 473] on button "下一頁" at bounding box center [928, 453] width 76 height 36
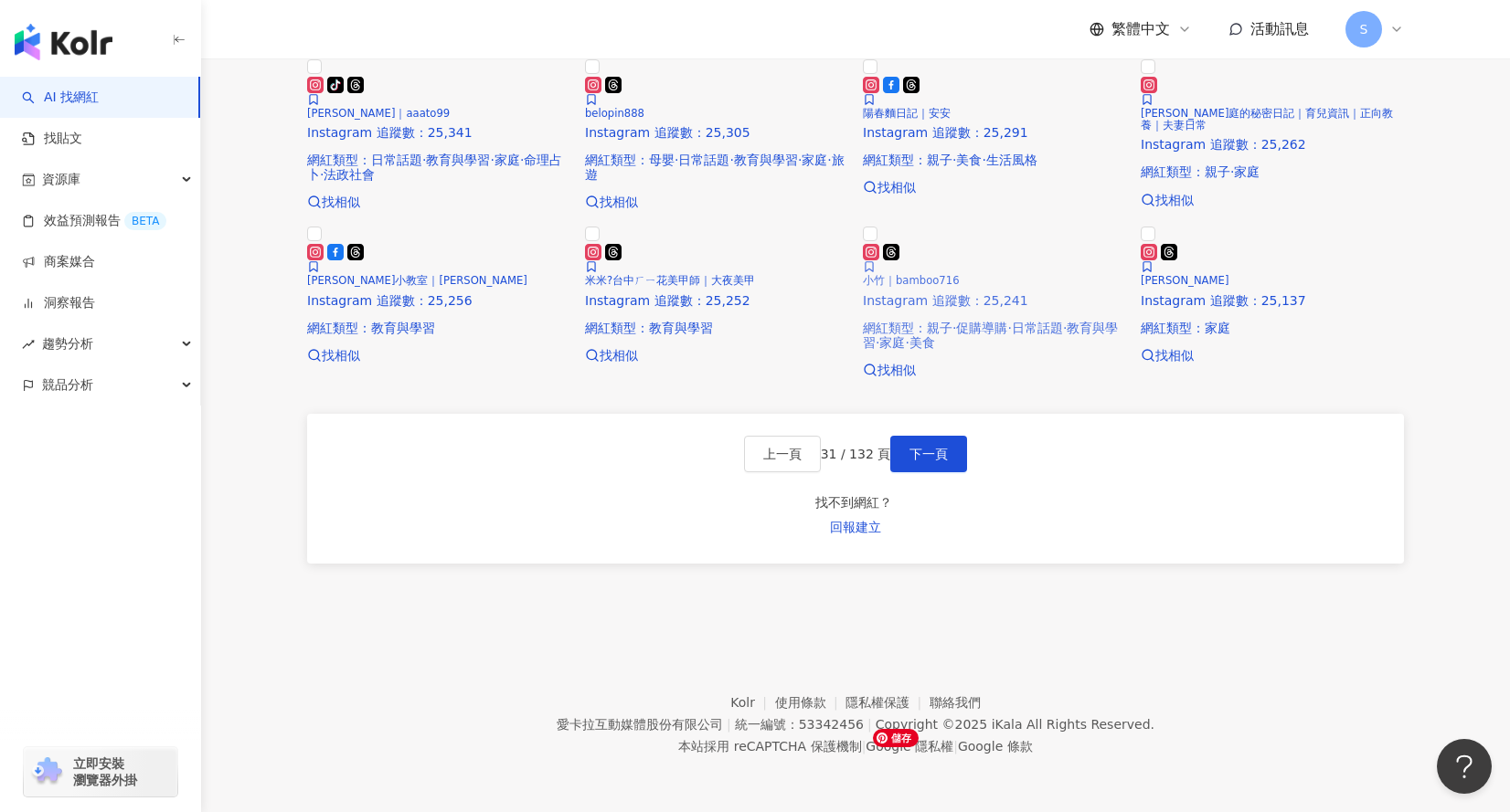
scroll to position [1363, 0]
click at [944, 461] on span "下一頁" at bounding box center [928, 454] width 38 height 15
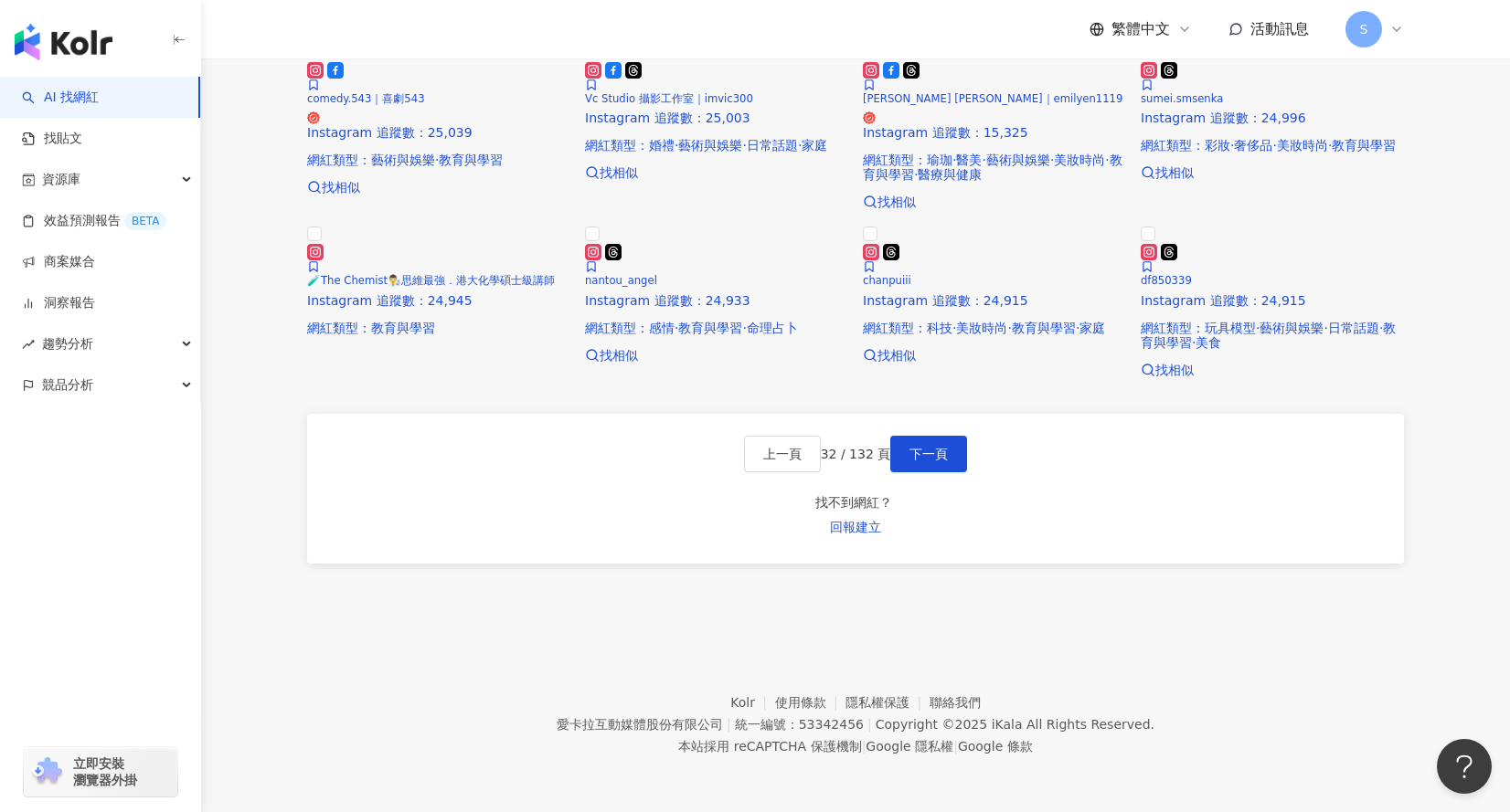
scroll to position [1557, 0]
click at [948, 461] on span "下一頁" at bounding box center [928, 454] width 38 height 15
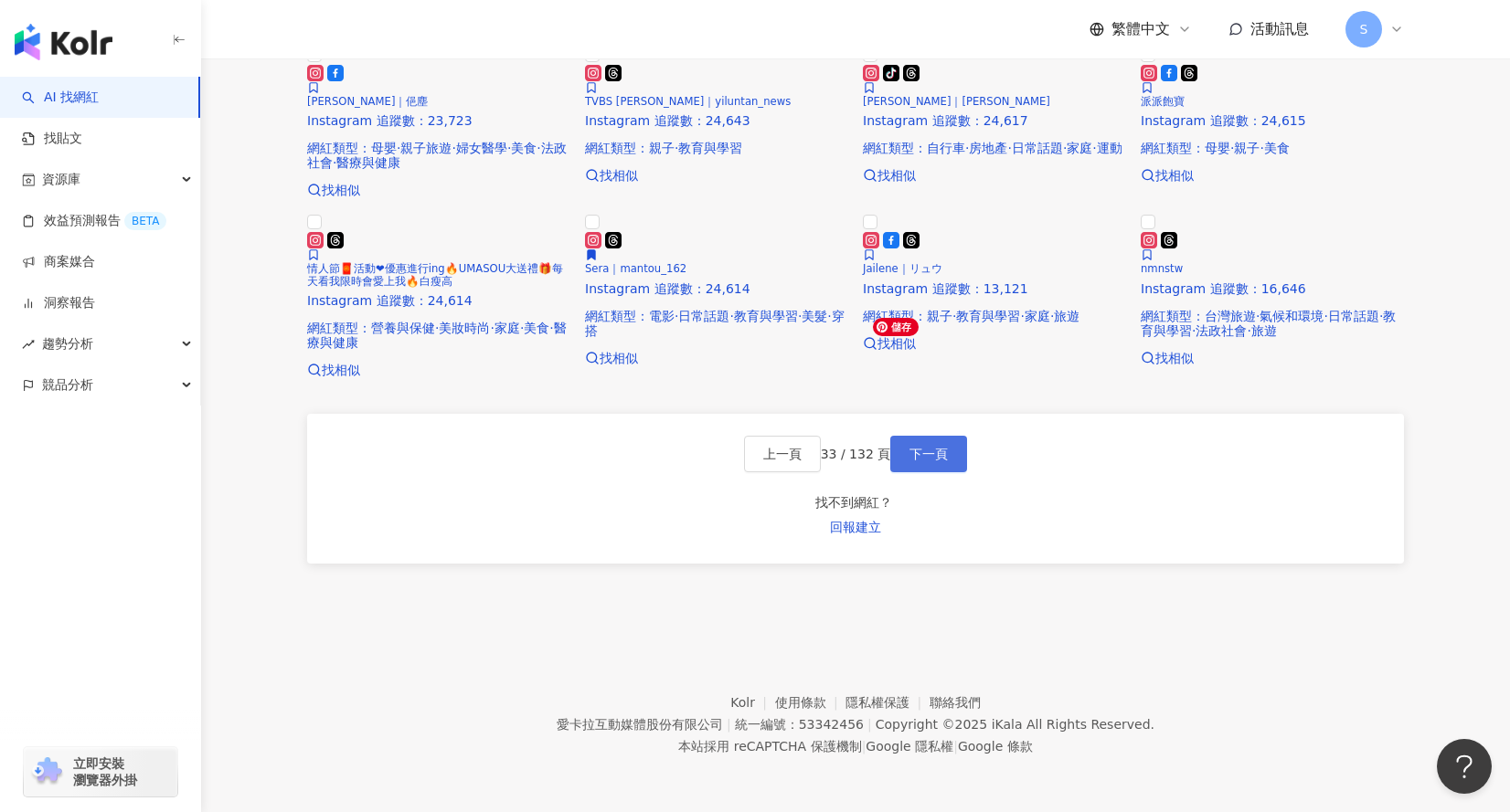
scroll to position [1311, 0]
click at [948, 461] on span "下一頁" at bounding box center [928, 454] width 38 height 15
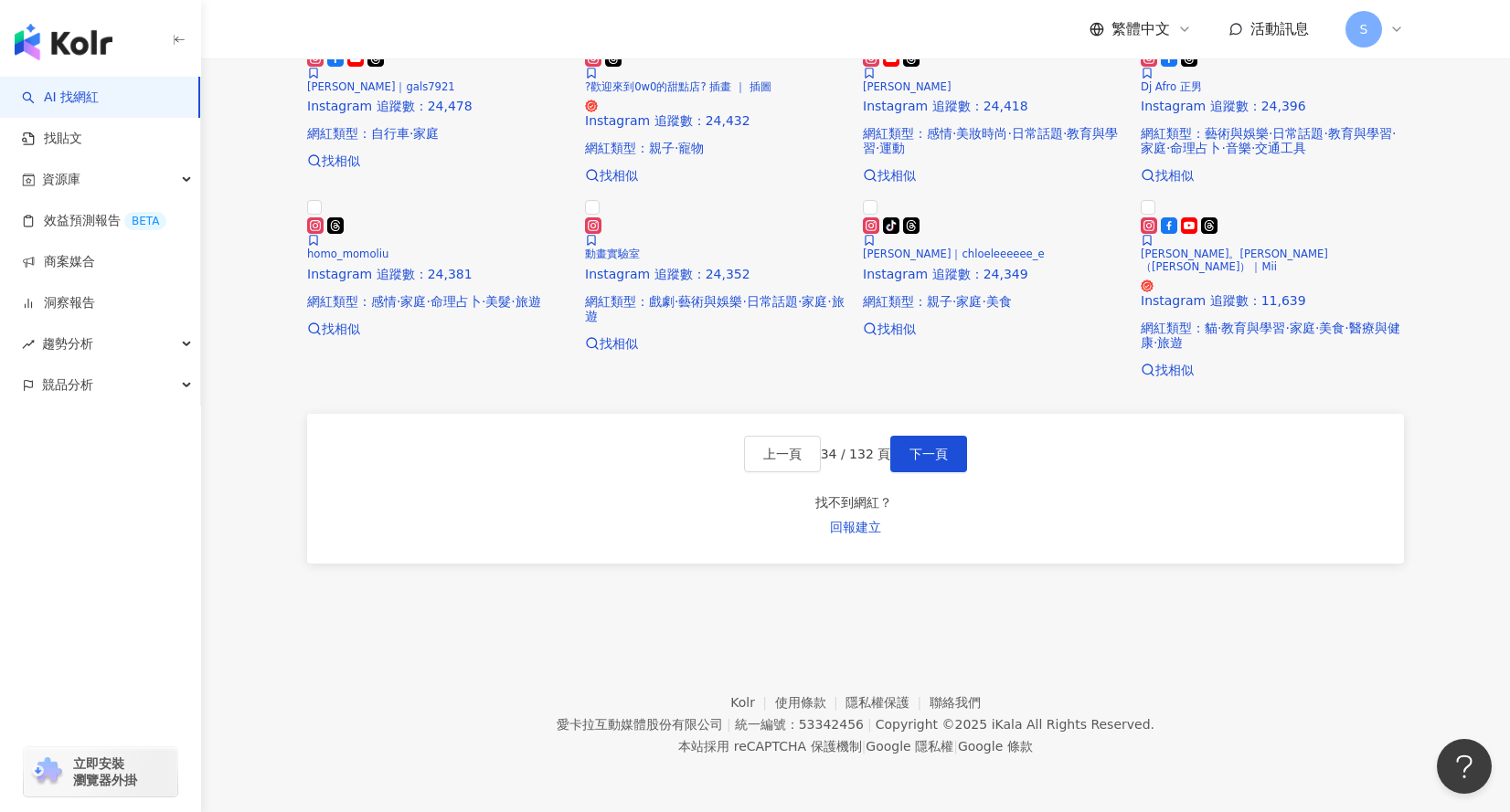
scroll to position [1289, 0]
click at [934, 461] on span "下一頁" at bounding box center [928, 454] width 38 height 15
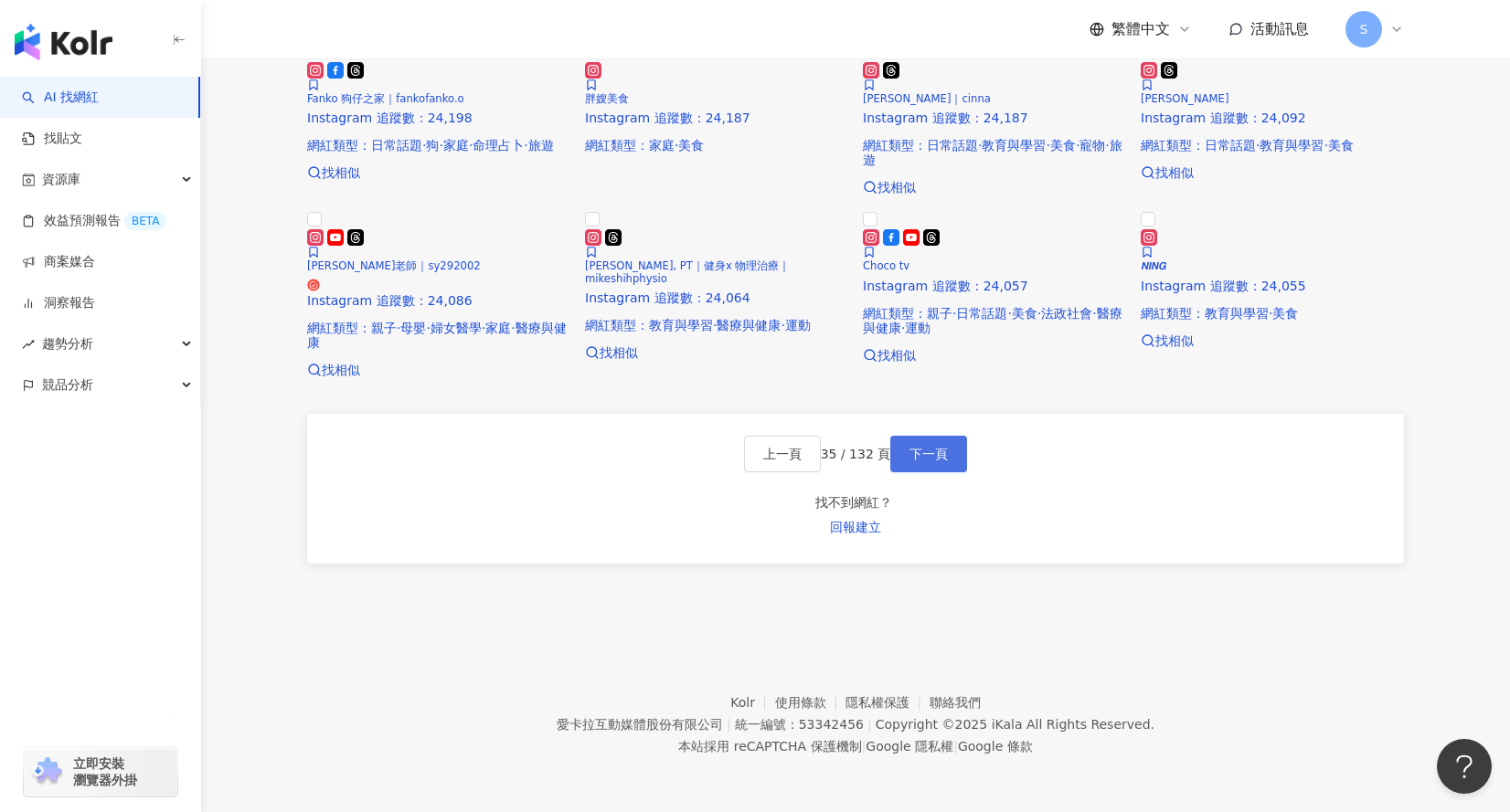
scroll to position [1288, 0]
click at [919, 473] on button "下一頁" at bounding box center [928, 453] width 76 height 36
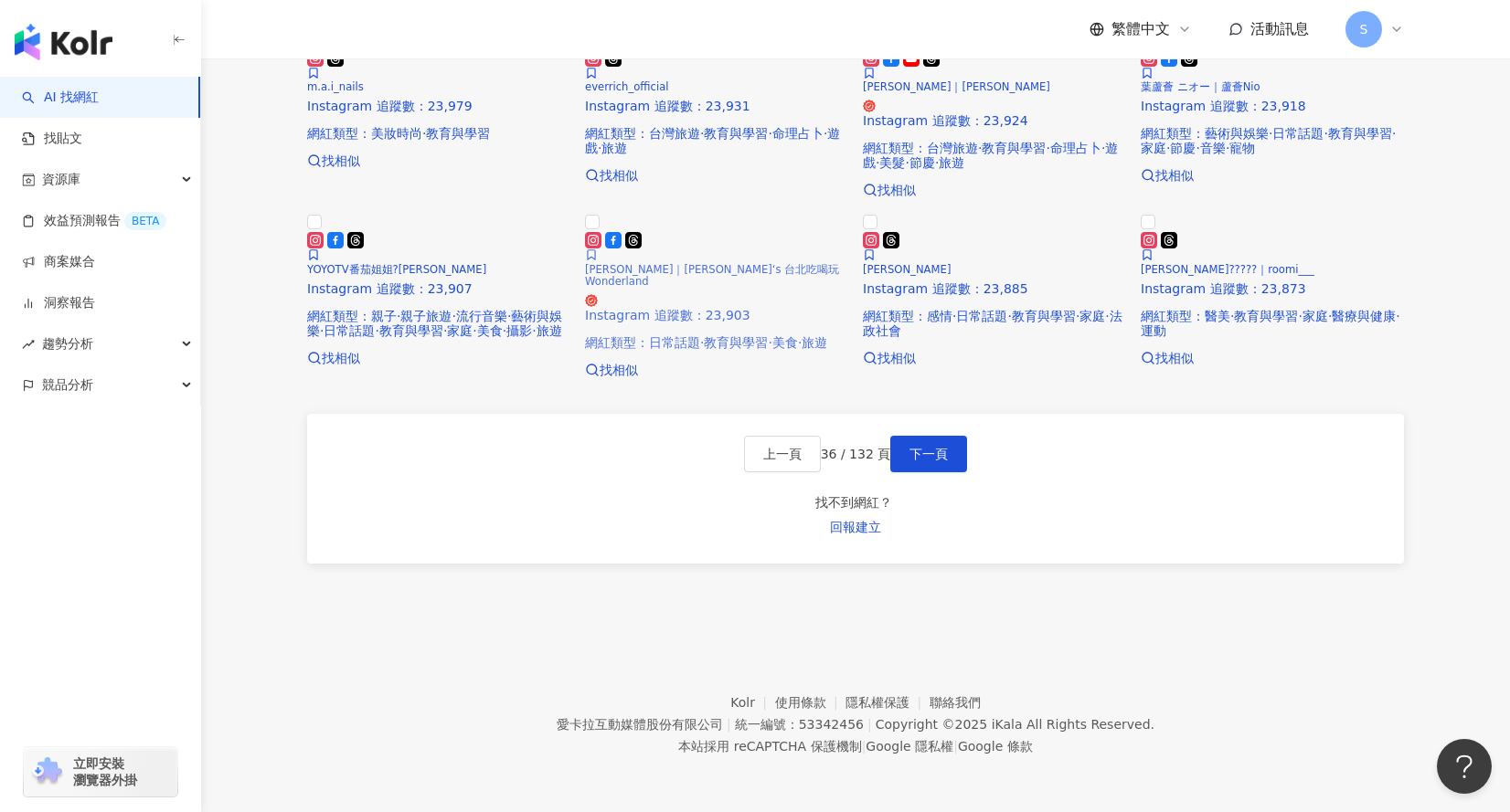
scroll to position [1503, 0]
click at [936, 461] on span "下一頁" at bounding box center [928, 454] width 38 height 15
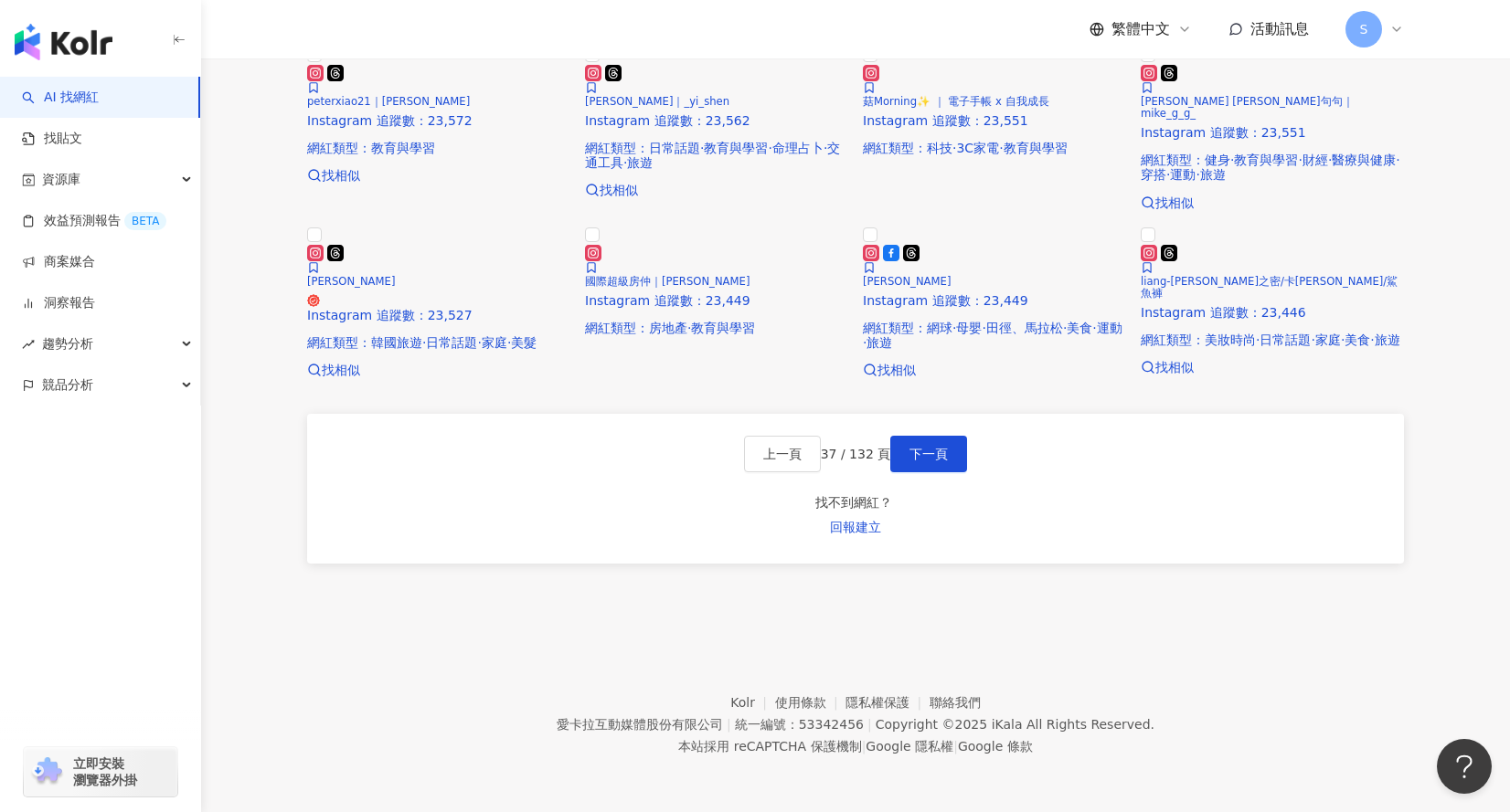
scroll to position [1471, 0]
click at [936, 473] on button "下一頁" at bounding box center [928, 453] width 76 height 36
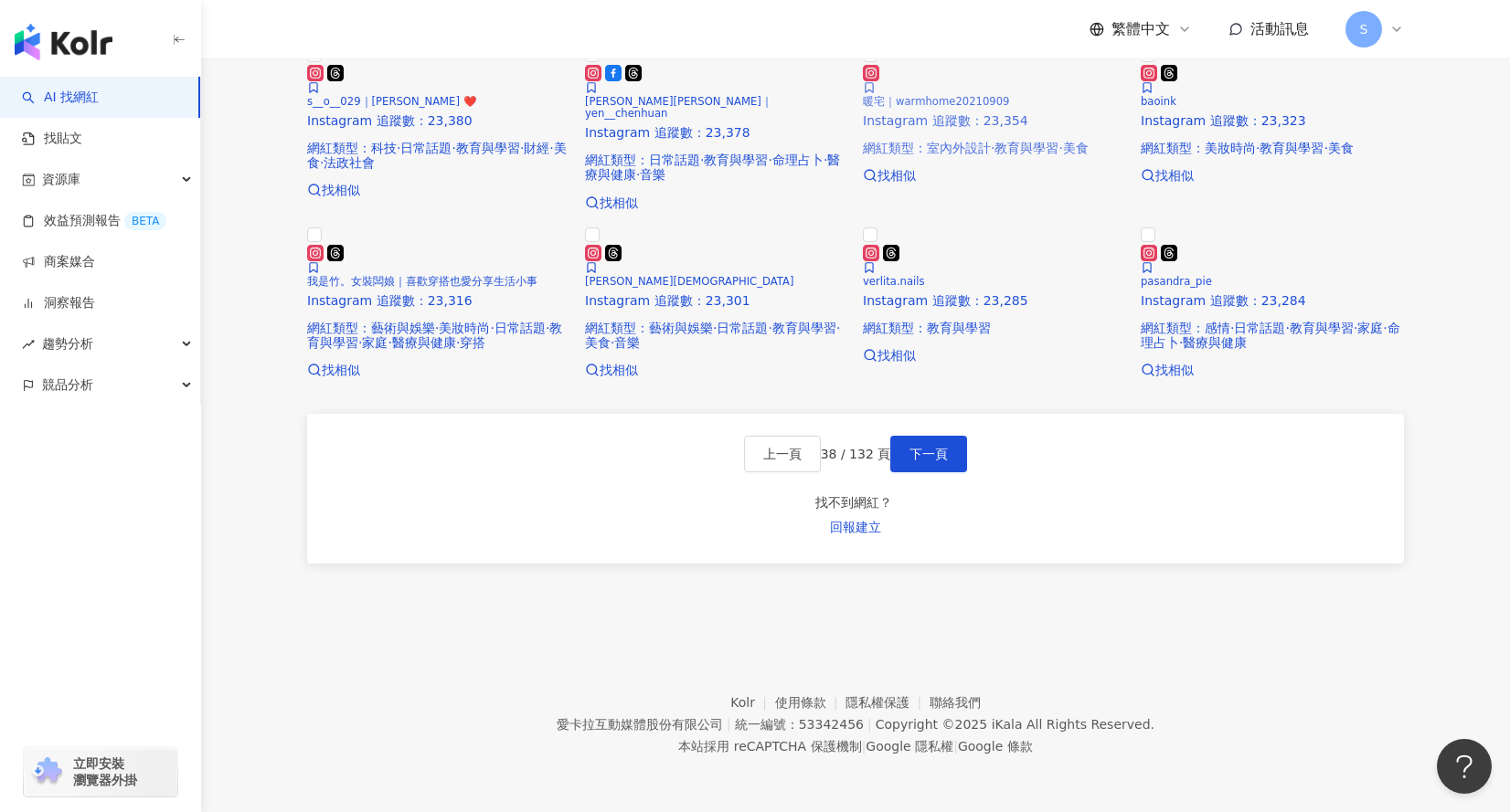
scroll to position [1329, 0]
click at [927, 461] on span "下一頁" at bounding box center [928, 454] width 38 height 15
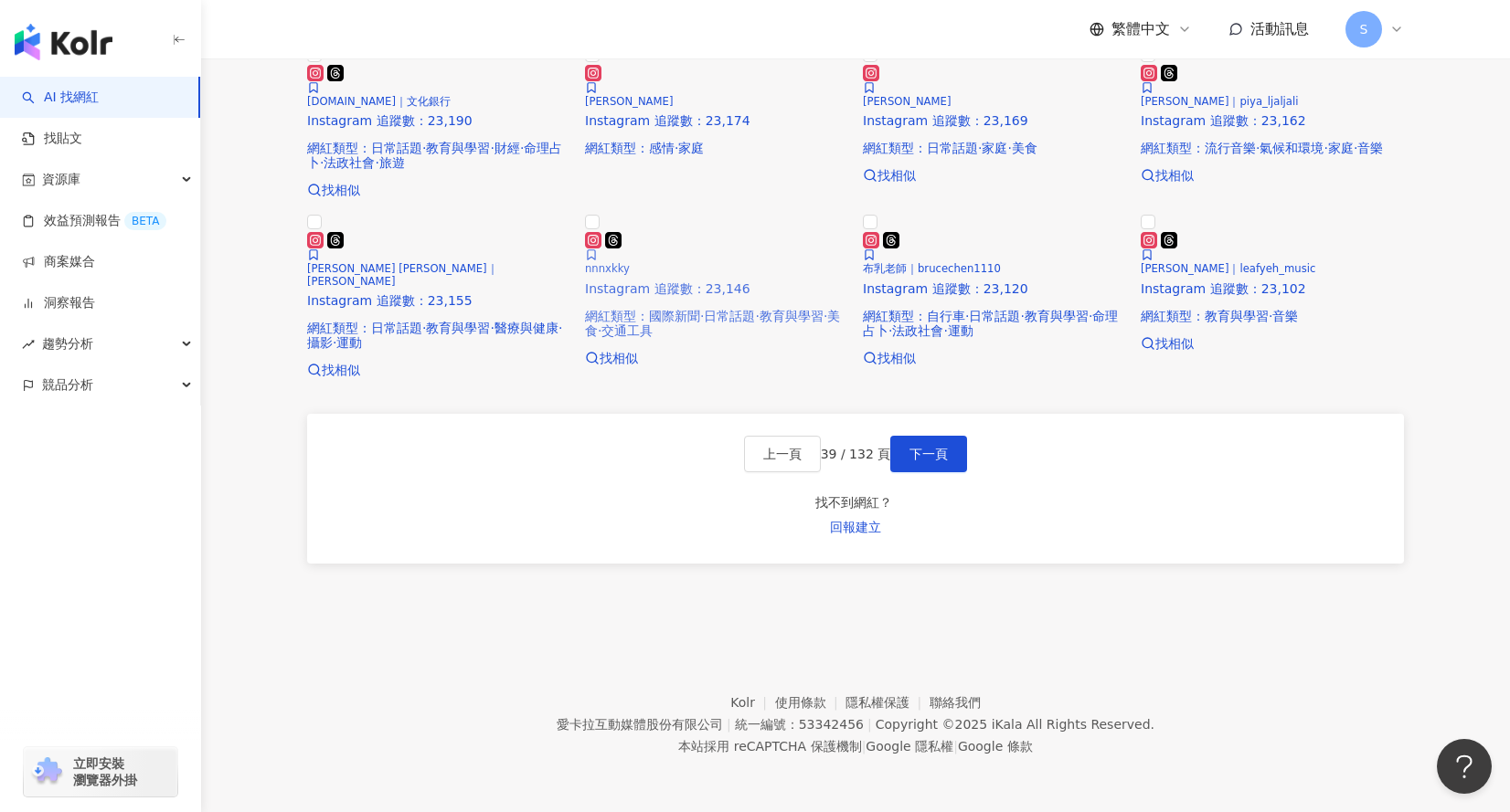
scroll to position [1562, 0]
click at [949, 473] on button "下一頁" at bounding box center [928, 453] width 76 height 36
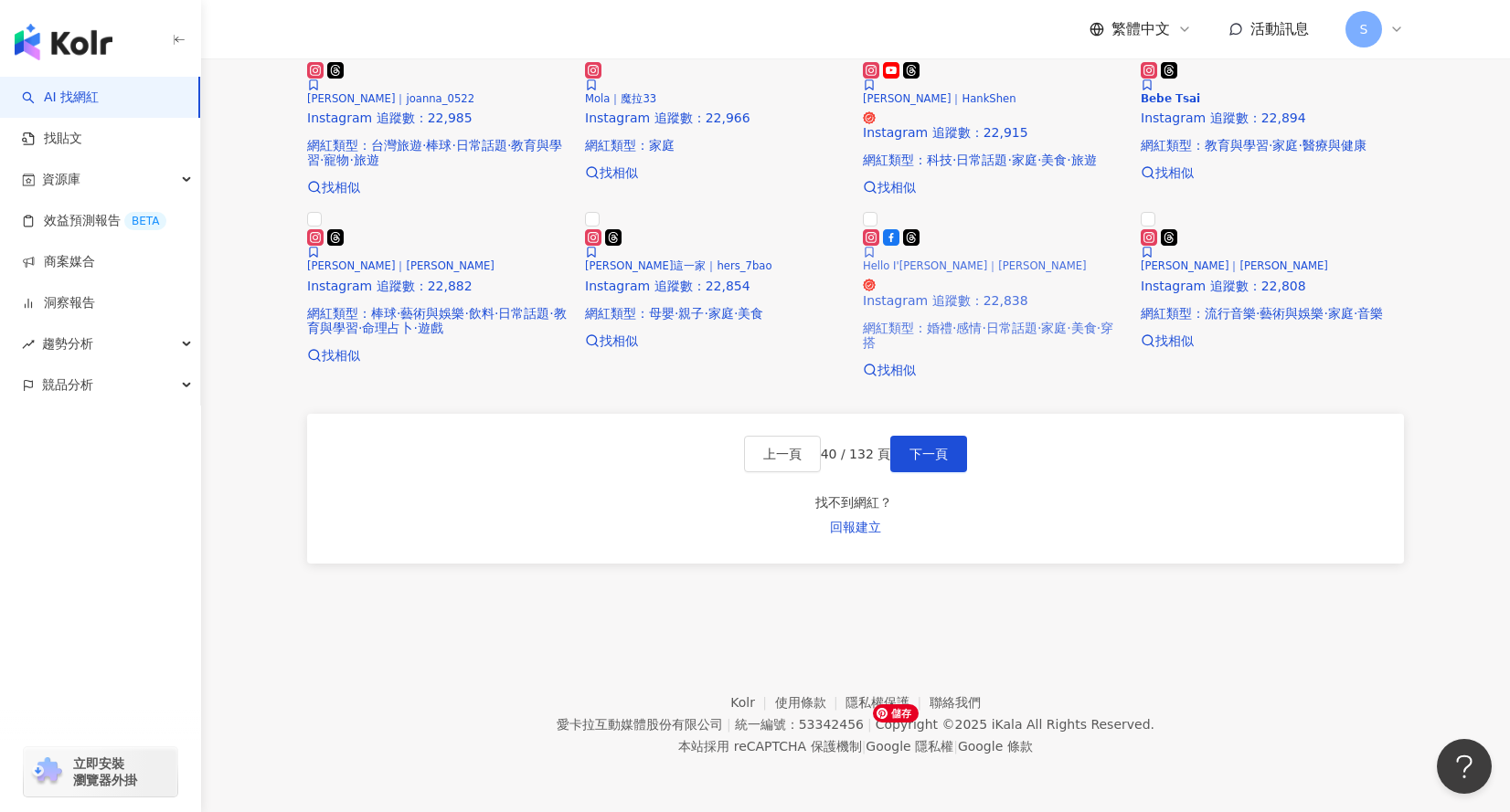
scroll to position [1480, 0]
click at [948, 461] on span "下一頁" at bounding box center [928, 454] width 38 height 15
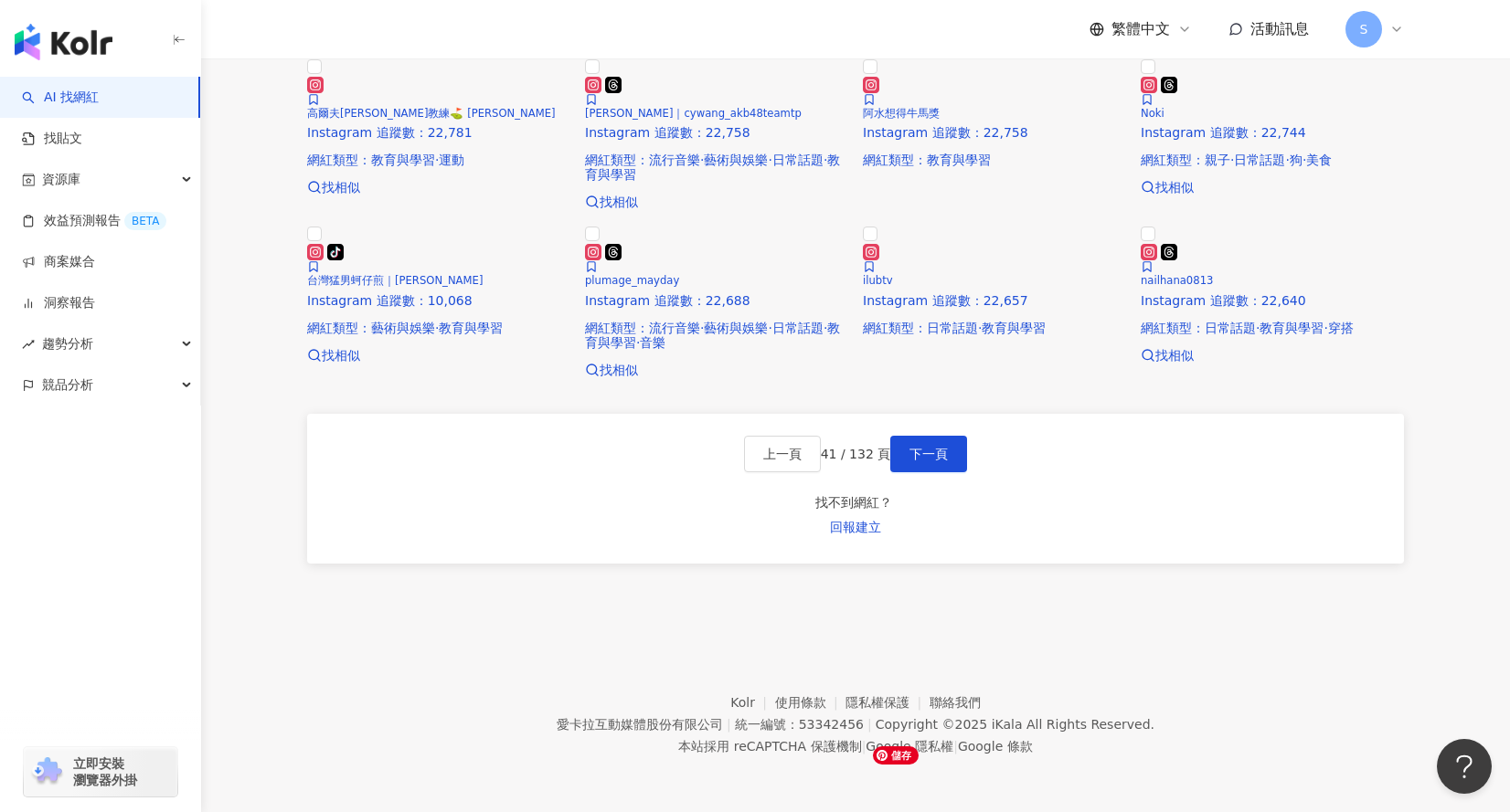
scroll to position [1489, 0]
click at [938, 564] on div "上一頁 41 / 132 頁 下一頁 找不到網紅？ 回報建立" at bounding box center [855, 489] width 1097 height 150
click at [946, 461] on span "下一頁" at bounding box center [928, 454] width 38 height 15
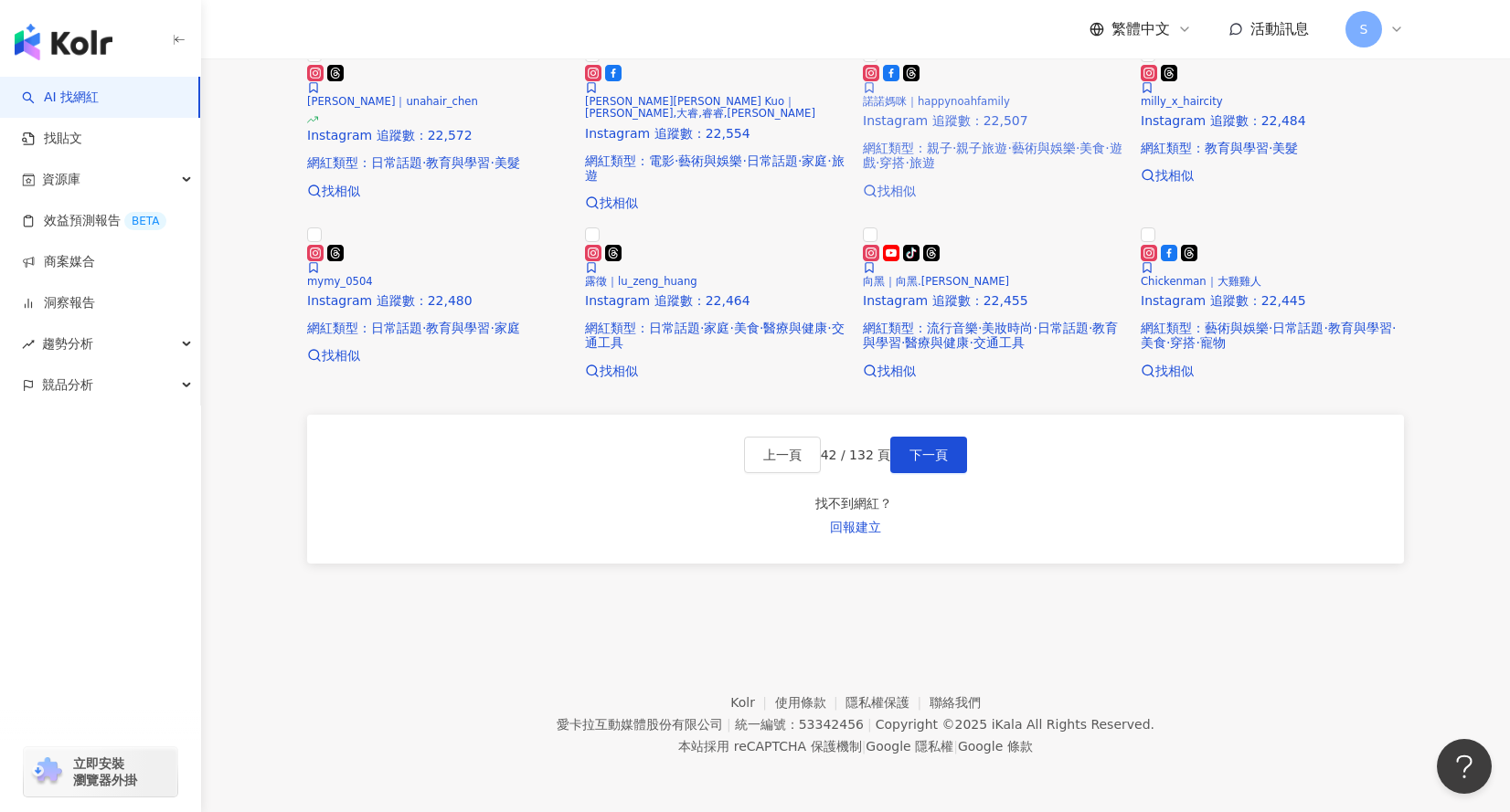
scroll to position [1580, 0]
click at [945, 462] on span "下一頁" at bounding box center [928, 455] width 38 height 15
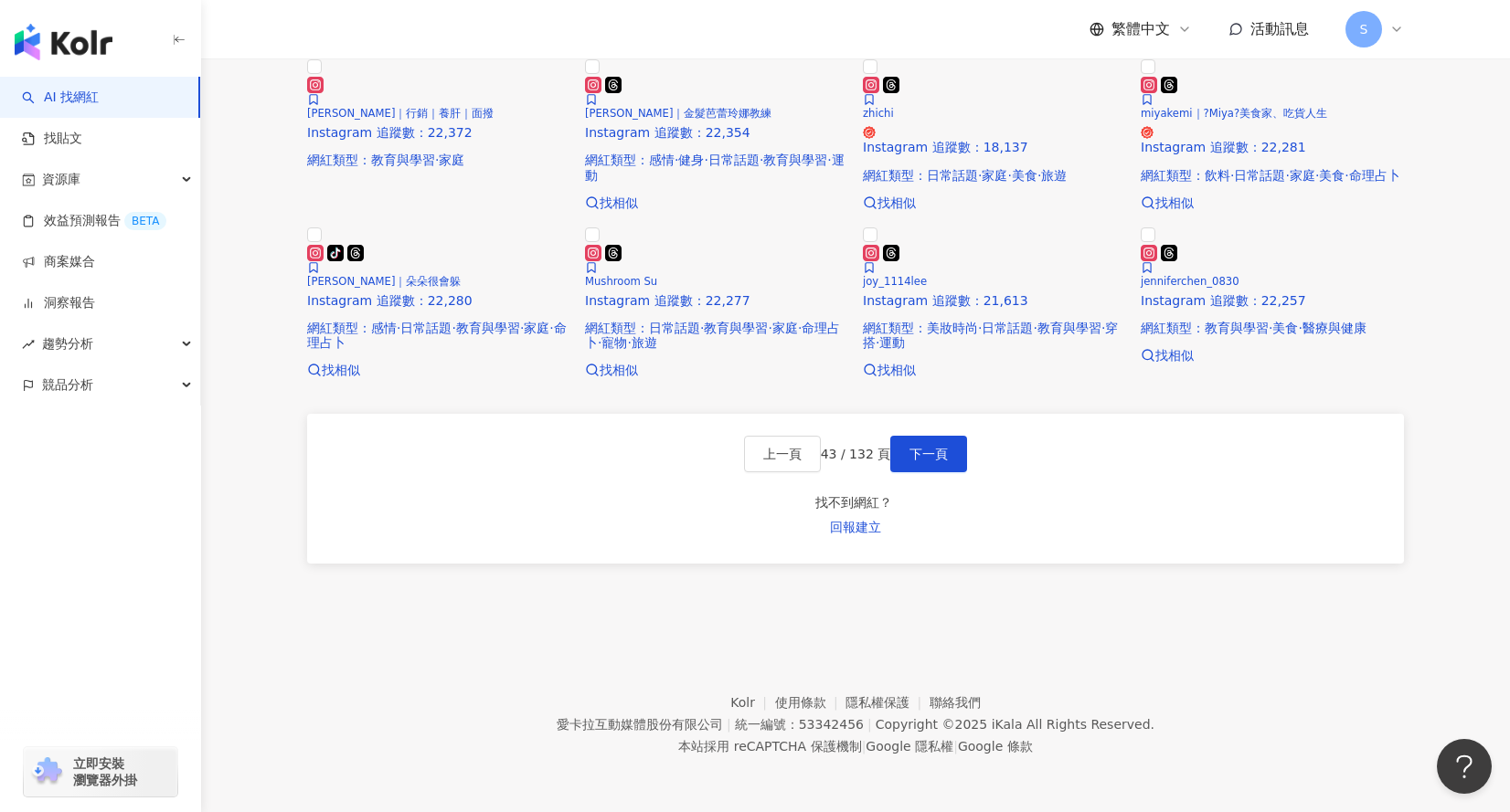
scroll to position [1617, 0]
click at [948, 461] on span "下一頁" at bounding box center [928, 454] width 38 height 15
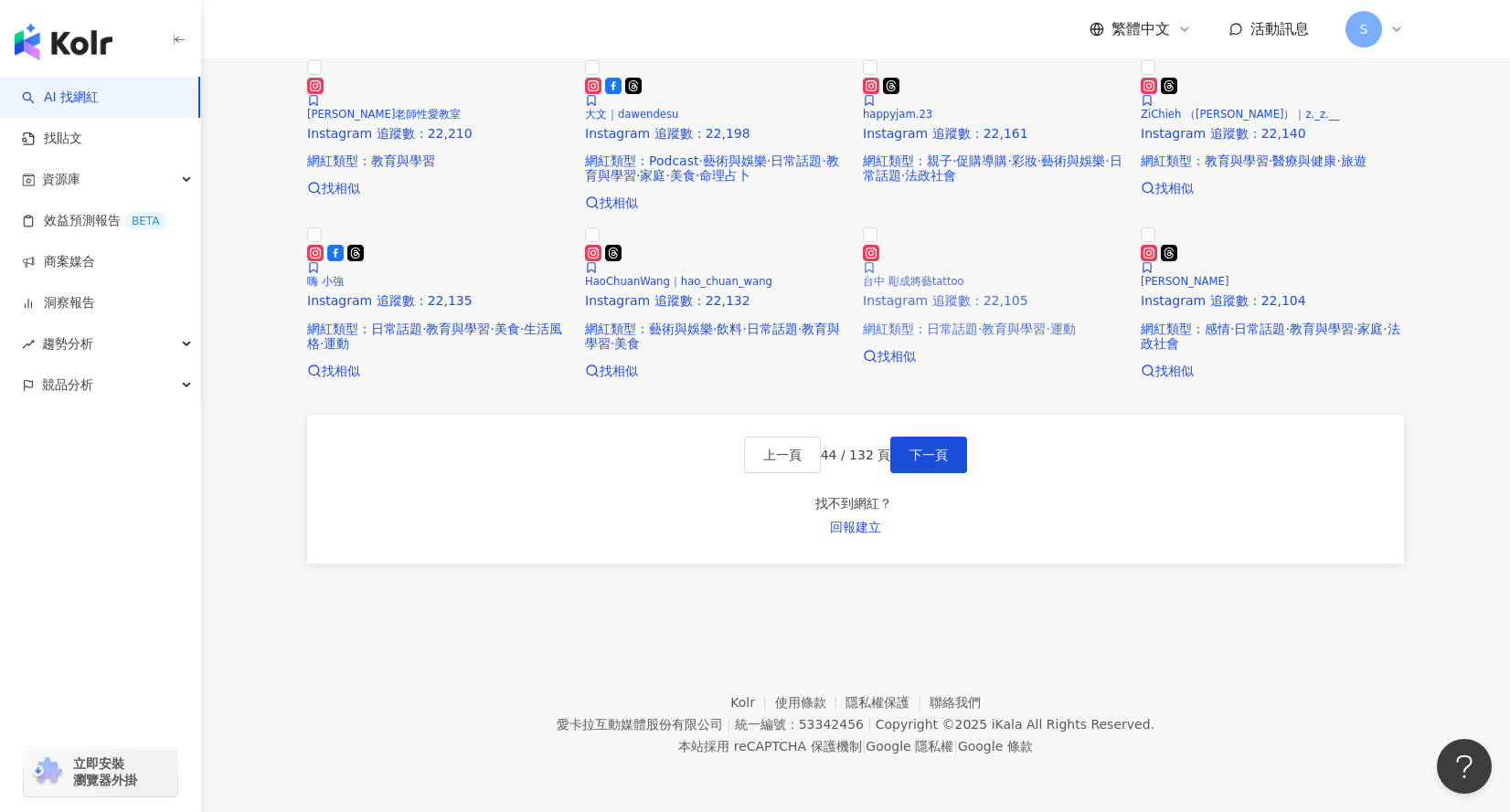
scroll to position [1343, 0]
click at [961, 474] on button "下一頁" at bounding box center [928, 454] width 76 height 36
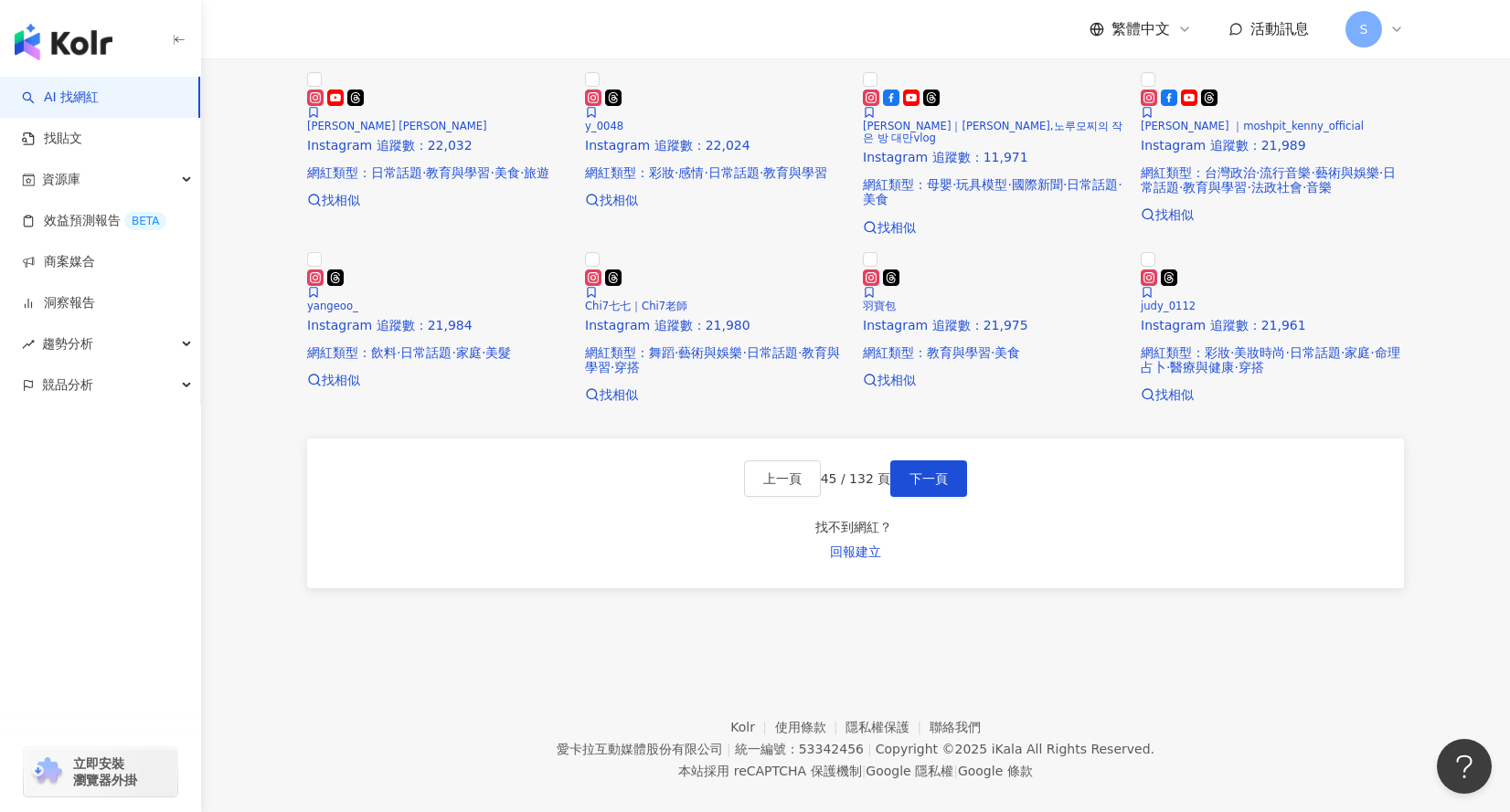
scroll to position [379, 0]
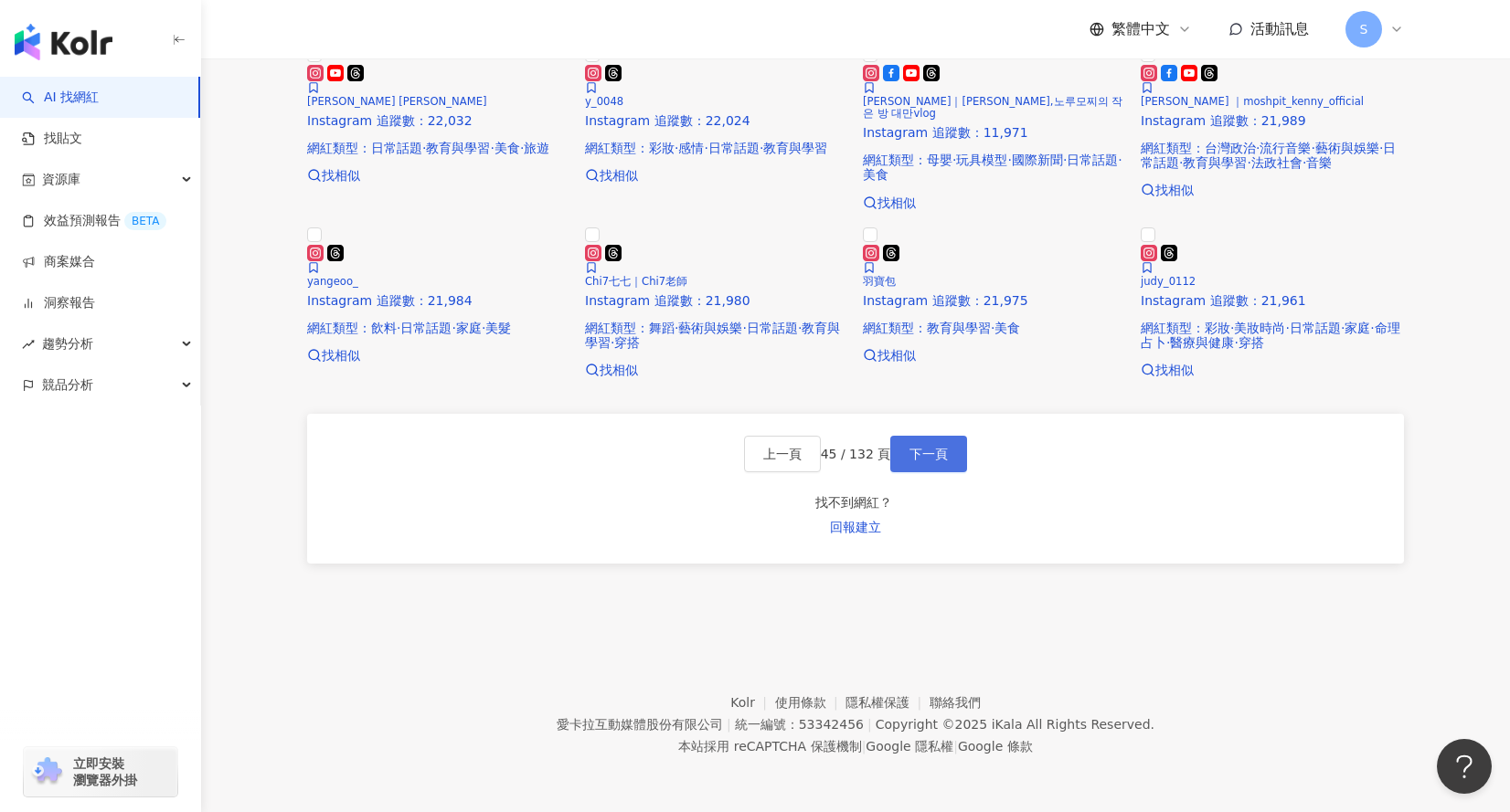
click at [963, 473] on button "下一頁" at bounding box center [928, 453] width 76 height 36
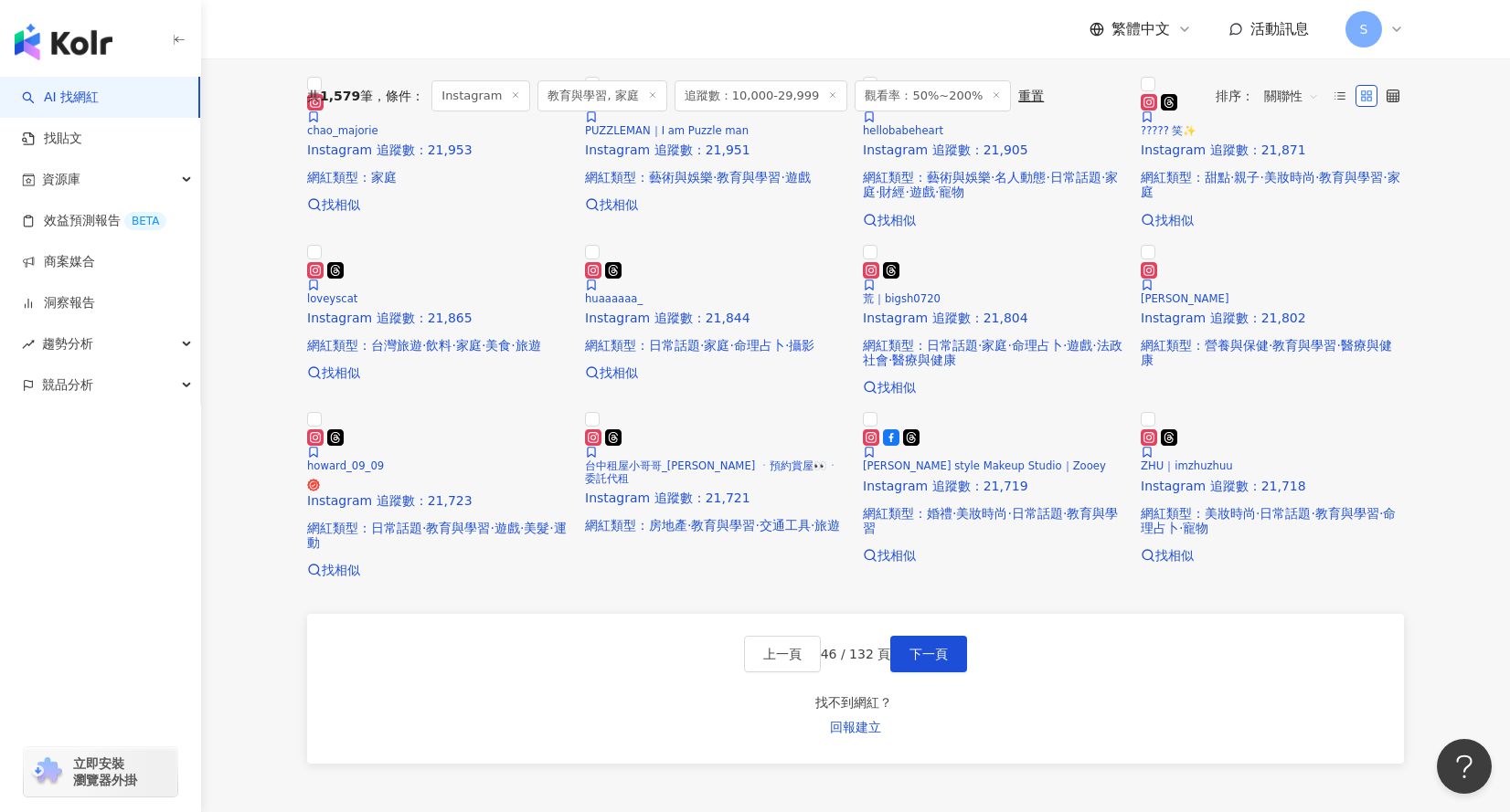
scroll to position [434, 0]
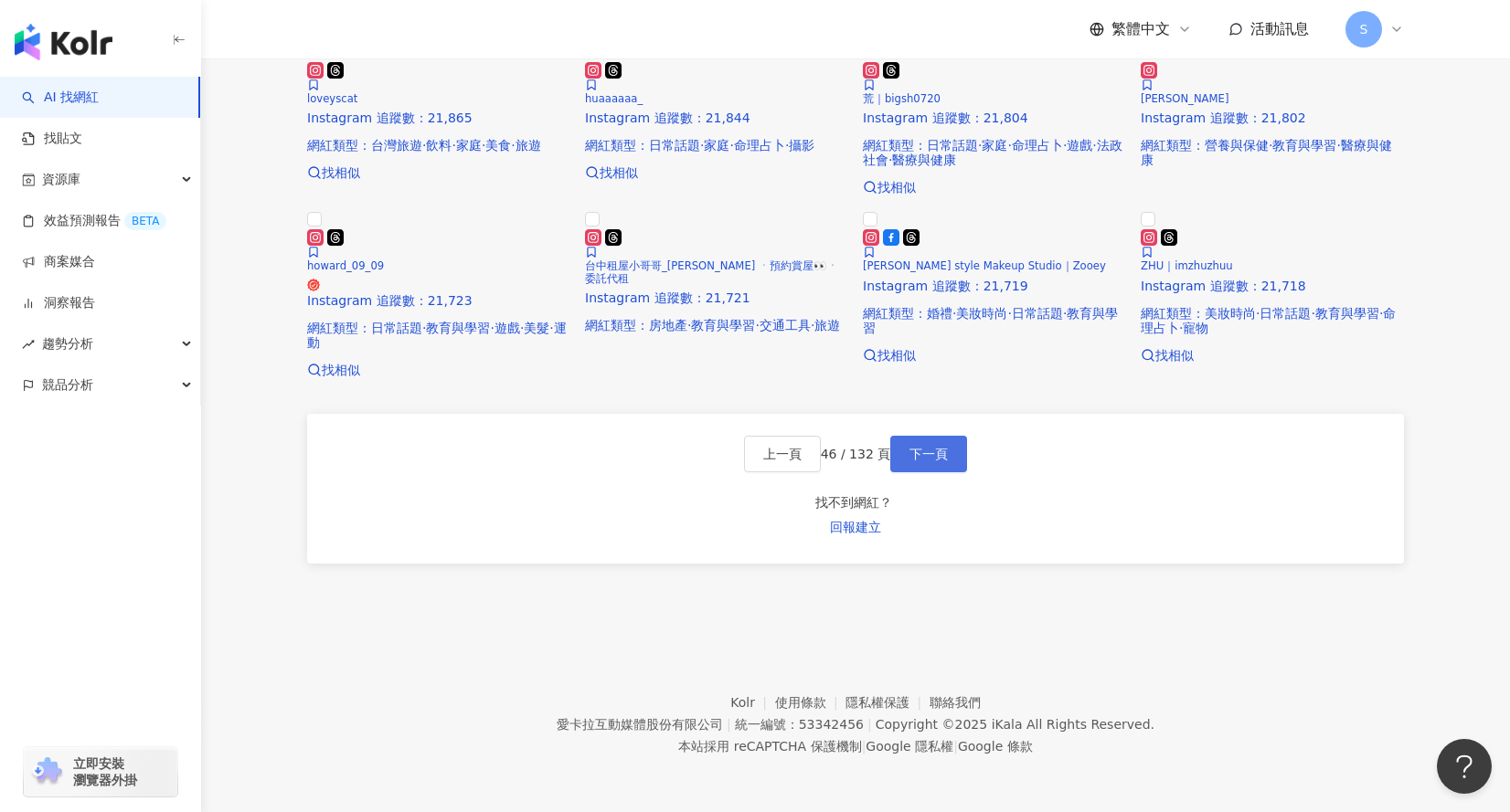
click at [949, 473] on button "下一頁" at bounding box center [928, 453] width 76 height 36
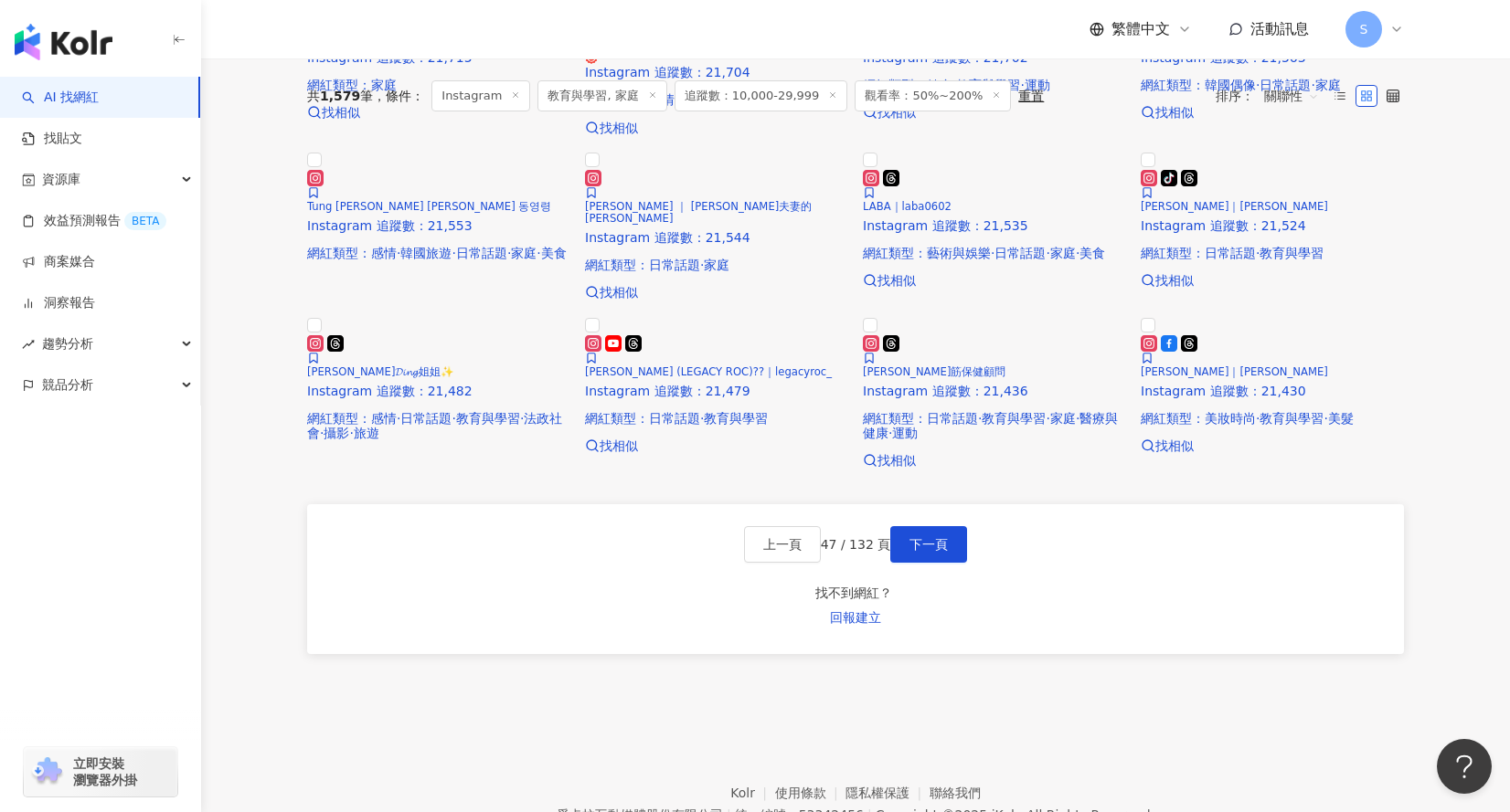
scroll to position [576, 0]
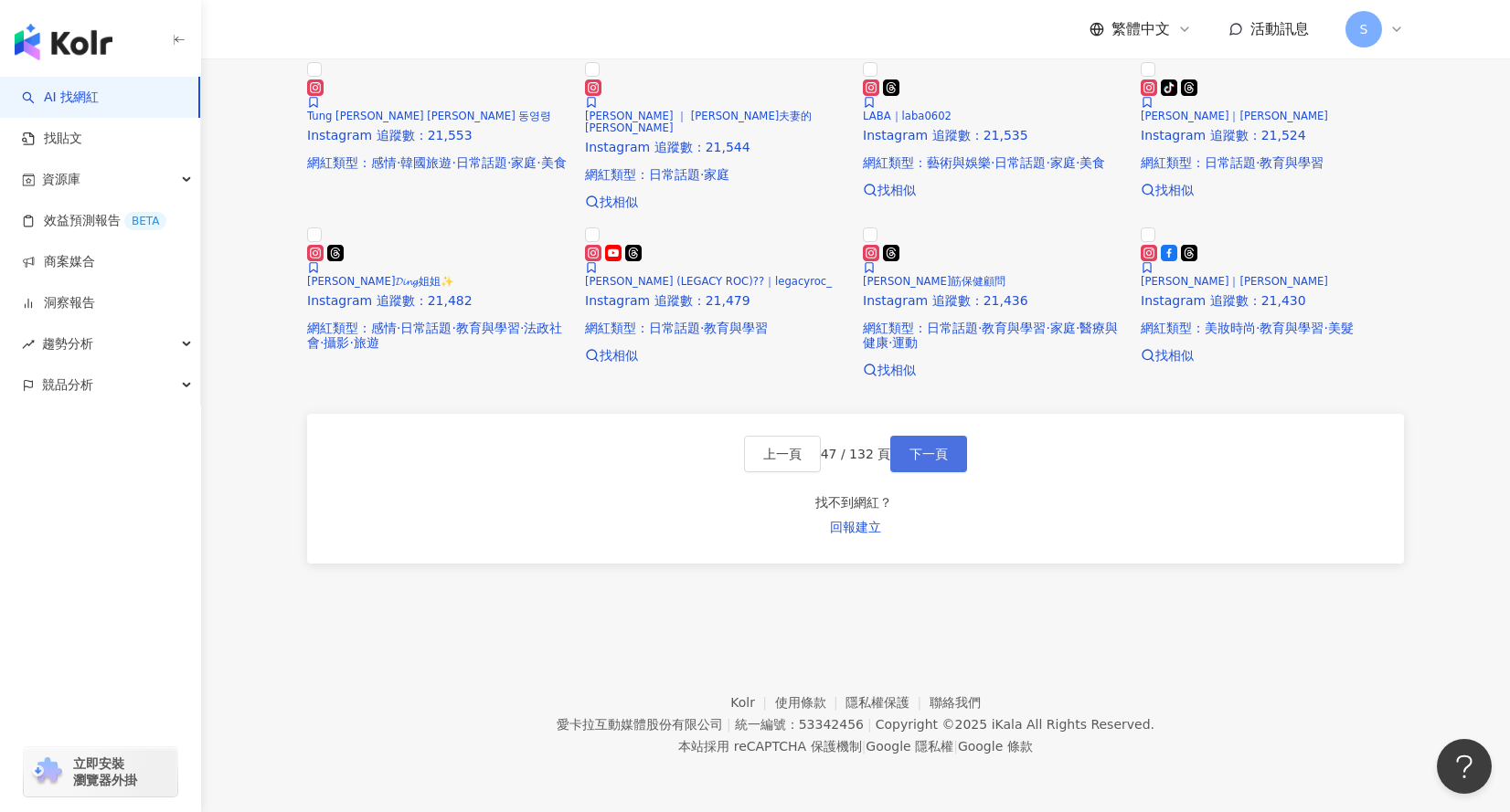
click at [917, 461] on span "下一頁" at bounding box center [928, 454] width 38 height 15
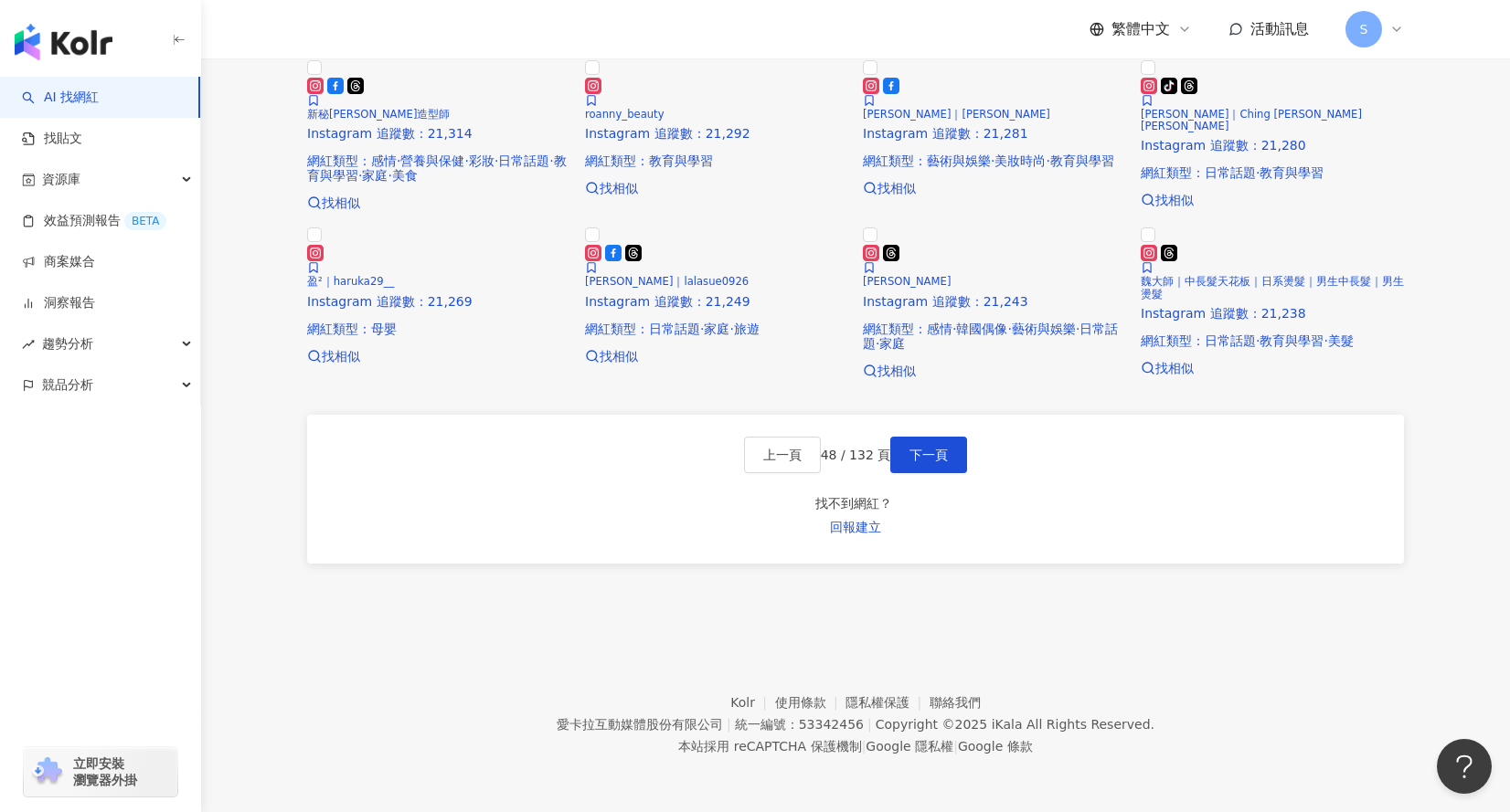
scroll to position [1375, 0]
click at [931, 462] on span "下一頁" at bounding box center [928, 455] width 38 height 15
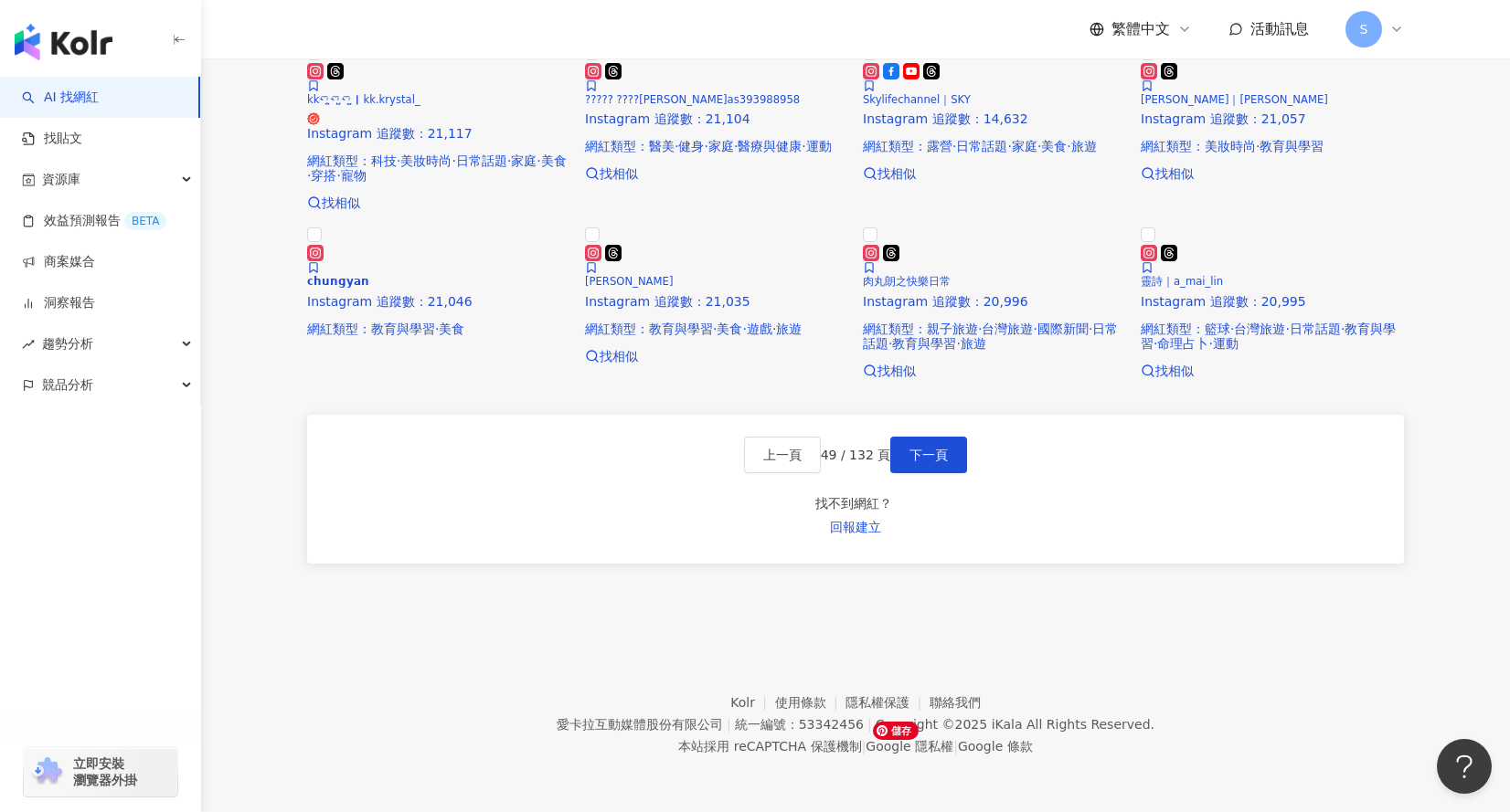
scroll to position [1406, 0]
click at [935, 462] on span "下一頁" at bounding box center [928, 455] width 38 height 15
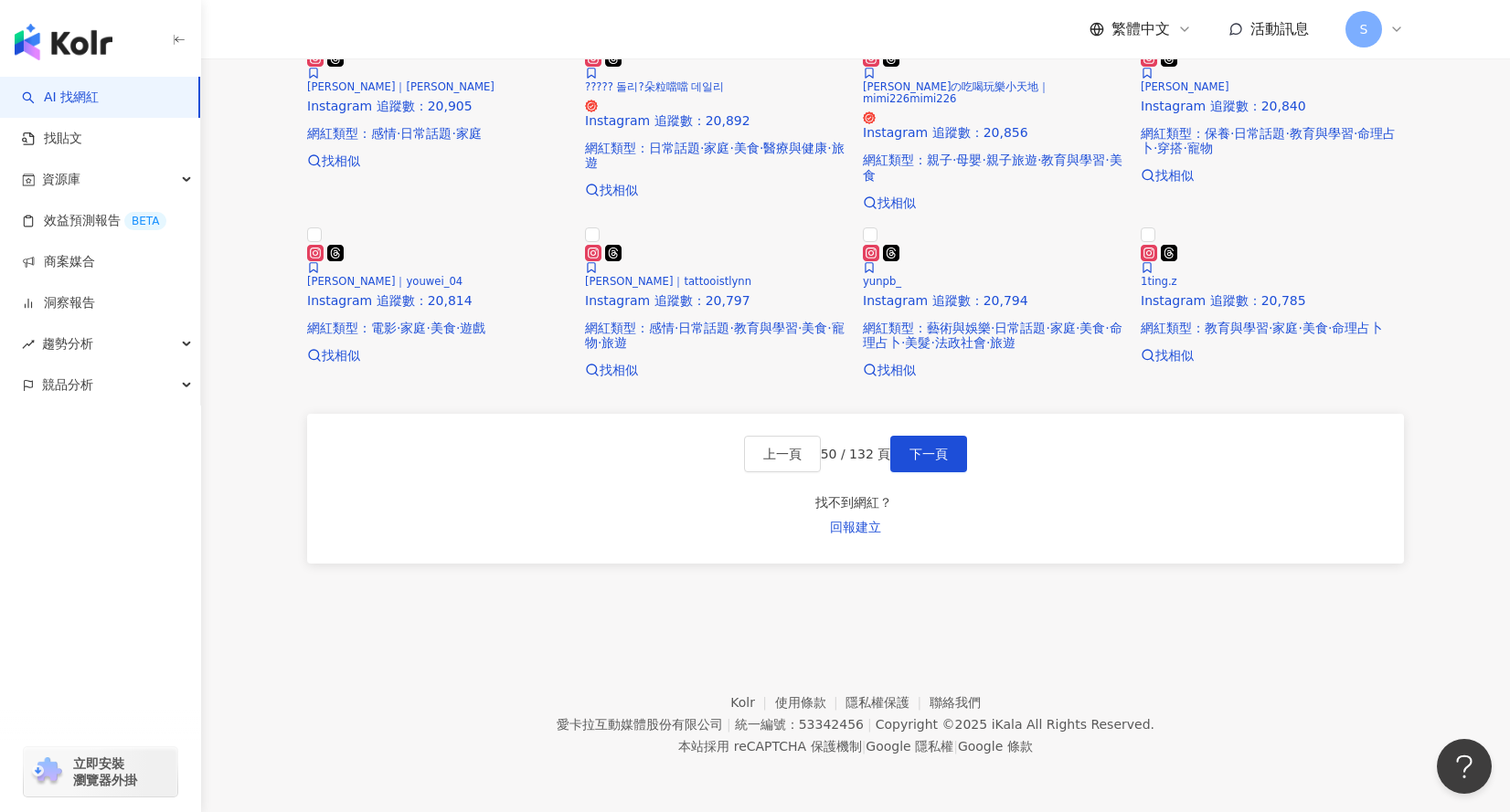
scroll to position [1297, 0]
click at [941, 461] on span "下一頁" at bounding box center [928, 454] width 38 height 15
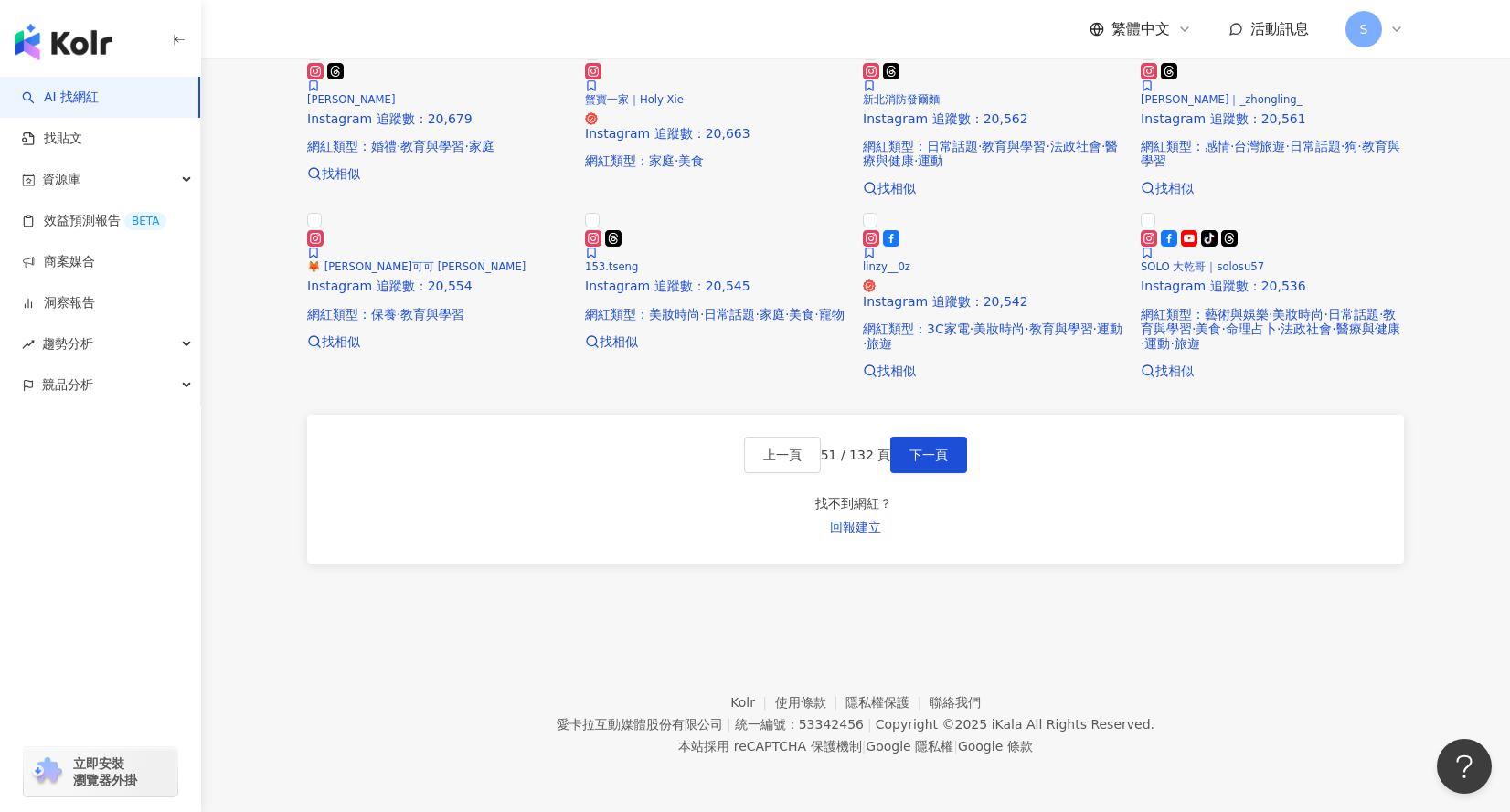
scroll to position [1273, 0]
click at [940, 474] on button "下一頁" at bounding box center [928, 454] width 76 height 36
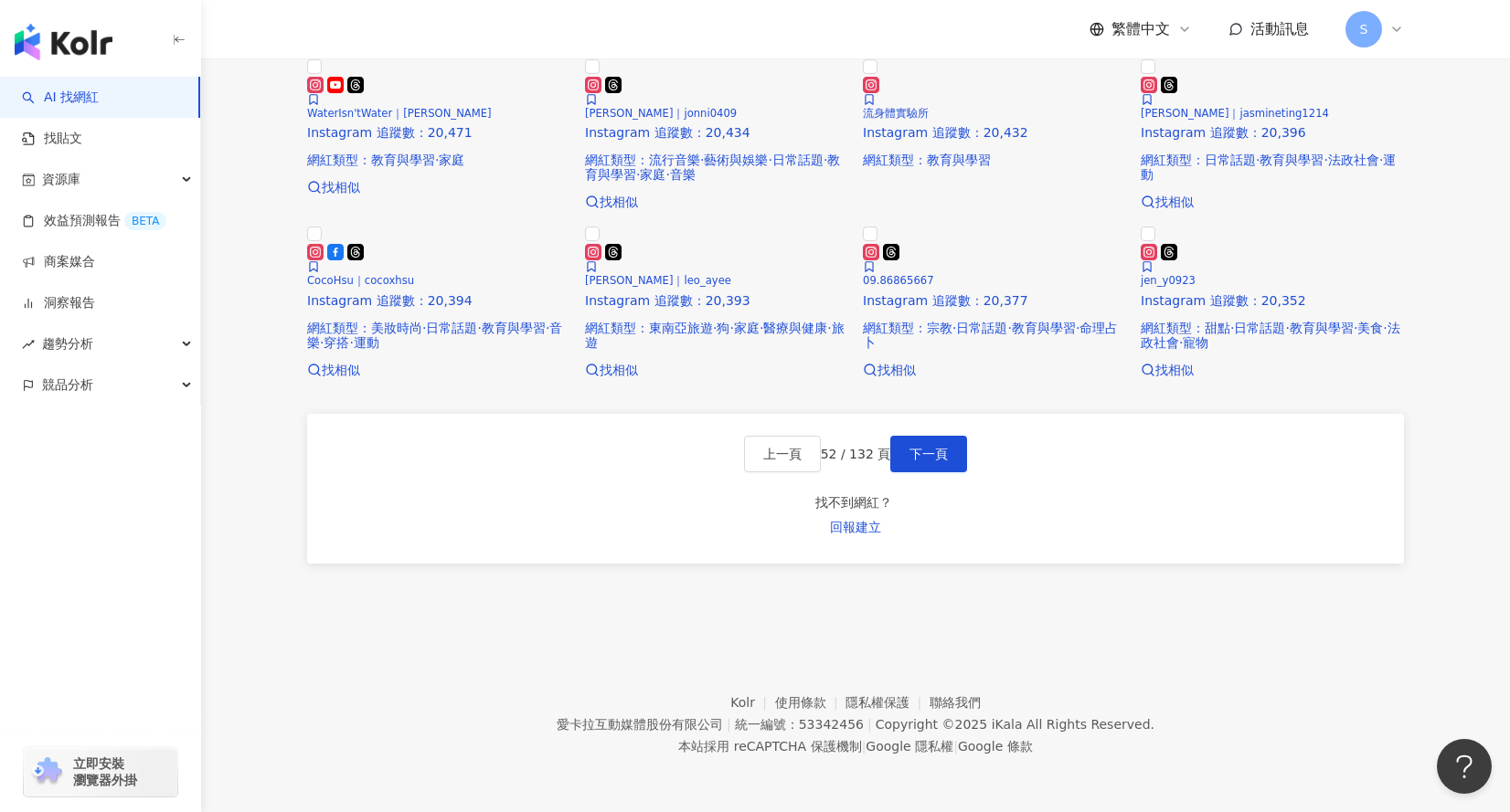
scroll to position [1256, 0]
click at [923, 473] on button "下一頁" at bounding box center [928, 453] width 76 height 36
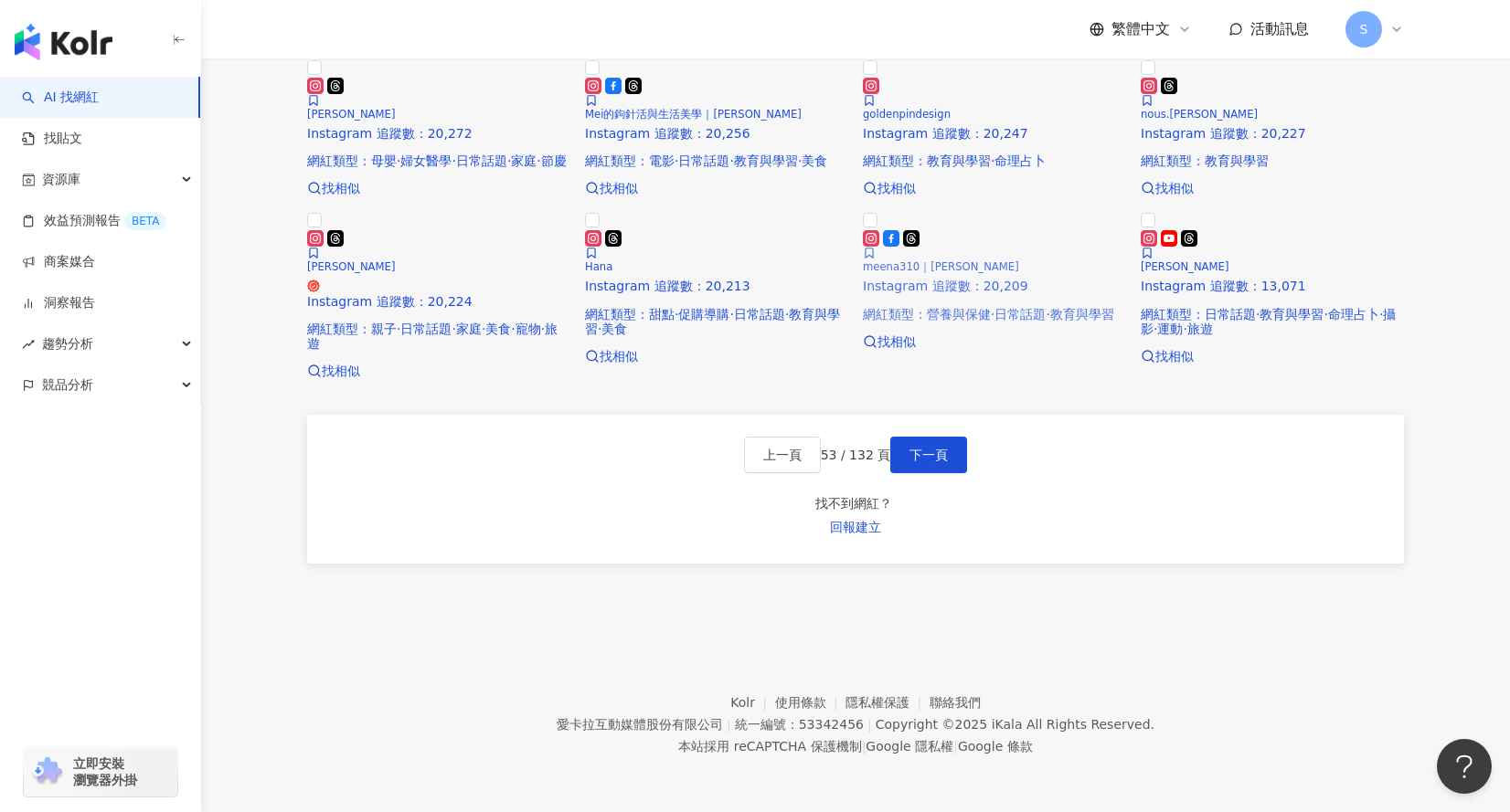
scroll to position [1393, 0]
click at [946, 462] on span "下一頁" at bounding box center [928, 455] width 38 height 15
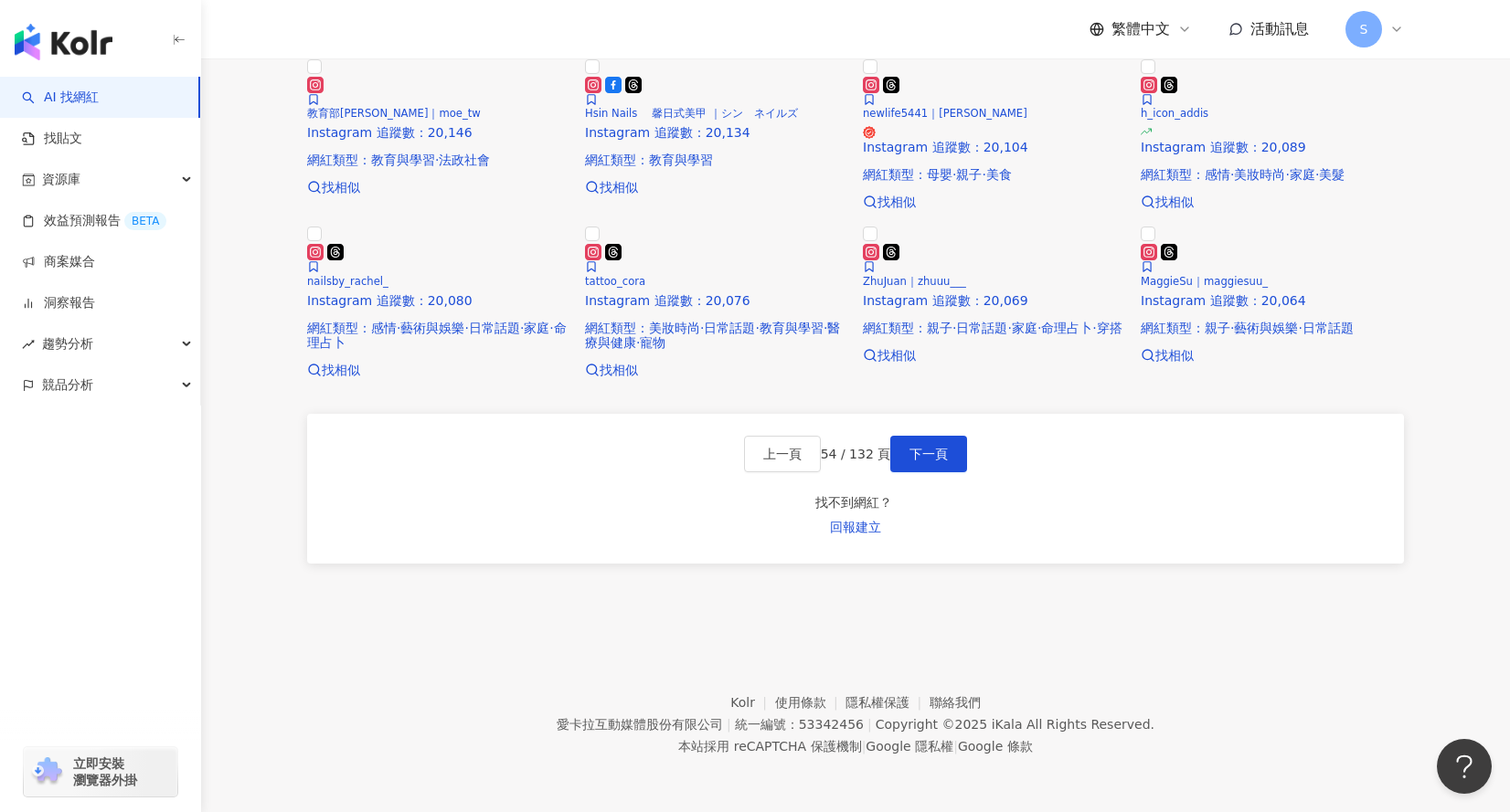
scroll to position [1366, 0]
click at [595, 564] on div "上一頁 54 / 132 頁 下一頁 找不到網紅？ 回報建立" at bounding box center [855, 489] width 1097 height 150
click at [967, 473] on button "下一頁" at bounding box center [928, 453] width 76 height 36
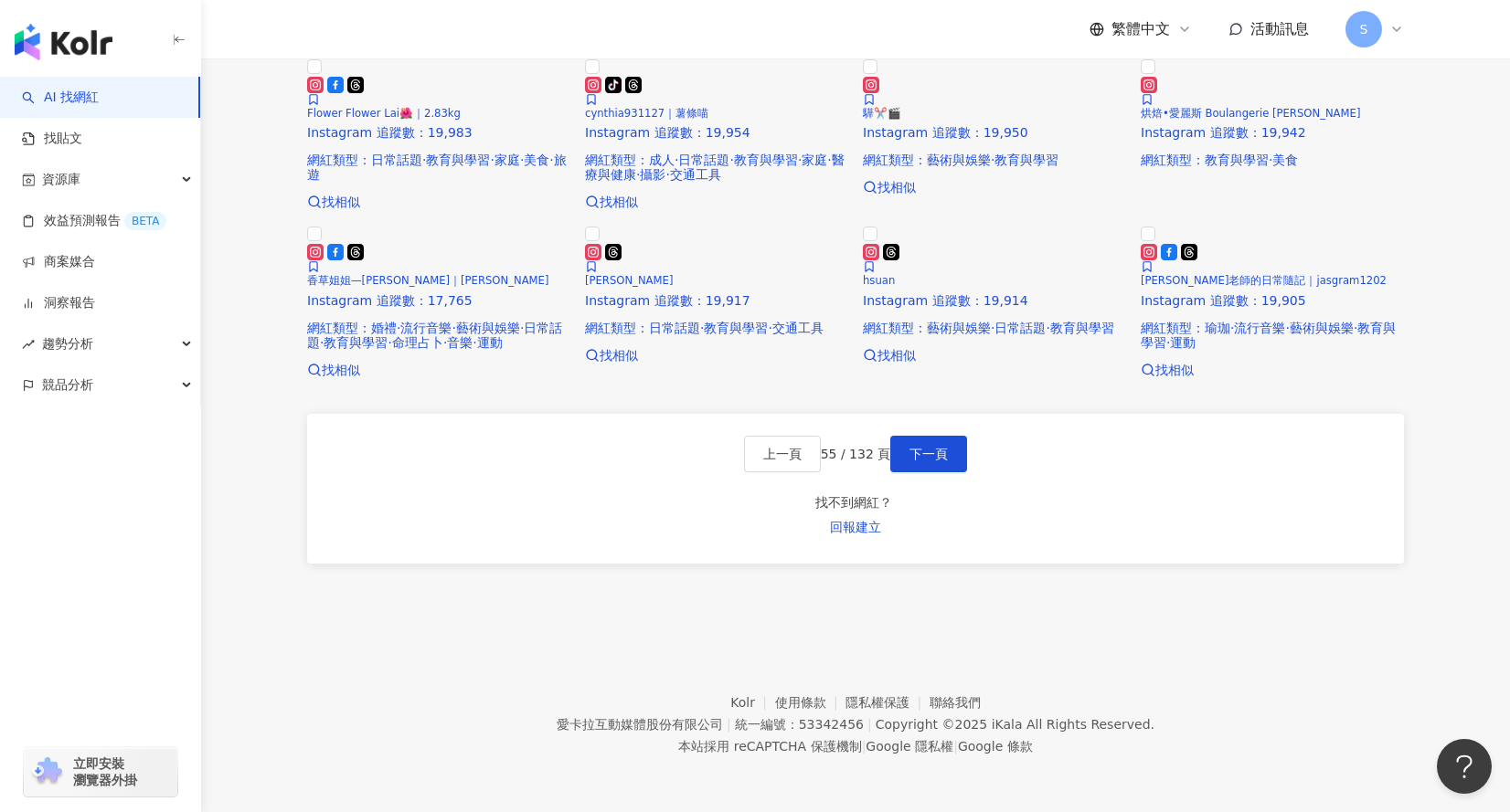
scroll to position [1503, 0]
click at [275, 610] on div "正在搜尋 ： Instagram 教育與學習, 家庭 追蹤數：10,000-29,999 觀看率：50%~200% 重置 AI 開啟 AI 關閉 Deer｜d…" at bounding box center [855, 226] width 1170 height 766
click at [964, 473] on button "下一頁" at bounding box center [928, 453] width 76 height 36
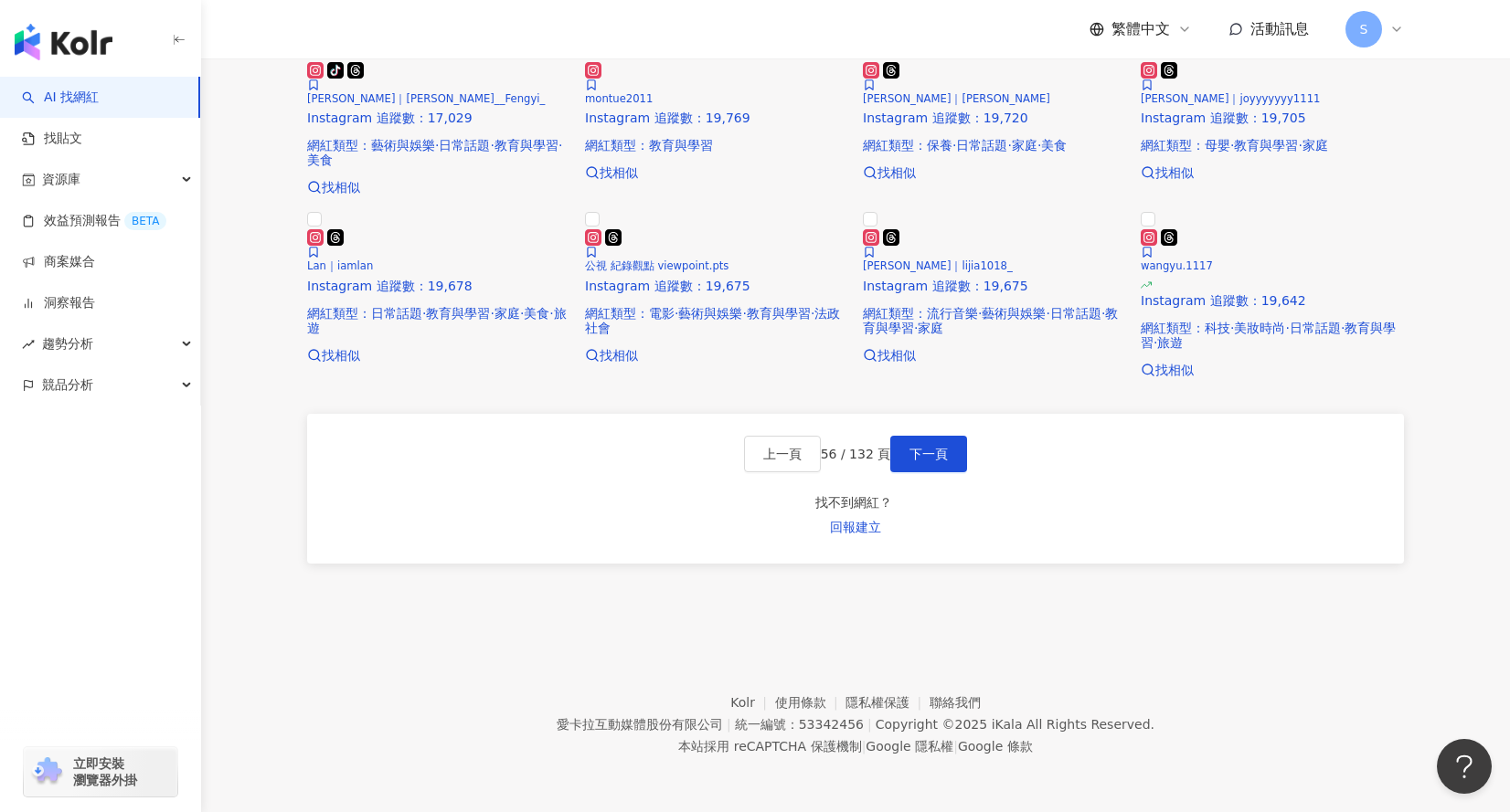
scroll to position [1558, 0]
click at [960, 473] on button "下一頁" at bounding box center [928, 453] width 76 height 36
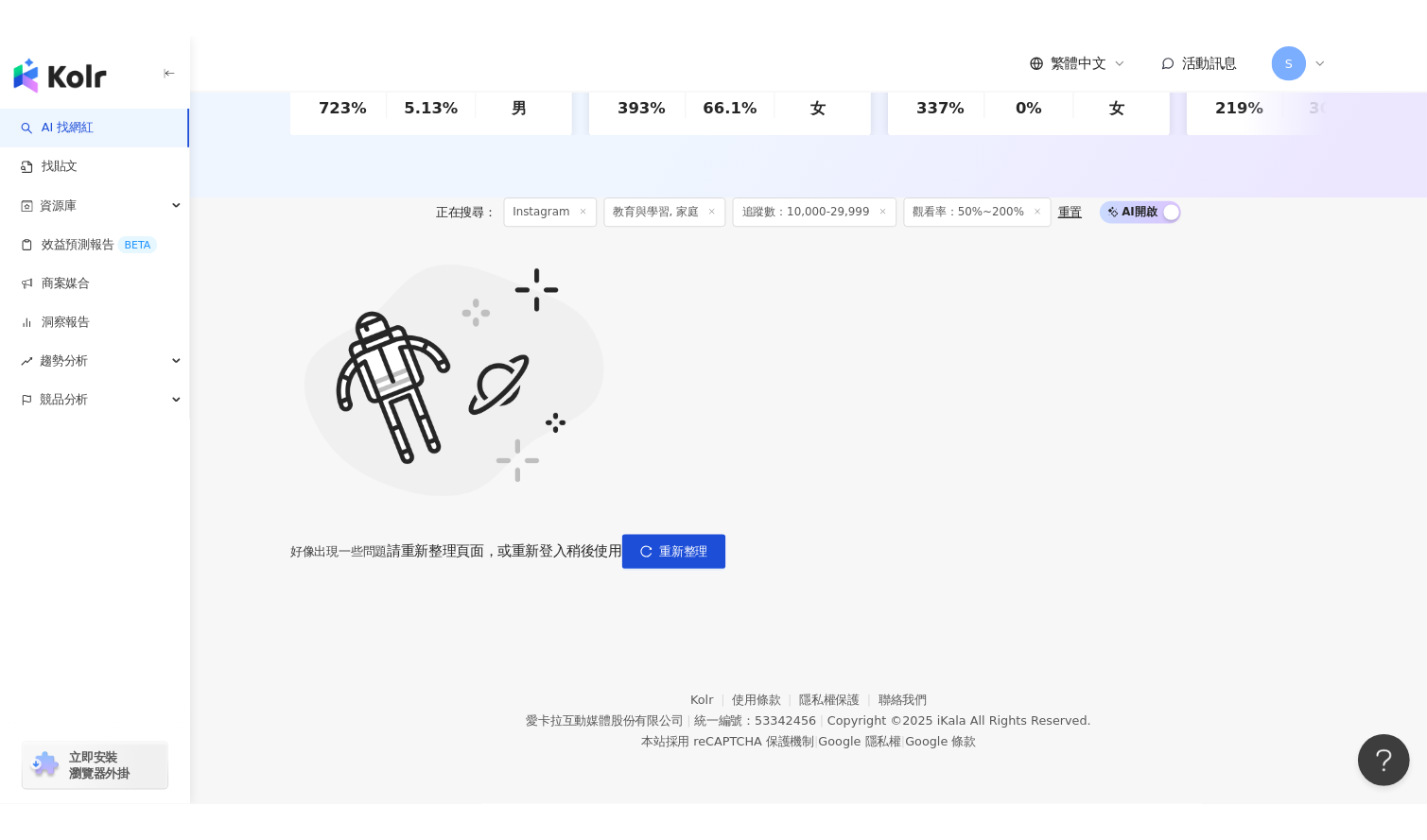
scroll to position [667, 0]
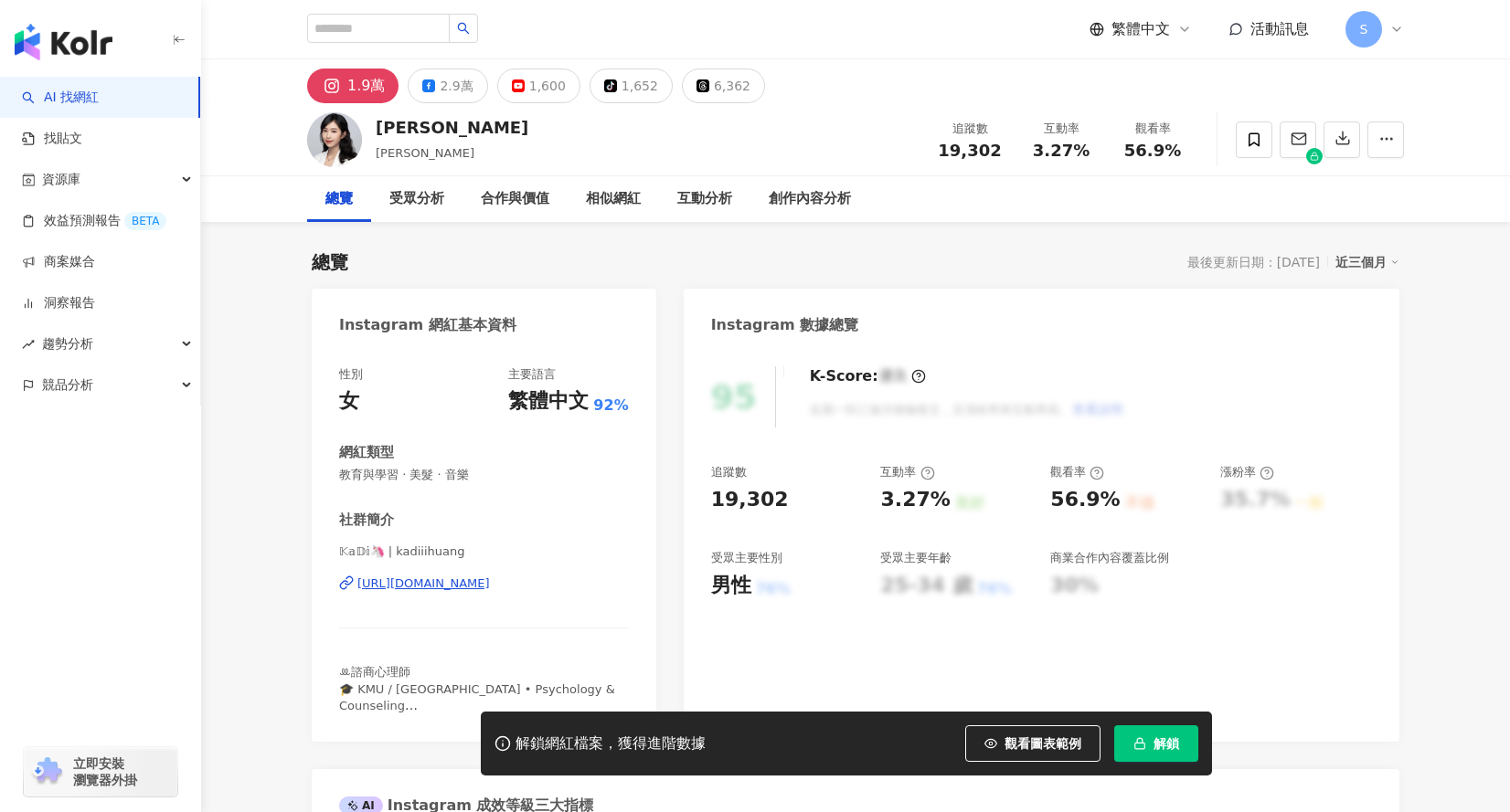
click at [490, 582] on div "[URL][DOMAIN_NAME]" at bounding box center [423, 584] width 132 height 17
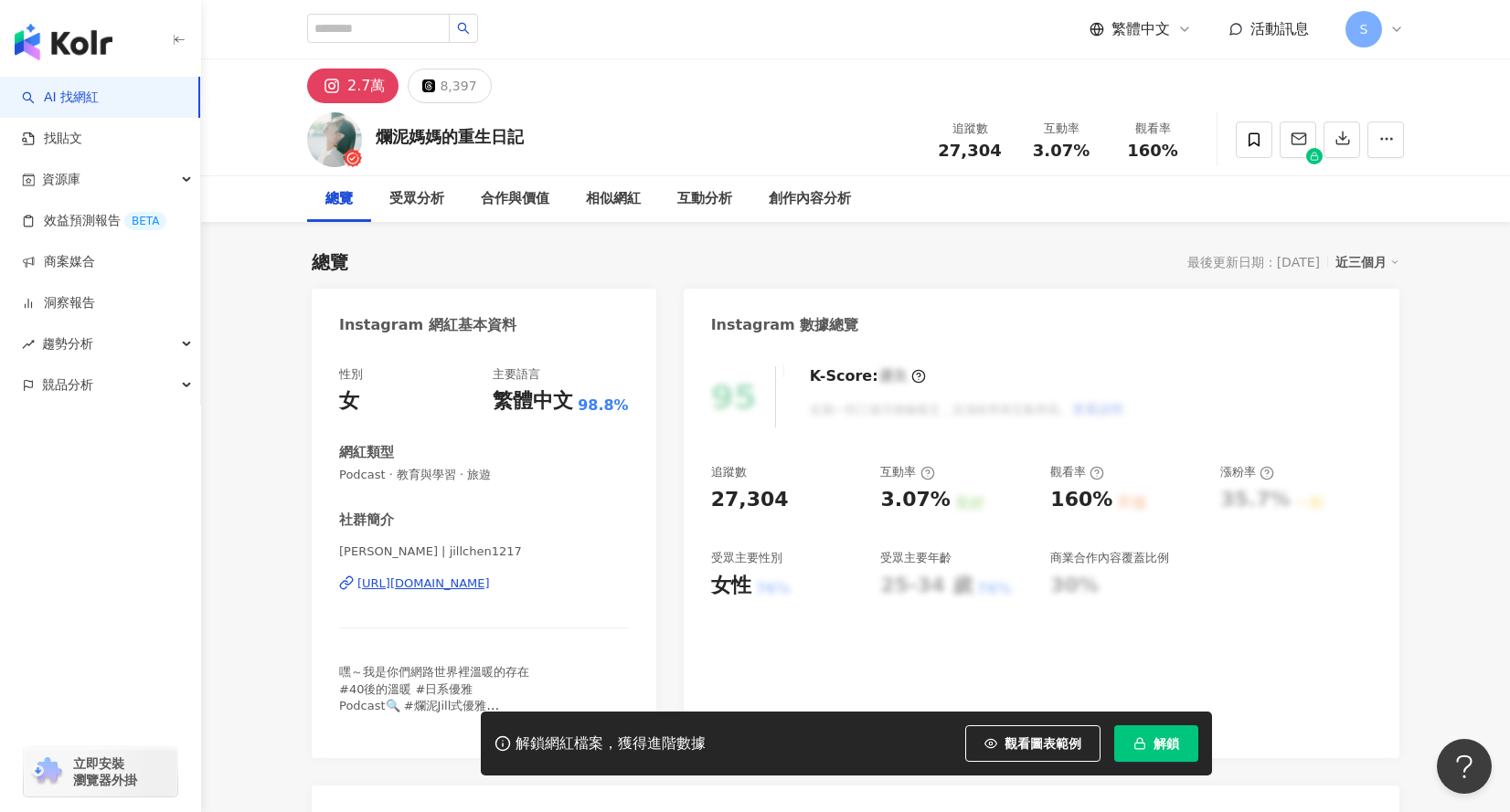
click at [470, 584] on div "https://www.instagram.com/jillchen1217/" at bounding box center [423, 584] width 132 height 17
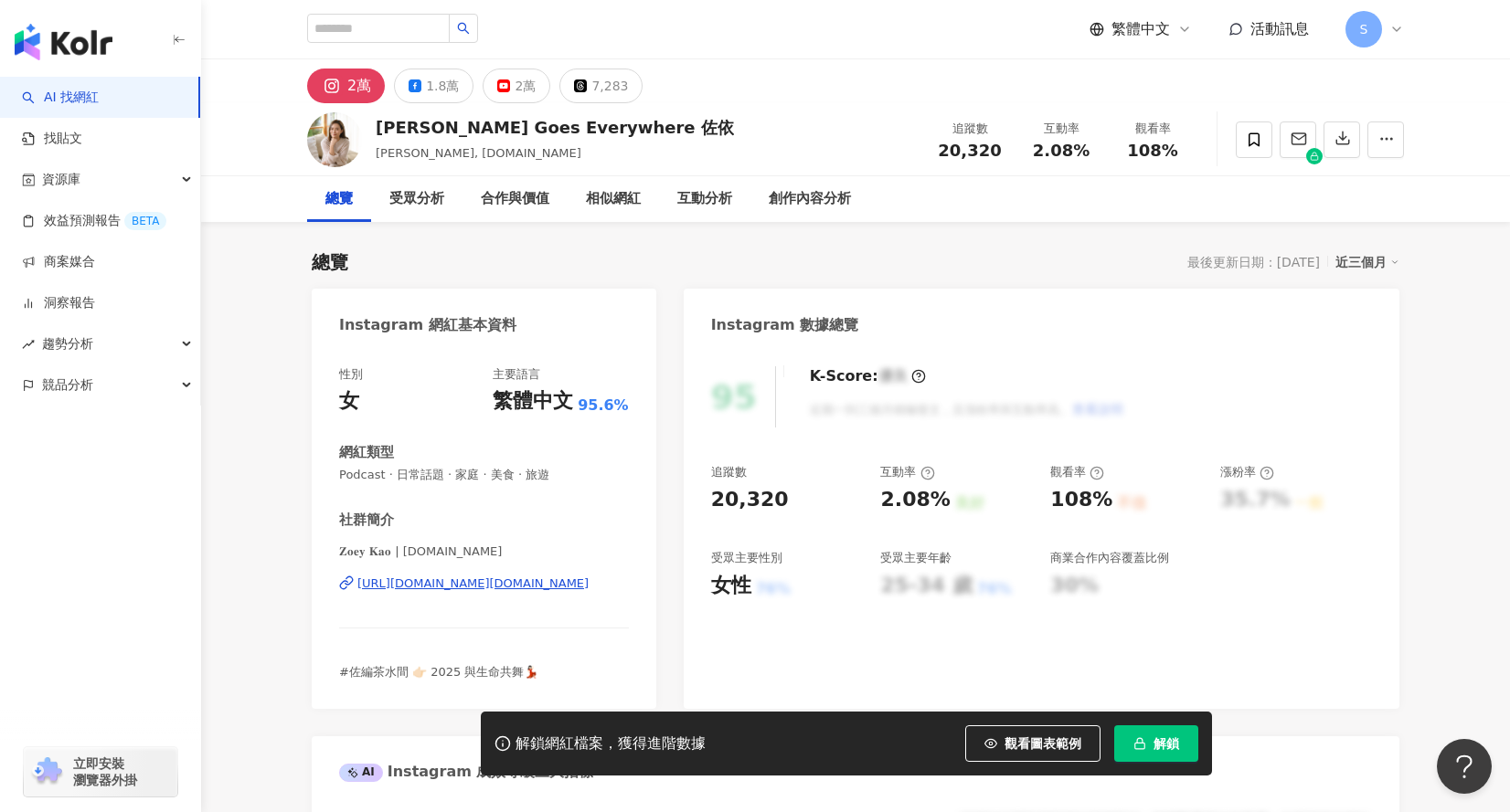
click at [479, 583] on div "[URL][DOMAIN_NAME][DOMAIN_NAME]" at bounding box center [473, 584] width 231 height 17
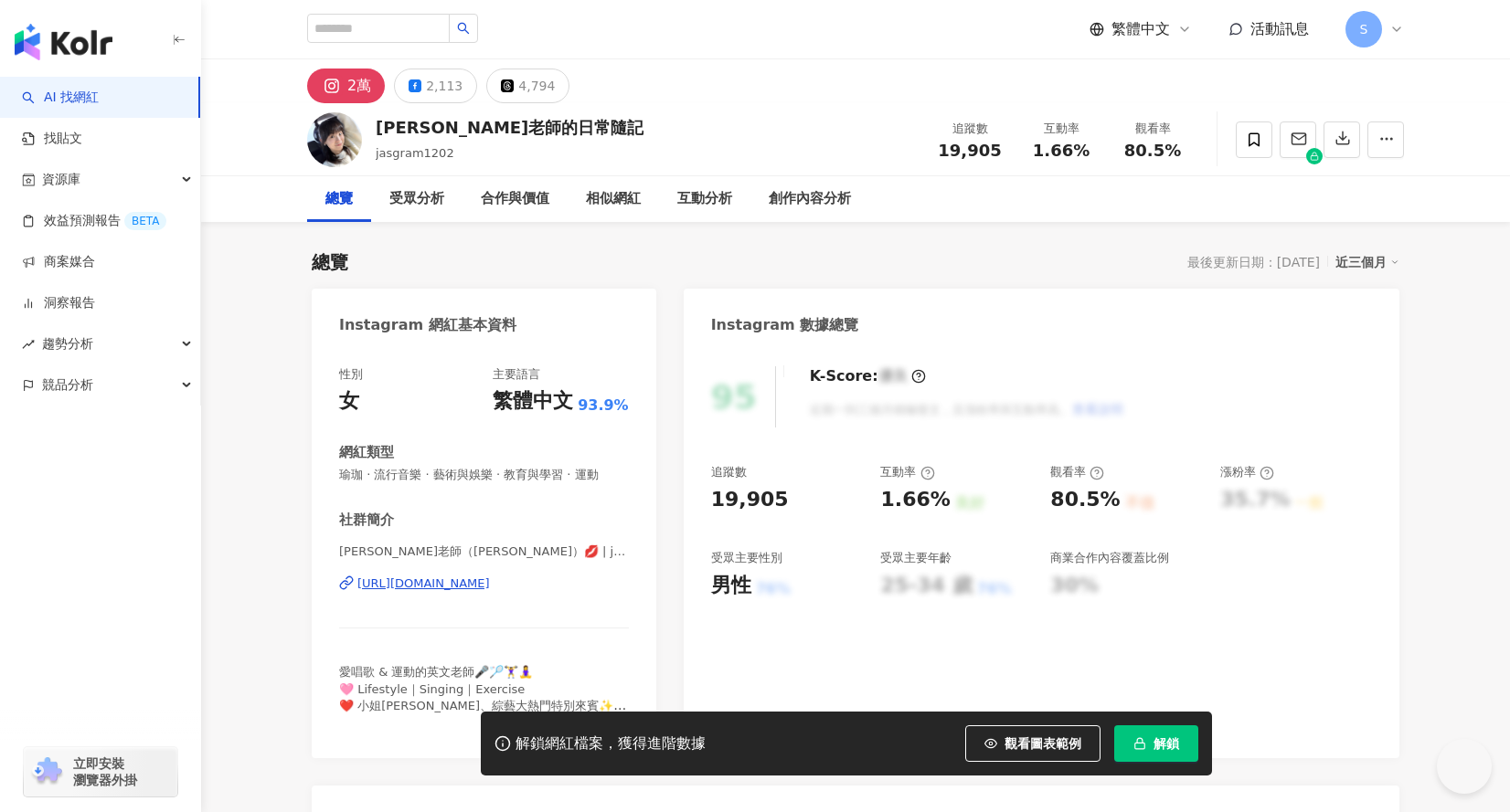
click at [490, 579] on div "[URL][DOMAIN_NAME]" at bounding box center [423, 584] width 132 height 17
